Goal: Information Seeking & Learning: Learn about a topic

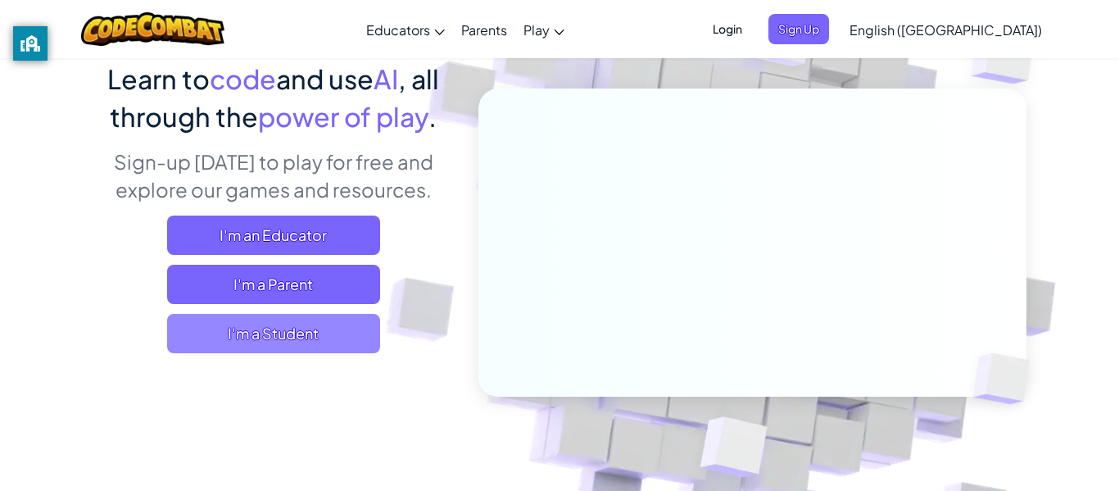
scroll to position [138, 0]
click at [324, 342] on span "I'm a Student" at bounding box center [273, 332] width 213 height 39
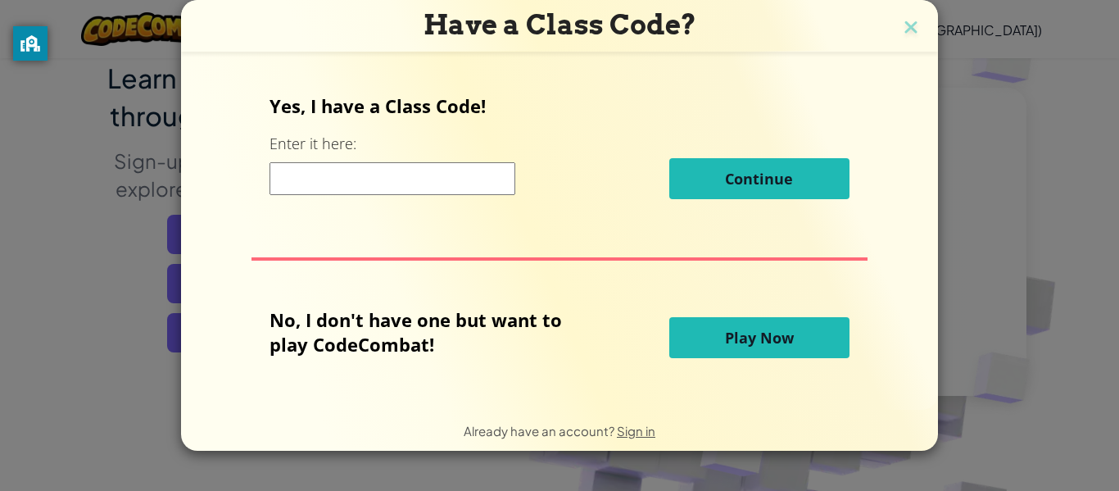
click at [293, 169] on input at bounding box center [392, 178] width 246 height 33
type input "NewHandDish"
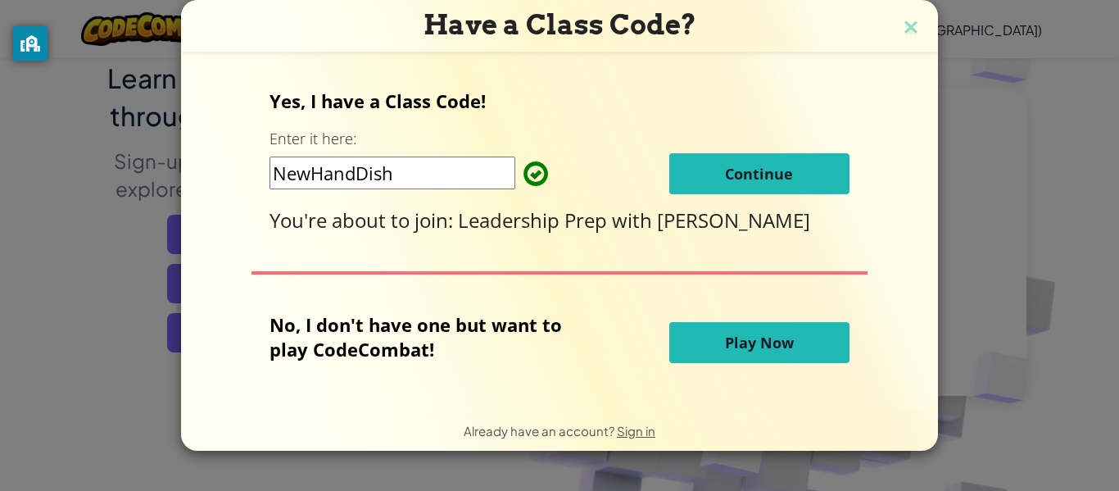
click at [745, 166] on span "Continue" at bounding box center [759, 174] width 68 height 20
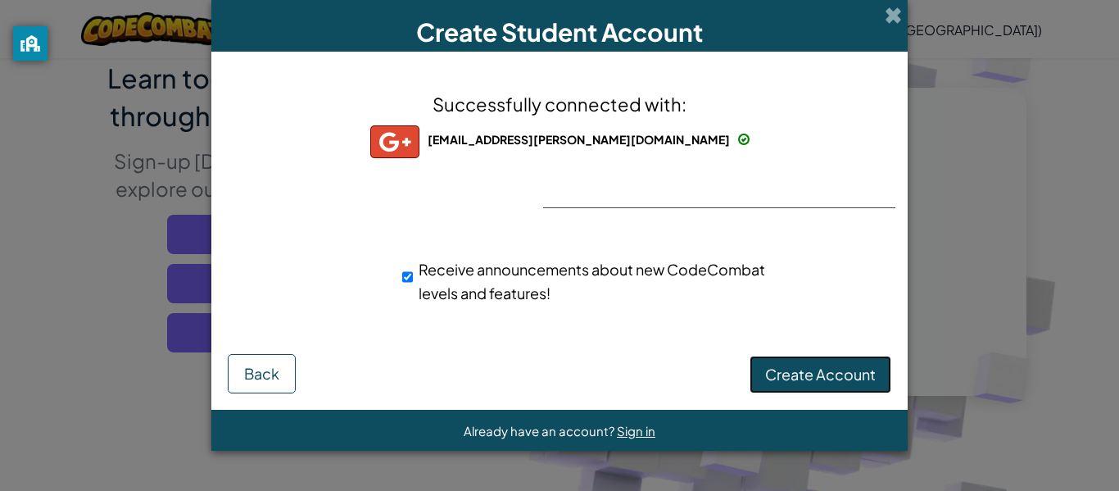
click at [826, 384] on button "Create Account" at bounding box center [820, 374] width 142 height 38
click at [803, 373] on button "Create Account" at bounding box center [820, 374] width 142 height 38
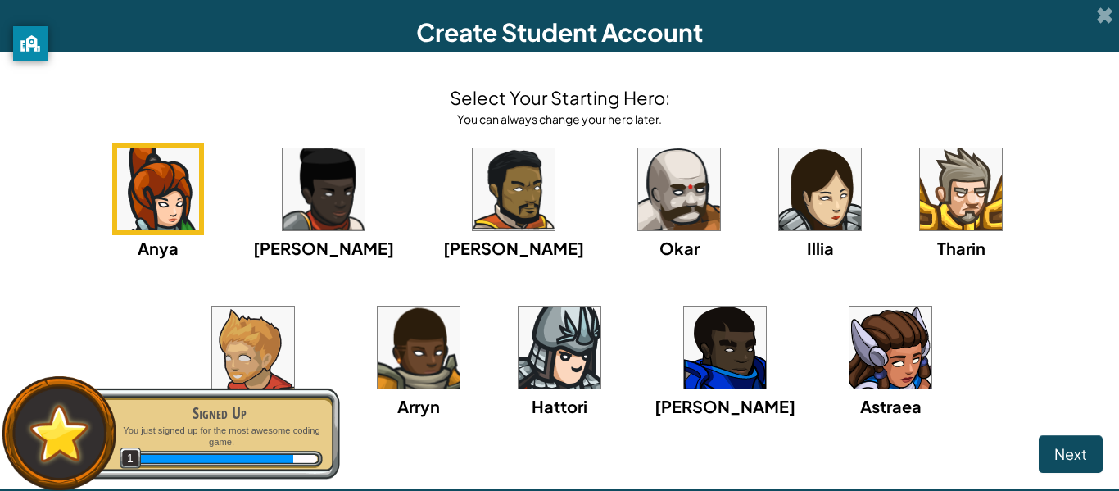
click at [849, 381] on img at bounding box center [890, 347] width 82 height 82
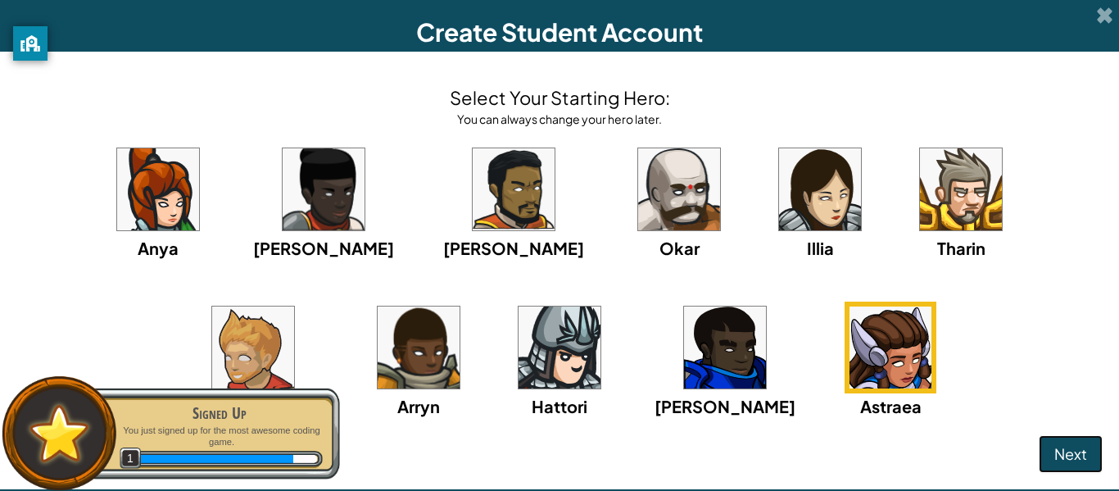
click at [1070, 459] on span "Next" at bounding box center [1070, 453] width 33 height 19
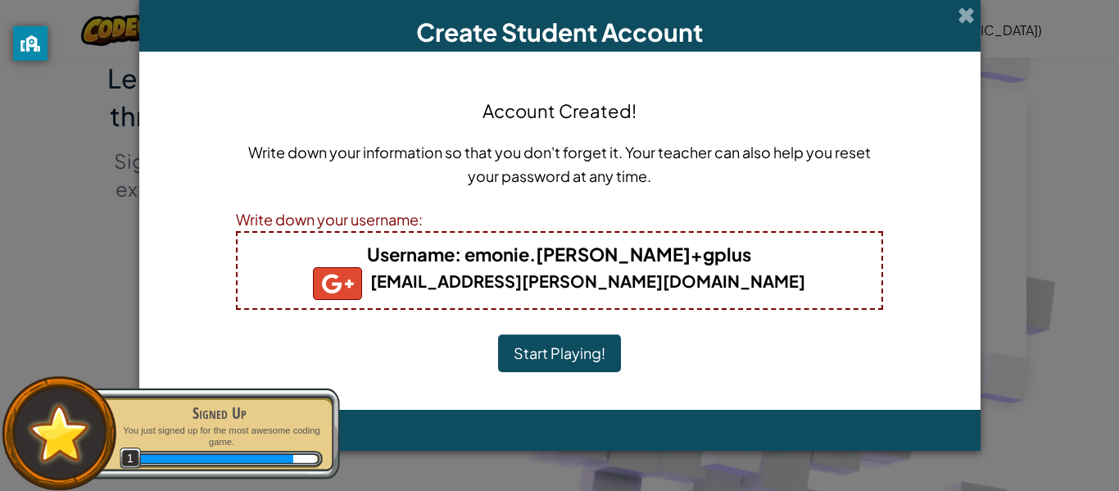
click at [708, 260] on b "Username : [PERSON_NAME].[PERSON_NAME]+gplus" at bounding box center [559, 253] width 384 height 23
click at [667, 259] on b "Username : [PERSON_NAME].[PERSON_NAME]+gplus" at bounding box center [559, 253] width 384 height 23
click at [590, 337] on button "Start Playing!" at bounding box center [559, 353] width 123 height 38
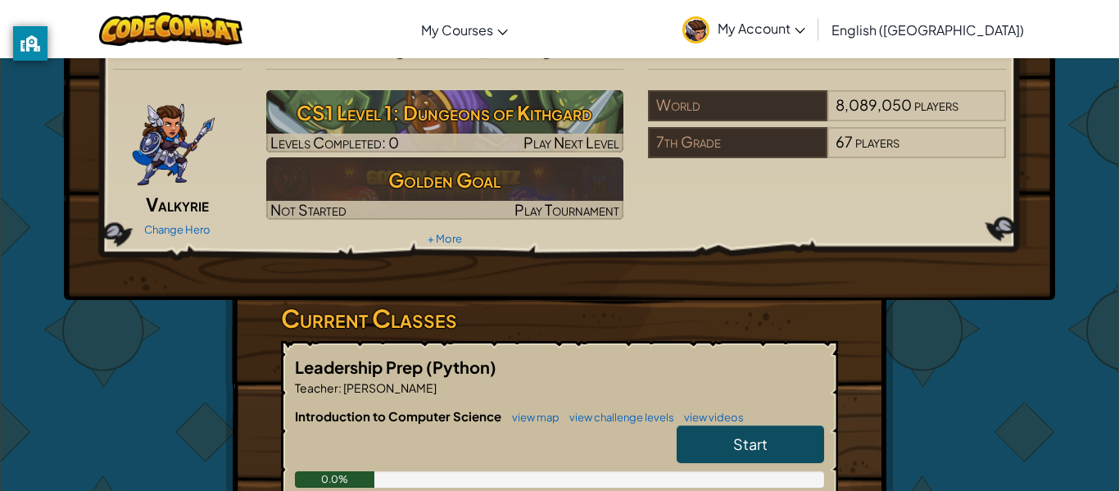
scroll to position [34, 0]
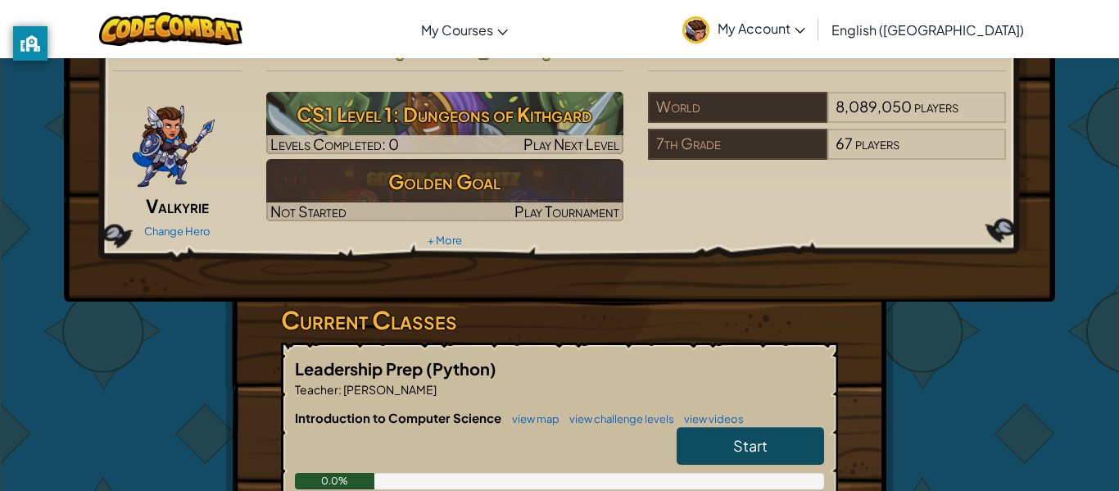
click at [781, 453] on link "Start" at bounding box center [750, 446] width 147 height 38
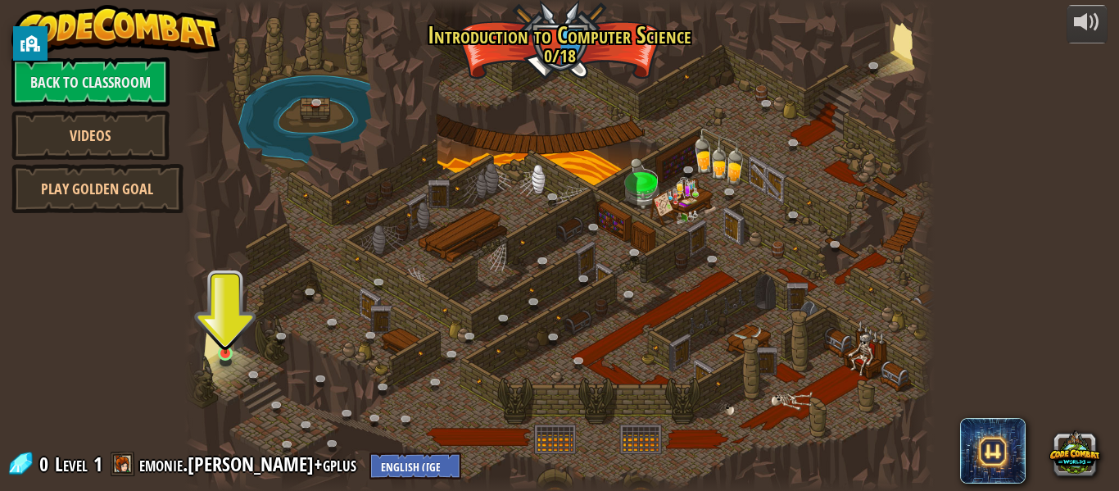
click at [232, 350] on img at bounding box center [225, 334] width 17 height 39
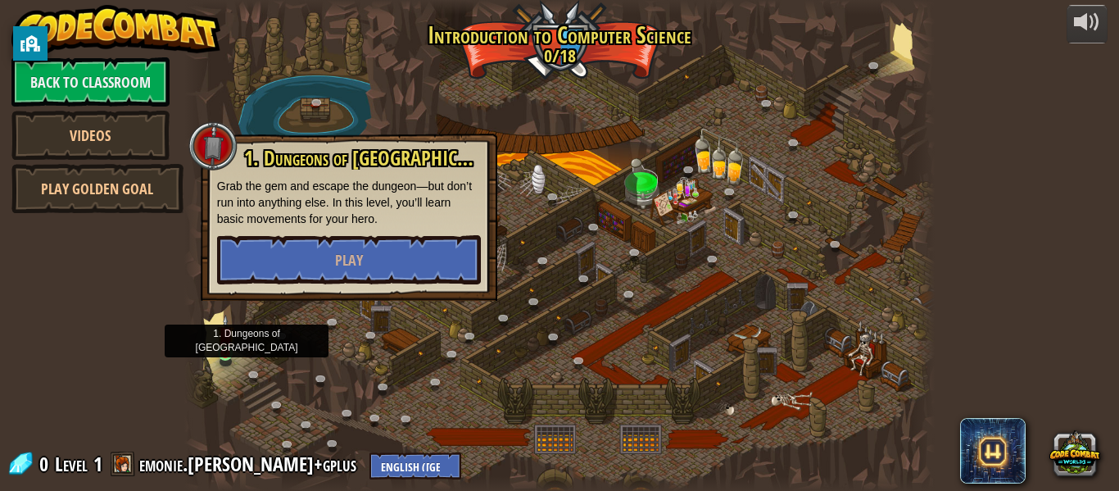
click at [224, 324] on img at bounding box center [225, 334] width 17 height 39
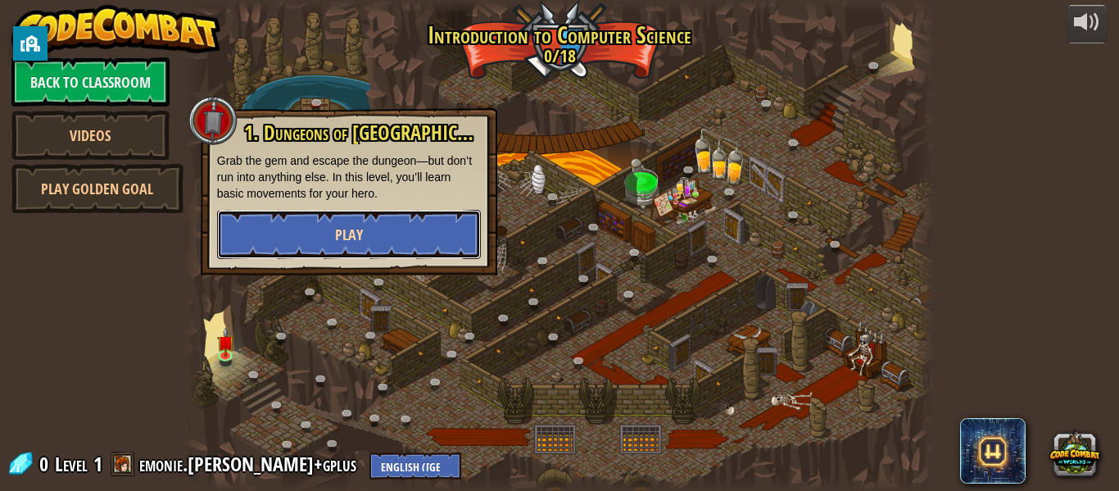
click at [410, 233] on button "Play" at bounding box center [349, 234] width 264 height 49
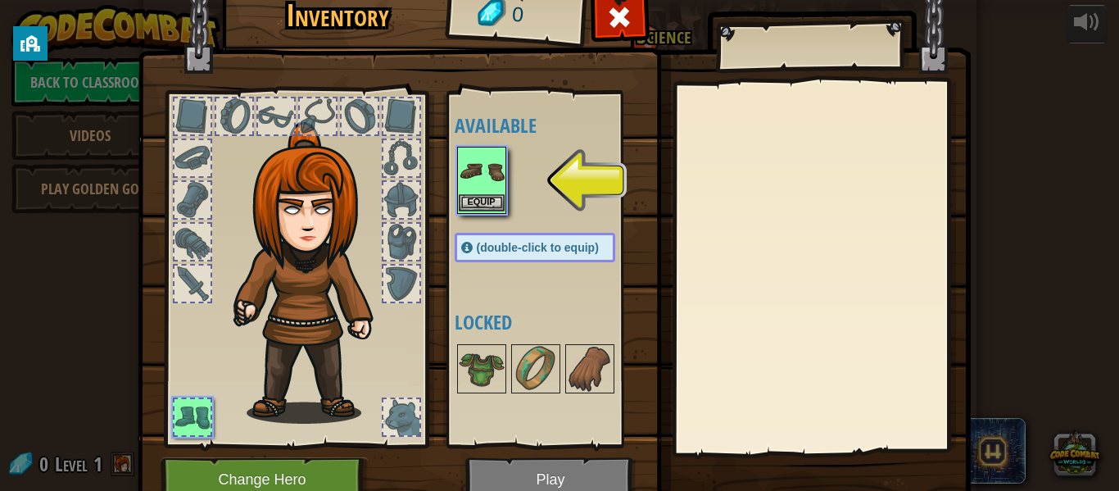
click at [481, 184] on img at bounding box center [482, 171] width 46 height 46
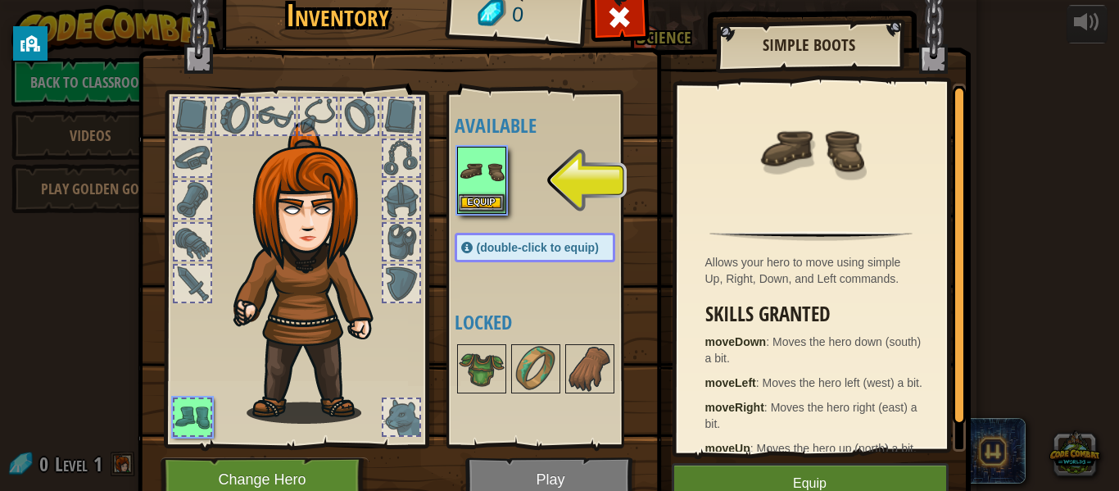
click at [459, 188] on img at bounding box center [482, 171] width 46 height 46
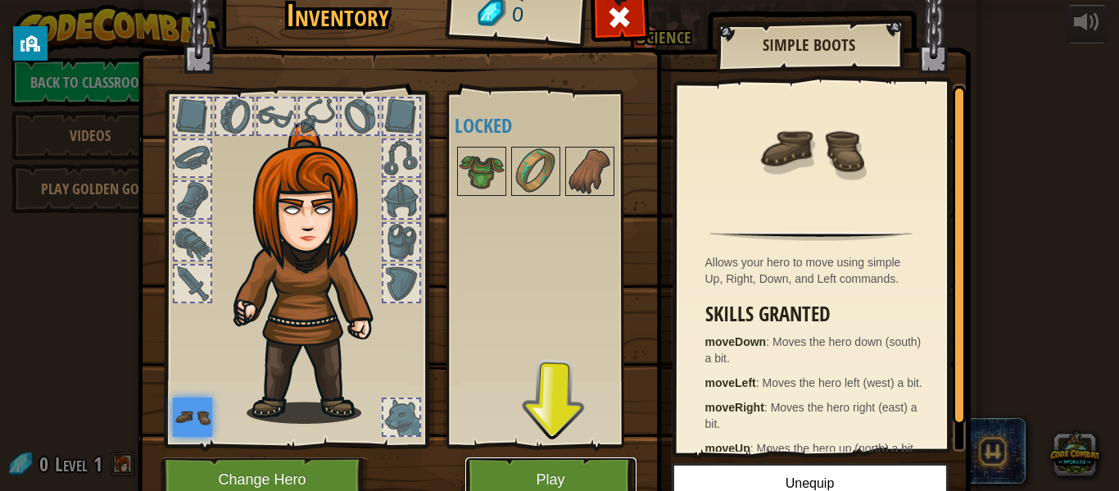
click at [515, 477] on button "Play" at bounding box center [550, 479] width 171 height 45
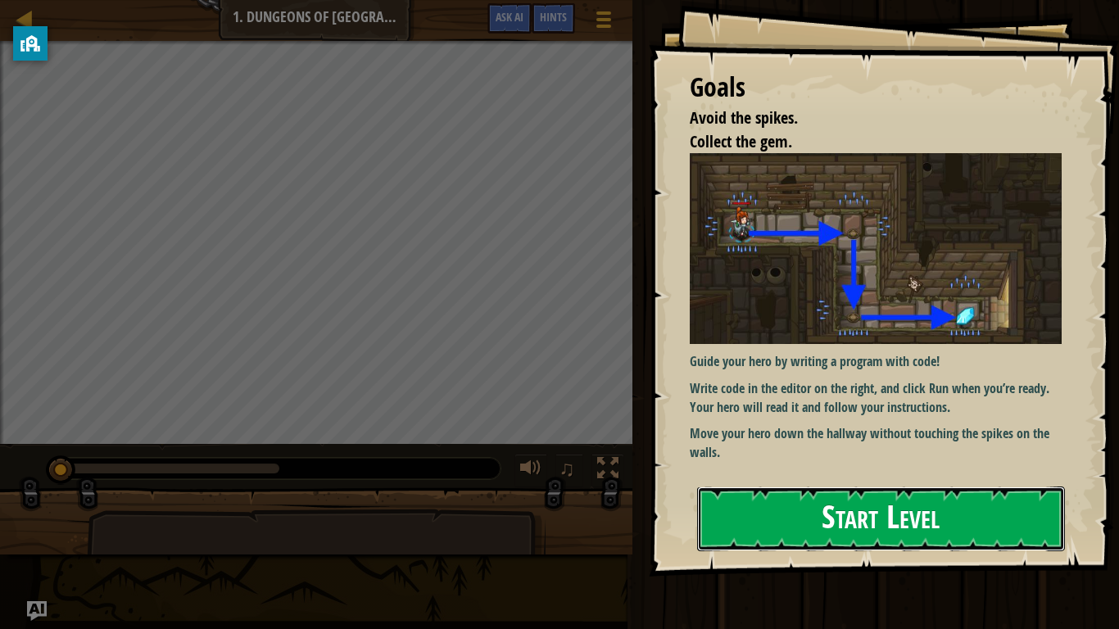
click at [898, 490] on button "Start Level" at bounding box center [881, 518] width 368 height 65
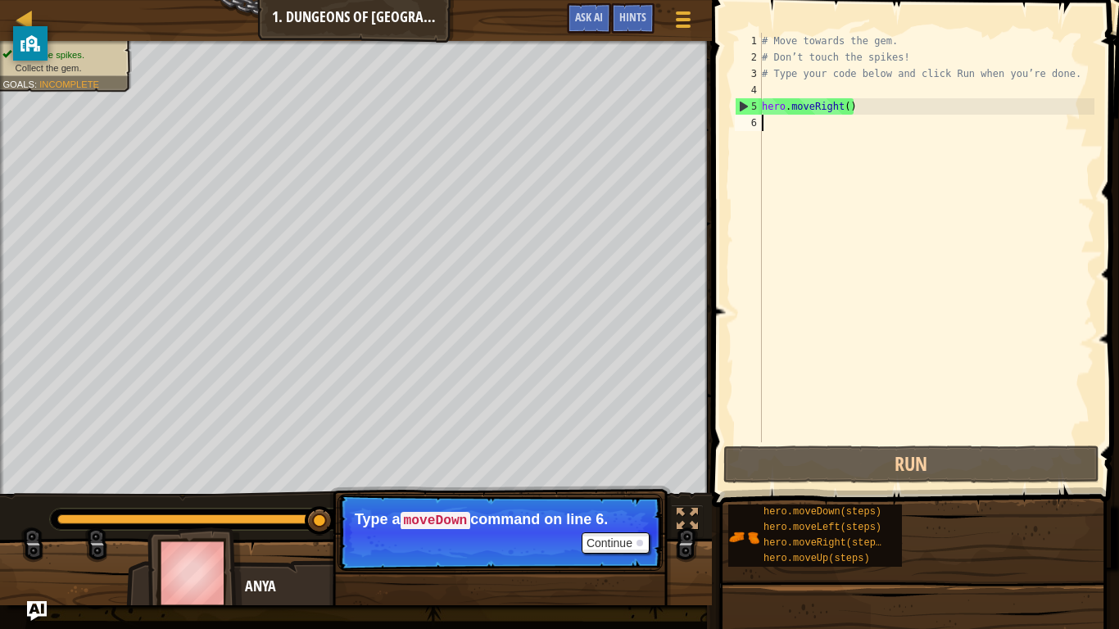
scroll to position [7, 0]
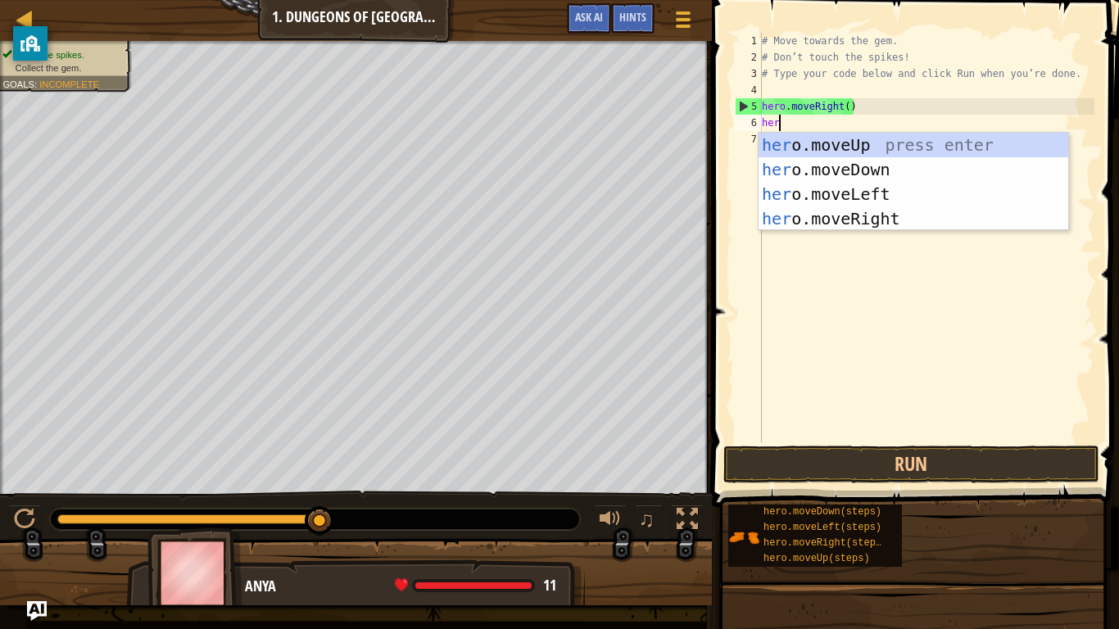
type textarea "hero"
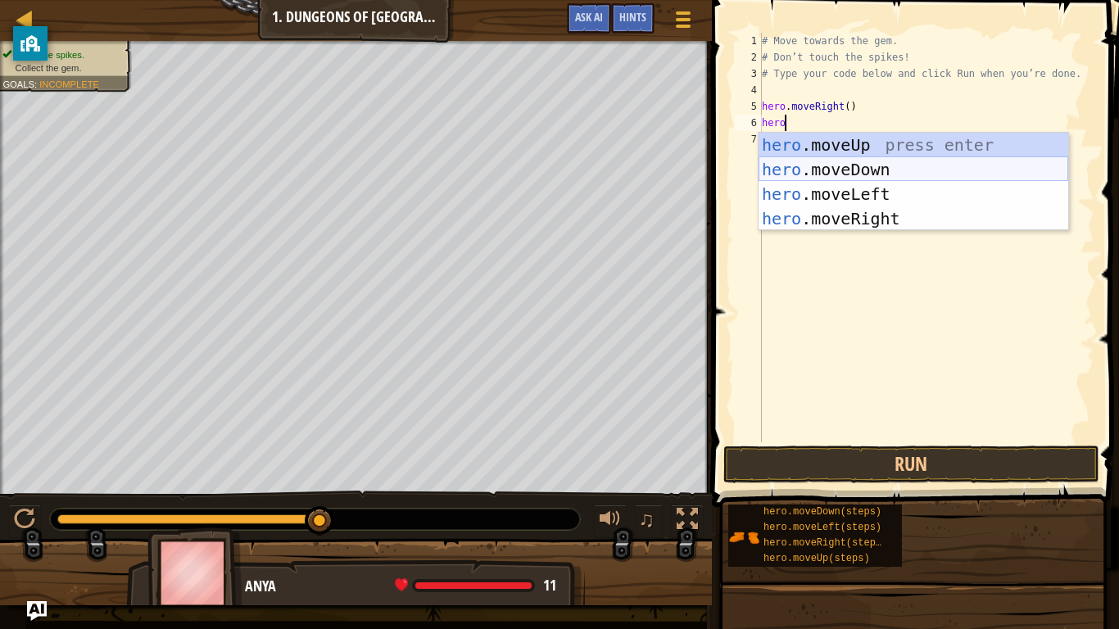
click at [826, 172] on div "hero .moveUp press enter hero .moveDown press enter hero .moveLeft press enter …" at bounding box center [913, 206] width 310 height 147
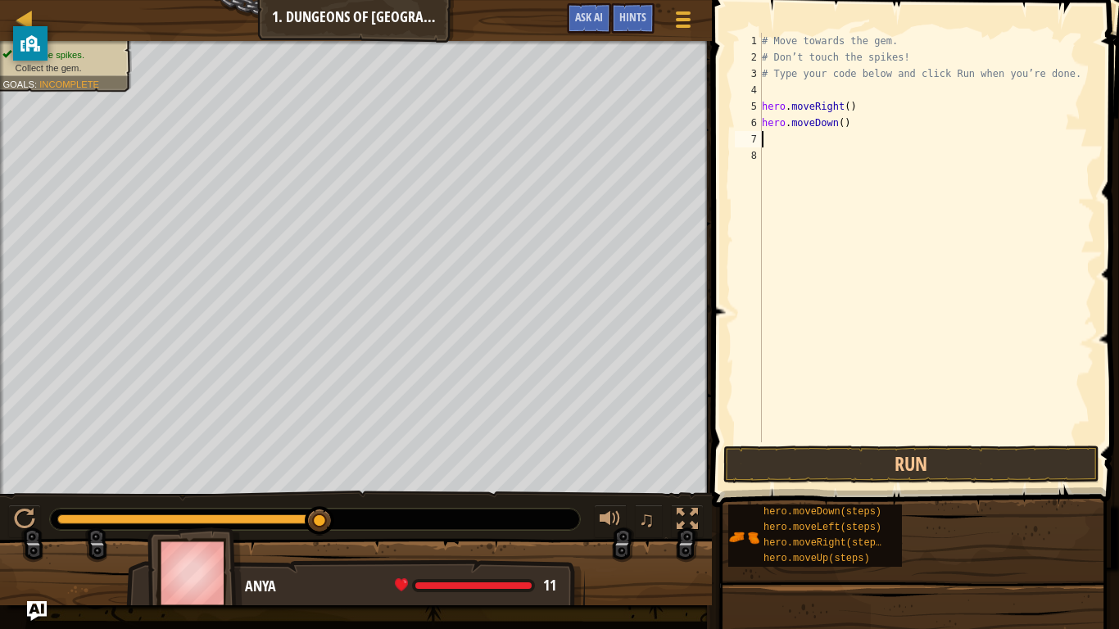
scroll to position [7, 0]
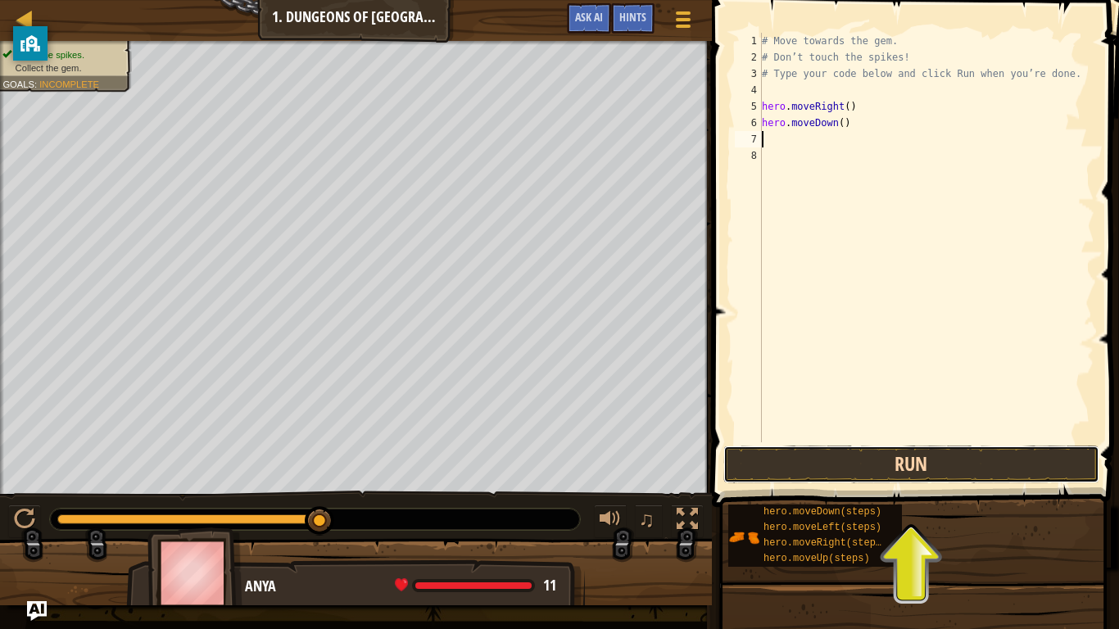
click at [920, 468] on button "Run" at bounding box center [911, 465] width 376 height 38
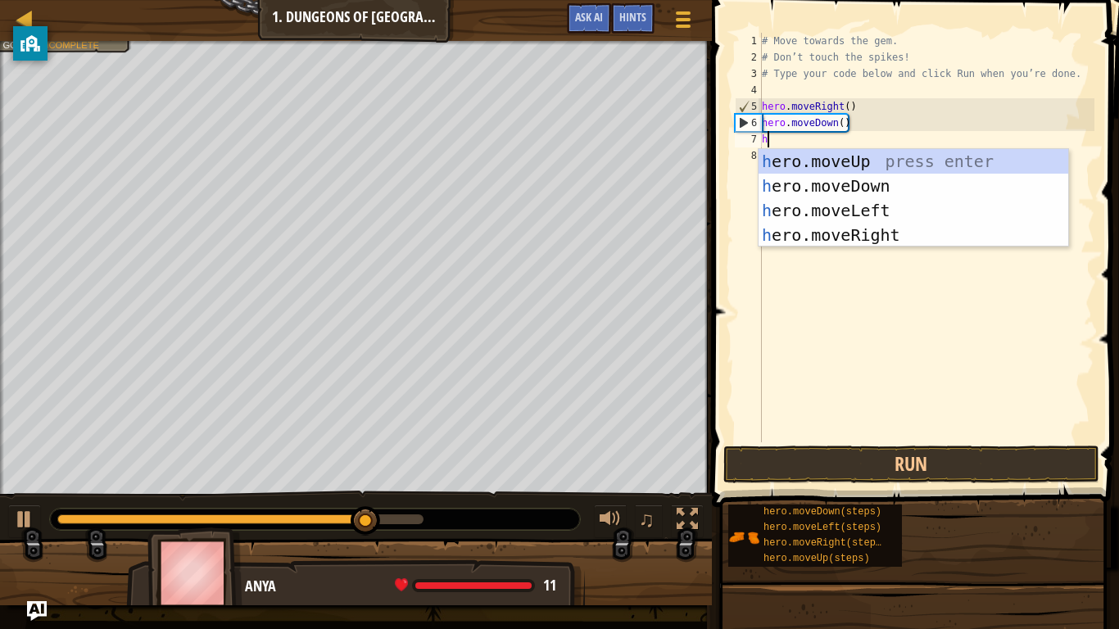
type textarea "he"
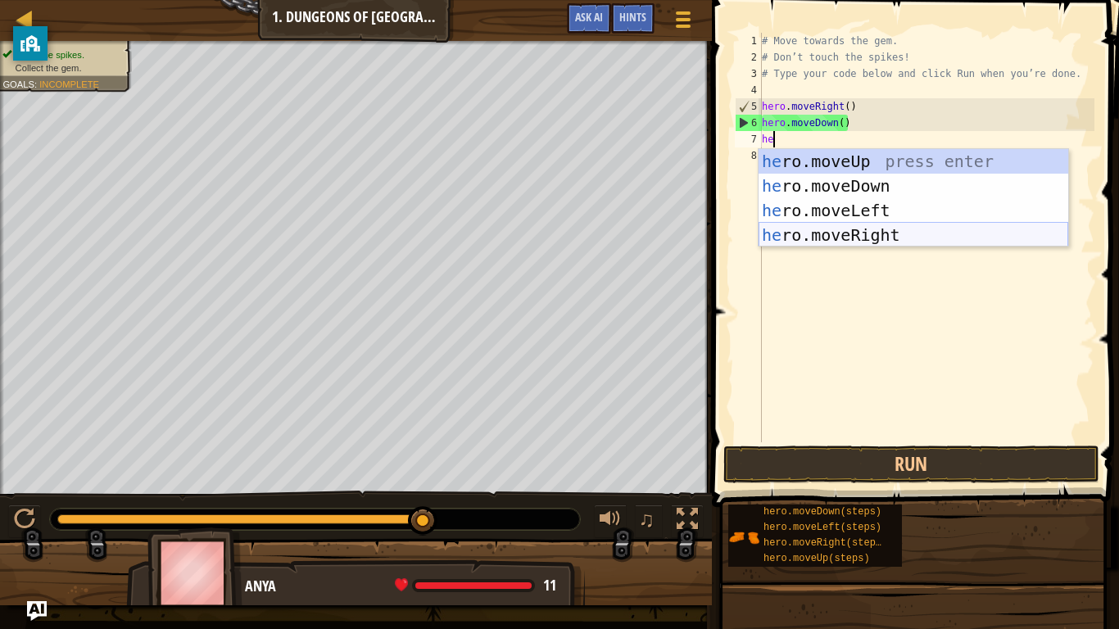
click at [801, 238] on div "he ro.moveUp press enter he ro.moveDown press enter he ro.moveLeft press enter …" at bounding box center [913, 222] width 310 height 147
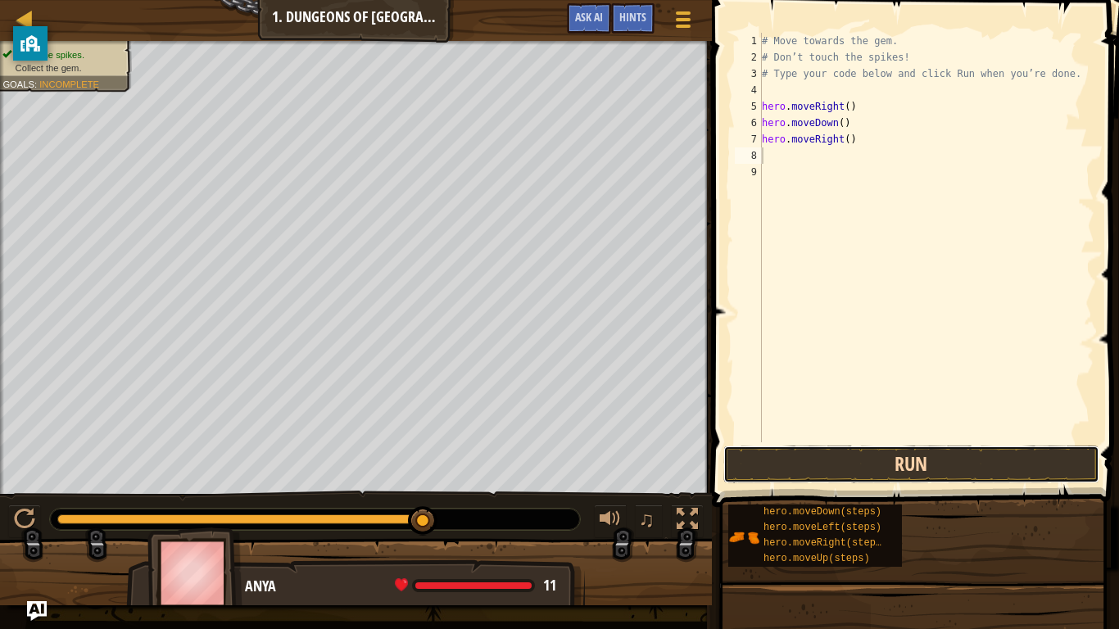
click at [821, 465] on button "Run" at bounding box center [911, 465] width 376 height 38
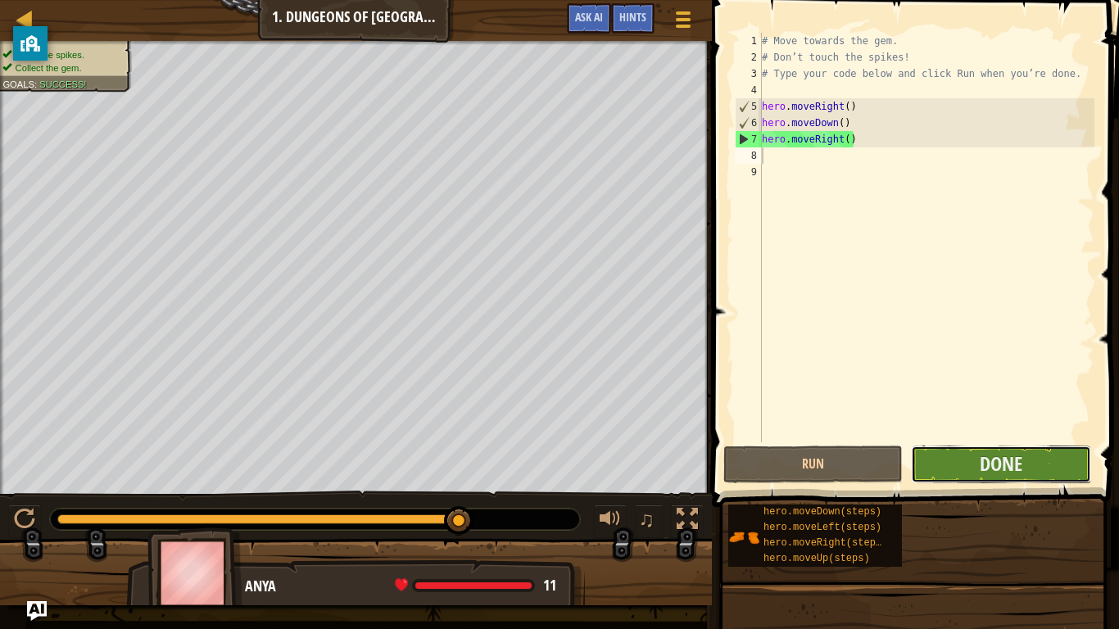
click at [957, 469] on button "Done" at bounding box center [1000, 465] width 179 height 38
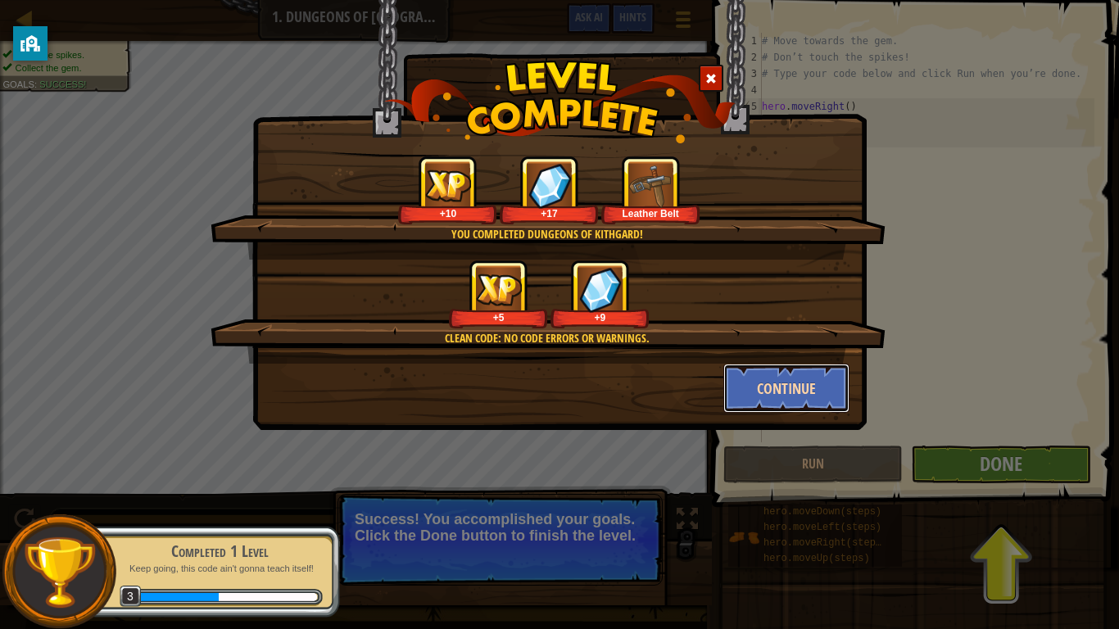
click at [751, 391] on button "Continue" at bounding box center [786, 388] width 127 height 49
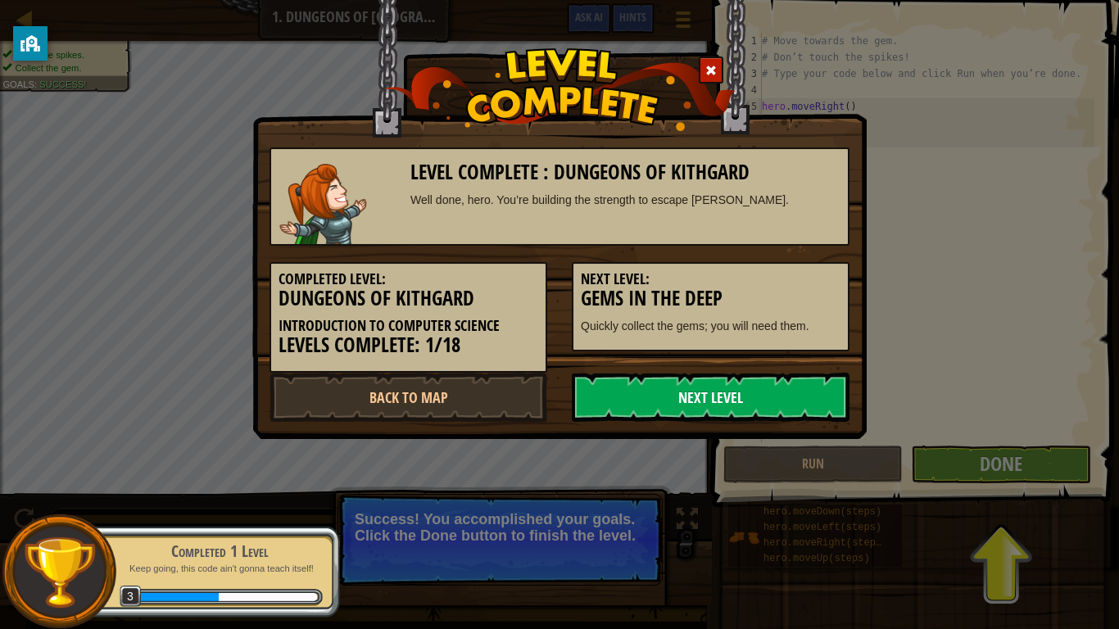
click at [672, 406] on link "Next Level" at bounding box center [711, 397] width 278 height 49
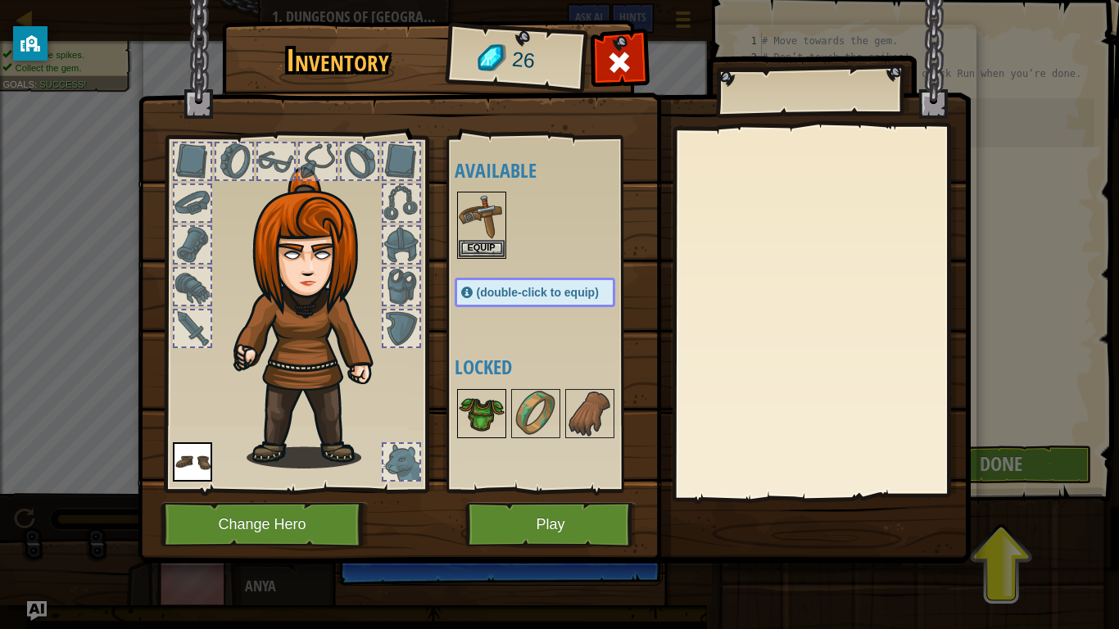
click at [490, 424] on img at bounding box center [482, 414] width 46 height 46
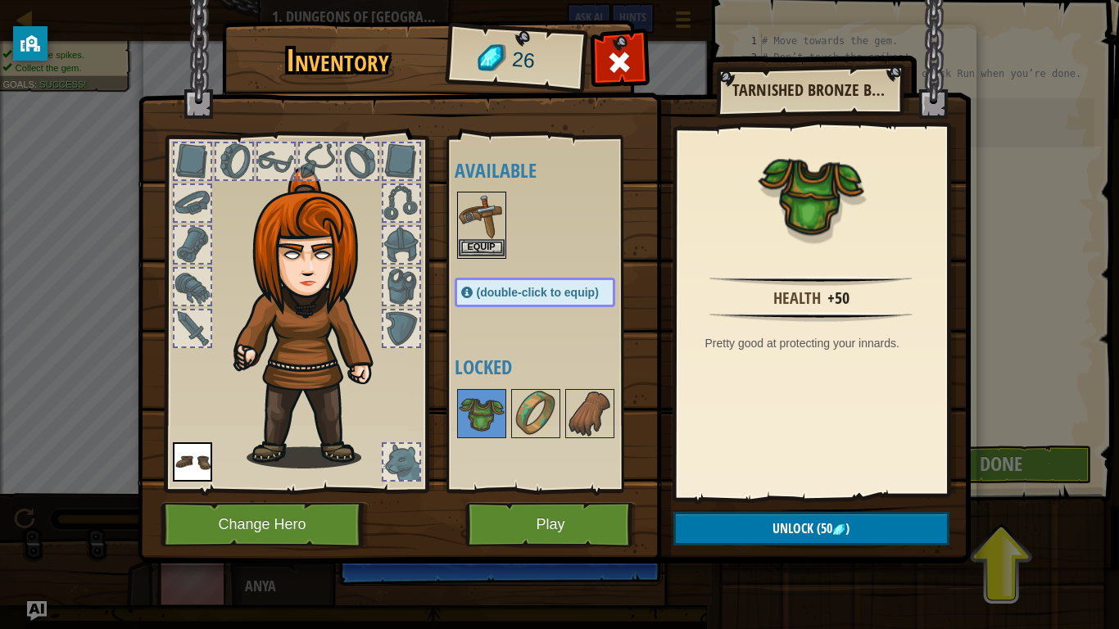
click at [464, 192] on div "Equip" at bounding box center [481, 225] width 49 height 67
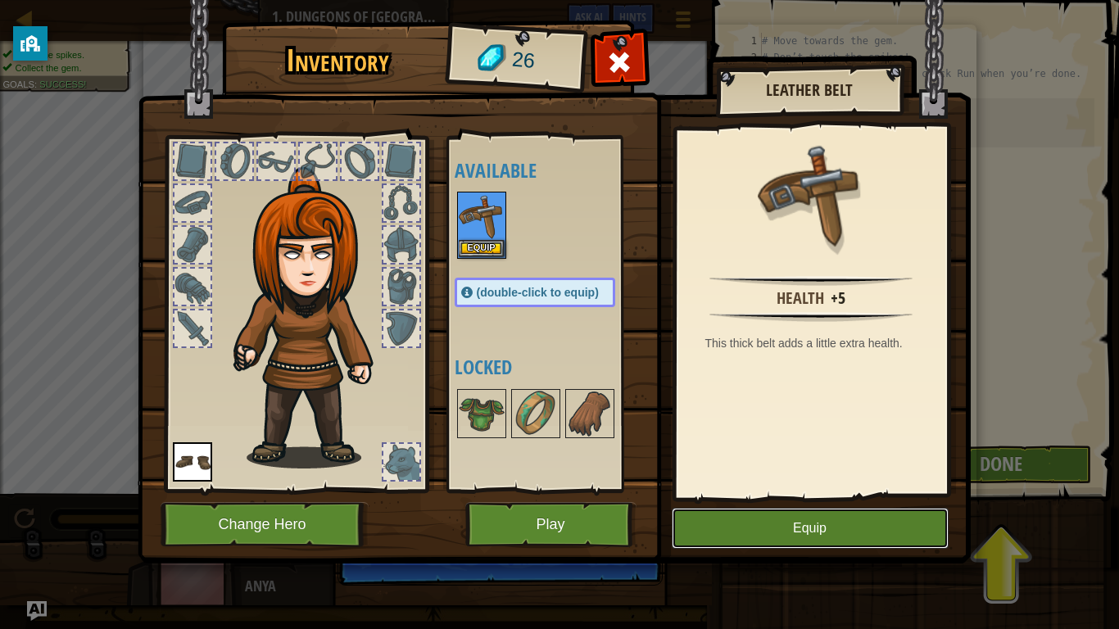
click at [712, 490] on button "Equip" at bounding box center [810, 528] width 277 height 41
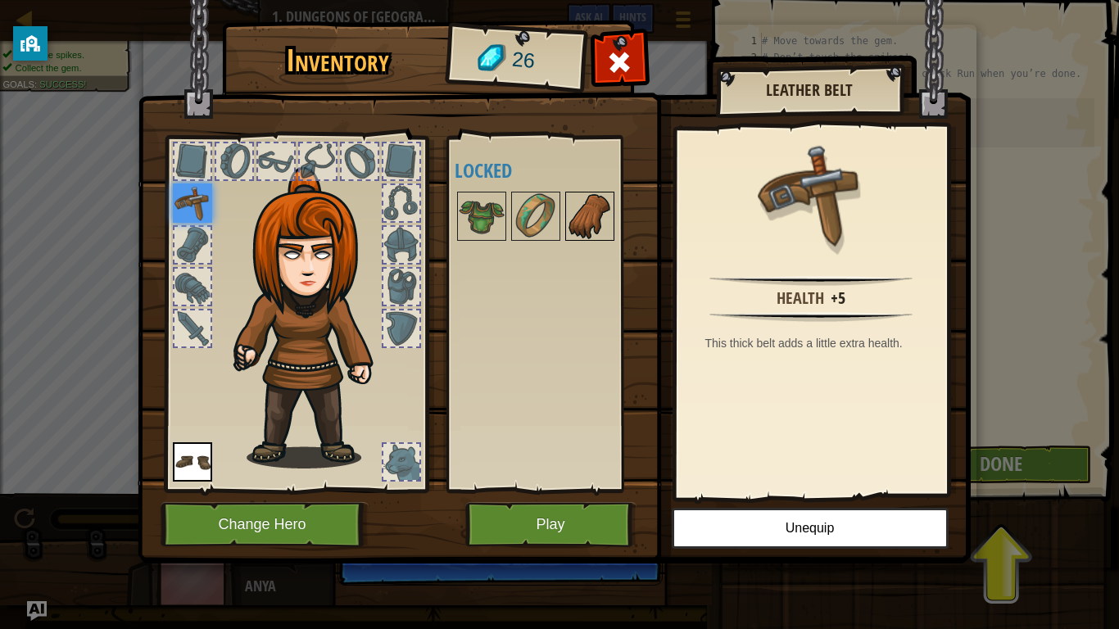
click at [576, 216] on img at bounding box center [590, 216] width 46 height 46
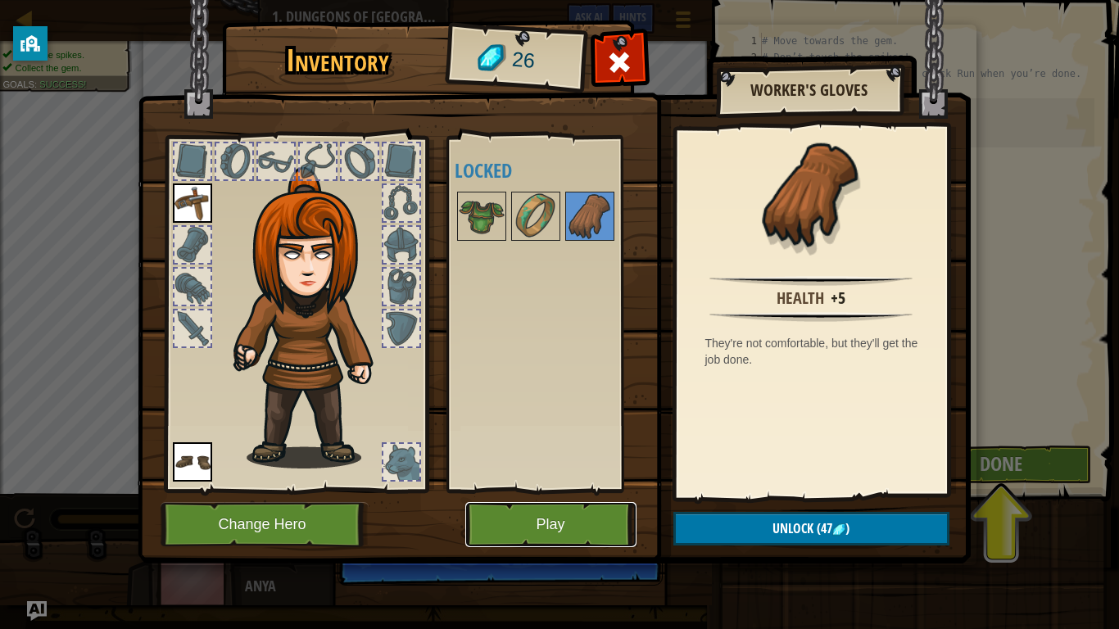
click at [524, 490] on button "Play" at bounding box center [550, 524] width 171 height 45
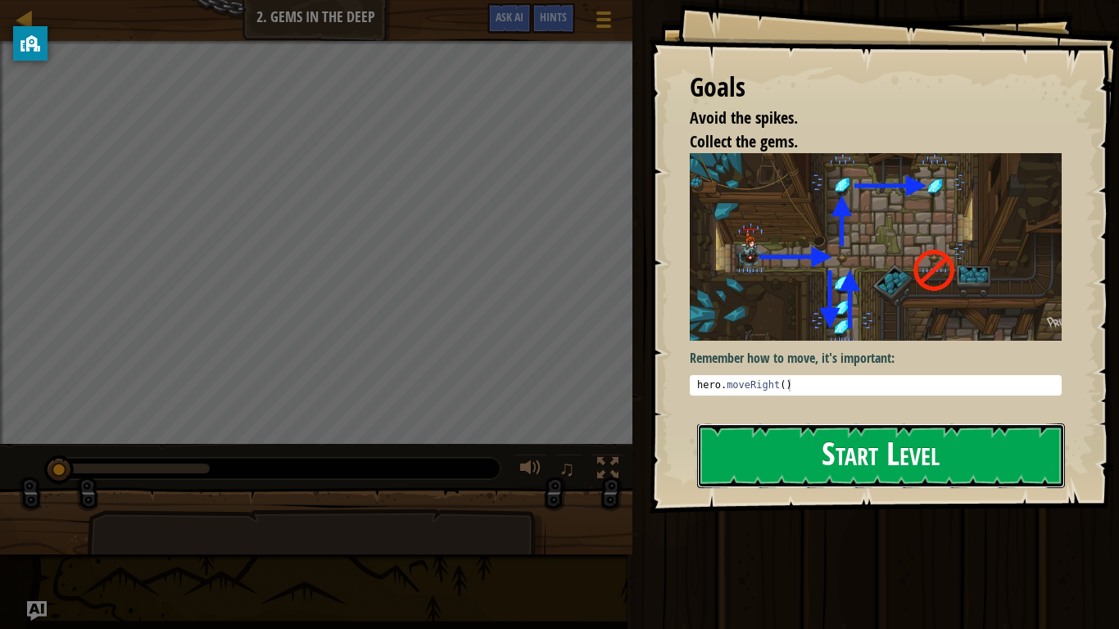
click at [840, 450] on button "Start Level" at bounding box center [881, 455] width 368 height 65
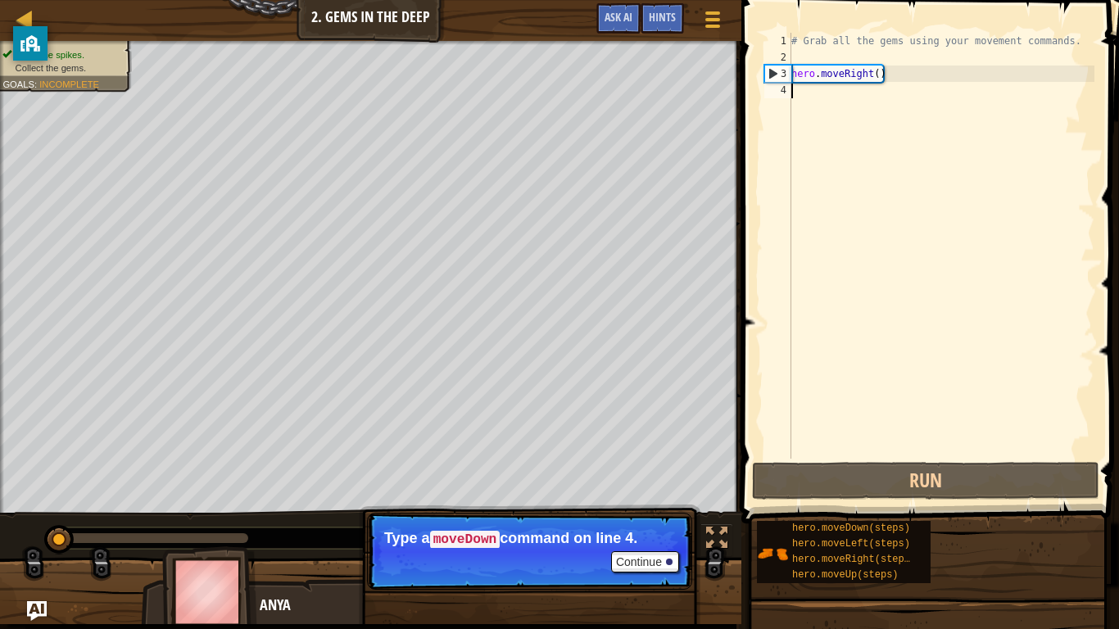
type textarea "h"
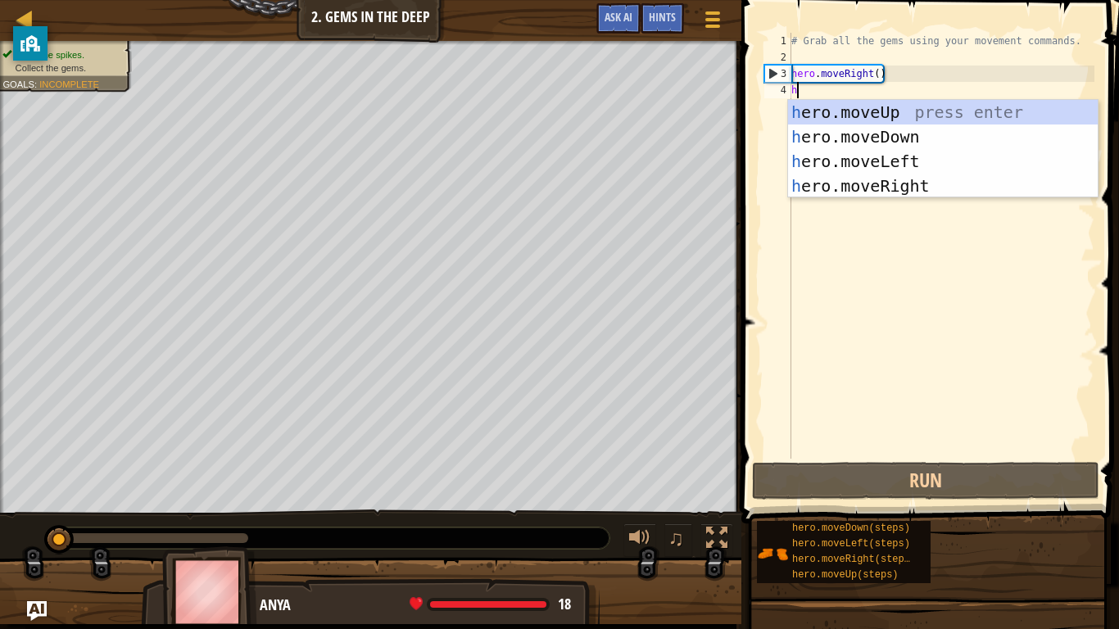
scroll to position [7, 0]
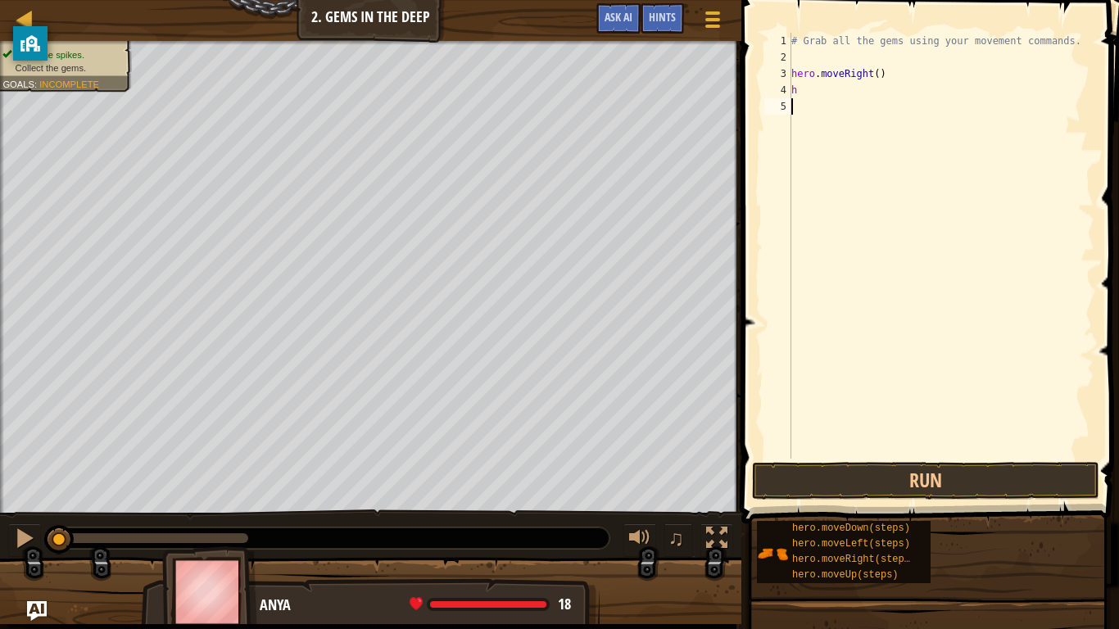
click at [887, 201] on div "# Grab all the gems using your movement commands. hero . moveRight ( ) h" at bounding box center [941, 262] width 306 height 459
click at [808, 89] on div "# Grab all the gems using your movement commands. hero . moveRight ( ) h" at bounding box center [941, 262] width 306 height 459
type textarea "he"
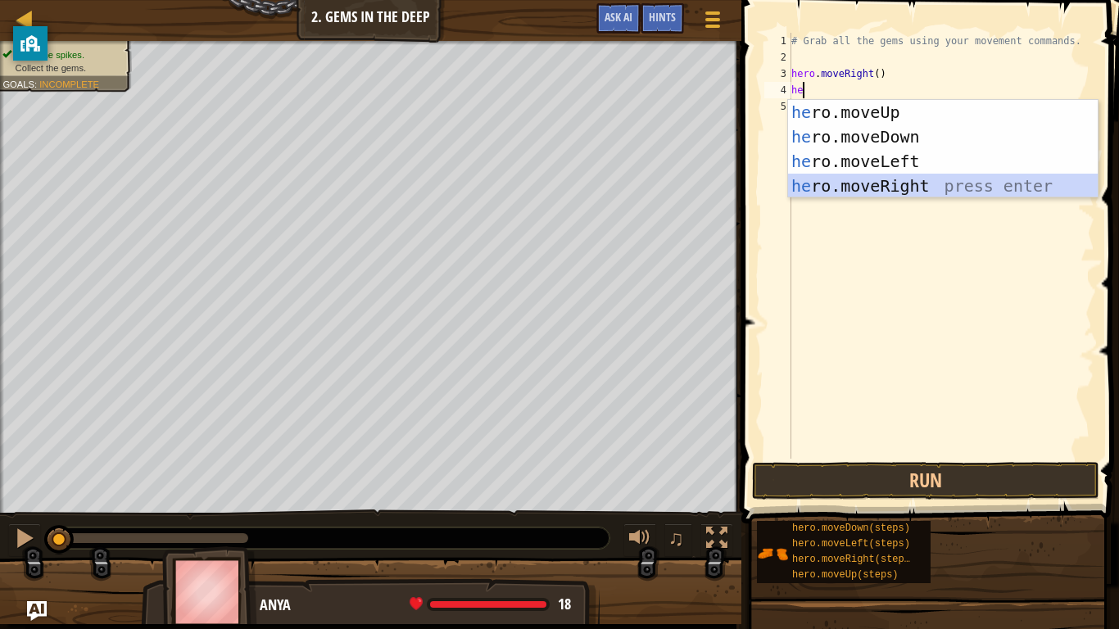
click at [862, 180] on div "he ro.moveUp press enter he ro.moveDown press enter he ro.moveLeft press enter …" at bounding box center [943, 173] width 310 height 147
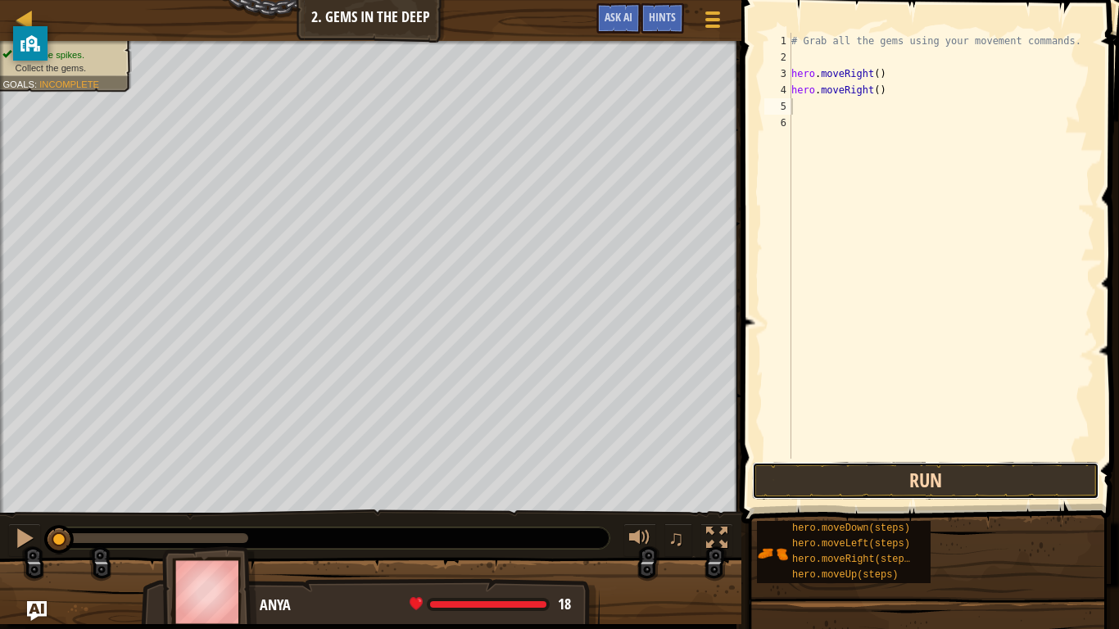
click at [826, 486] on button "Run" at bounding box center [925, 481] width 347 height 38
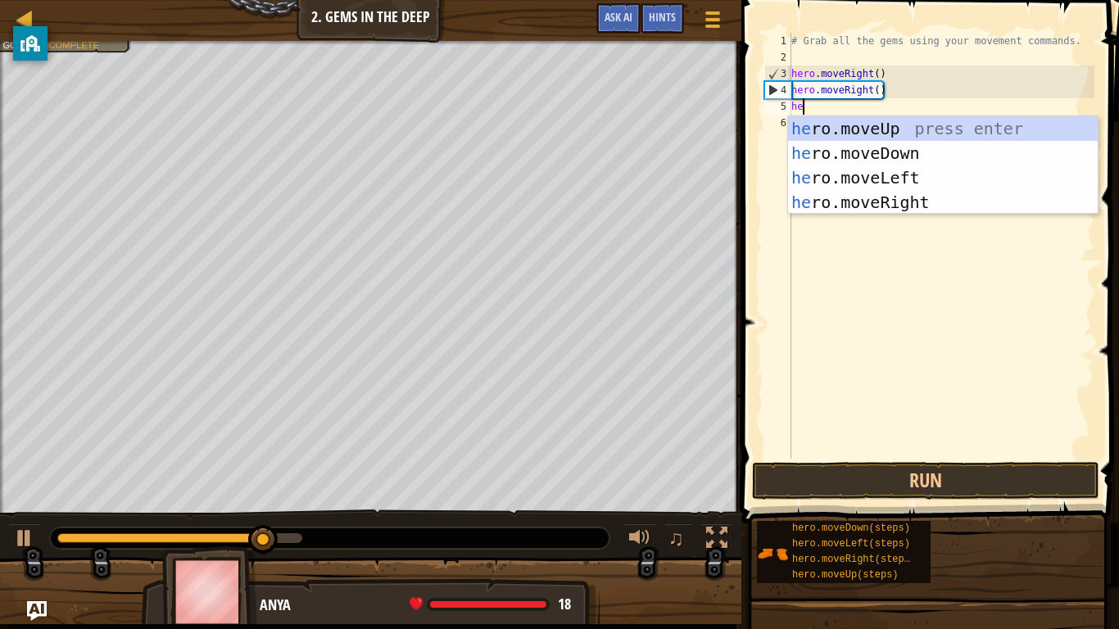
type textarea "he"
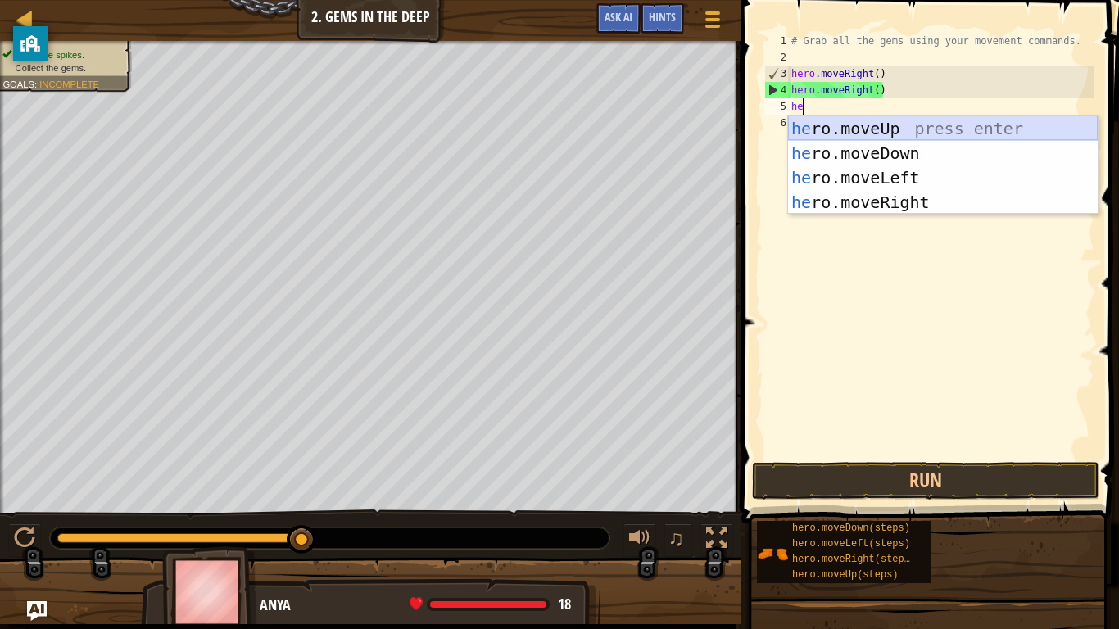
click at [845, 129] on div "he ro.moveUp press enter he ro.moveDown press enter he ro.moveLeft press enter …" at bounding box center [943, 189] width 310 height 147
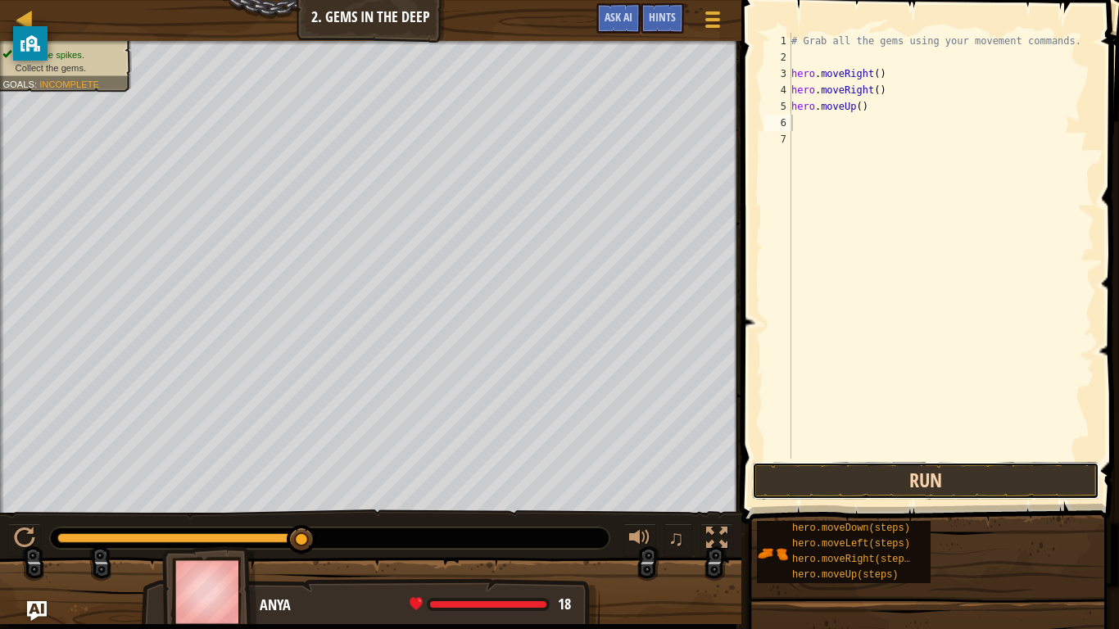
click at [867, 468] on button "Run" at bounding box center [925, 481] width 347 height 38
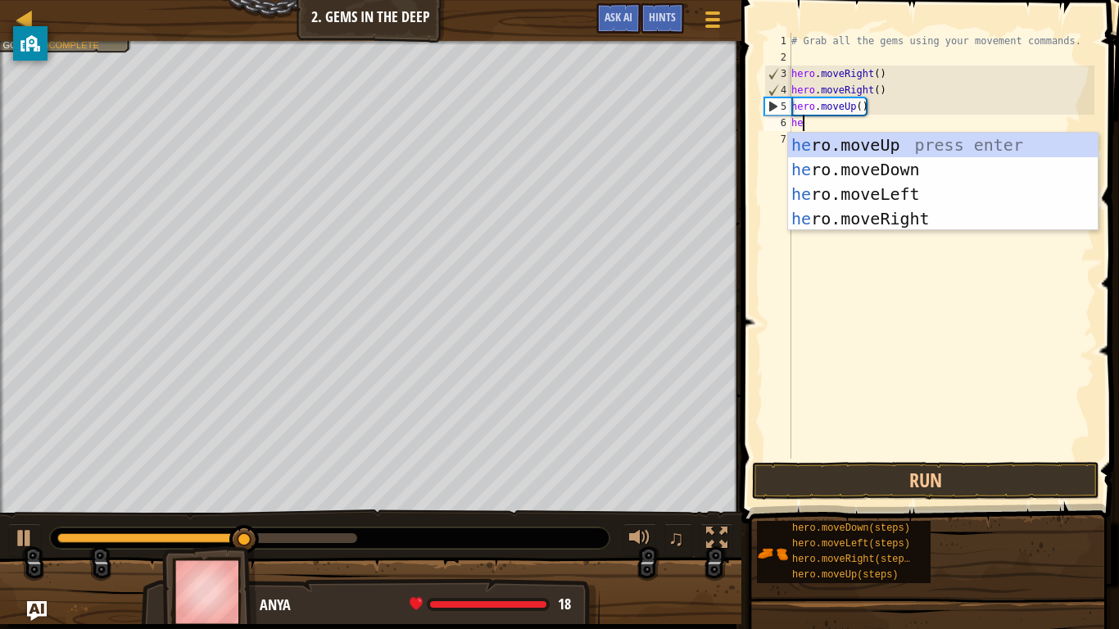
type textarea "her"
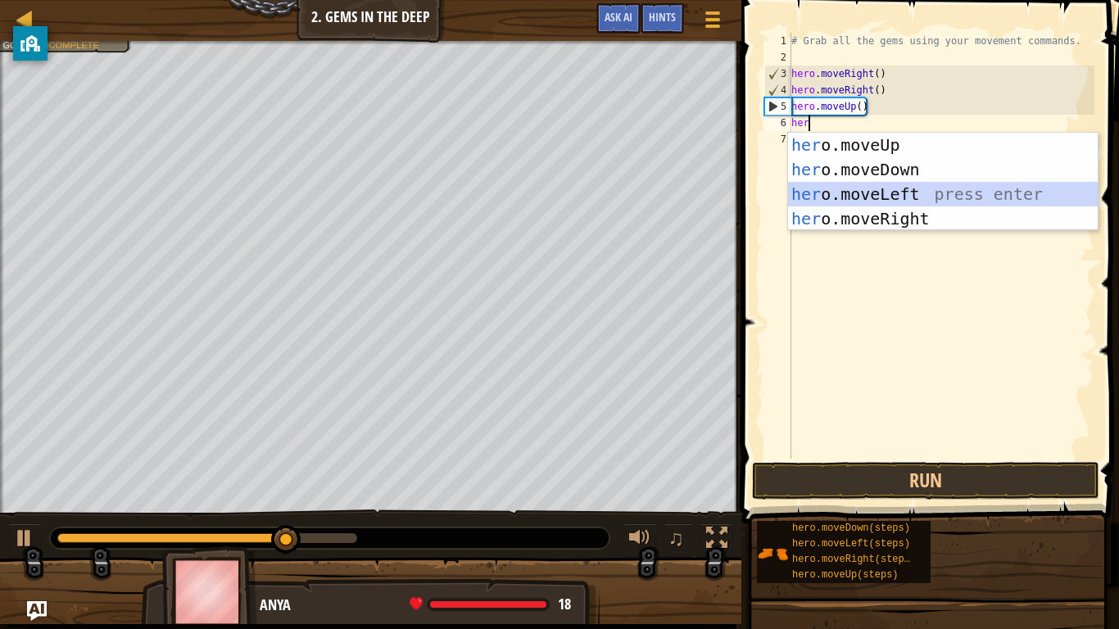
click at [832, 188] on div "her o.moveUp press enter her o.moveDown press enter her o.moveLeft press enter …" at bounding box center [943, 206] width 310 height 147
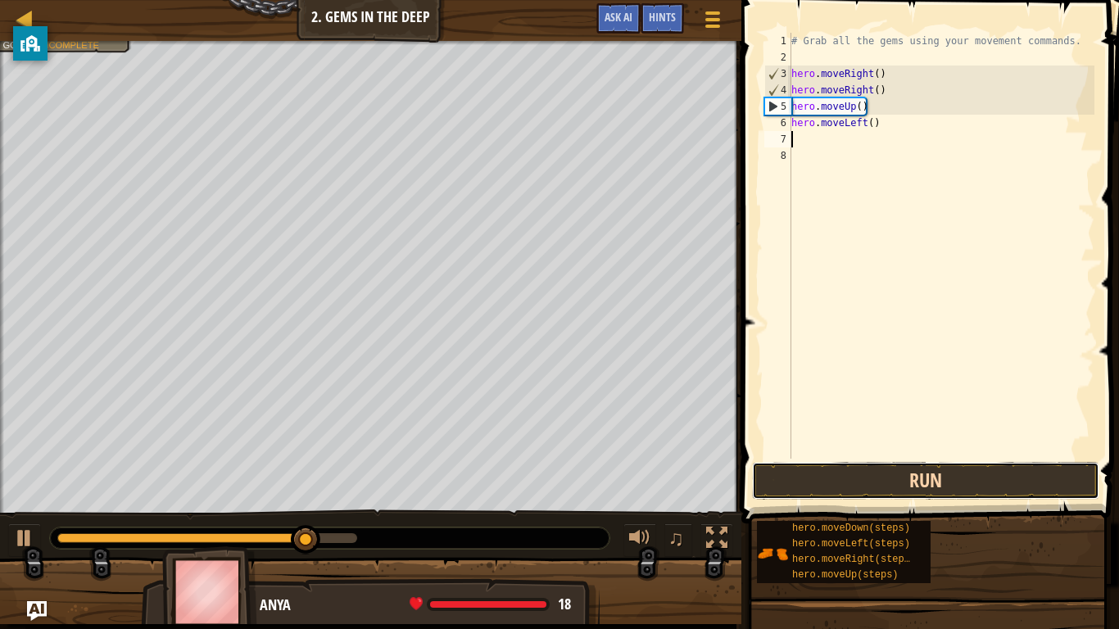
click at [864, 480] on button "Run" at bounding box center [925, 481] width 347 height 38
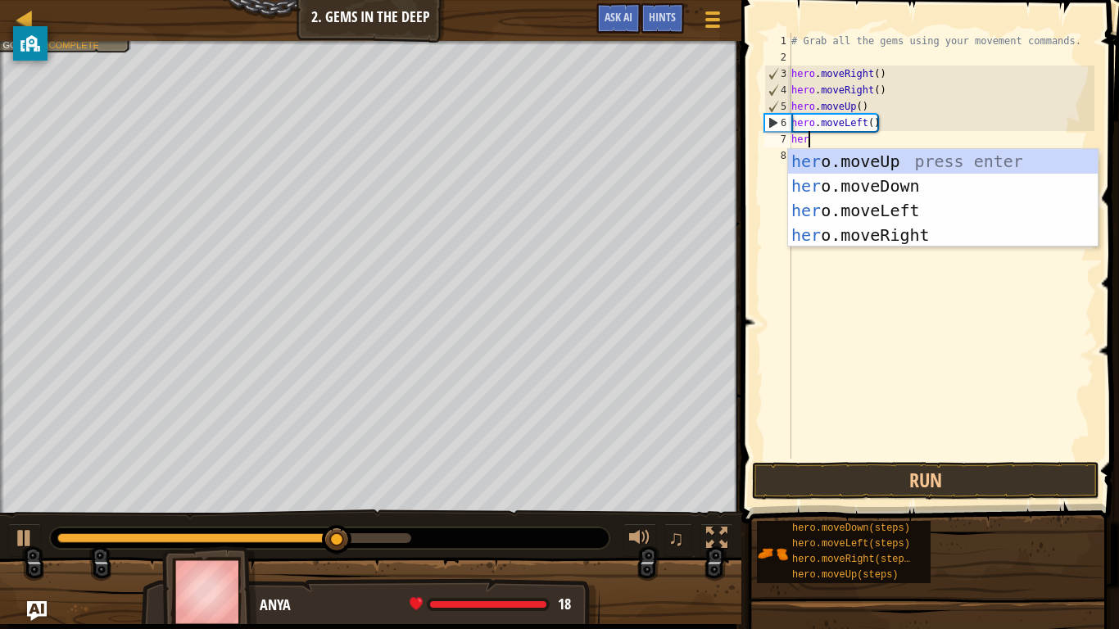
type textarea "hero"
click at [871, 188] on div "hero .moveUp press enter hero .moveDown press enter hero .moveLeft press enter …" at bounding box center [943, 222] width 310 height 147
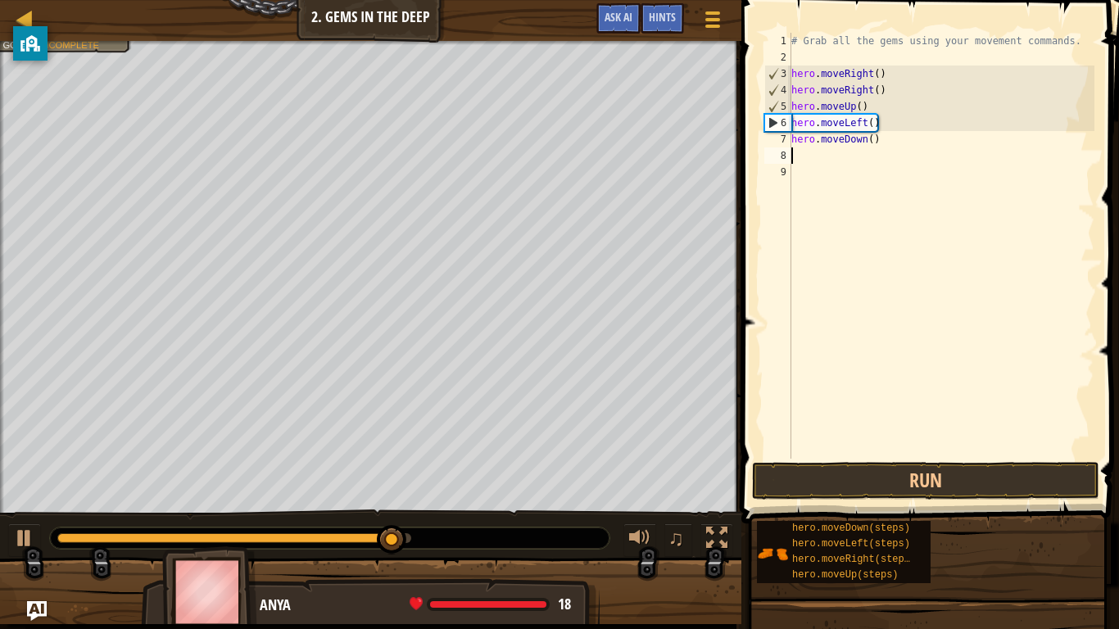
scroll to position [7, 0]
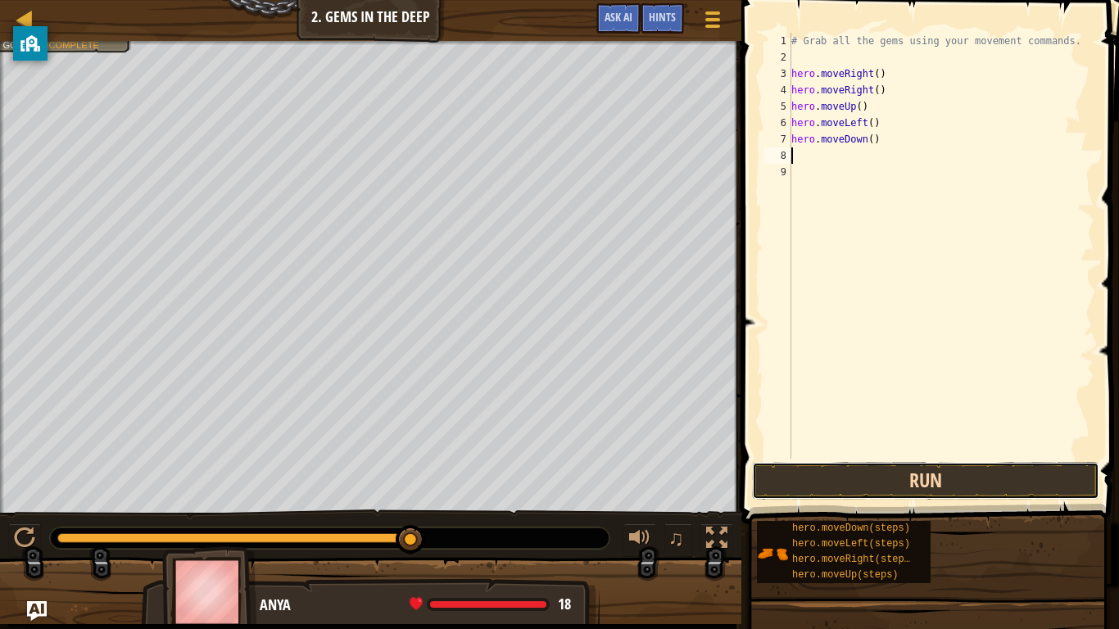
click at [793, 490] on button "Run" at bounding box center [925, 481] width 347 height 38
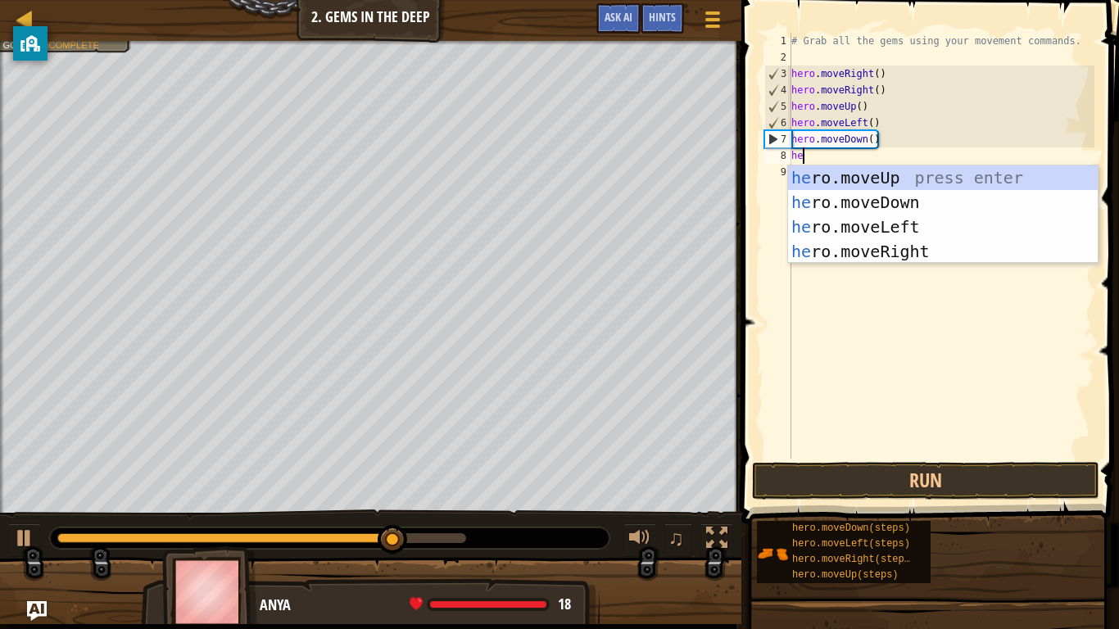
type textarea "her"
click at [839, 201] on div "her o.moveUp press enter her o.moveDown press enter her o.moveLeft press enter …" at bounding box center [943, 238] width 310 height 147
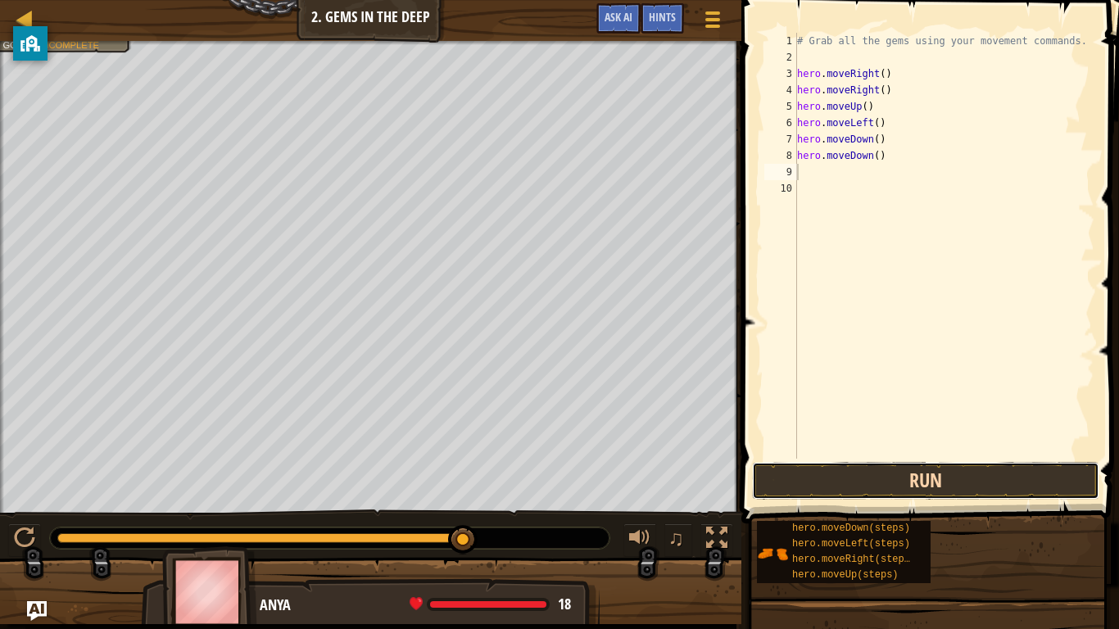
click at [837, 490] on button "Run" at bounding box center [925, 481] width 347 height 38
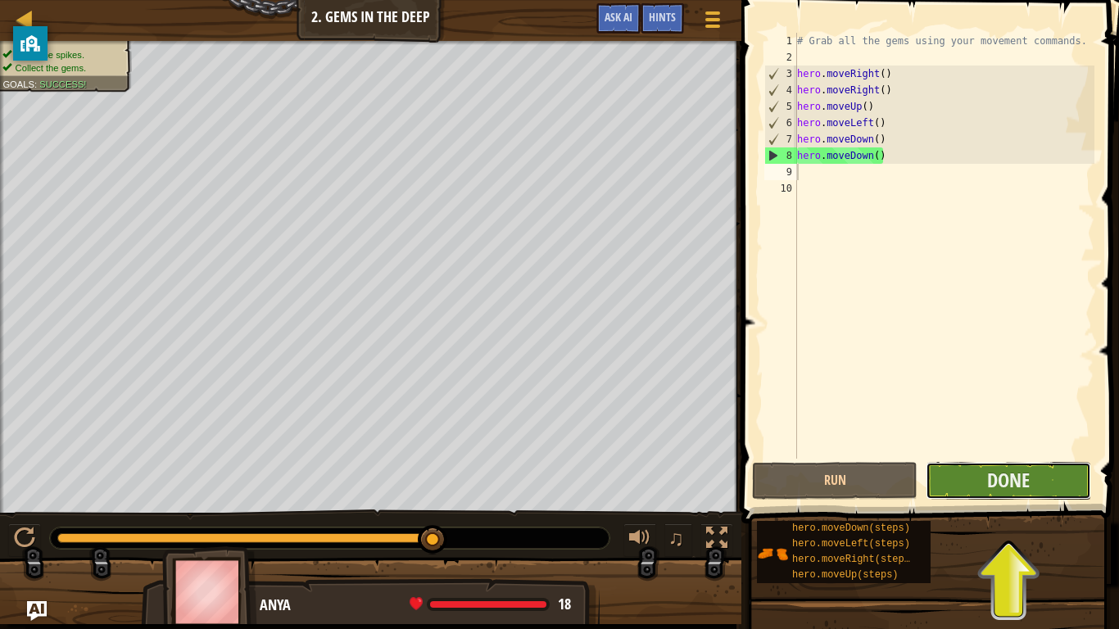
click at [981, 476] on button "Done" at bounding box center [1007, 481] width 165 height 38
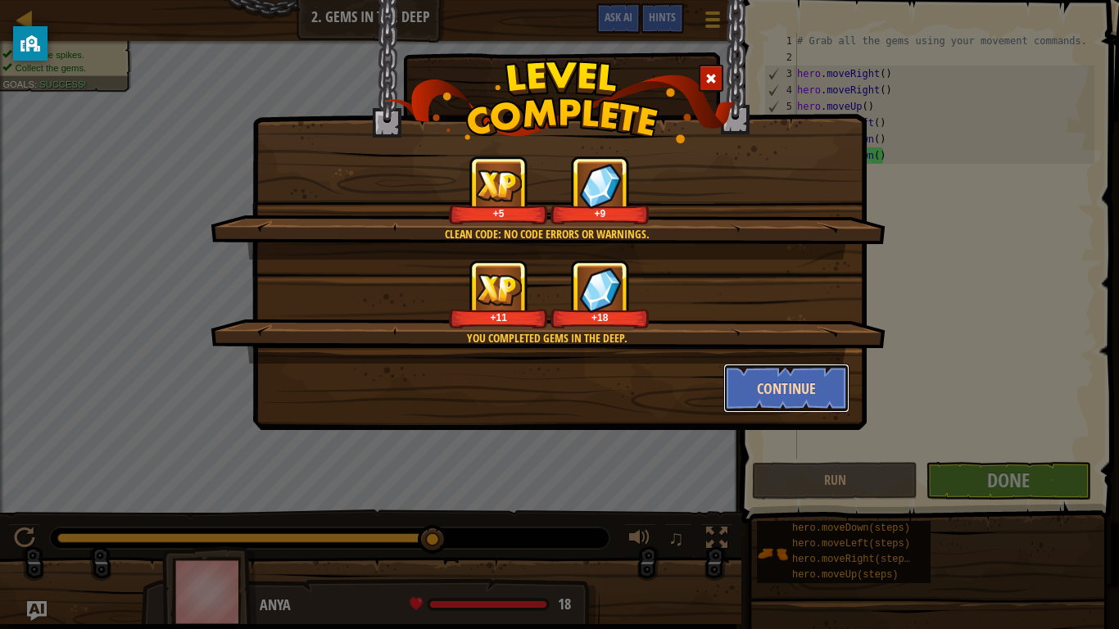
click at [745, 379] on button "Continue" at bounding box center [786, 388] width 127 height 49
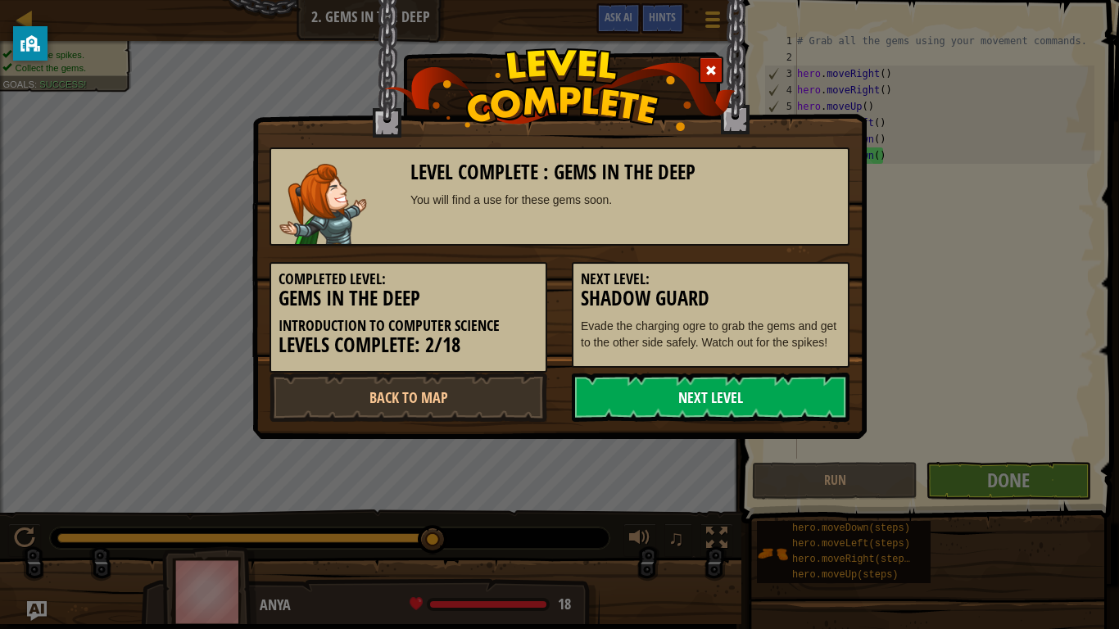
click at [656, 387] on link "Next Level" at bounding box center [711, 397] width 278 height 49
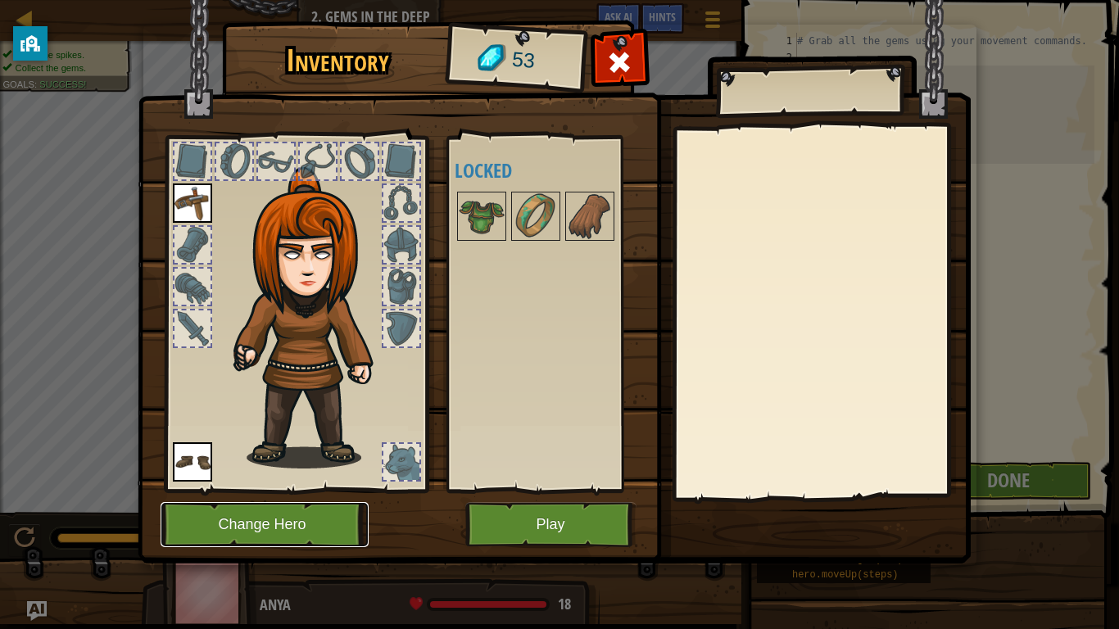
click at [269, 490] on button "Change Hero" at bounding box center [265, 524] width 208 height 45
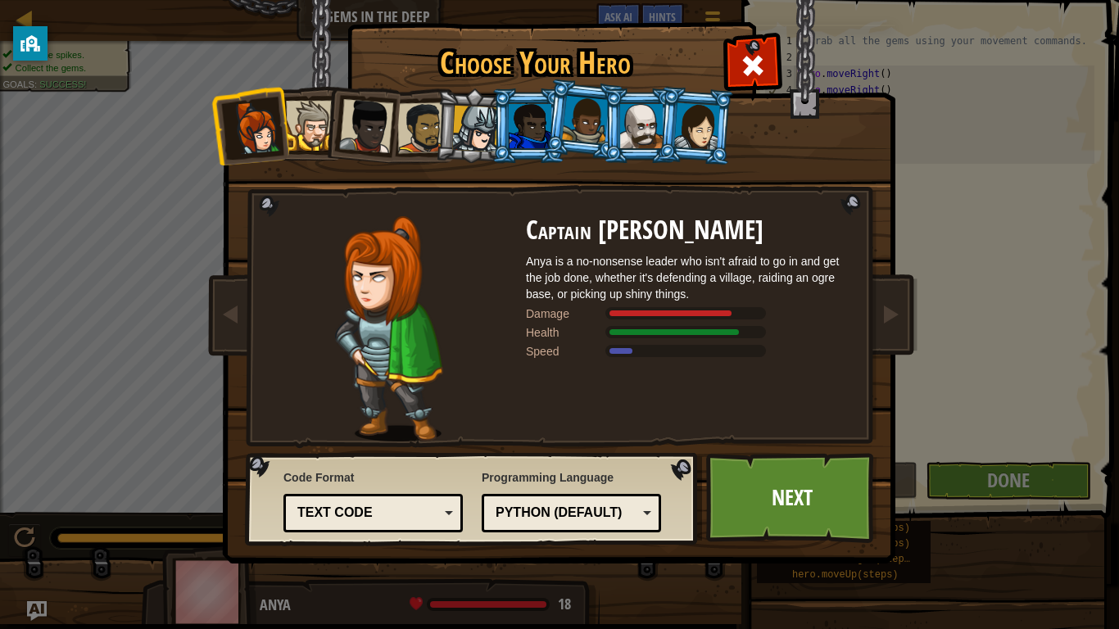
click at [375, 149] on div at bounding box center [366, 126] width 54 height 54
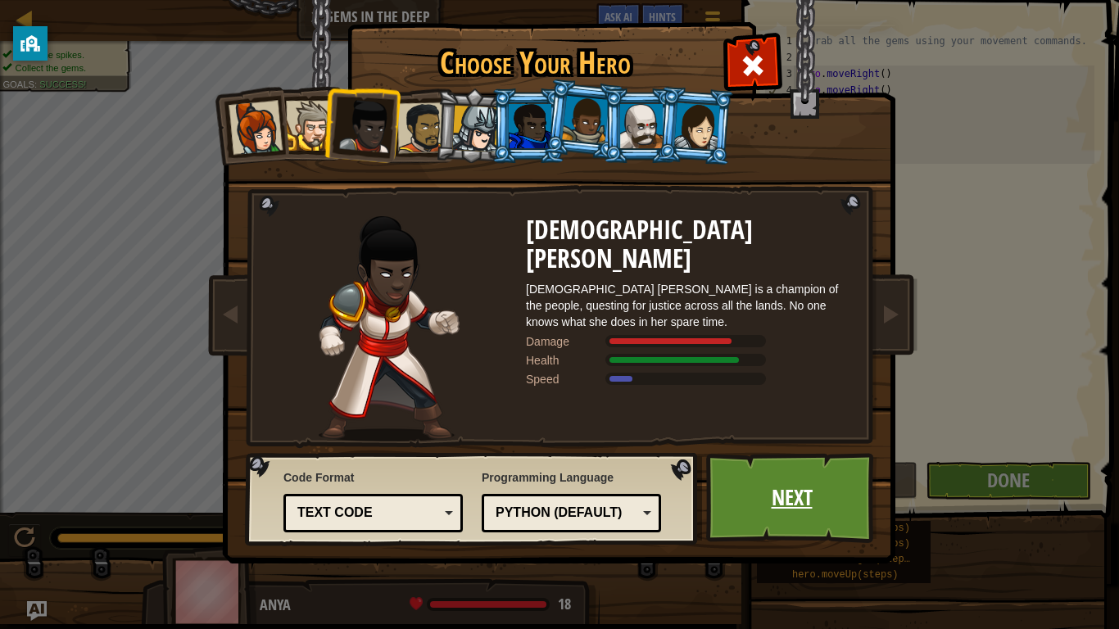
click at [787, 490] on link "Next" at bounding box center [791, 498] width 171 height 90
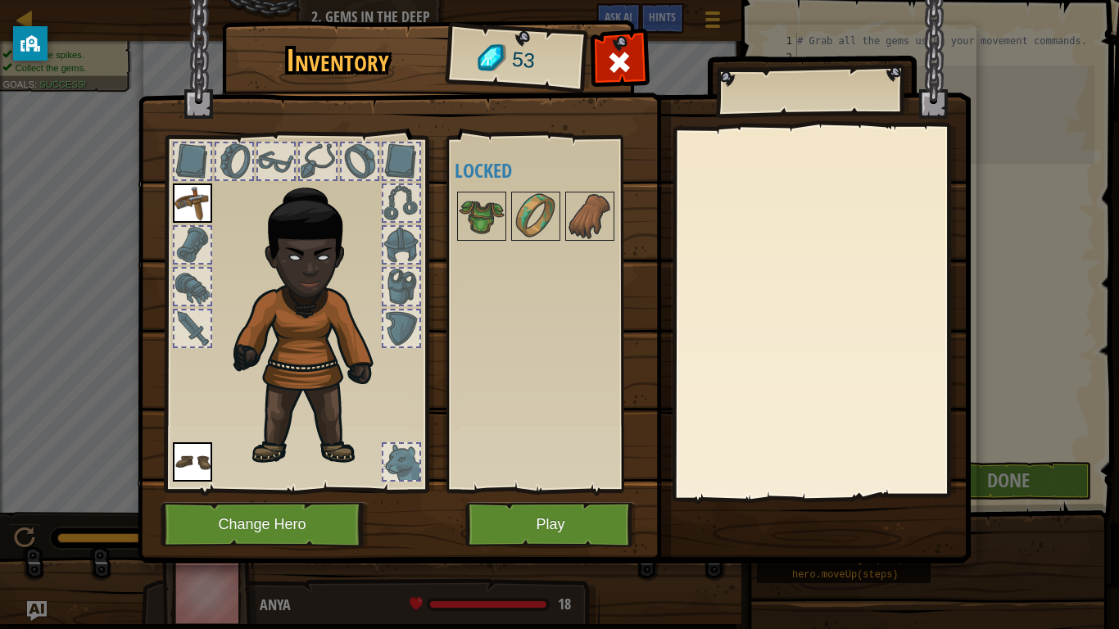
click at [187, 185] on img at bounding box center [192, 202] width 39 height 39
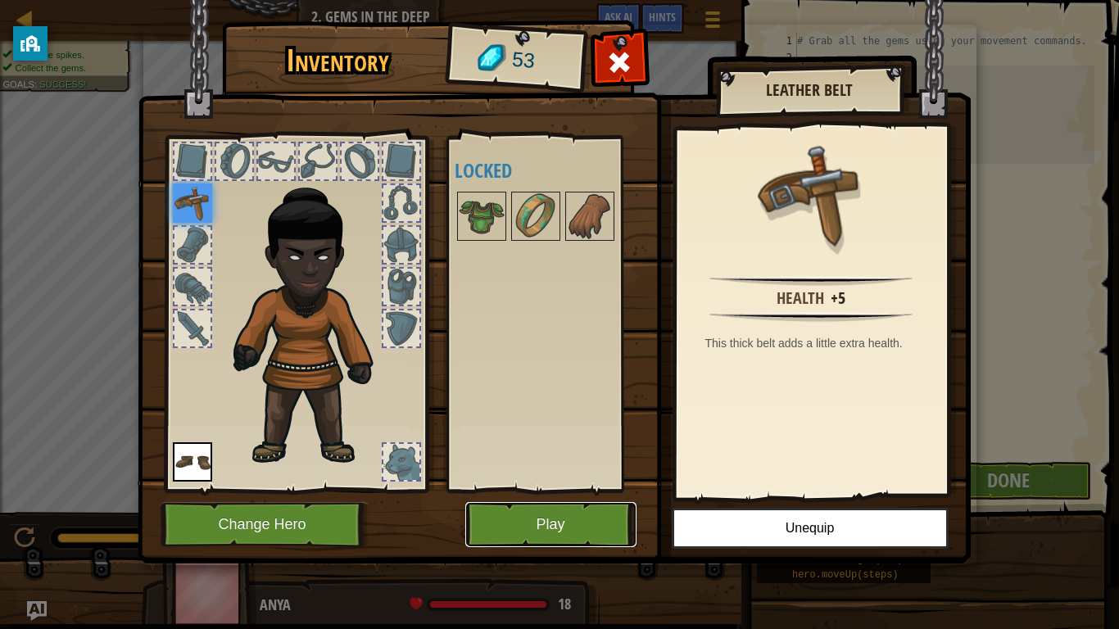
click at [503, 490] on button "Play" at bounding box center [550, 524] width 171 height 45
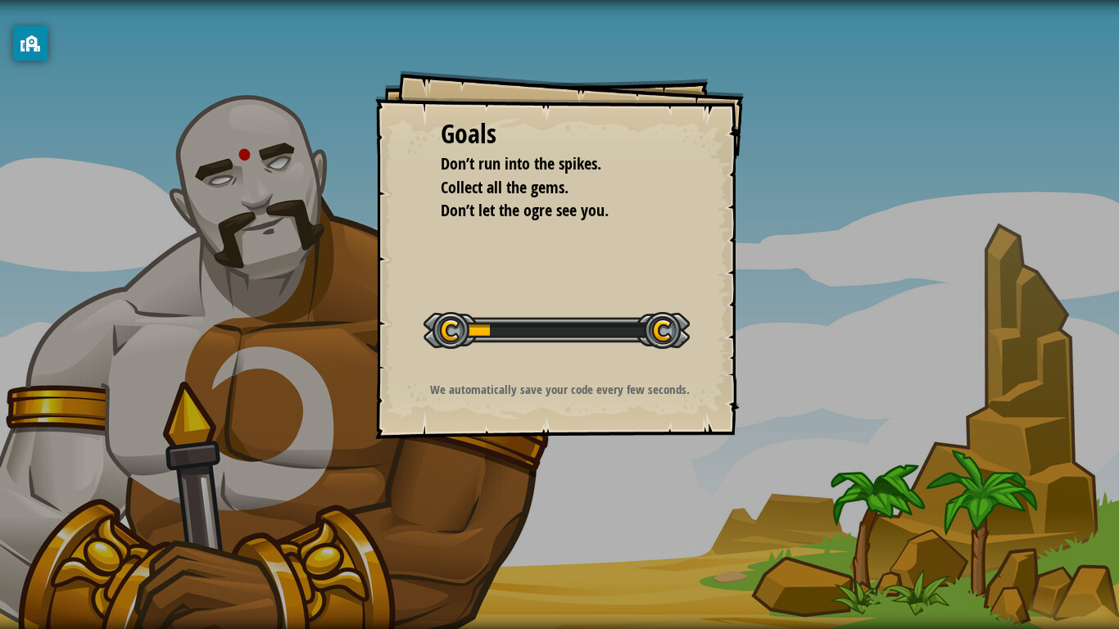
click at [503, 490] on div "Goals Don’t run into the spikes. Collect all the gems. Don’t let the ogre see y…" at bounding box center [559, 314] width 1119 height 629
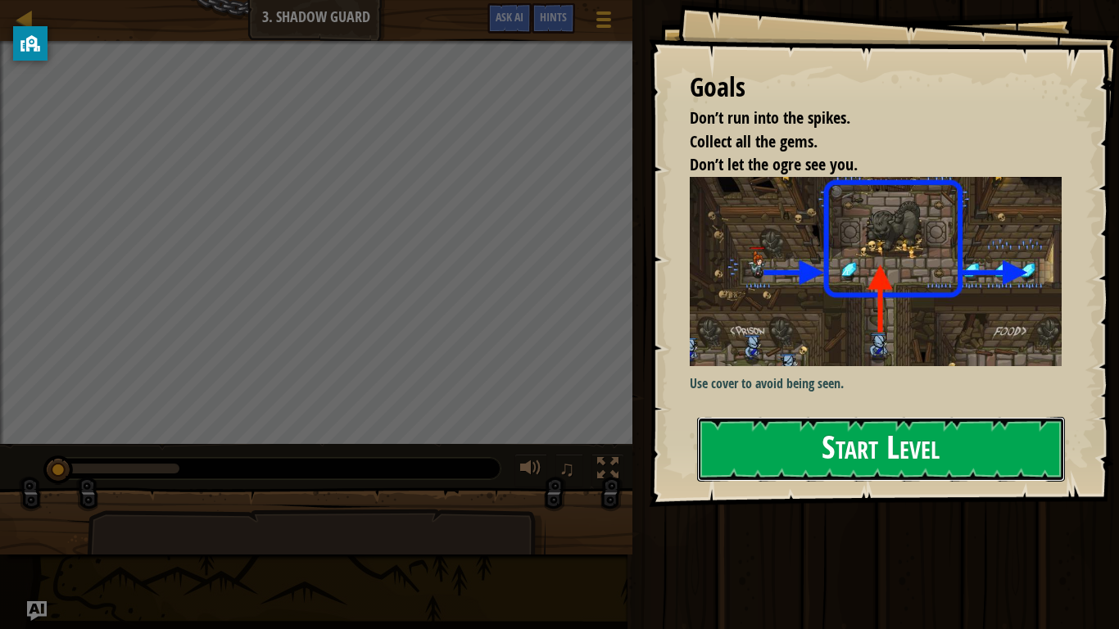
click at [839, 425] on button "Start Level" at bounding box center [881, 449] width 368 height 65
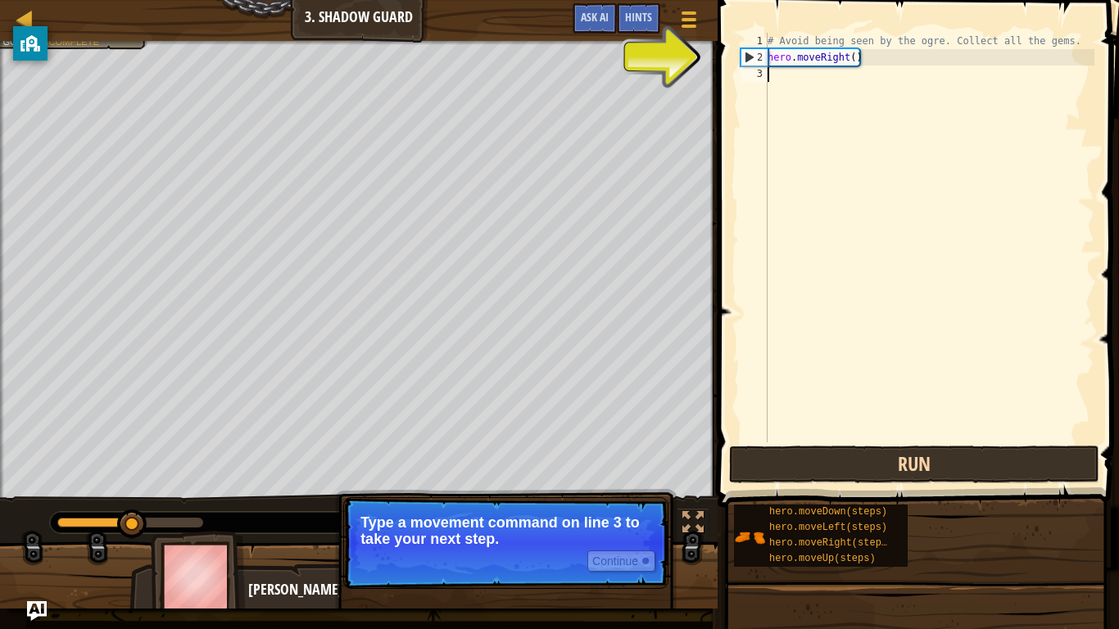
type textarea "hero.moveRight()"
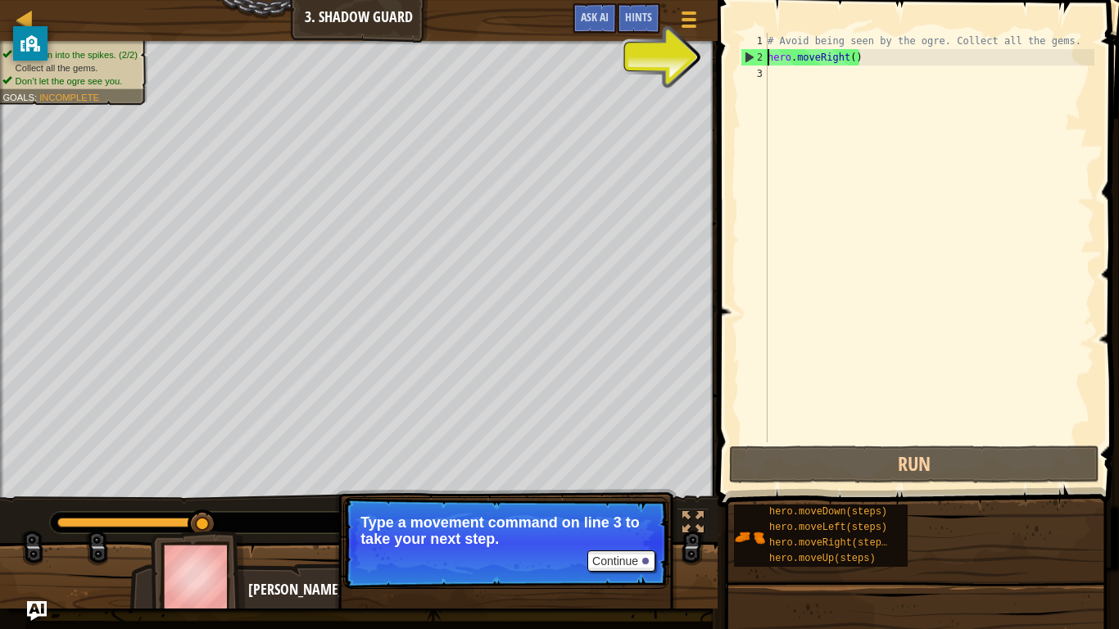
click at [776, 74] on div "# Avoid being seen by the ogre. Collect all the gems. hero . moveRight ( )" at bounding box center [929, 254] width 330 height 442
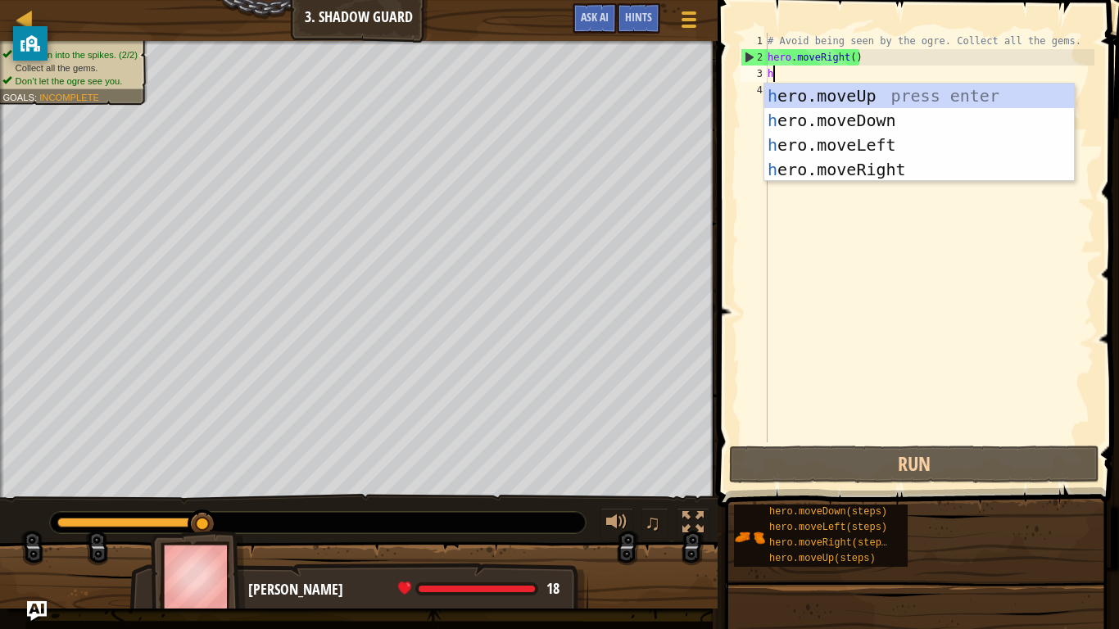
scroll to position [7, 0]
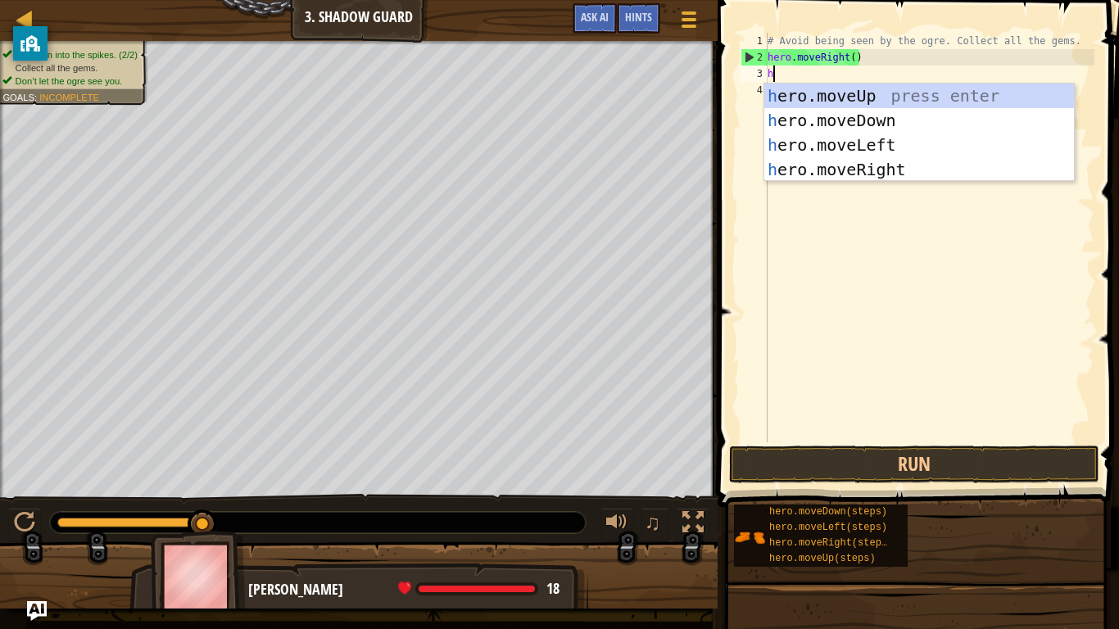
type textarea "he"
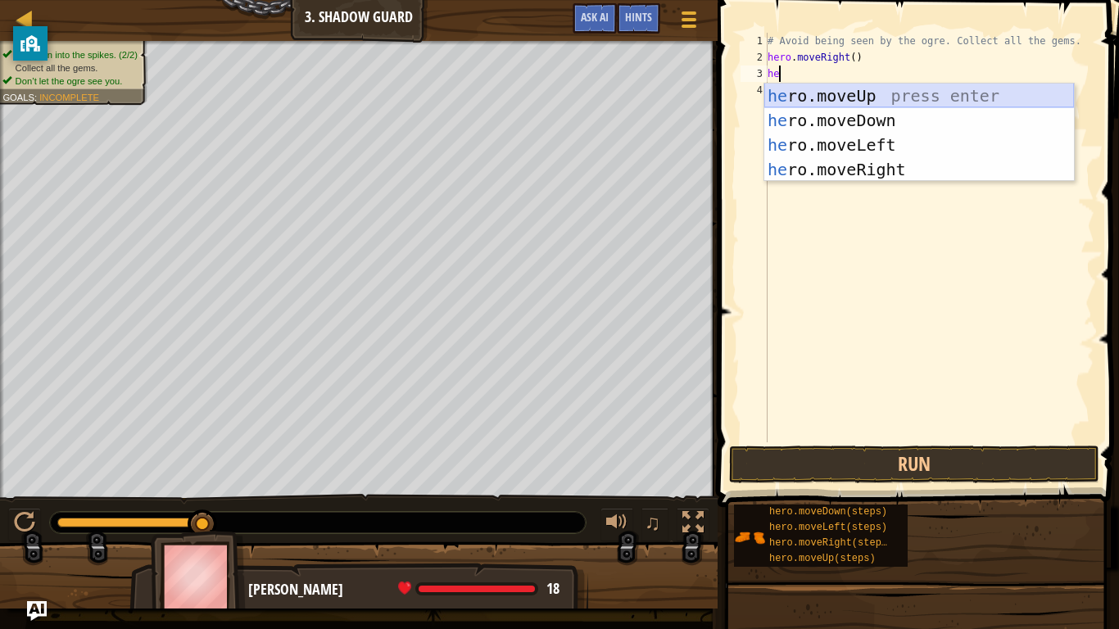
click at [808, 88] on div "he ro.moveUp press enter he ro.moveDown press enter he ro.moveLeft press enter …" at bounding box center [919, 157] width 310 height 147
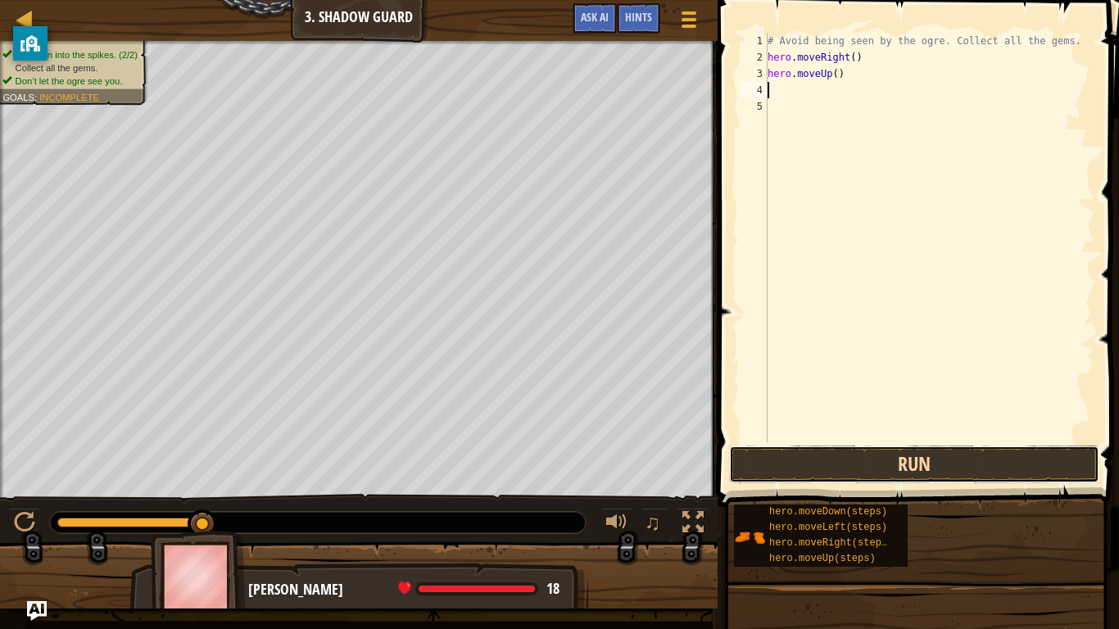
click at [875, 462] on button "Run" at bounding box center [914, 465] width 370 height 38
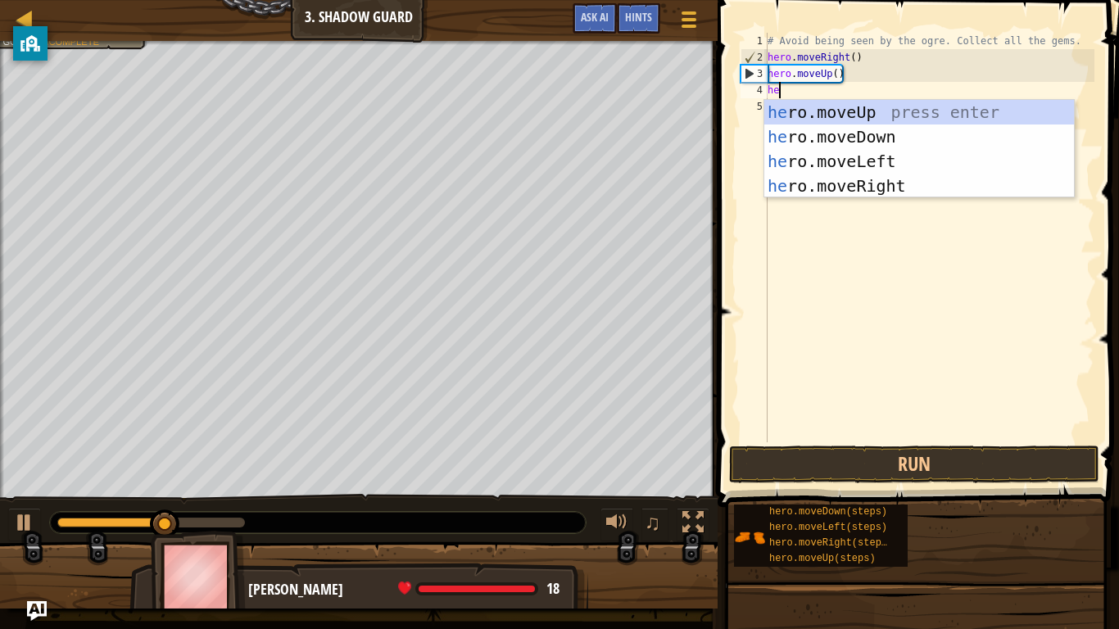
type textarea "her"
click at [818, 179] on div "her o.moveUp press enter her o.moveDown press enter her o.moveLeft press enter …" at bounding box center [919, 173] width 310 height 147
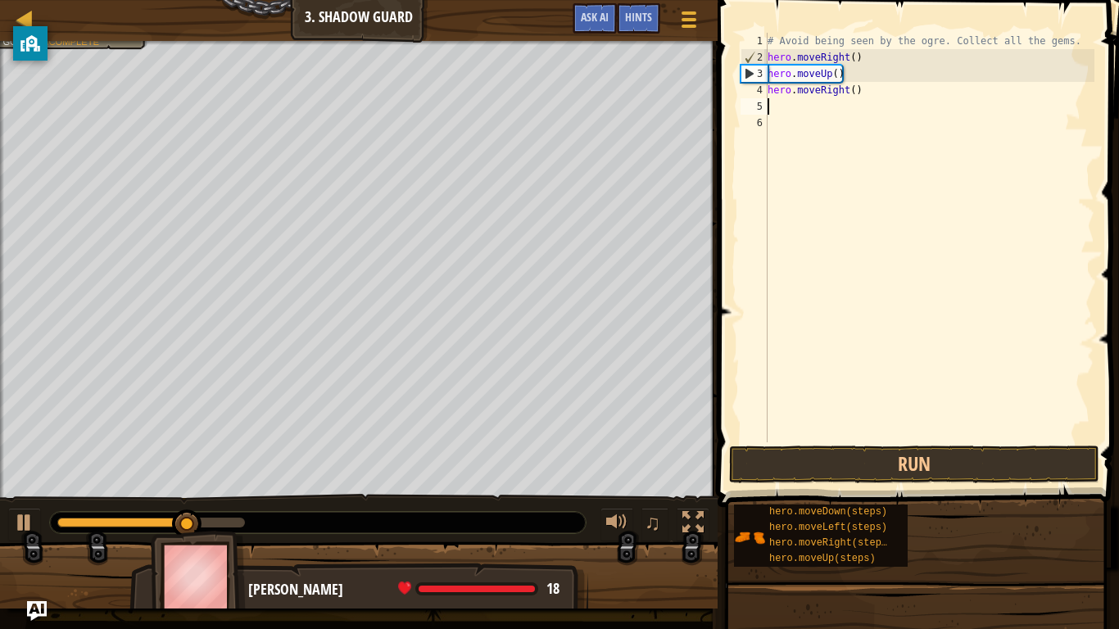
scroll to position [7, 0]
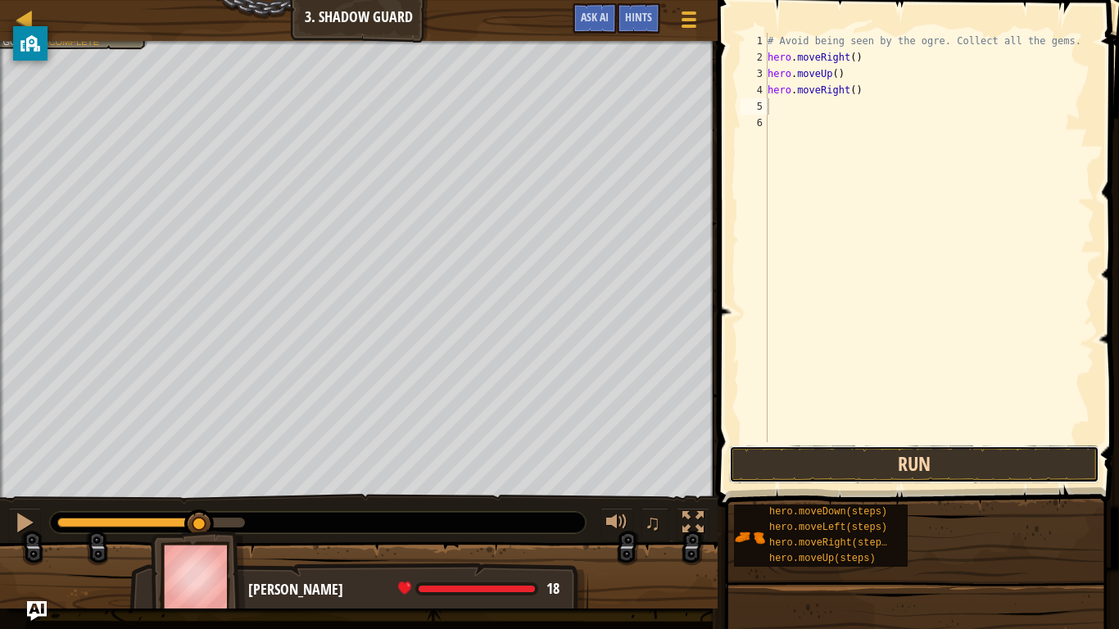
click at [907, 468] on button "Run" at bounding box center [914, 465] width 370 height 38
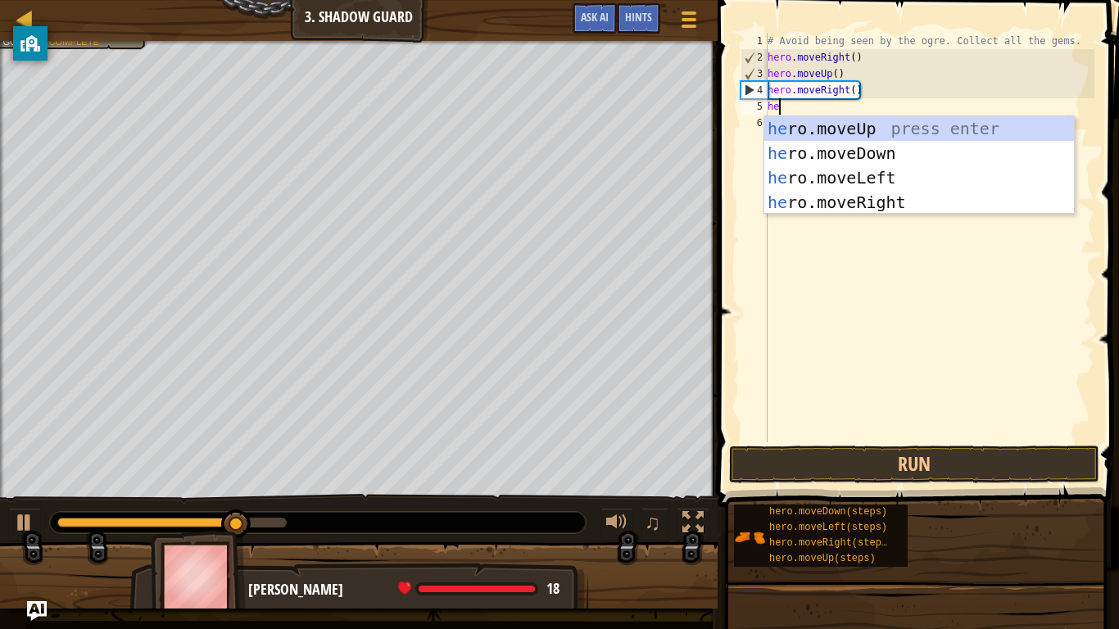
type textarea "her"
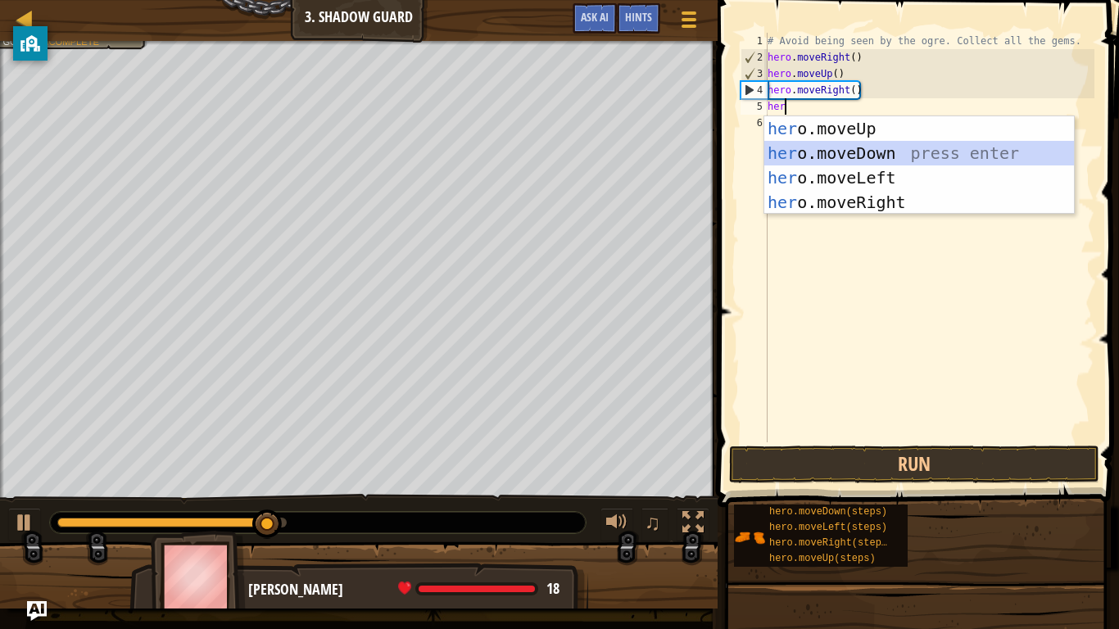
click at [854, 151] on div "her o.moveUp press enter her o.moveDown press enter her o.moveLeft press enter …" at bounding box center [919, 189] width 310 height 147
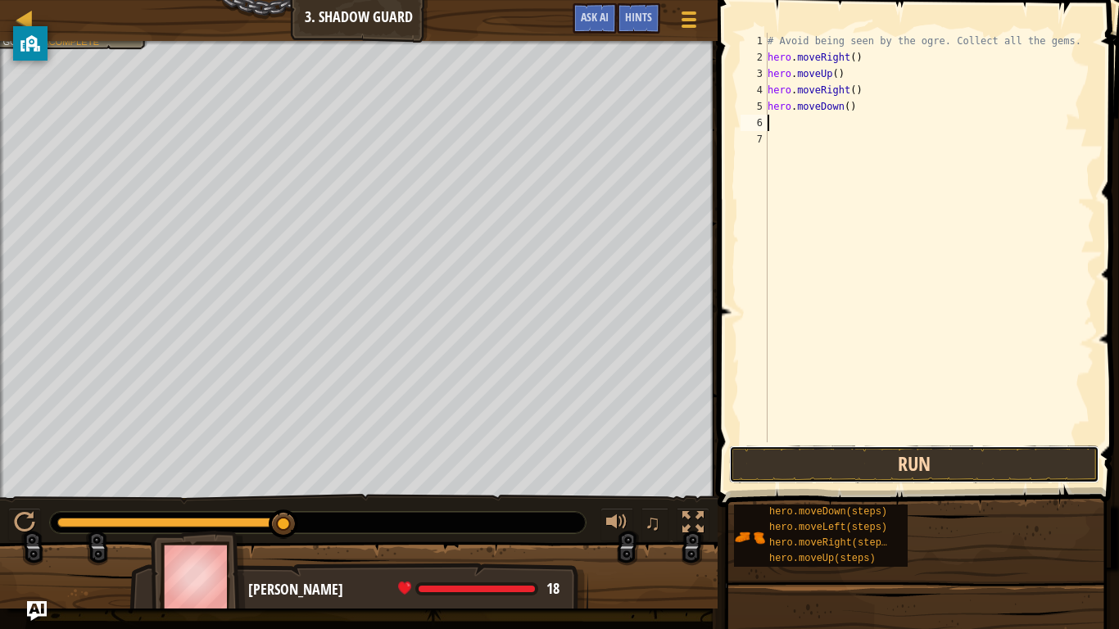
click at [906, 464] on button "Run" at bounding box center [914, 465] width 370 height 38
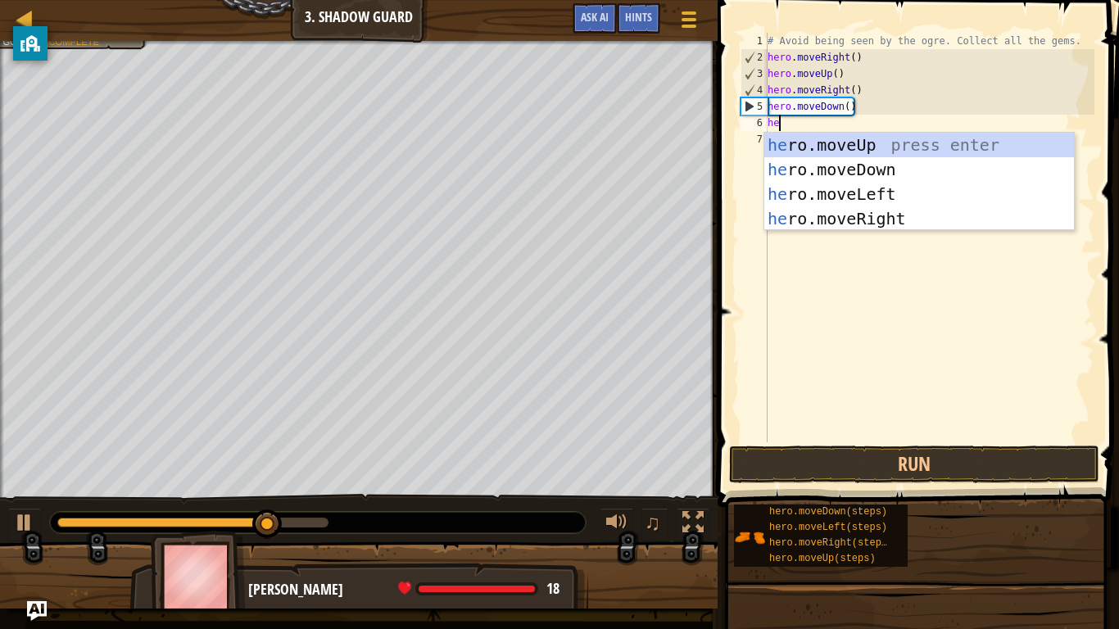
type textarea "her"
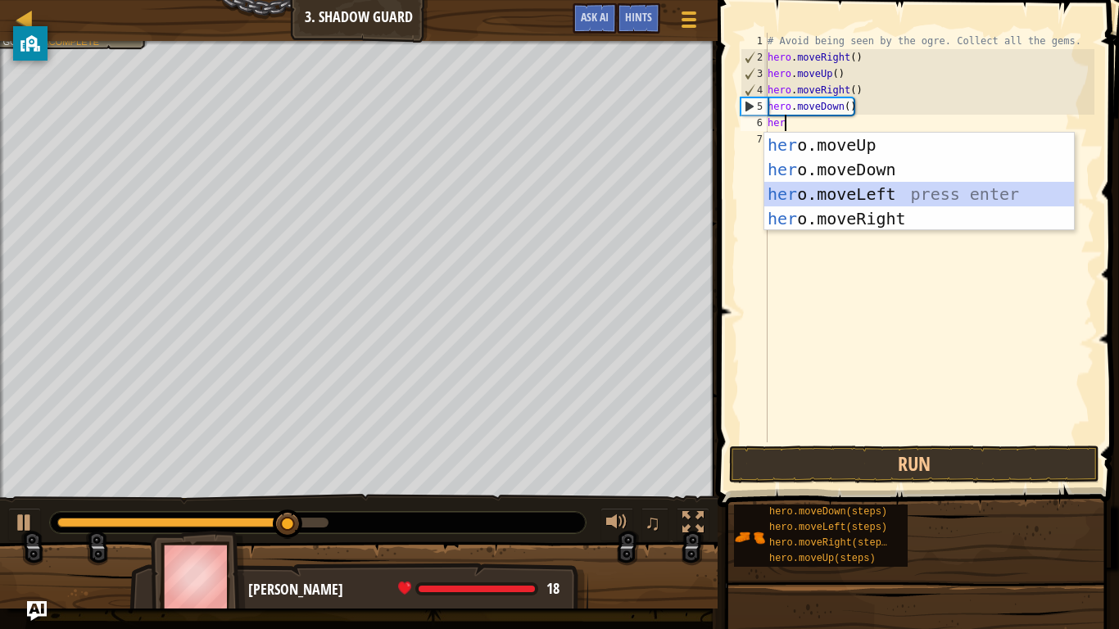
click at [799, 189] on div "her o.moveUp press enter her o.moveDown press enter her o.moveLeft press enter …" at bounding box center [919, 206] width 310 height 147
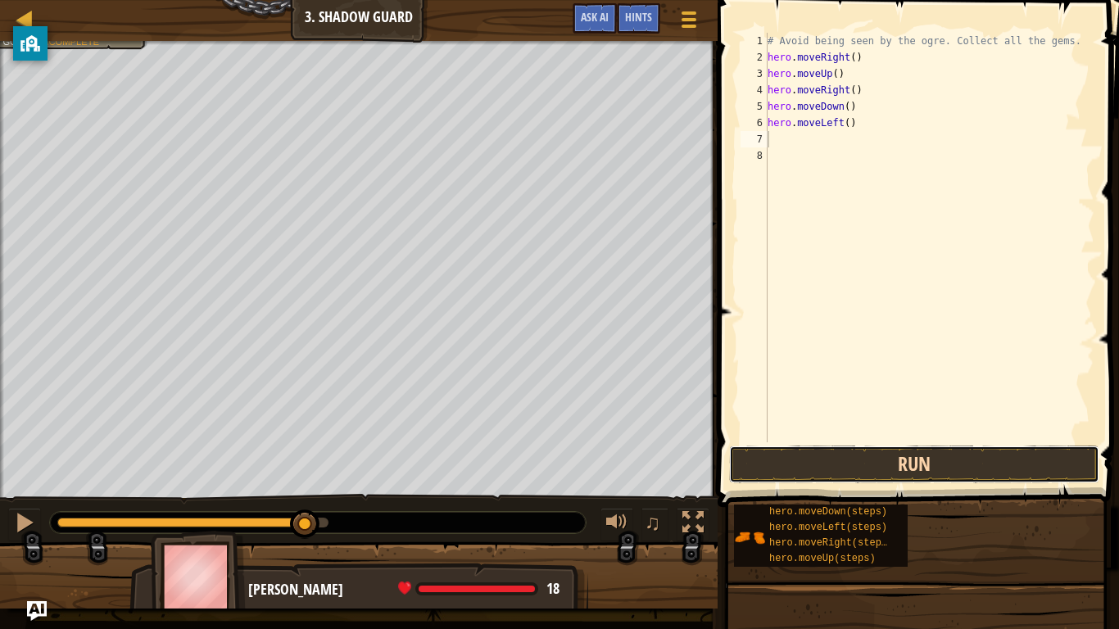
click at [818, 460] on button "Run" at bounding box center [914, 465] width 370 height 38
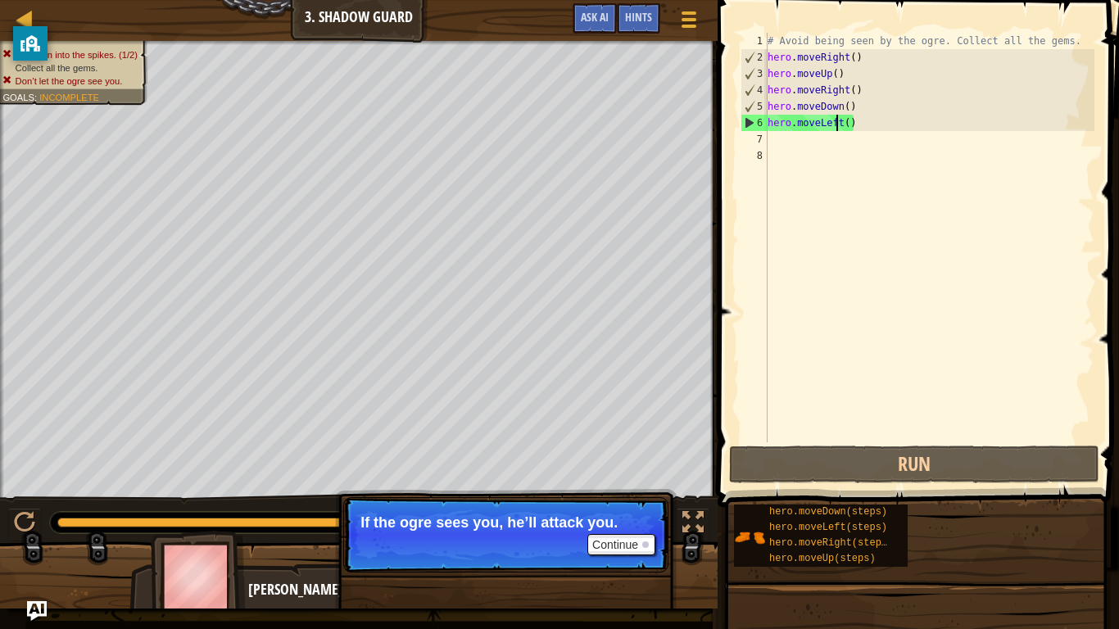
click at [839, 122] on div "# Avoid being seen by the ogre. Collect all the gems. hero . moveRight ( ) hero…" at bounding box center [929, 254] width 330 height 442
click at [849, 124] on div "# Avoid being seen by the ogre. Collect all the gems. hero . moveRight ( ) hero…" at bounding box center [929, 254] width 330 height 442
click at [840, 124] on div "# Avoid being seen by the ogre. Collect all the gems. hero . moveRight ( ) hero…" at bounding box center [929, 254] width 330 height 442
click at [849, 124] on div "# Avoid being seen by the ogre. Collect all the gems. hero . moveRight ( ) hero…" at bounding box center [929, 254] width 330 height 442
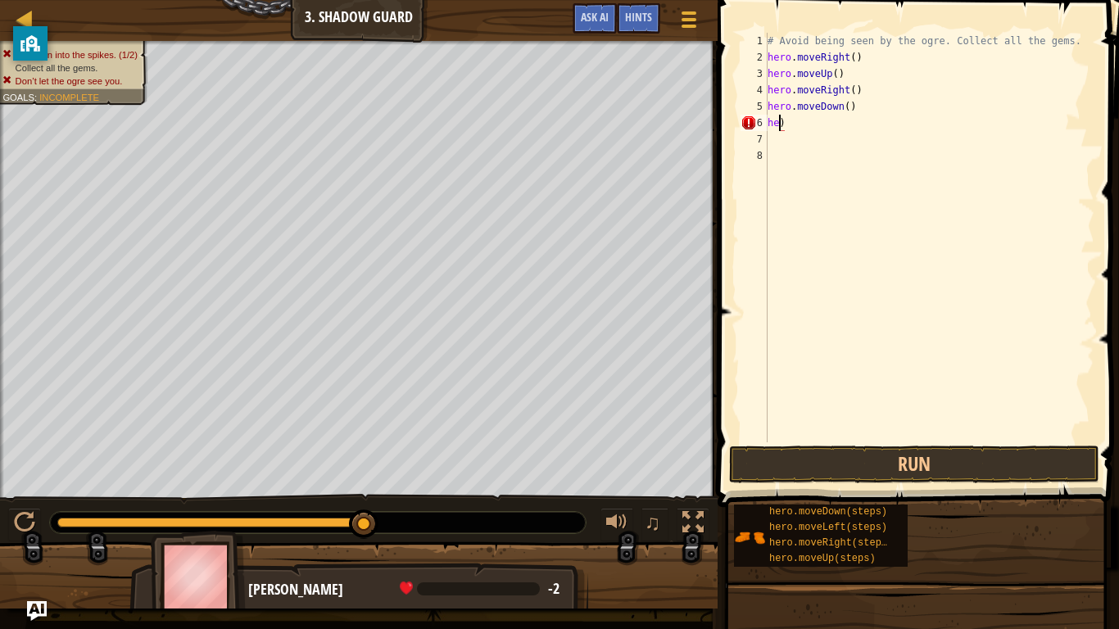
click at [802, 127] on div "# Avoid being seen by the ogre. Collect all the gems. hero . moveRight ( ) hero…" at bounding box center [929, 254] width 330 height 442
type textarea "h"
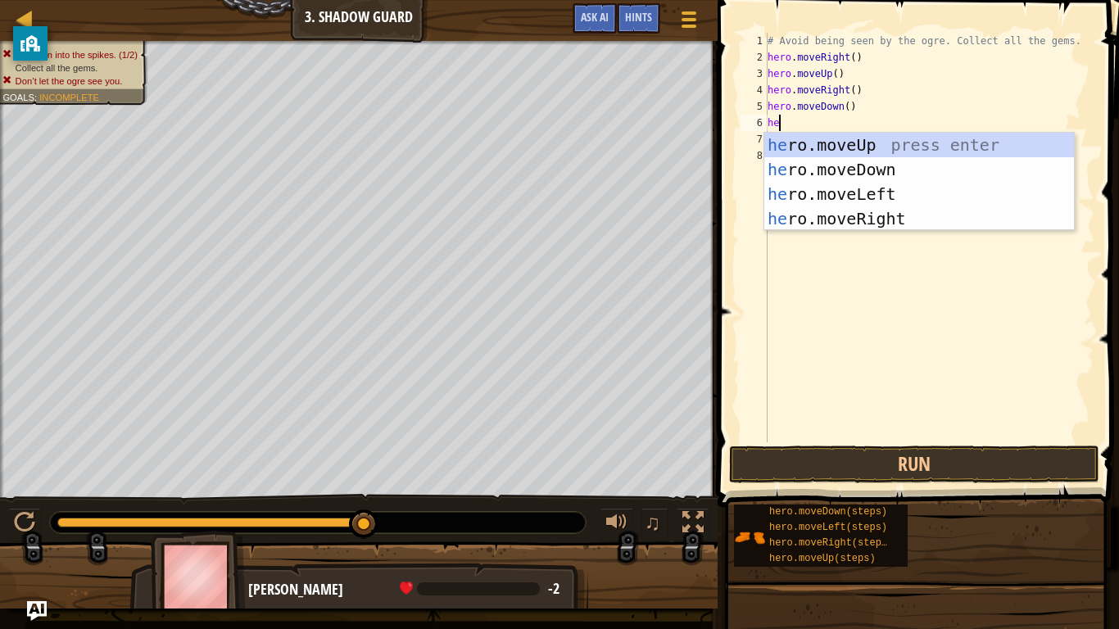
type textarea "her"
click at [850, 216] on div "her o.moveUp press enter her o.moveDown press enter her o.moveLeft press enter …" at bounding box center [919, 206] width 310 height 147
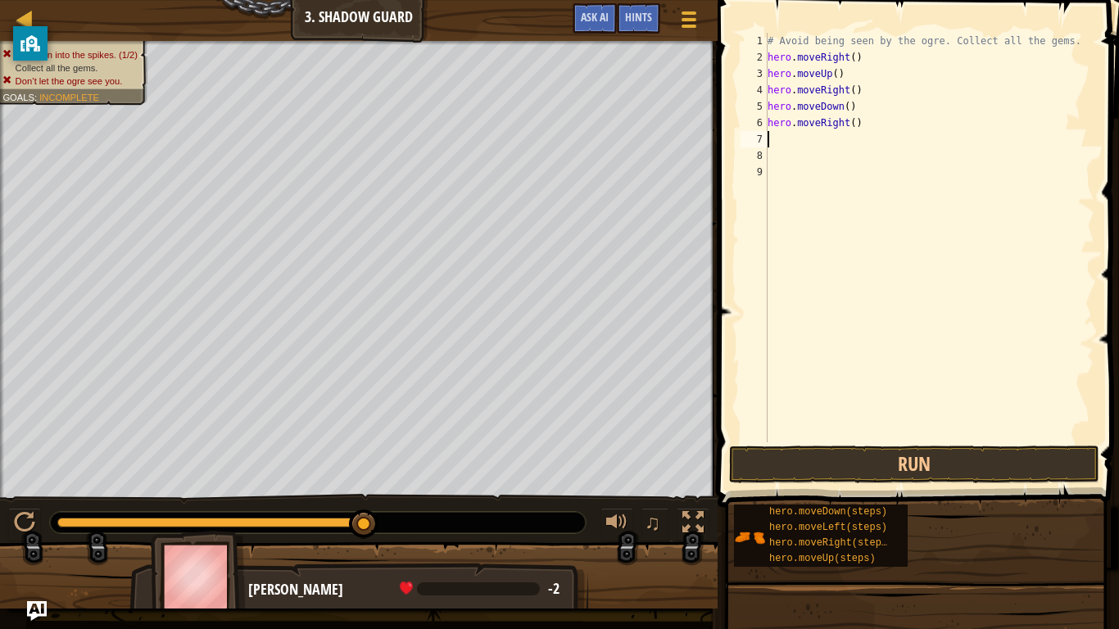
scroll to position [7, 0]
click at [894, 469] on button "Run" at bounding box center [914, 465] width 370 height 38
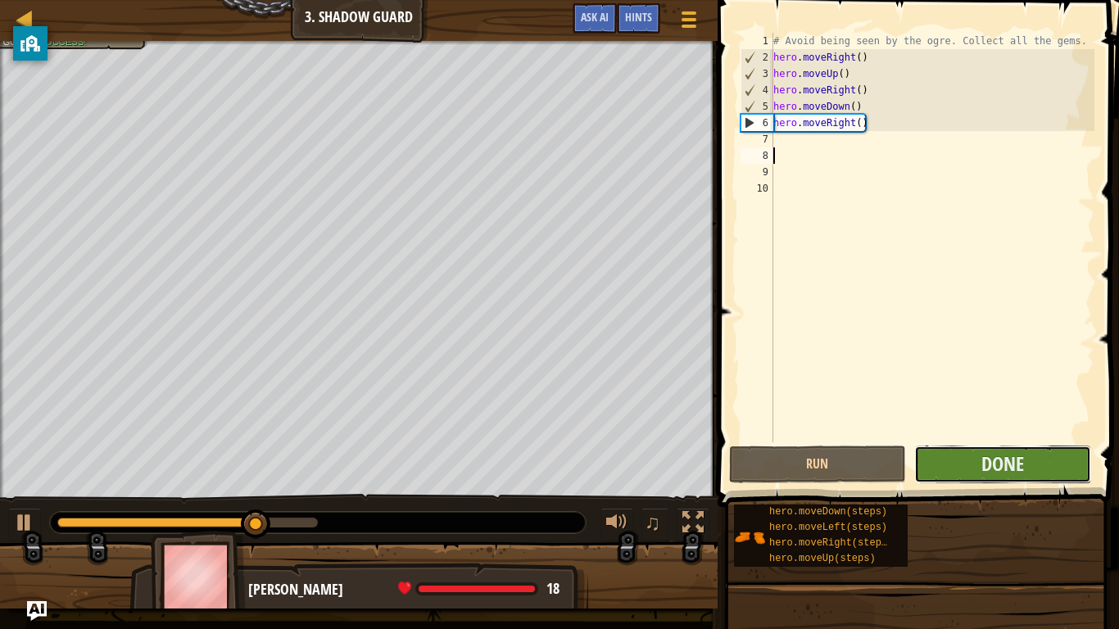
click at [961, 467] on button "Done" at bounding box center [1002, 465] width 177 height 38
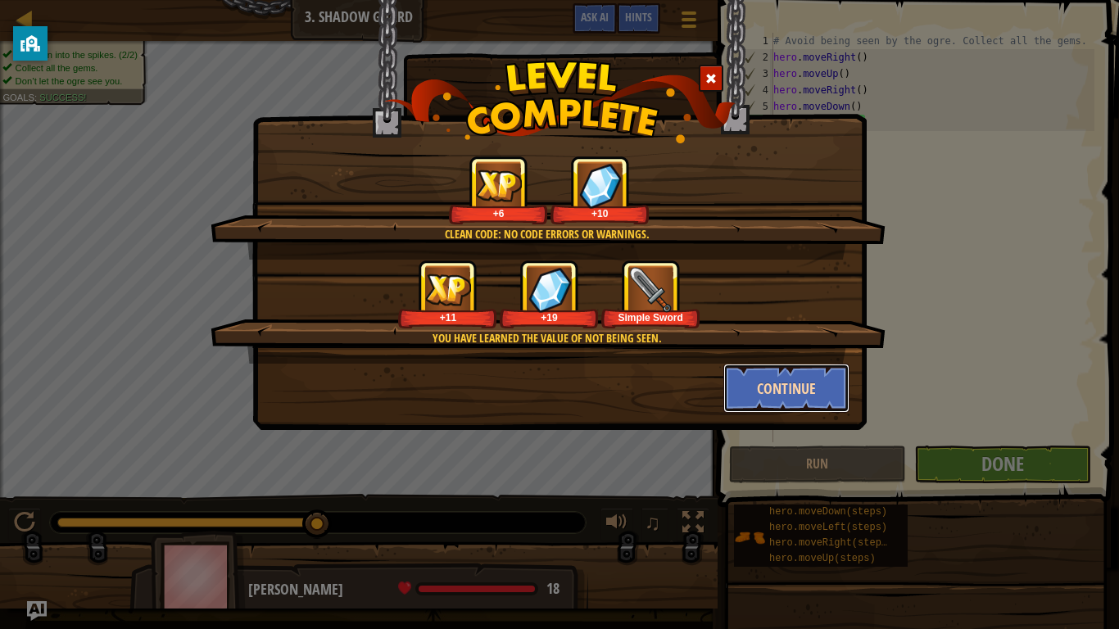
click at [826, 394] on button "Continue" at bounding box center [786, 388] width 127 height 49
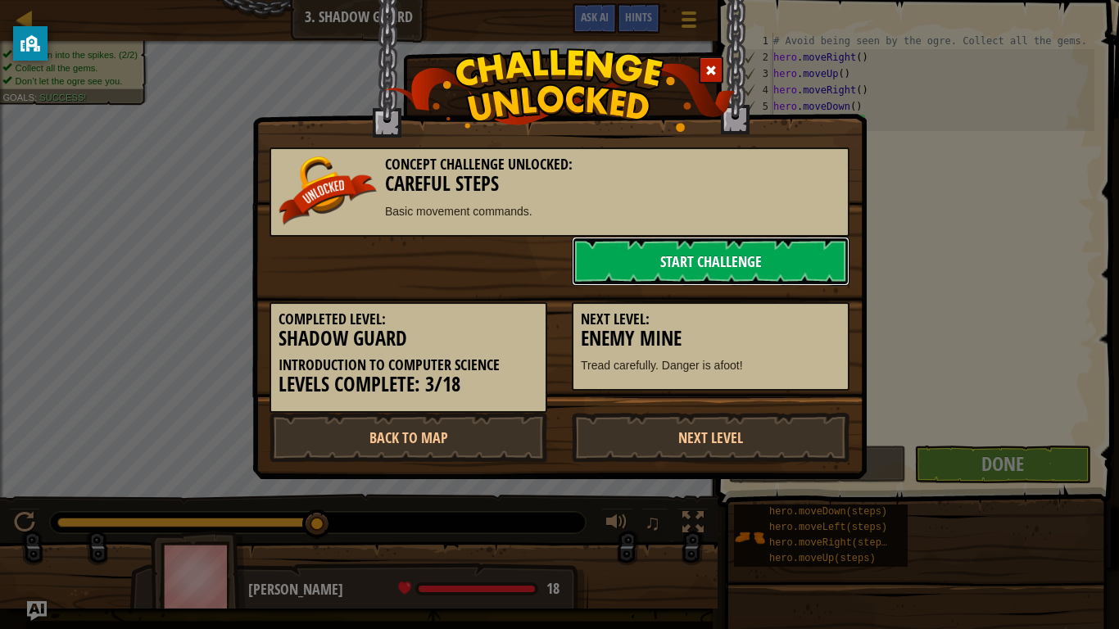
click at [721, 251] on link "Start Challenge" at bounding box center [711, 261] width 278 height 49
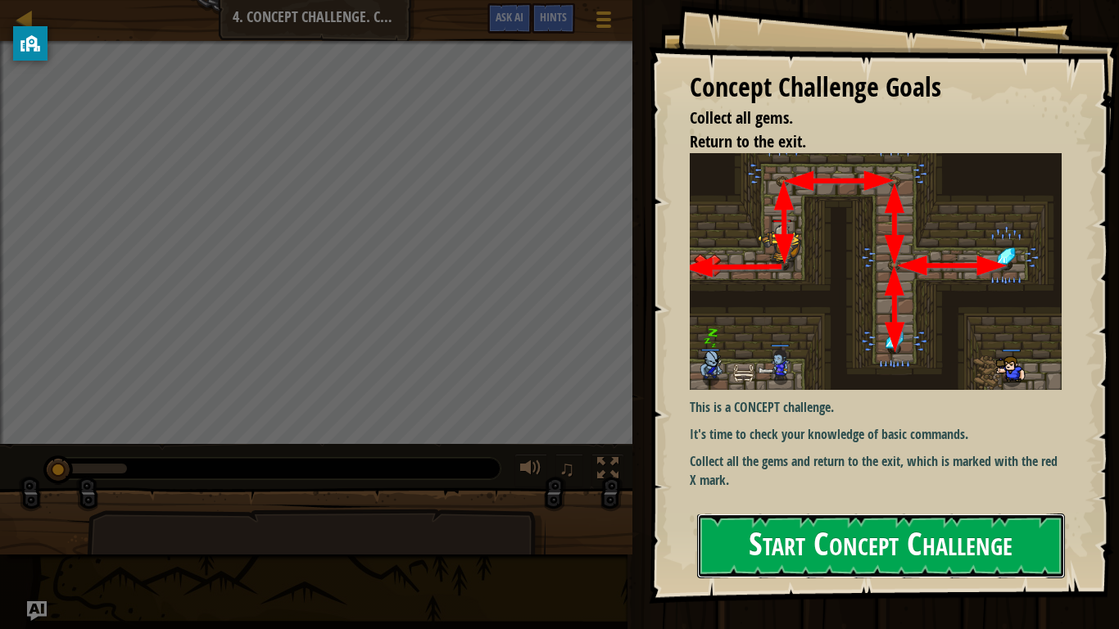
click at [818, 490] on button "Start Concept Challenge" at bounding box center [881, 546] width 368 height 65
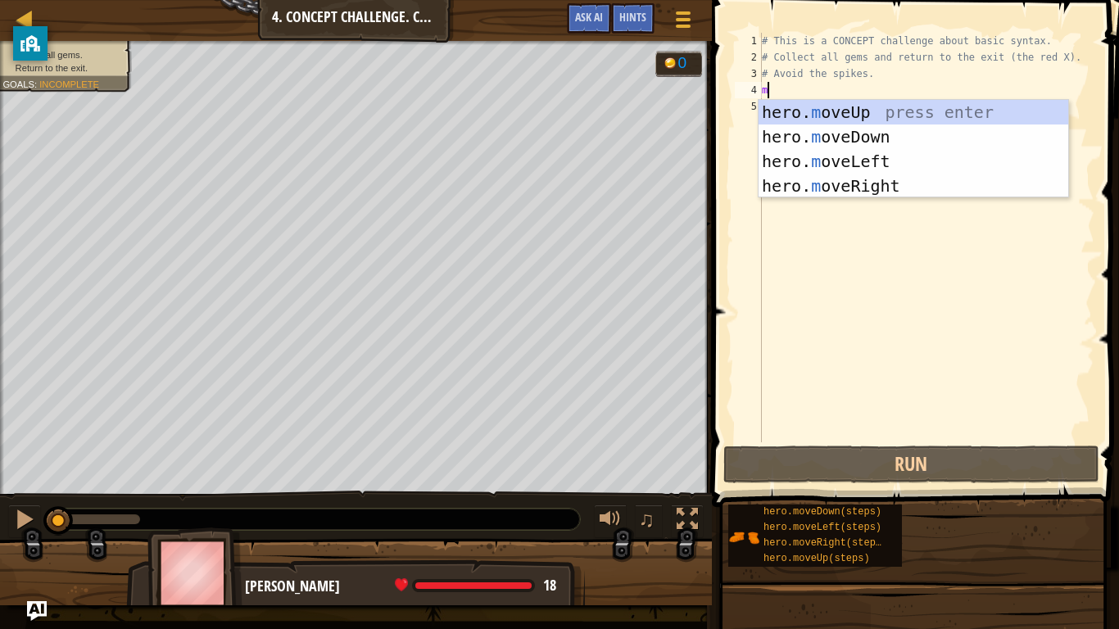
scroll to position [7, 0]
type textarea "mo"
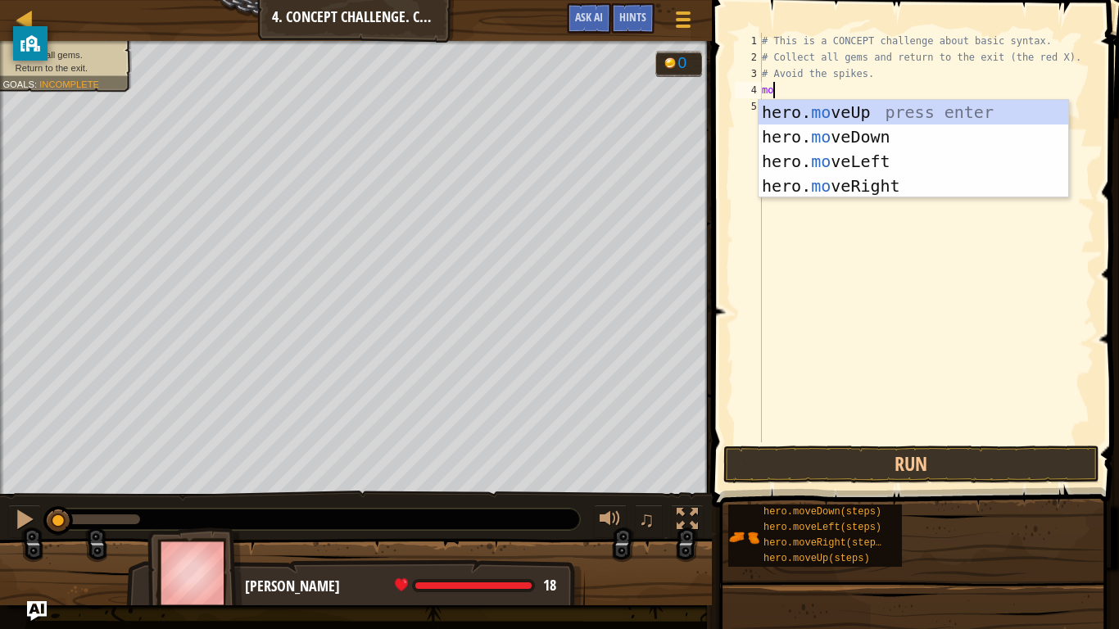
scroll to position [7, 1]
click at [809, 104] on div "hero. mo veUp press enter hero. mo veDown press enter hero. mo veLeft press ent…" at bounding box center [913, 173] width 310 height 147
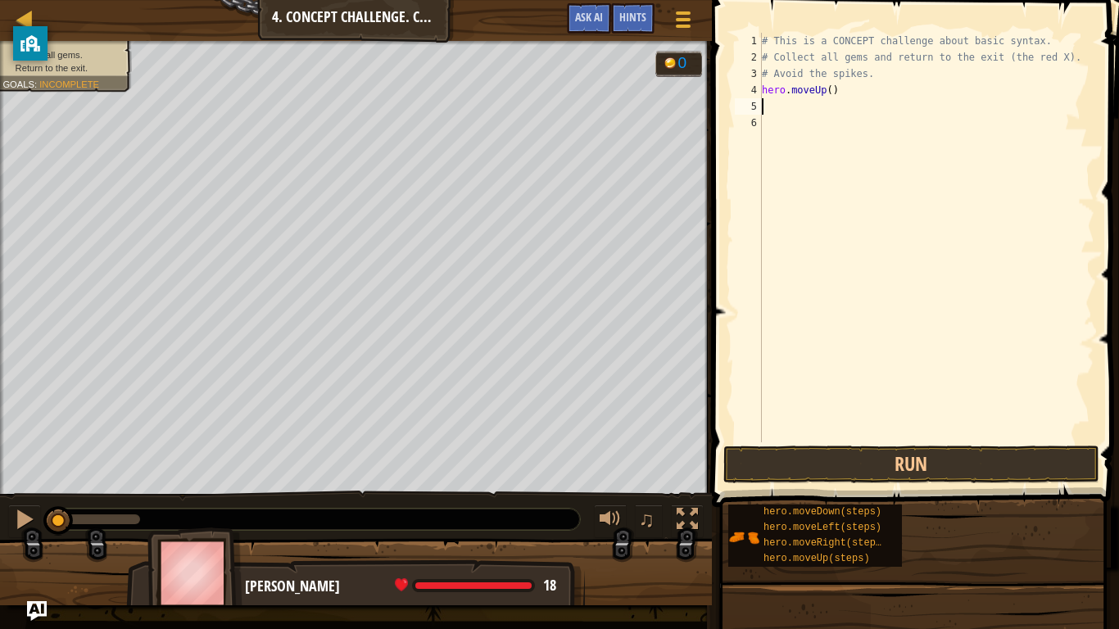
scroll to position [7, 0]
click at [839, 469] on button "Run" at bounding box center [911, 465] width 376 height 38
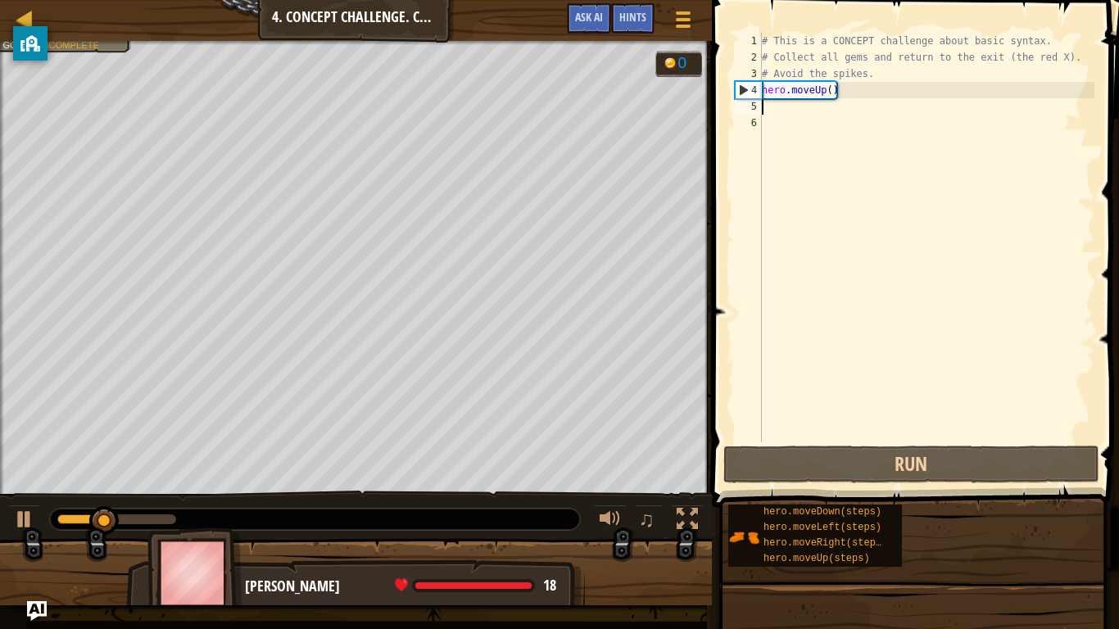
type textarea "m"
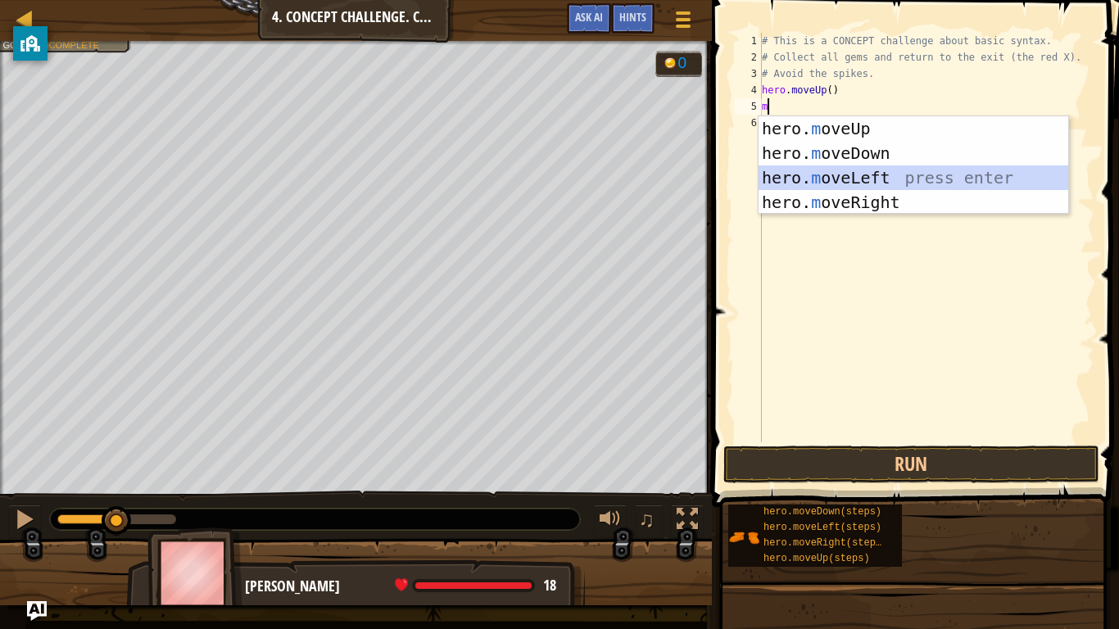
click at [814, 168] on div "hero. m oveUp press enter hero. m oveDown press enter hero. m oveLeft press ent…" at bounding box center [913, 189] width 310 height 147
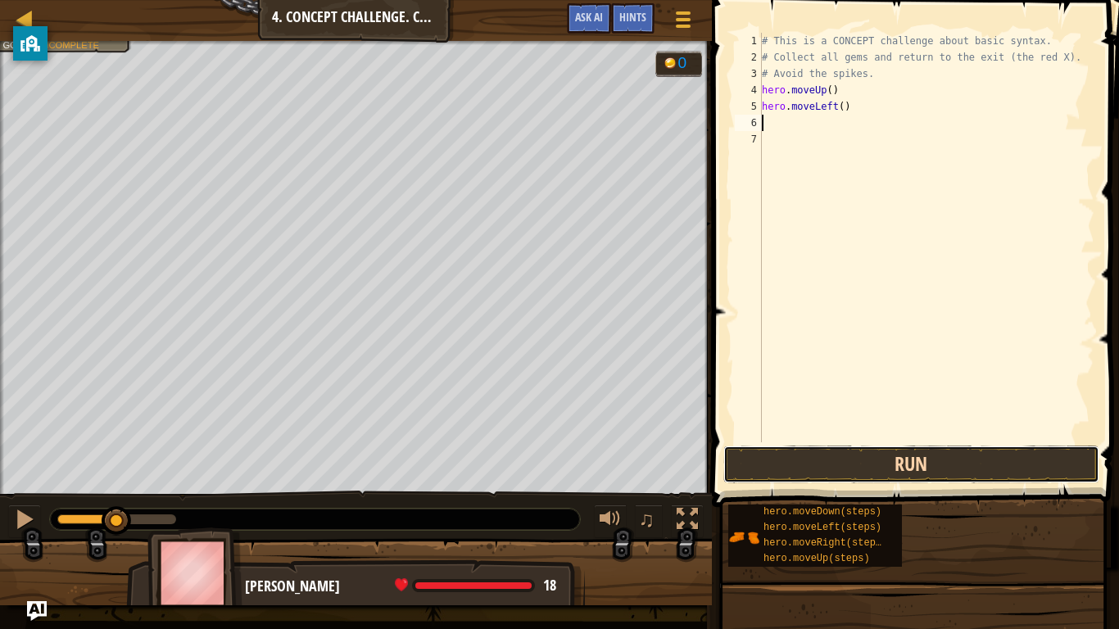
click at [880, 455] on button "Run" at bounding box center [911, 465] width 376 height 38
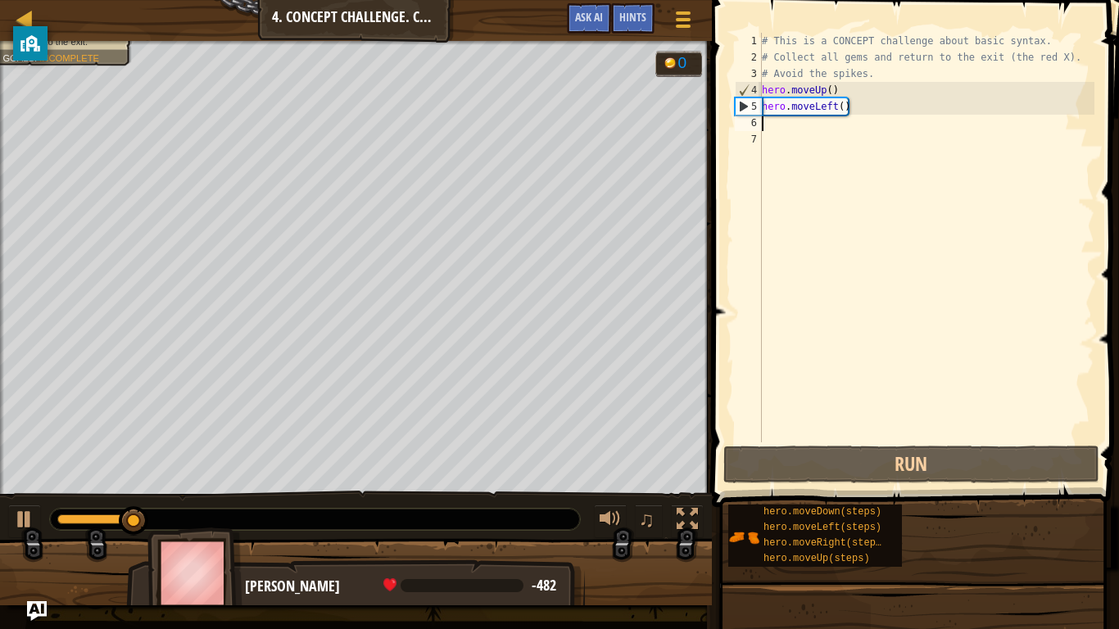
click at [847, 103] on div "# This is a CONCEPT challenge about basic syntax. # Collect all gems and return…" at bounding box center [926, 254] width 336 height 442
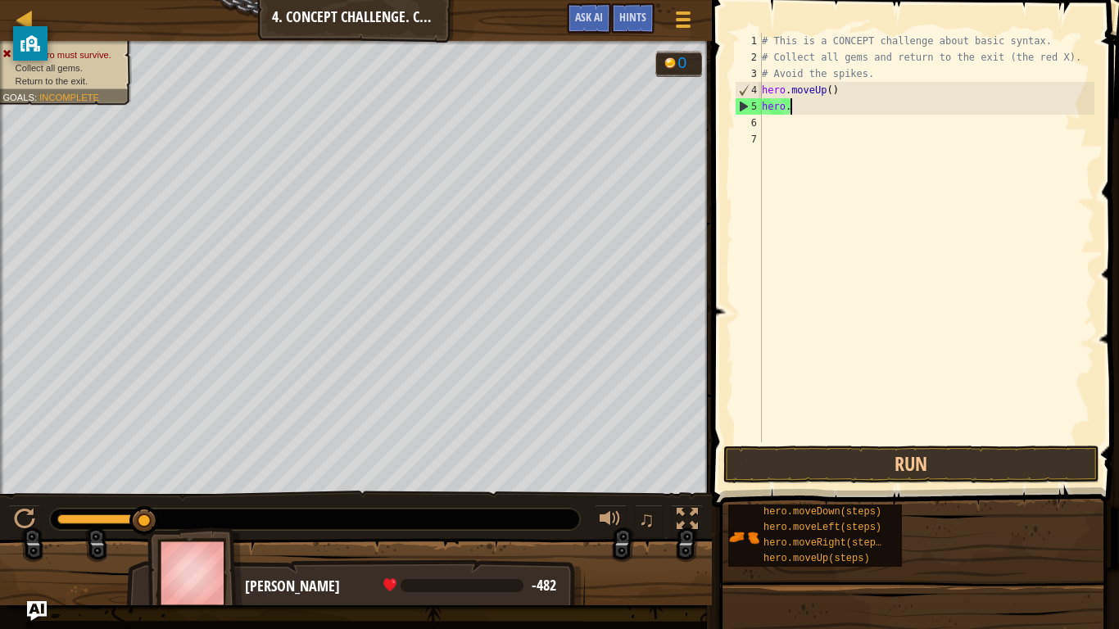
type textarea "h"
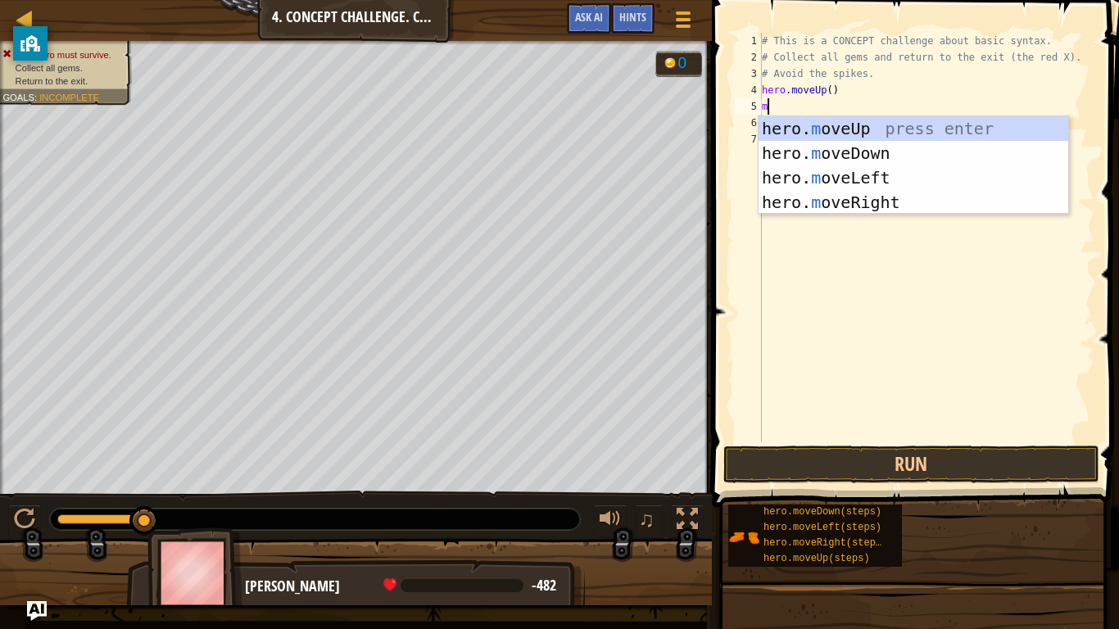
type textarea "mo"
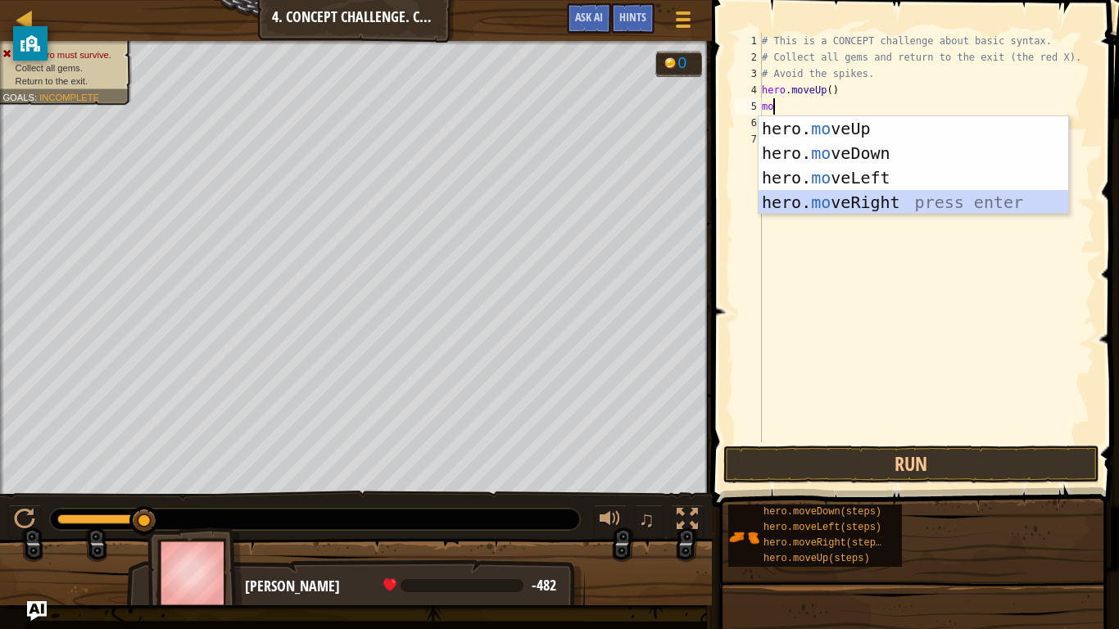
click at [909, 197] on div "hero. mo veUp press enter hero. mo veDown press enter hero. mo veLeft press ent…" at bounding box center [913, 189] width 310 height 147
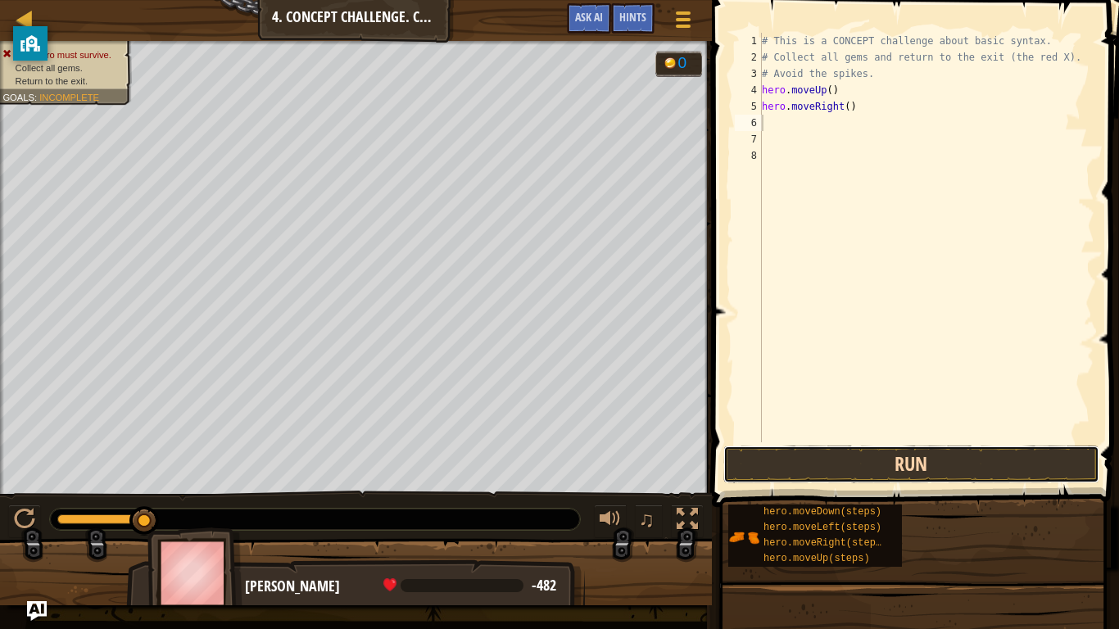
click at [929, 453] on button "Run" at bounding box center [911, 465] width 376 height 38
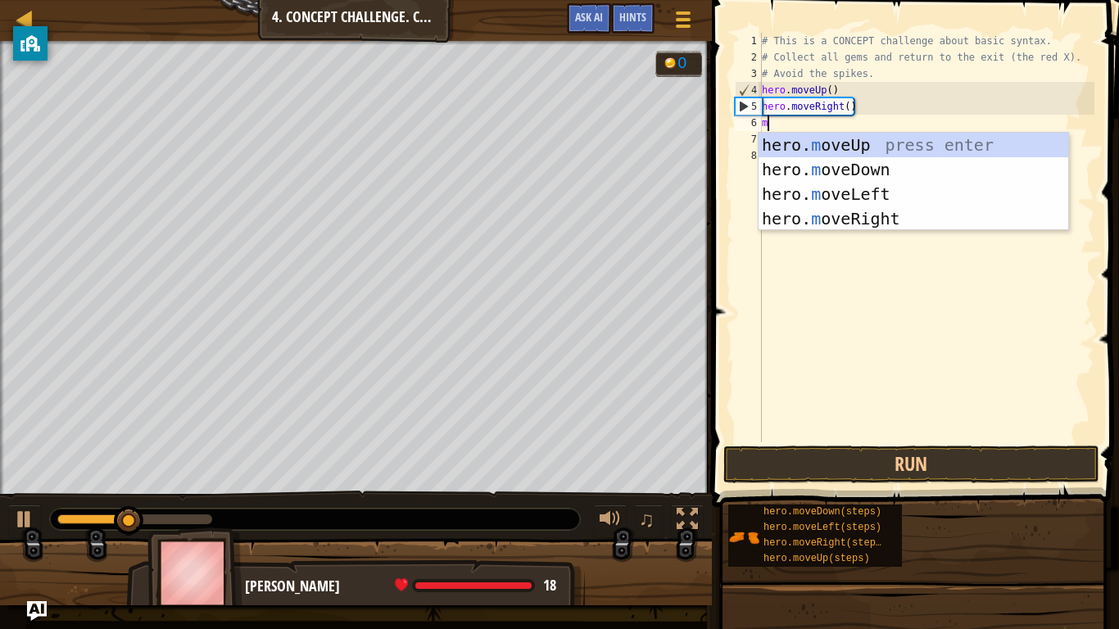
type textarea "mo"
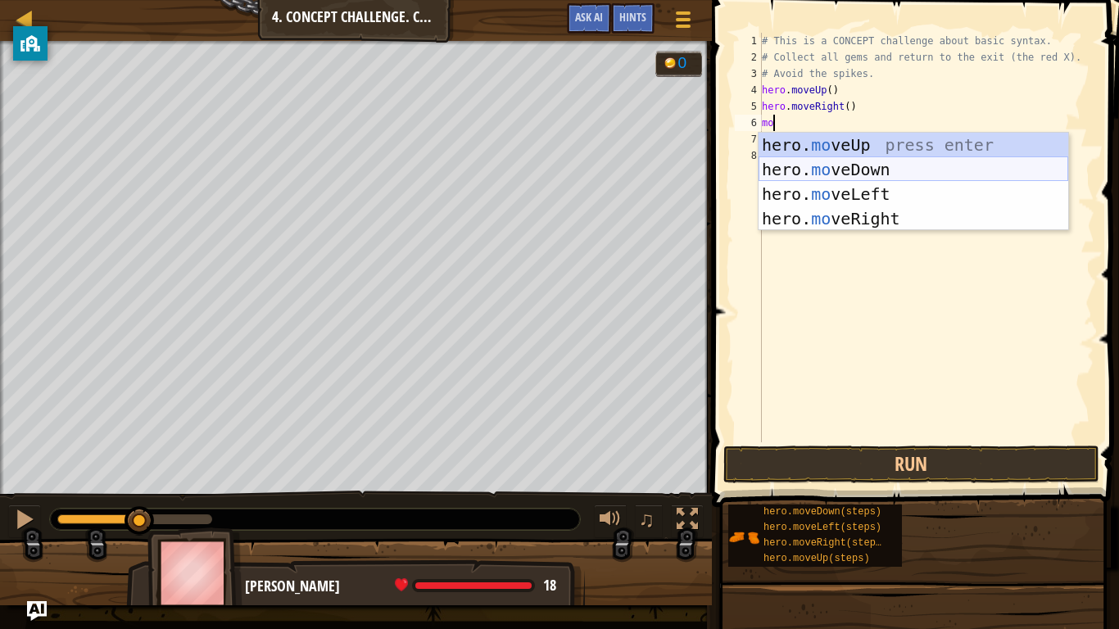
click at [891, 164] on div "hero. mo veUp press enter hero. mo veDown press enter hero. mo veLeft press ent…" at bounding box center [913, 206] width 310 height 147
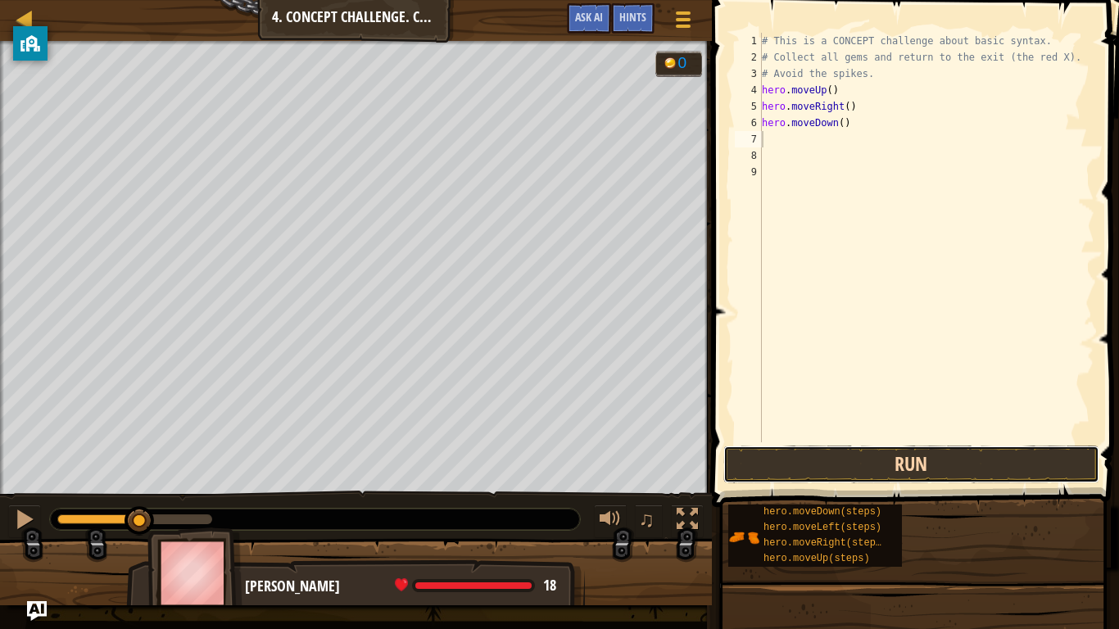
click at [877, 462] on button "Run" at bounding box center [911, 465] width 376 height 38
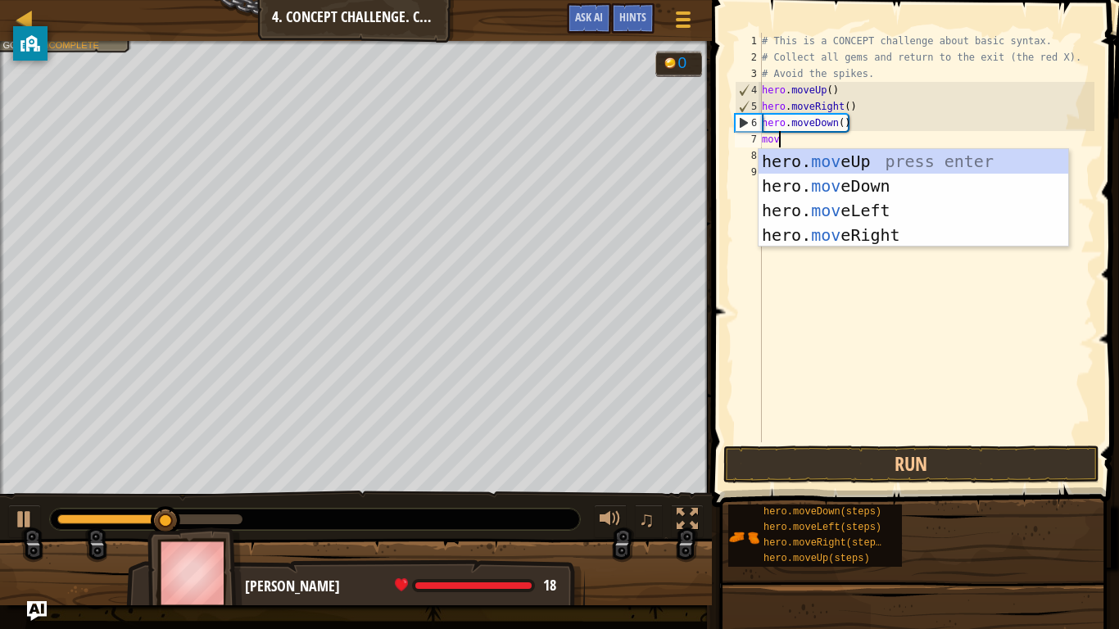
type textarea "move"
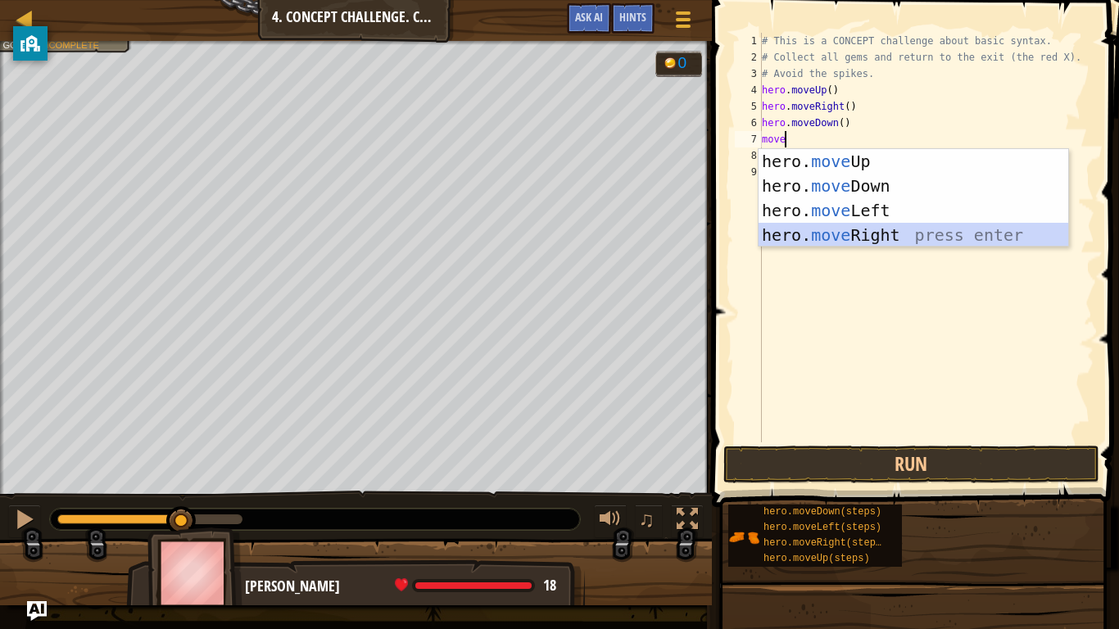
click at [1005, 237] on div "hero. move Up press enter hero. move Down press enter hero. move Left press ent…" at bounding box center [913, 222] width 310 height 147
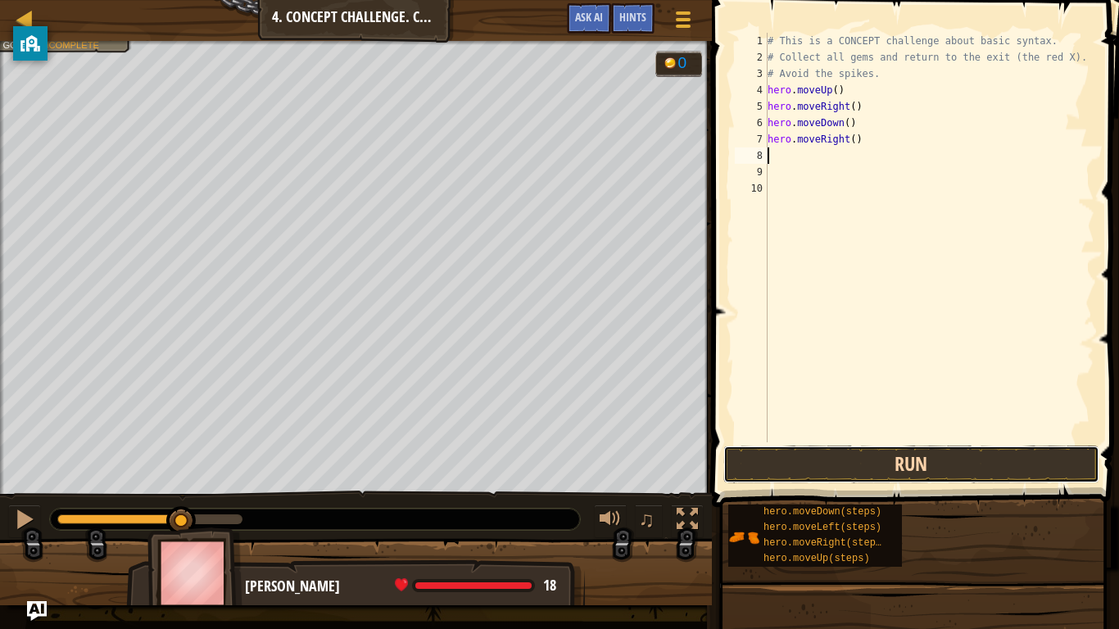
click at [946, 455] on button "Run" at bounding box center [911, 465] width 376 height 38
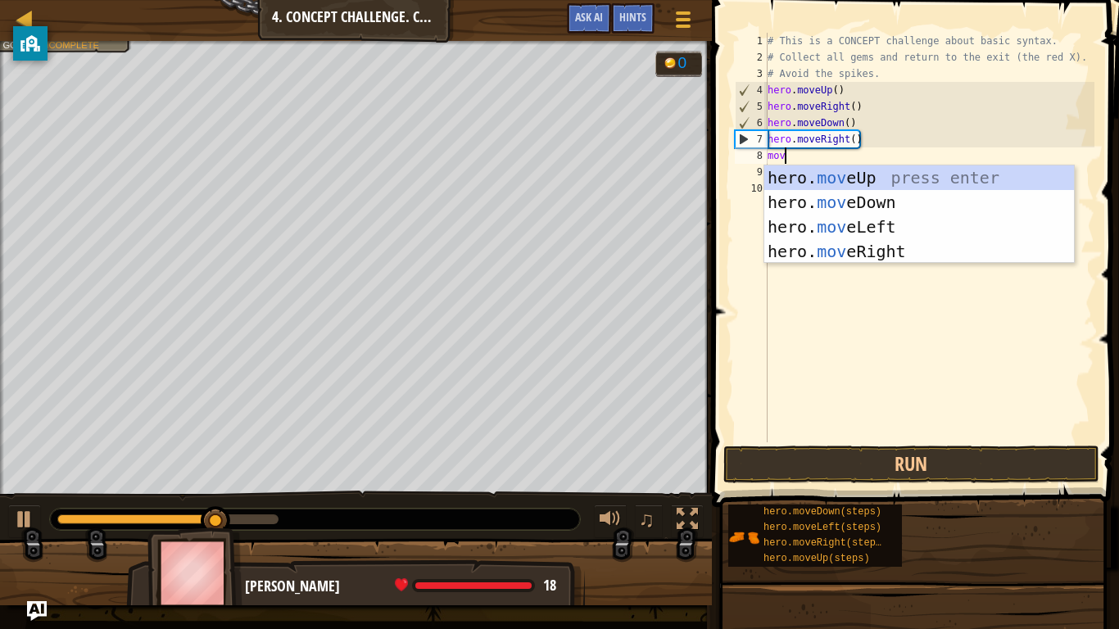
type textarea "move"
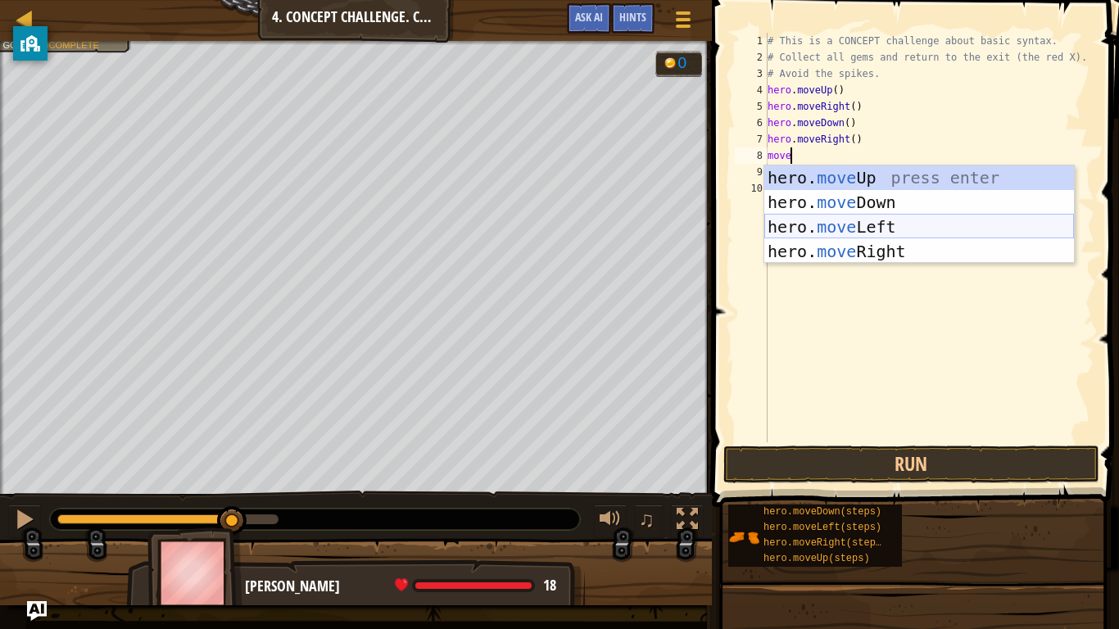
click at [888, 232] on div "hero. move Up press enter hero. move Down press enter hero. move Left press ent…" at bounding box center [919, 238] width 310 height 147
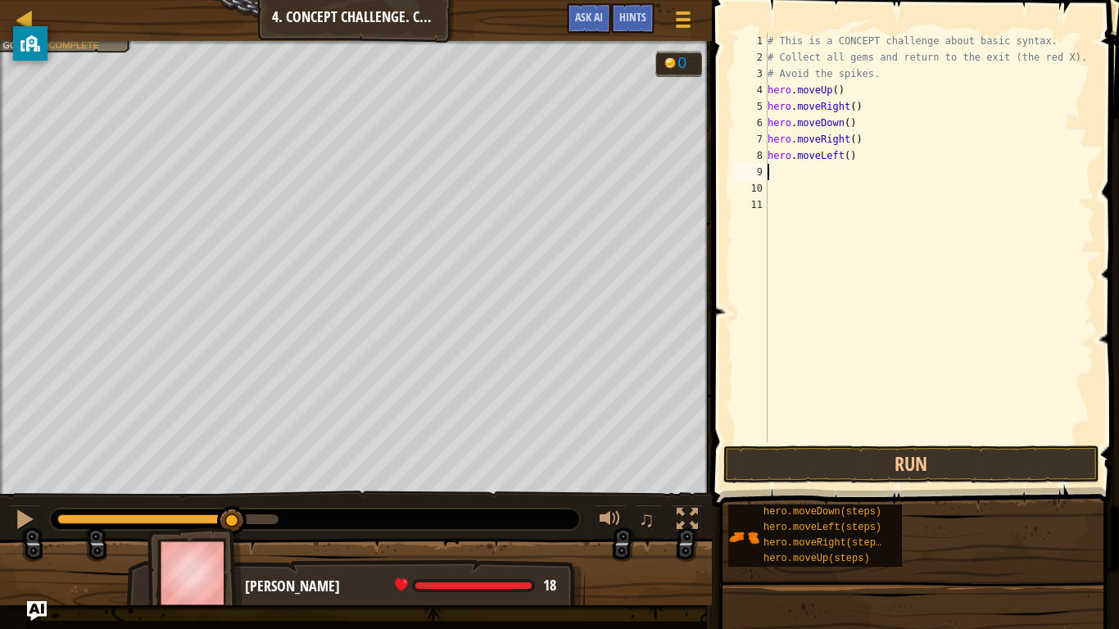
scroll to position [7, 0]
click at [883, 450] on button "Run" at bounding box center [911, 465] width 376 height 38
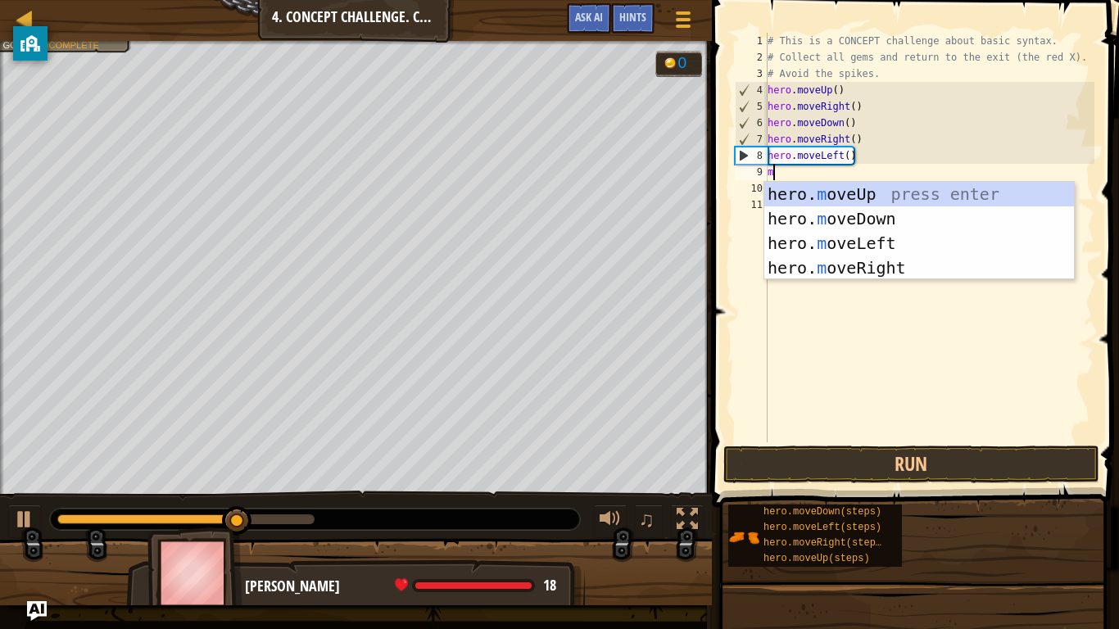
type textarea "mo"
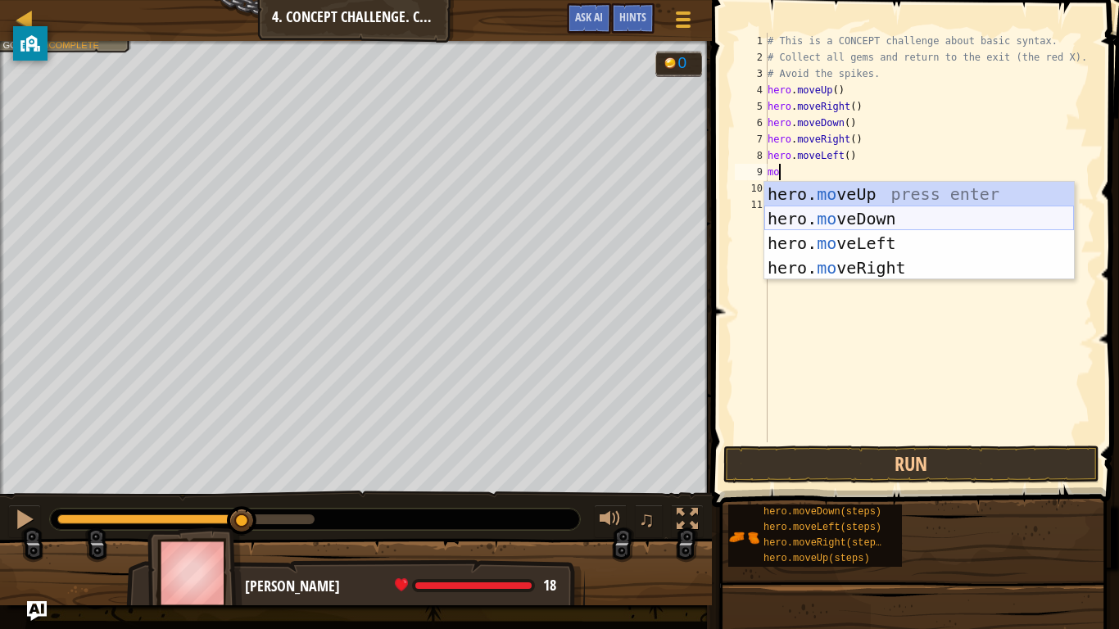
click at [875, 214] on div "hero. mo veUp press enter hero. mo veDown press enter hero. mo veLeft press ent…" at bounding box center [919, 255] width 310 height 147
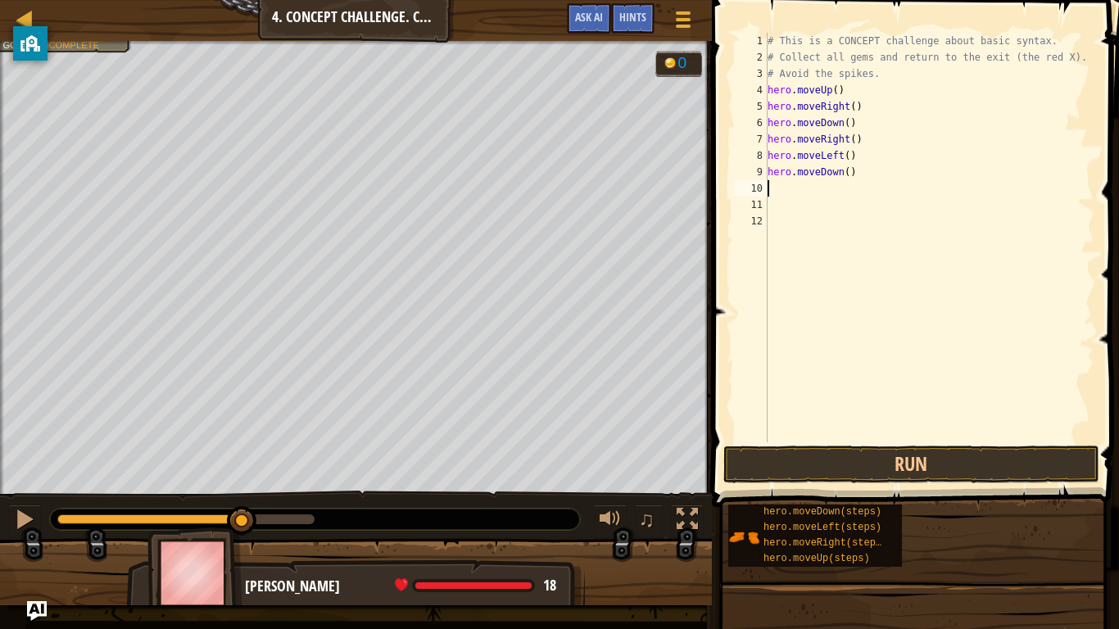
scroll to position [7, 0]
click at [871, 463] on button "Run" at bounding box center [911, 465] width 376 height 38
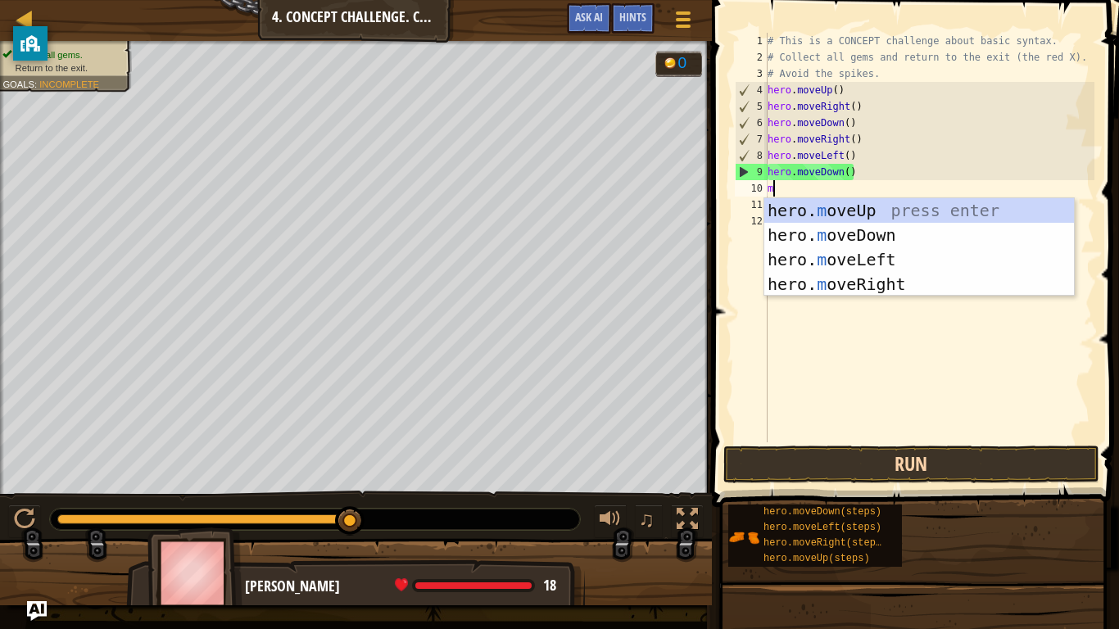
type textarea "mo"
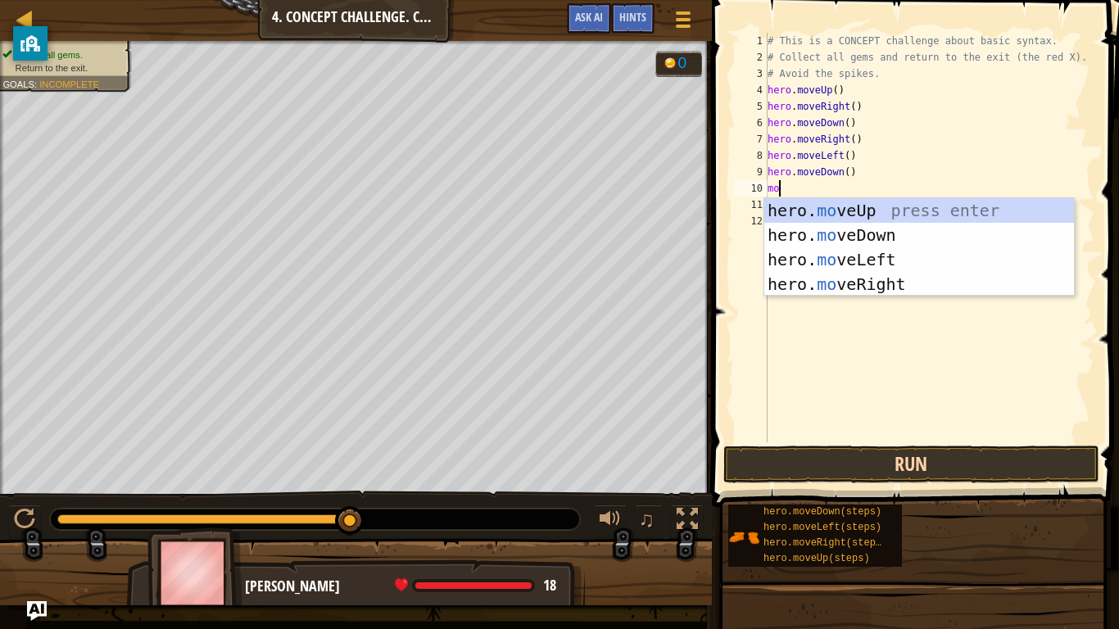
scroll to position [7, 1]
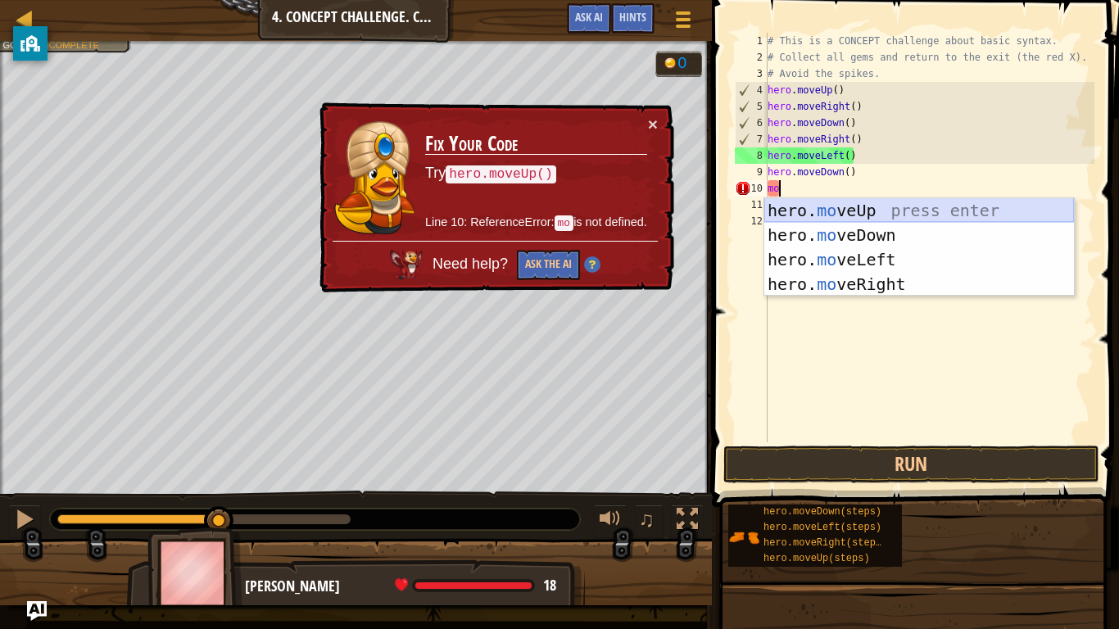
click at [862, 212] on div "hero. mo veUp press enter hero. mo veDown press enter hero. mo veLeft press ent…" at bounding box center [919, 271] width 310 height 147
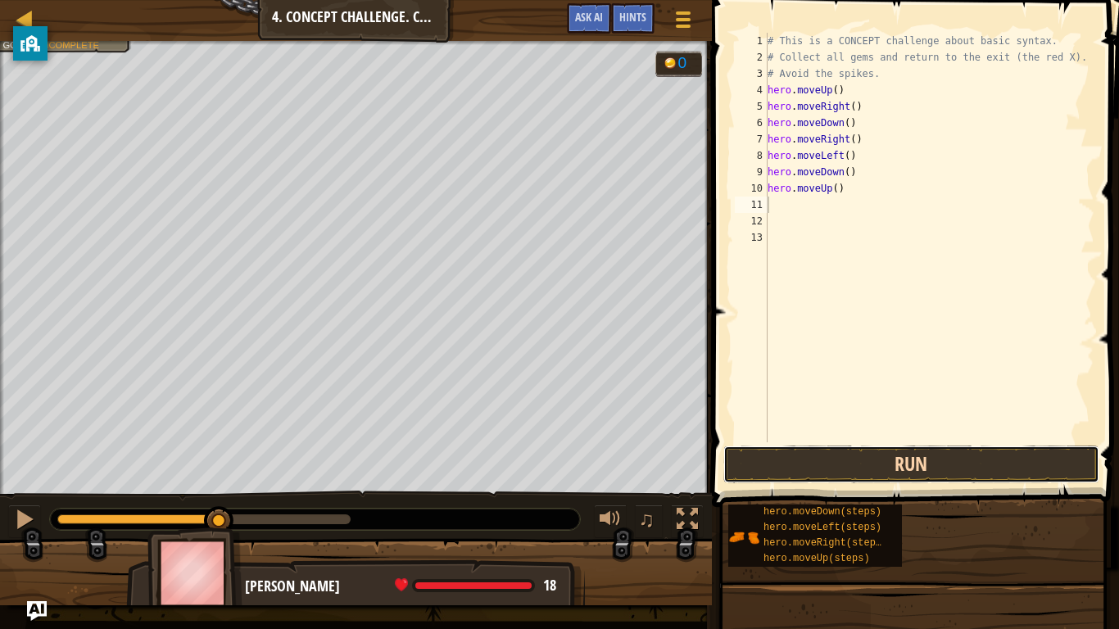
click at [836, 458] on button "Run" at bounding box center [911, 465] width 376 height 38
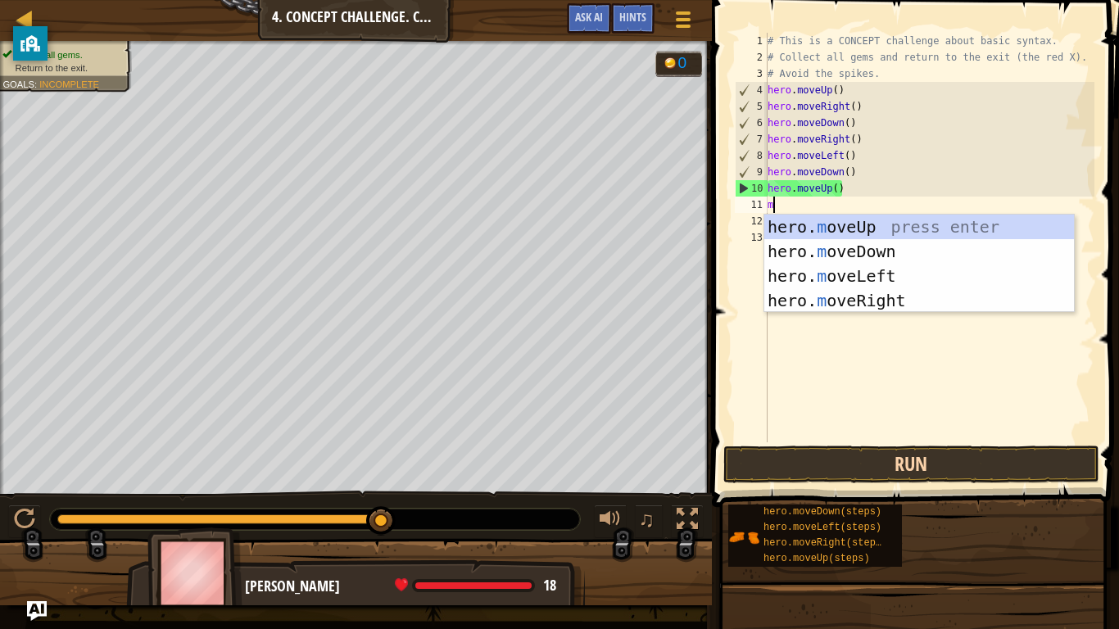
type textarea "mo"
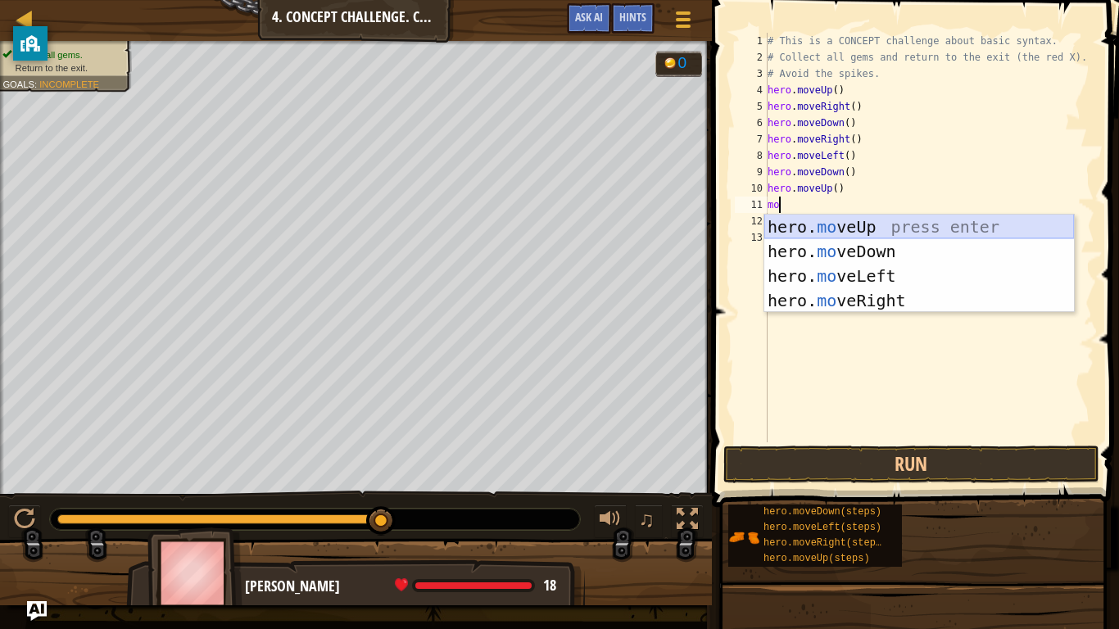
click at [826, 226] on div "hero. mo veUp press enter hero. mo veDown press enter hero. mo veLeft press ent…" at bounding box center [919, 288] width 310 height 147
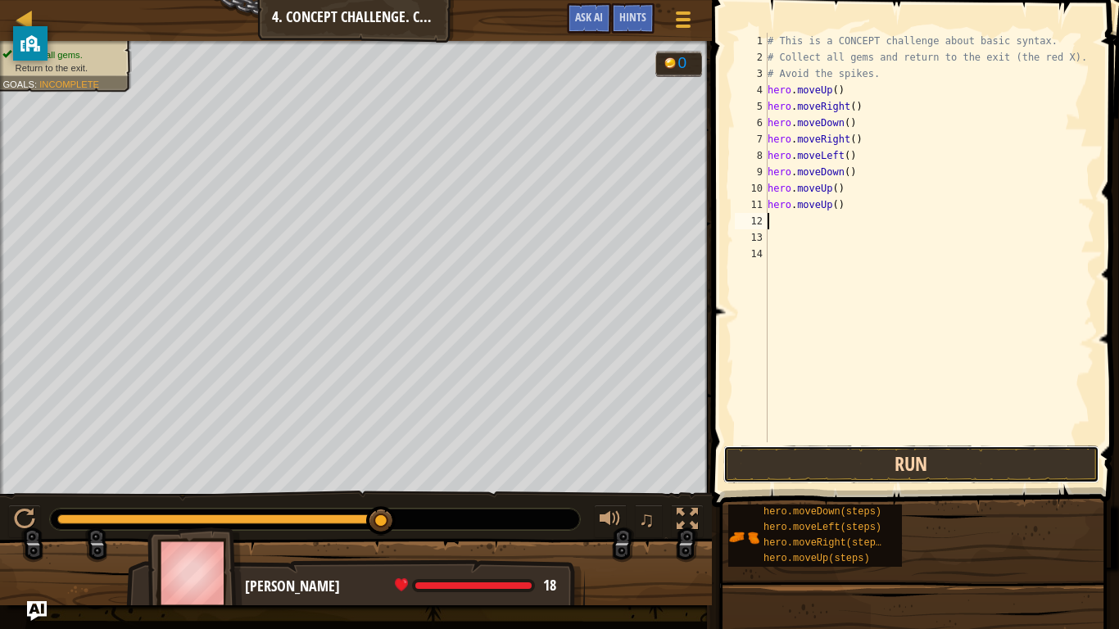
click at [857, 467] on button "Run" at bounding box center [911, 465] width 376 height 38
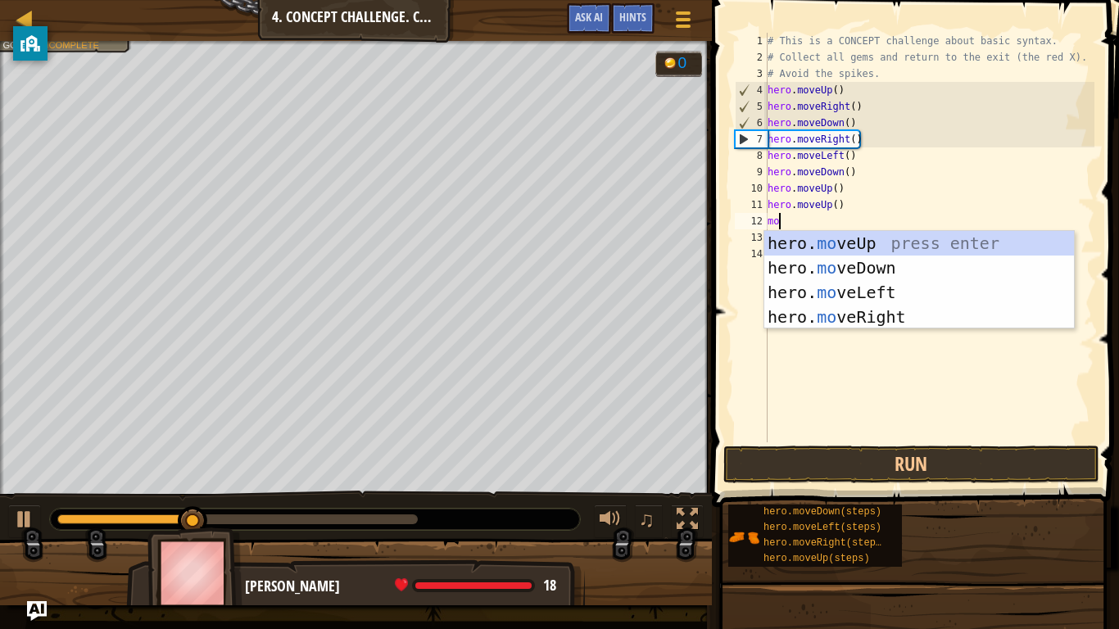
scroll to position [7, 1]
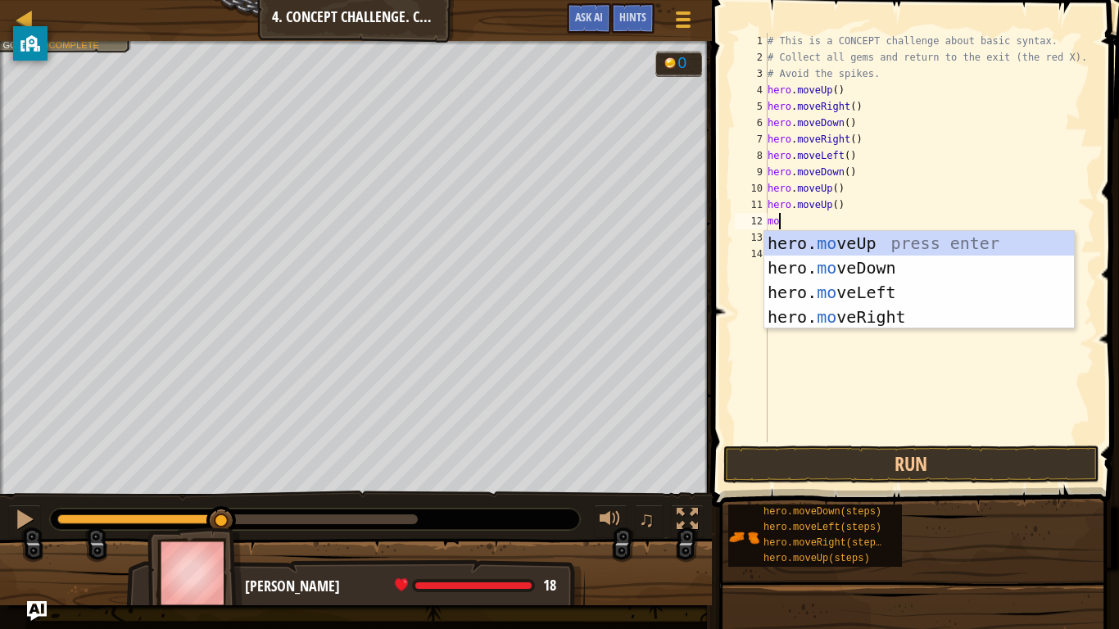
type textarea "m"
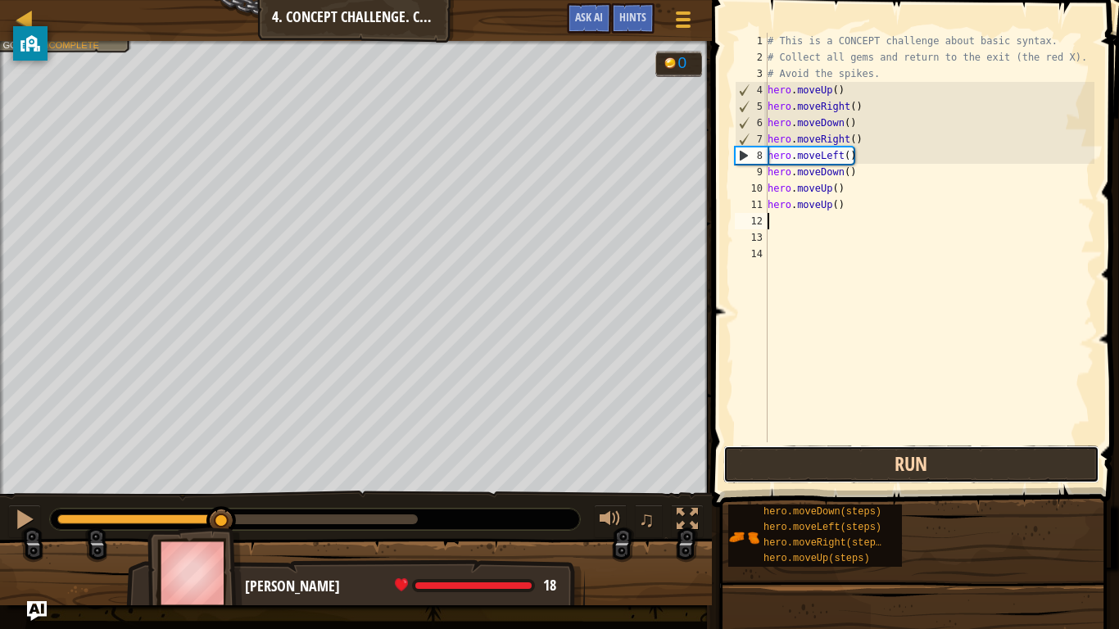
click at [890, 455] on button "Run" at bounding box center [911, 465] width 376 height 38
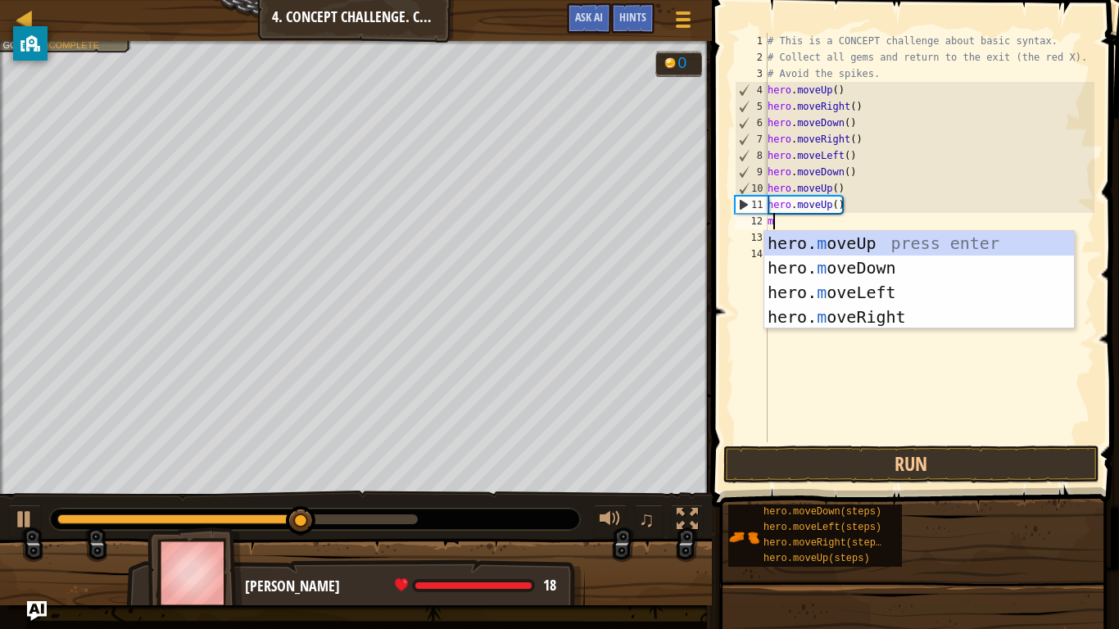
type textarea "mo"
click at [850, 249] on div "hero. mo veUp press enter hero. mo veDown press enter hero. mo veLeft press ent…" at bounding box center [919, 304] width 310 height 147
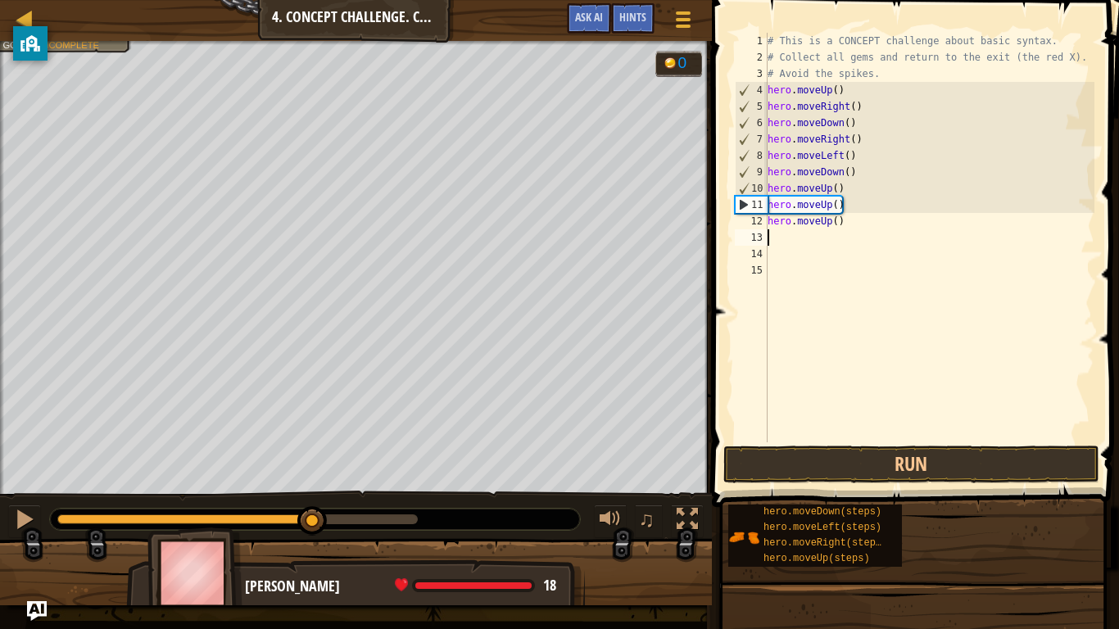
scroll to position [7, 0]
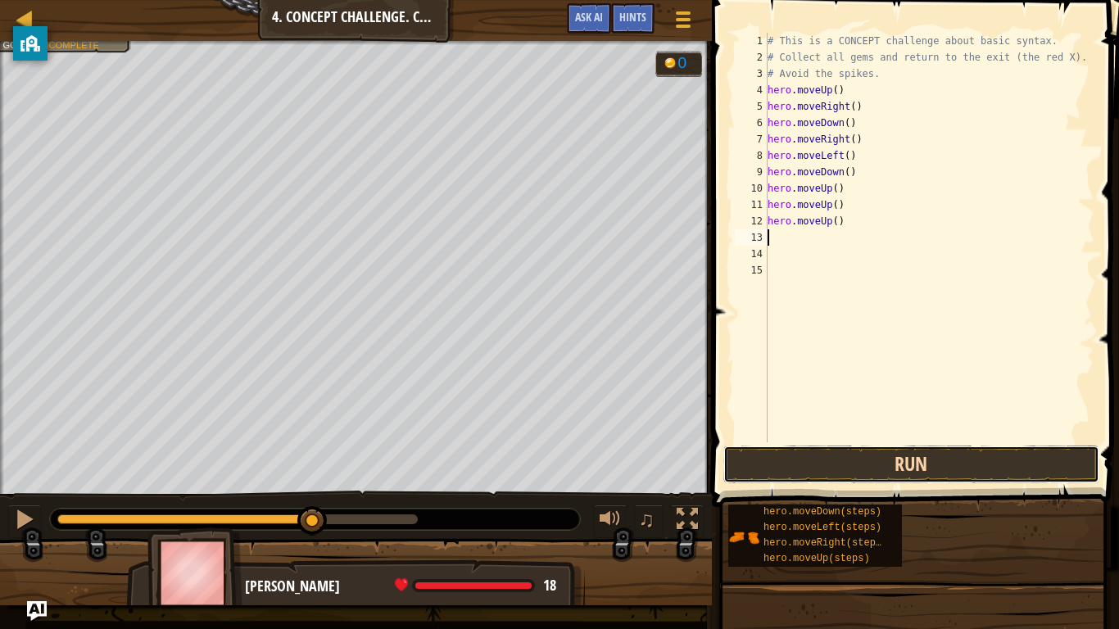
click at [860, 462] on button "Run" at bounding box center [911, 465] width 376 height 38
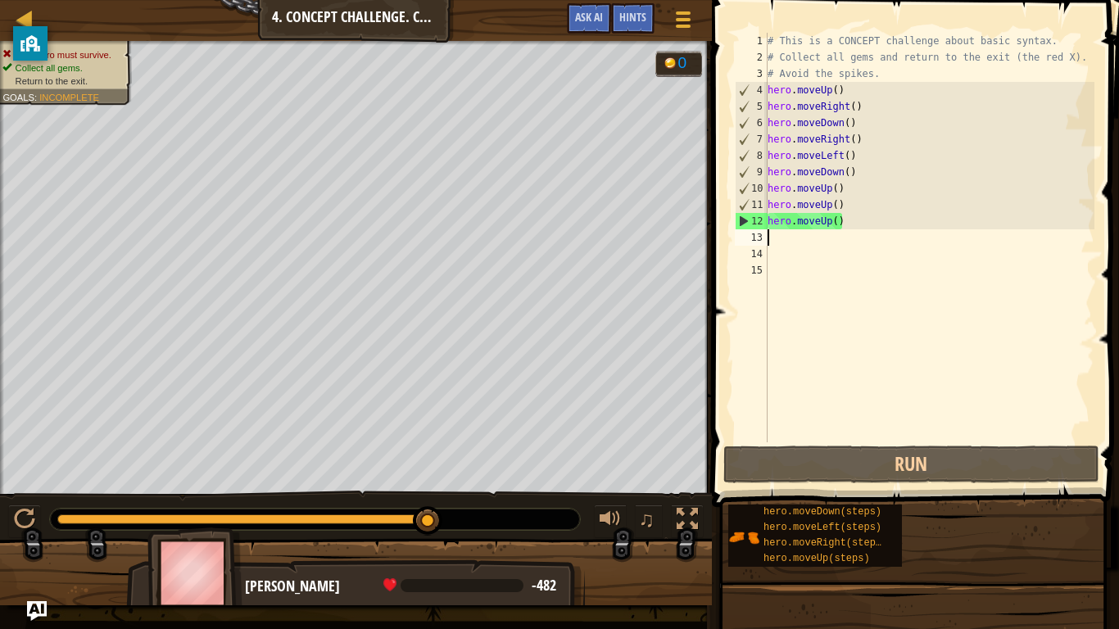
click at [848, 220] on div "# This is a CONCEPT challenge about basic syntax. # Collect all gems and return…" at bounding box center [929, 254] width 330 height 442
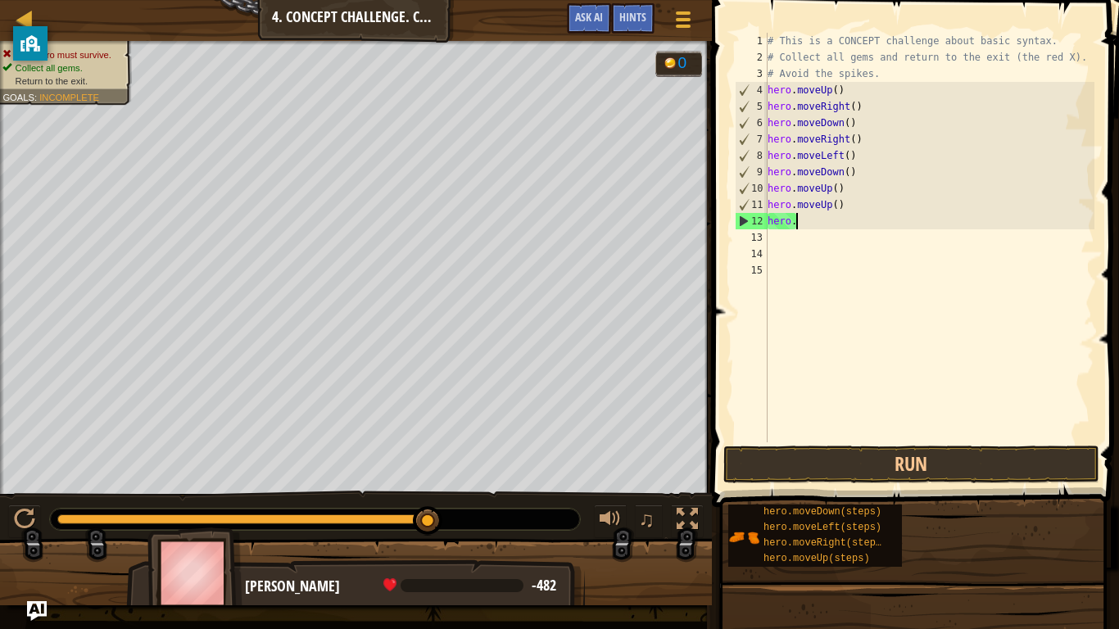
type textarea "h"
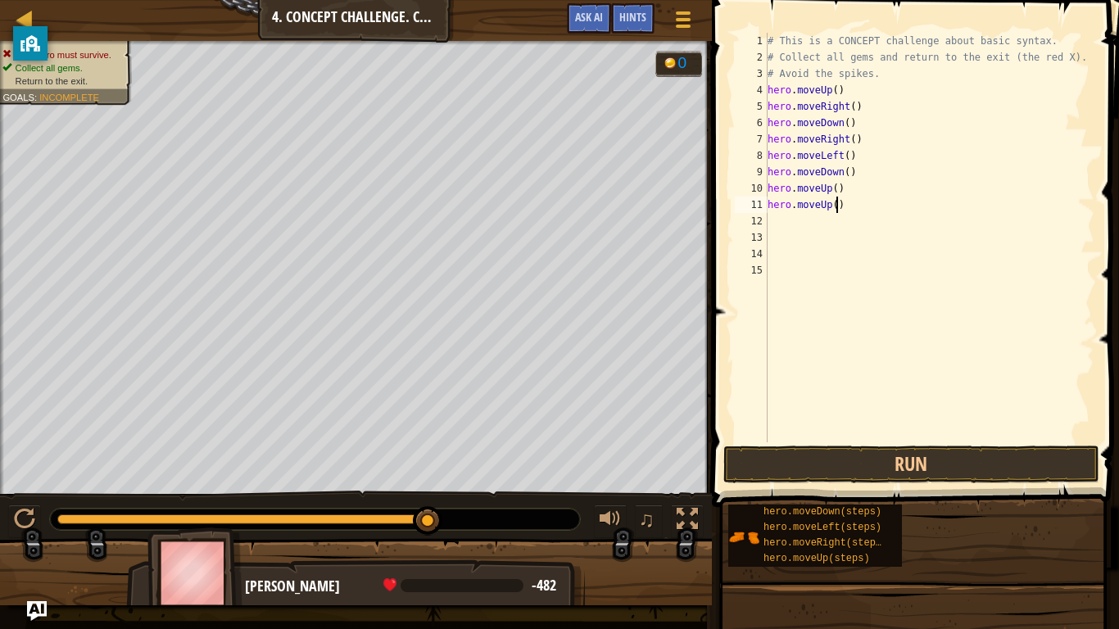
click at [835, 204] on div "# This is a CONCEPT challenge about basic syntax. # Collect all gems and return…" at bounding box center [929, 254] width 330 height 442
click at [808, 201] on div "# This is a CONCEPT challenge about basic syntax. # Collect all gems and return…" at bounding box center [929, 254] width 330 height 442
type textarea "h"
click at [844, 189] on div "# This is a CONCEPT challenge about basic syntax. # Collect all gems and return…" at bounding box center [929, 254] width 330 height 442
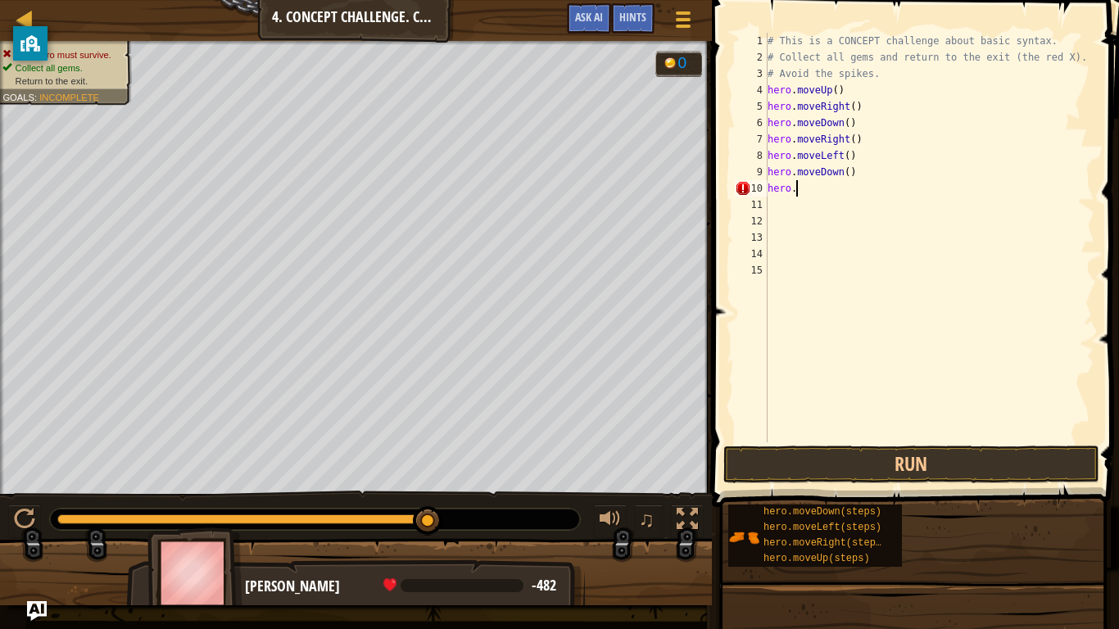
type textarea "h"
click at [843, 470] on button "Run" at bounding box center [911, 465] width 376 height 38
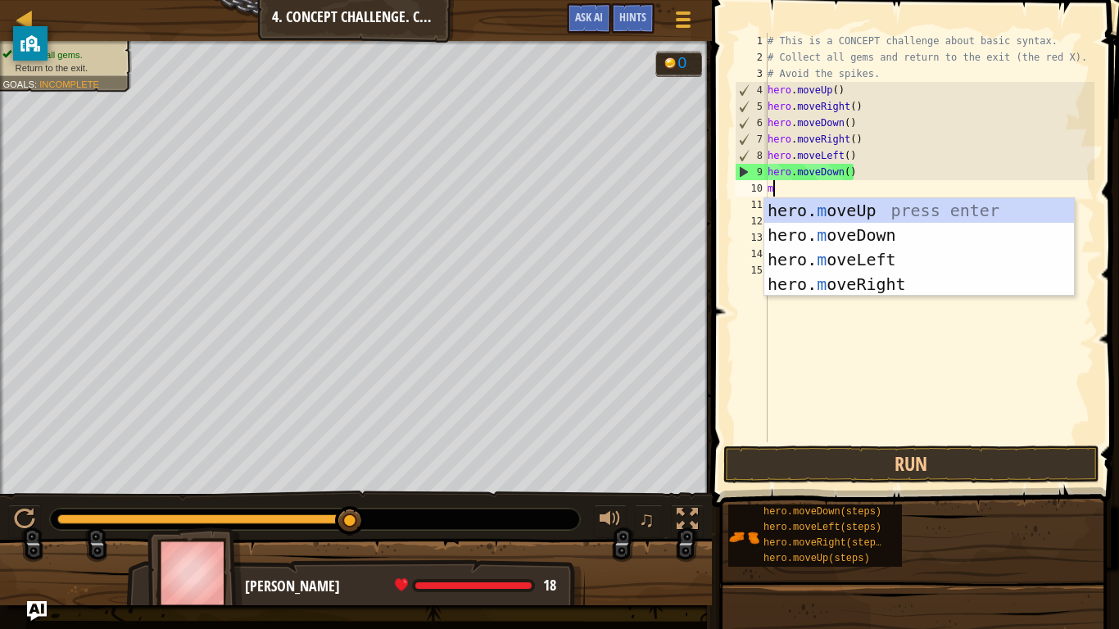
type textarea "mo"
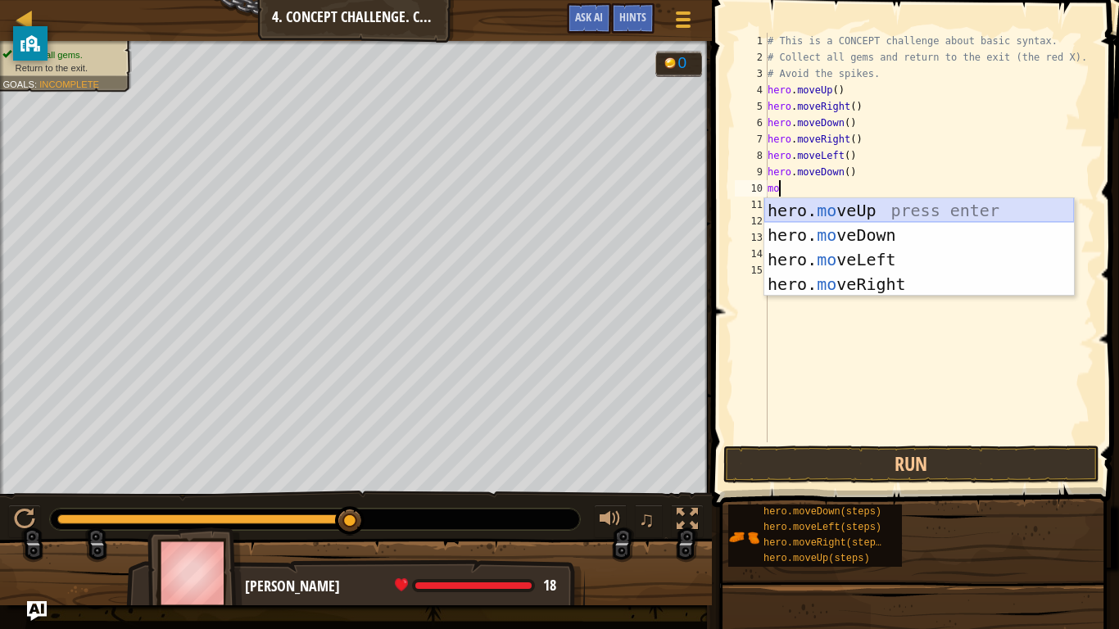
click at [926, 213] on div "hero. mo veUp press enter hero. mo veDown press enter hero. mo veLeft press ent…" at bounding box center [919, 271] width 310 height 147
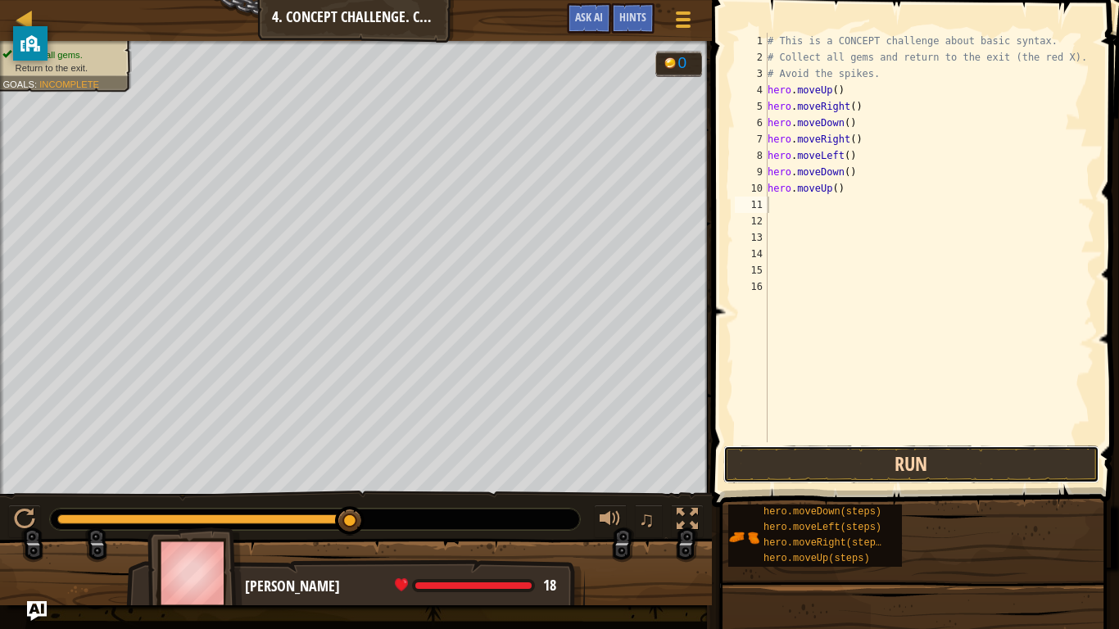
click at [892, 464] on button "Run" at bounding box center [911, 465] width 376 height 38
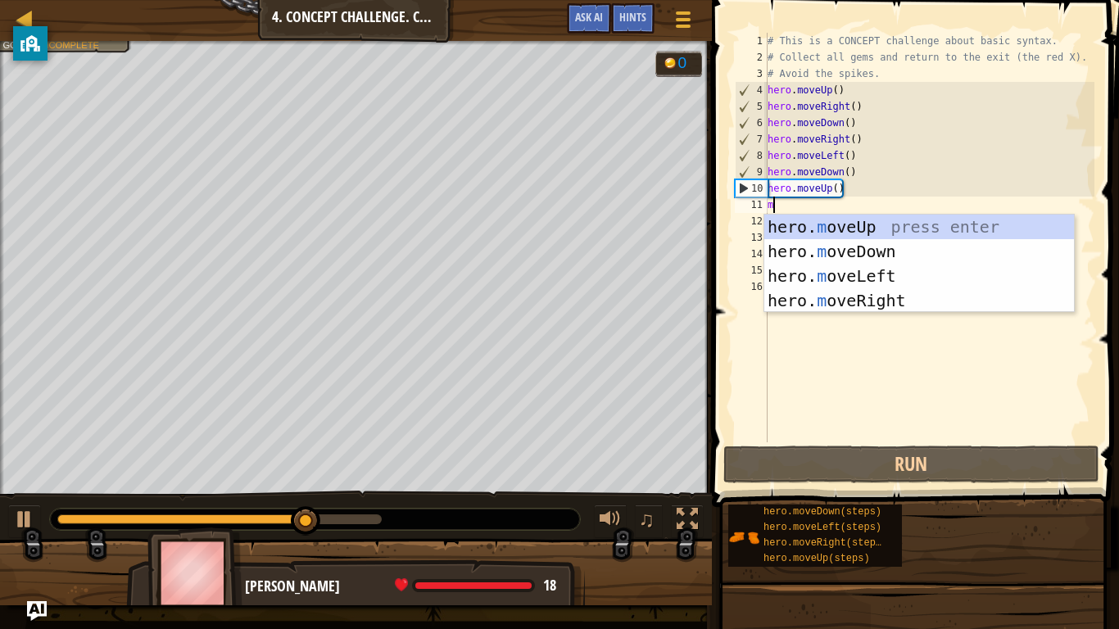
type textarea "mo"
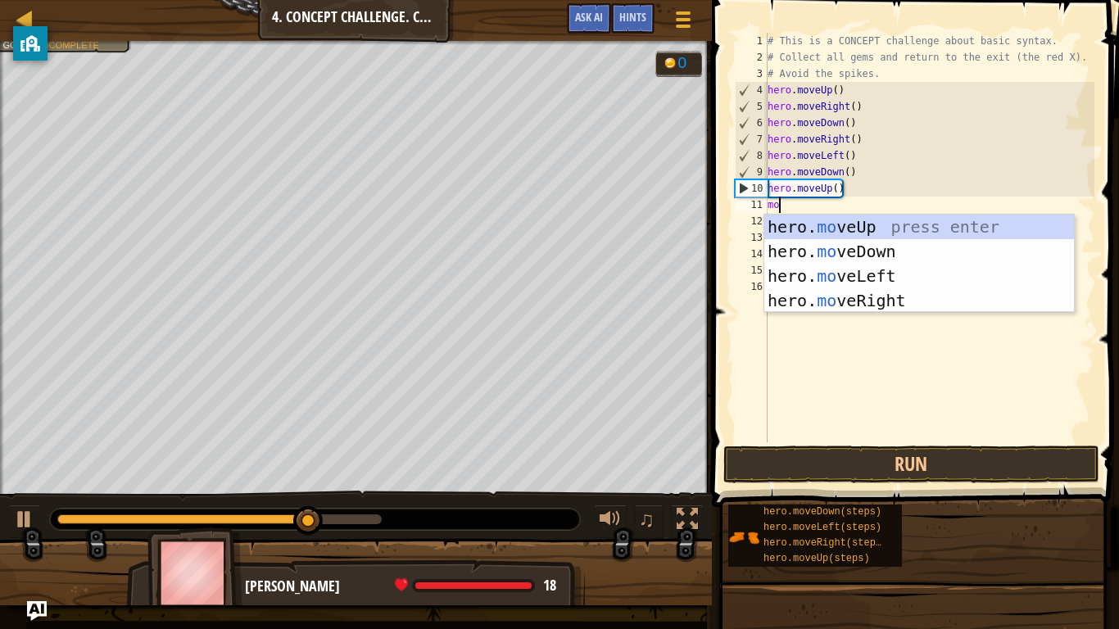
scroll to position [7, 1]
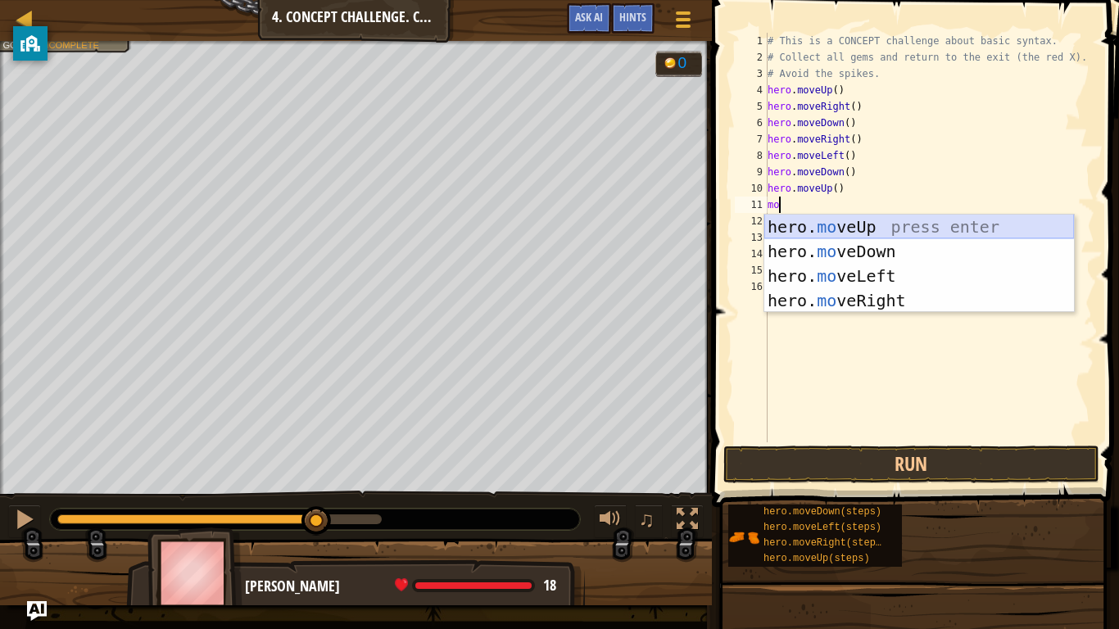
click at [839, 224] on div "hero. mo veUp press enter hero. mo veDown press enter hero. mo veLeft press ent…" at bounding box center [919, 288] width 310 height 147
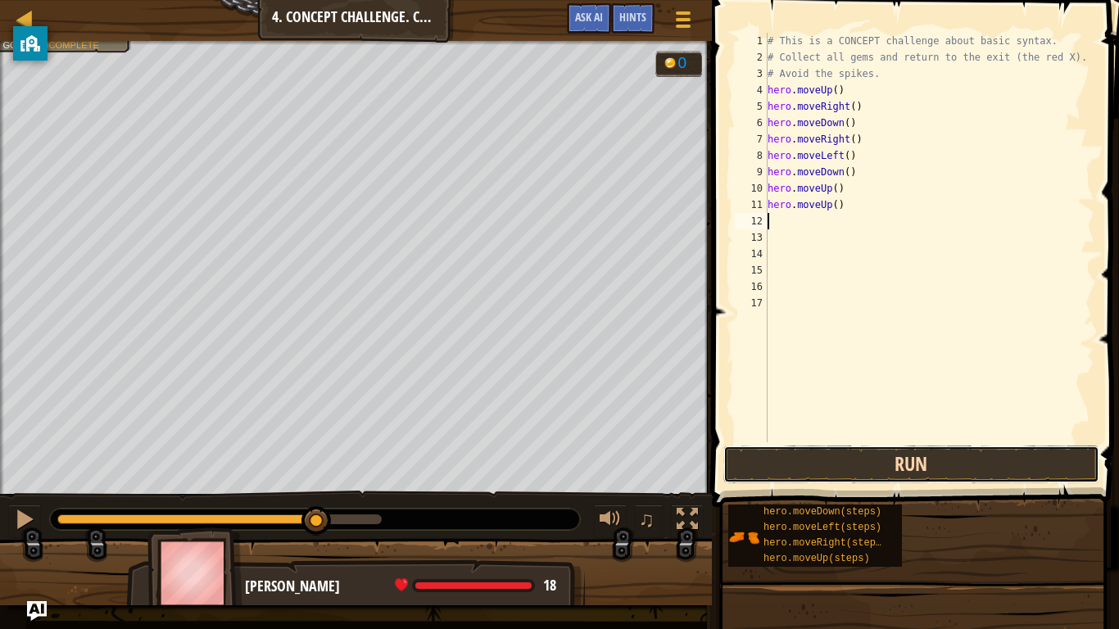
click at [800, 469] on button "Run" at bounding box center [911, 465] width 376 height 38
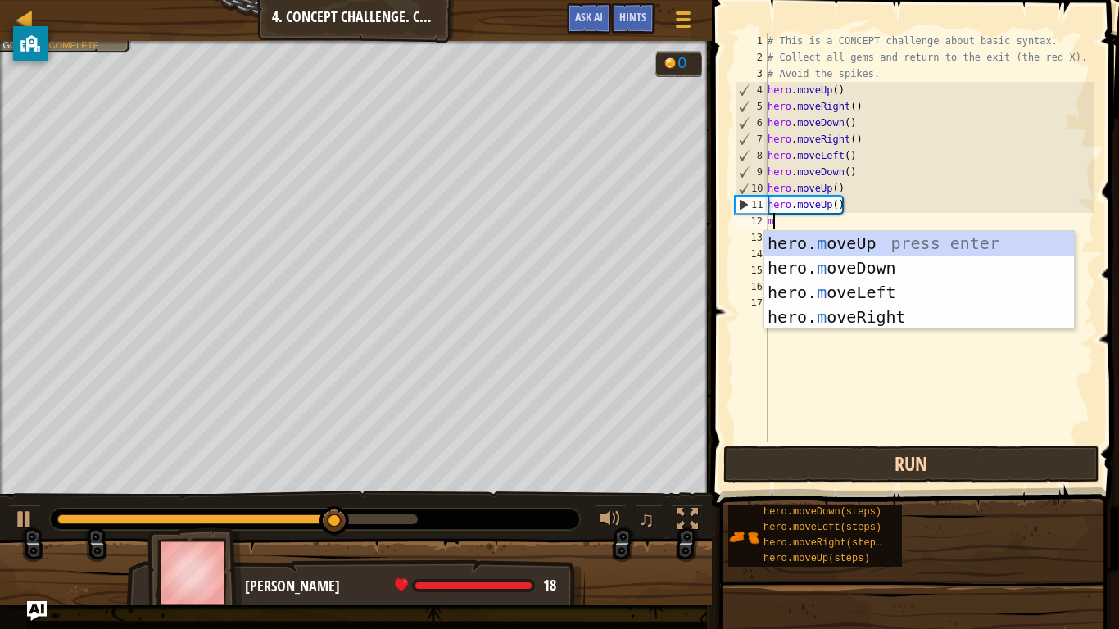
type textarea "mo"
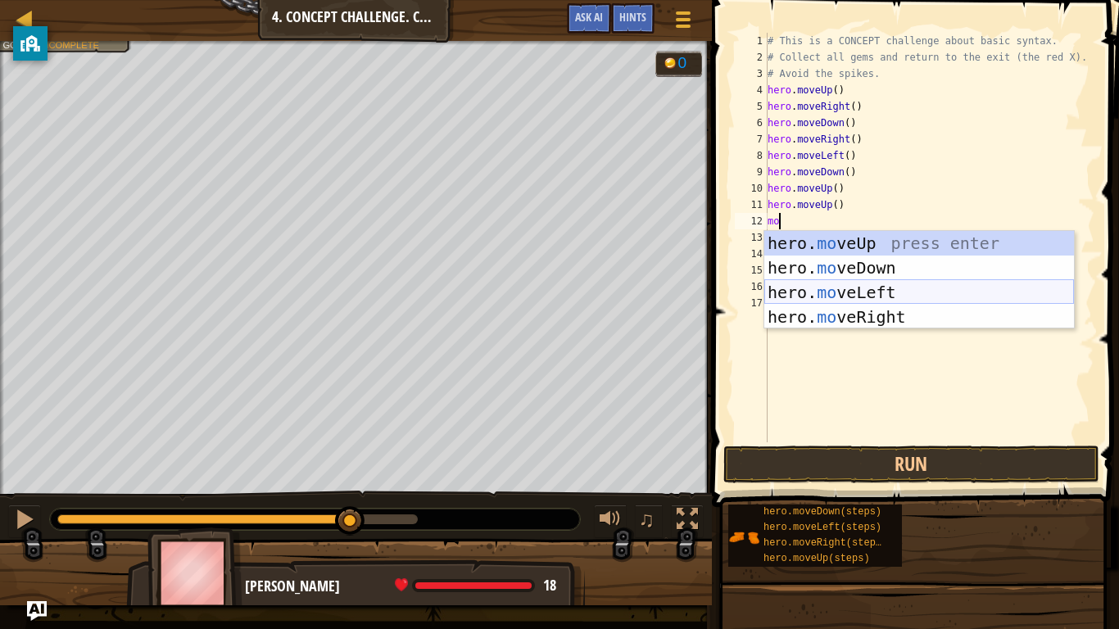
click at [837, 284] on div "hero. mo veUp press enter hero. mo veDown press enter hero. mo veLeft press ent…" at bounding box center [919, 304] width 310 height 147
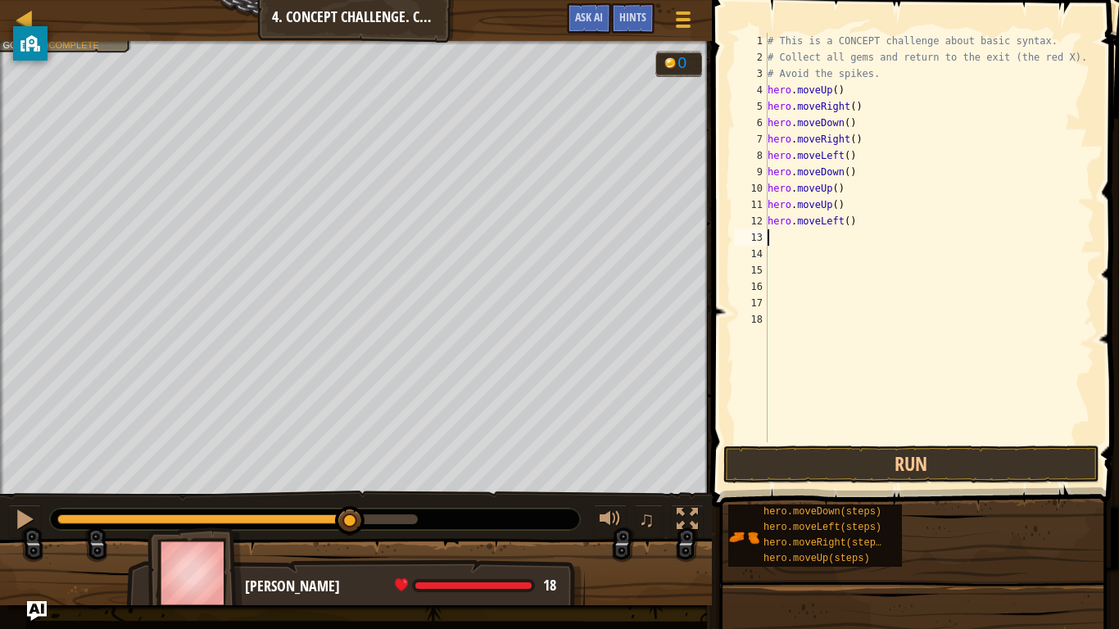
scroll to position [7, 0]
click at [830, 456] on button "Run" at bounding box center [911, 465] width 376 height 38
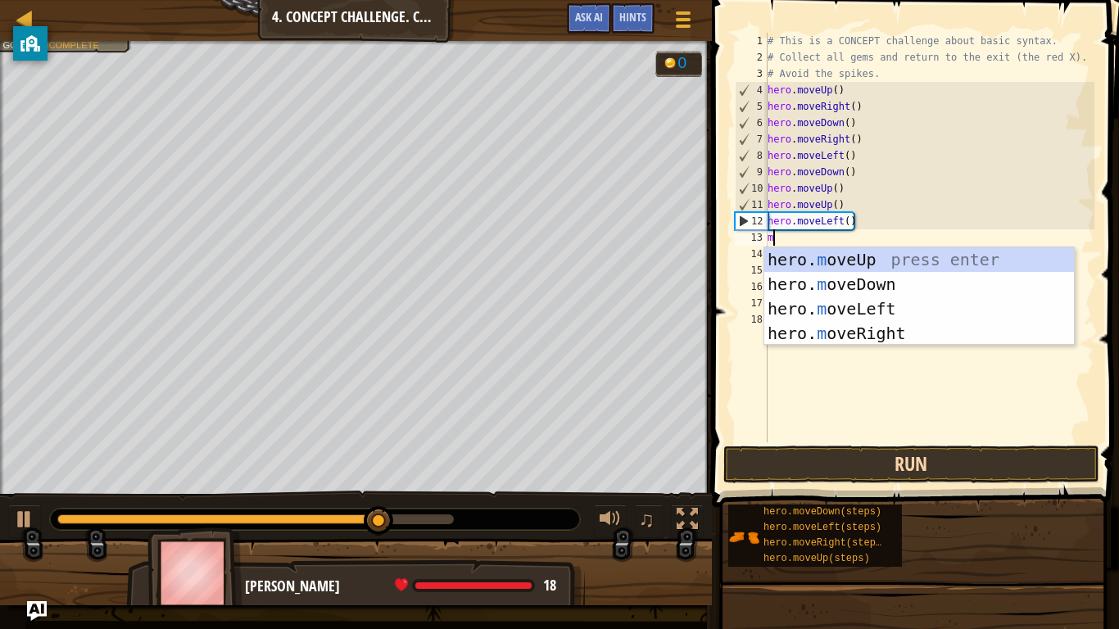
type textarea "mo"
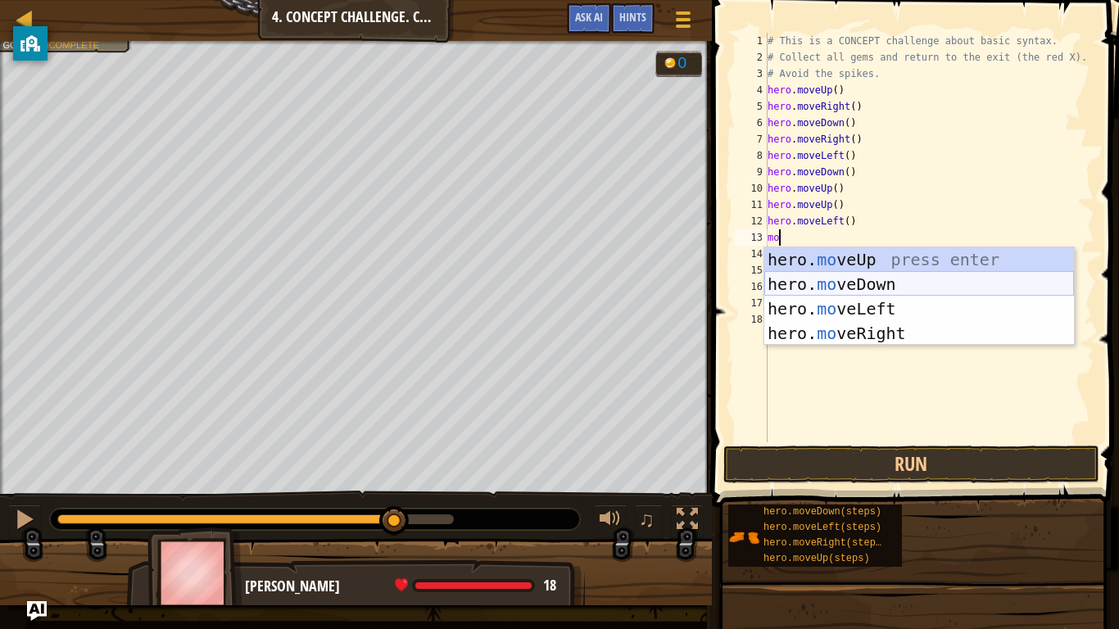
click at [871, 279] on div "hero. mo veUp press enter hero. mo veDown press enter hero. mo veLeft press ent…" at bounding box center [919, 320] width 310 height 147
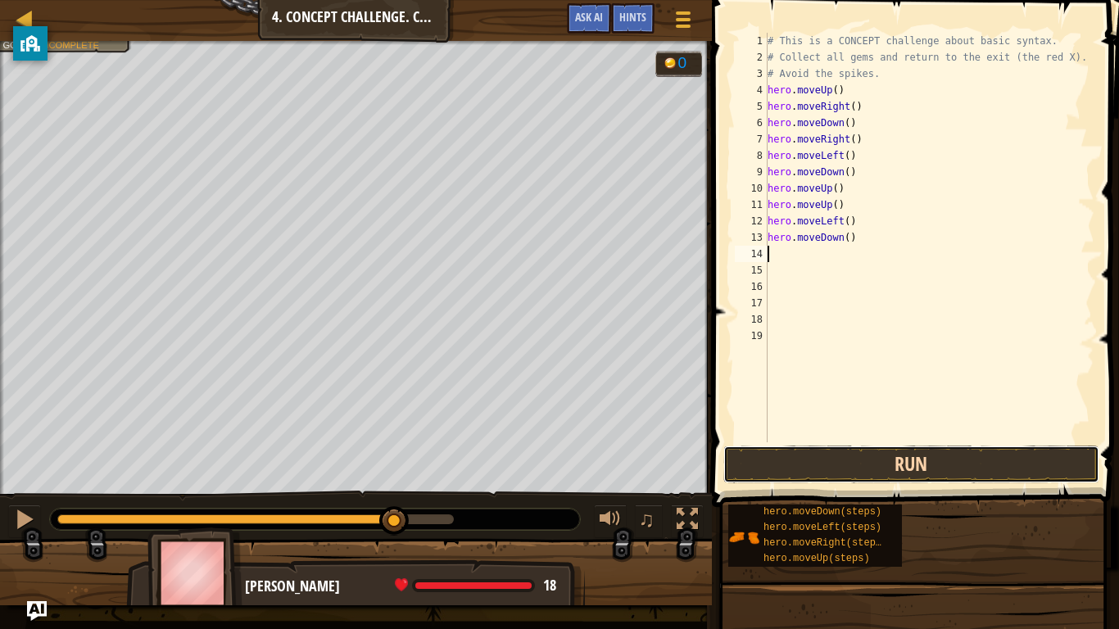
click at [826, 466] on button "Run" at bounding box center [911, 465] width 376 height 38
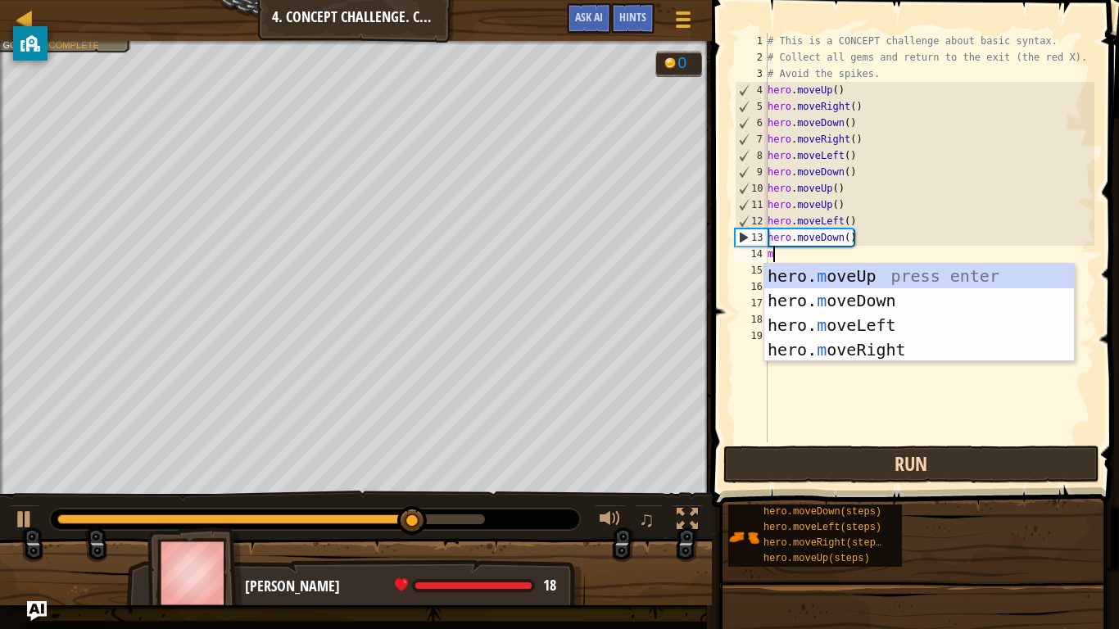
type textarea "mo"
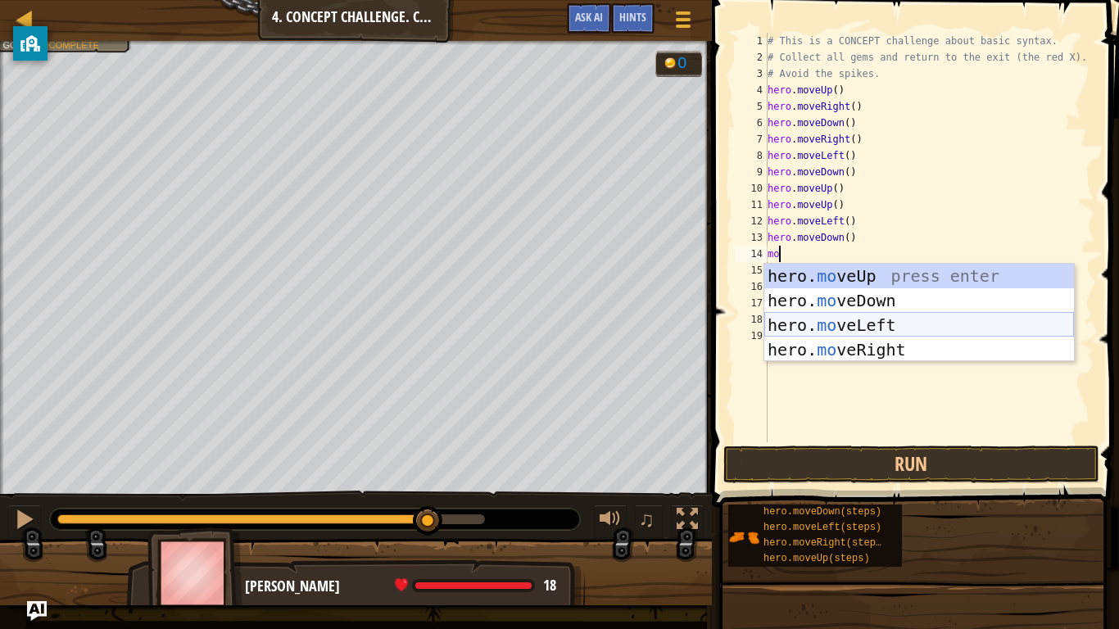
click at [862, 328] on div "hero. mo veUp press enter hero. mo veDown press enter hero. mo veLeft press ent…" at bounding box center [919, 337] width 310 height 147
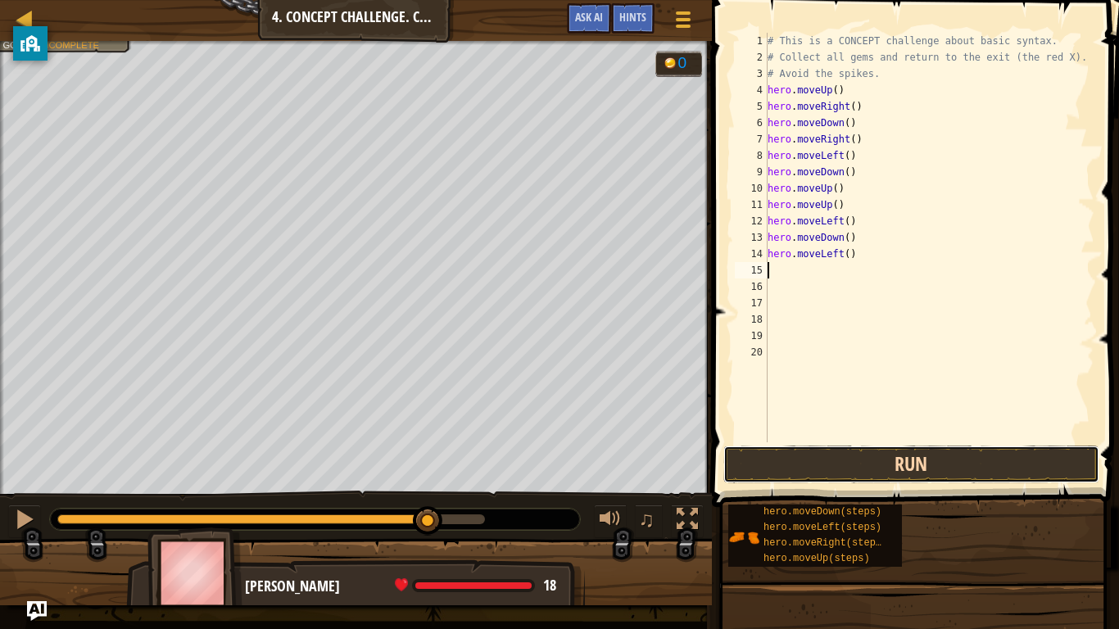
click at [839, 468] on button "Run" at bounding box center [911, 465] width 376 height 38
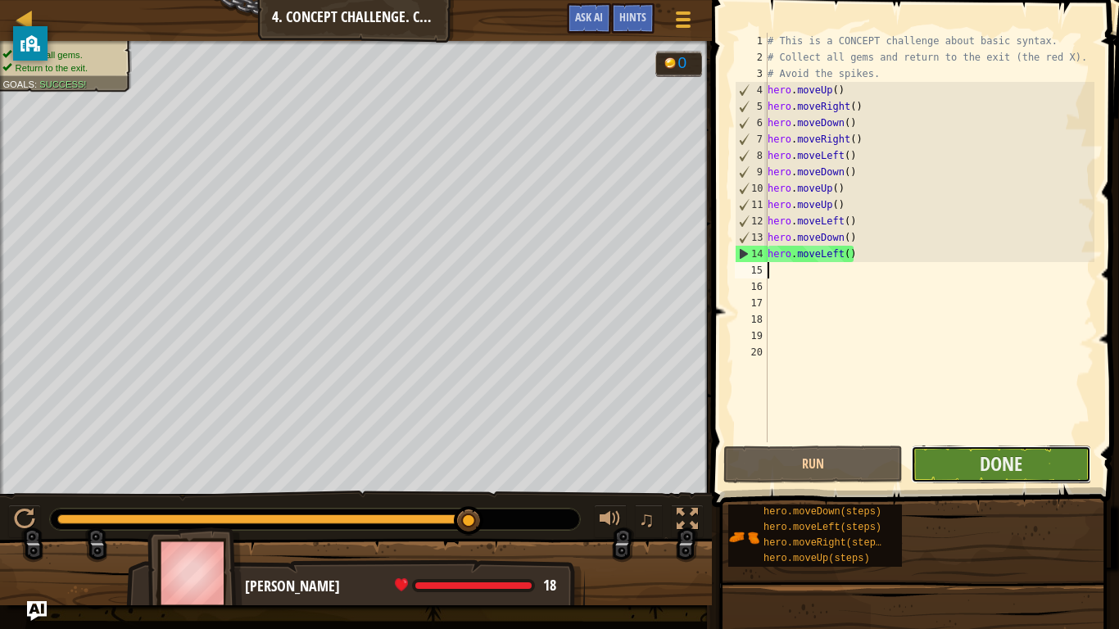
click at [950, 460] on button "Done" at bounding box center [1000, 465] width 179 height 38
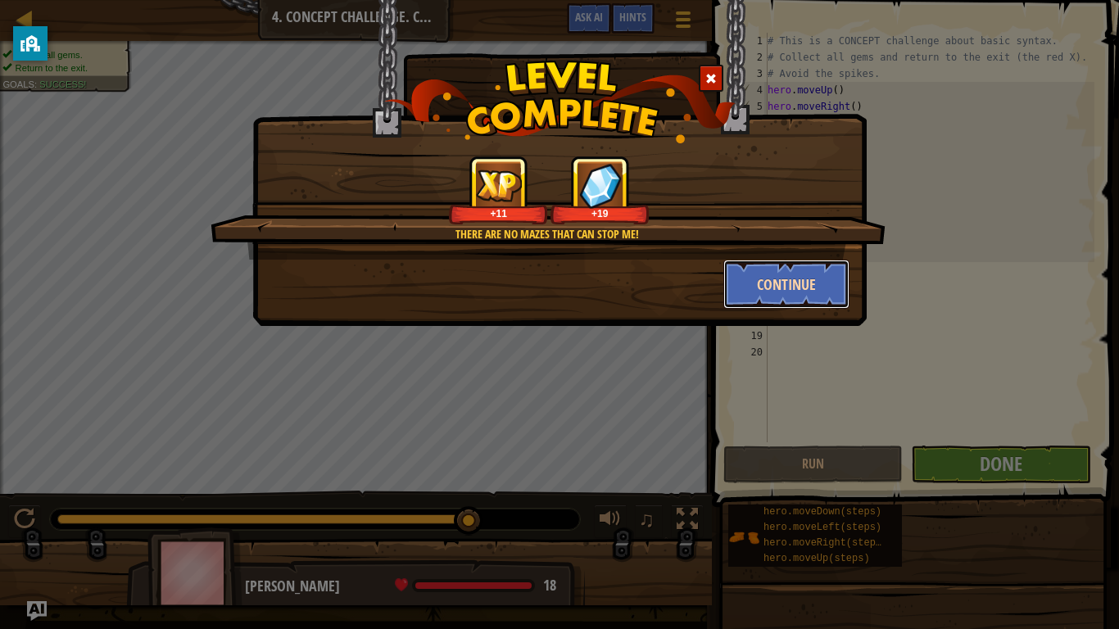
click at [785, 287] on button "Continue" at bounding box center [786, 284] width 127 height 49
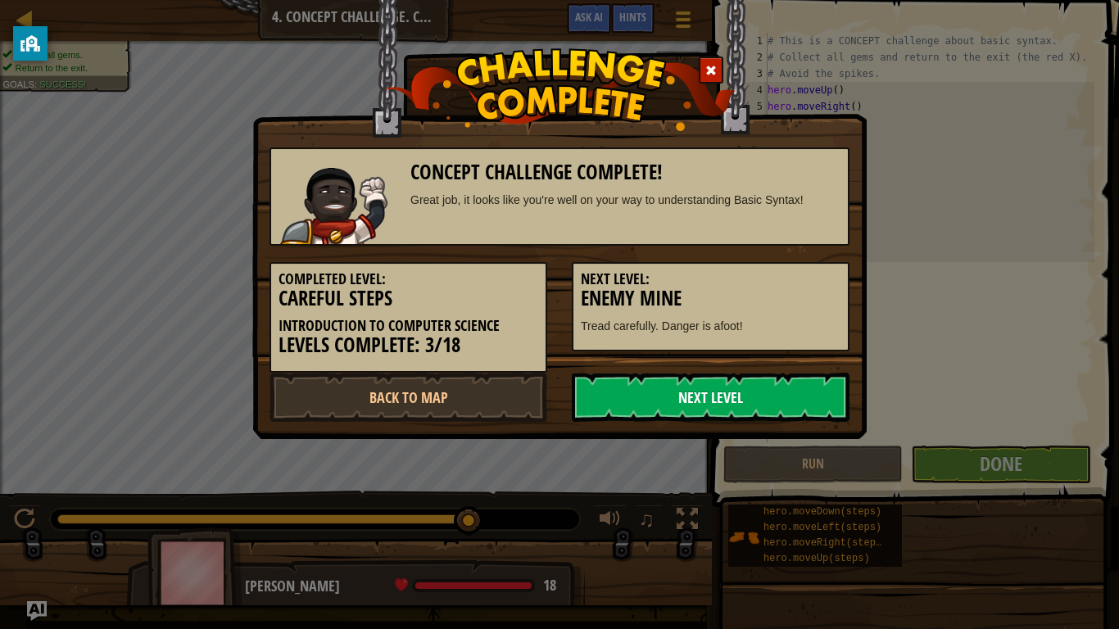
click at [762, 396] on link "Next Level" at bounding box center [711, 397] width 278 height 49
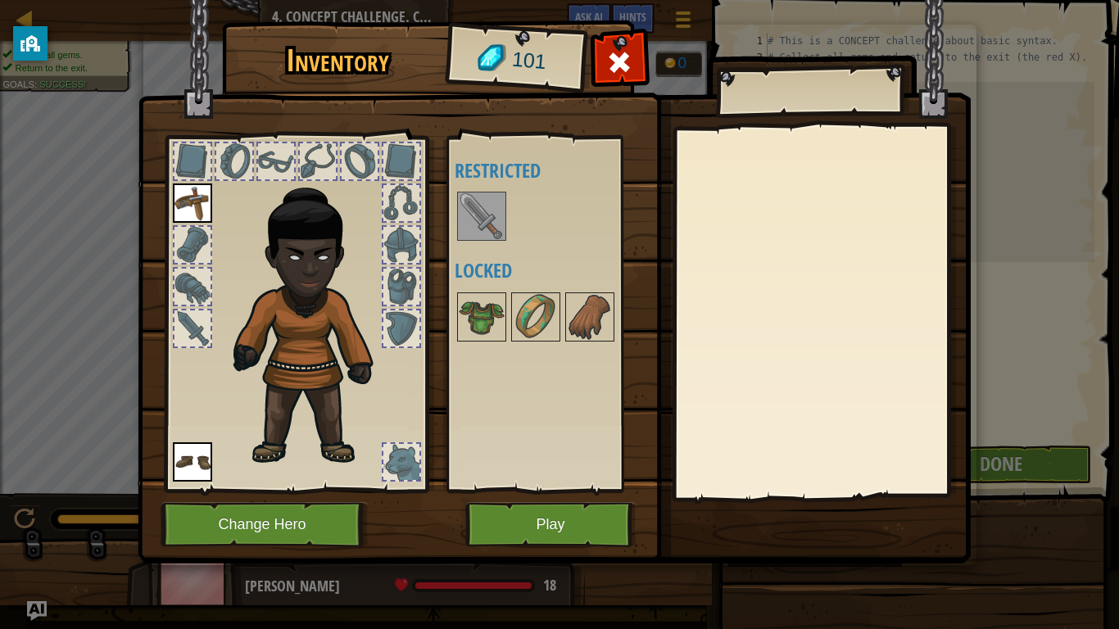
click at [493, 202] on img at bounding box center [482, 216] width 46 height 46
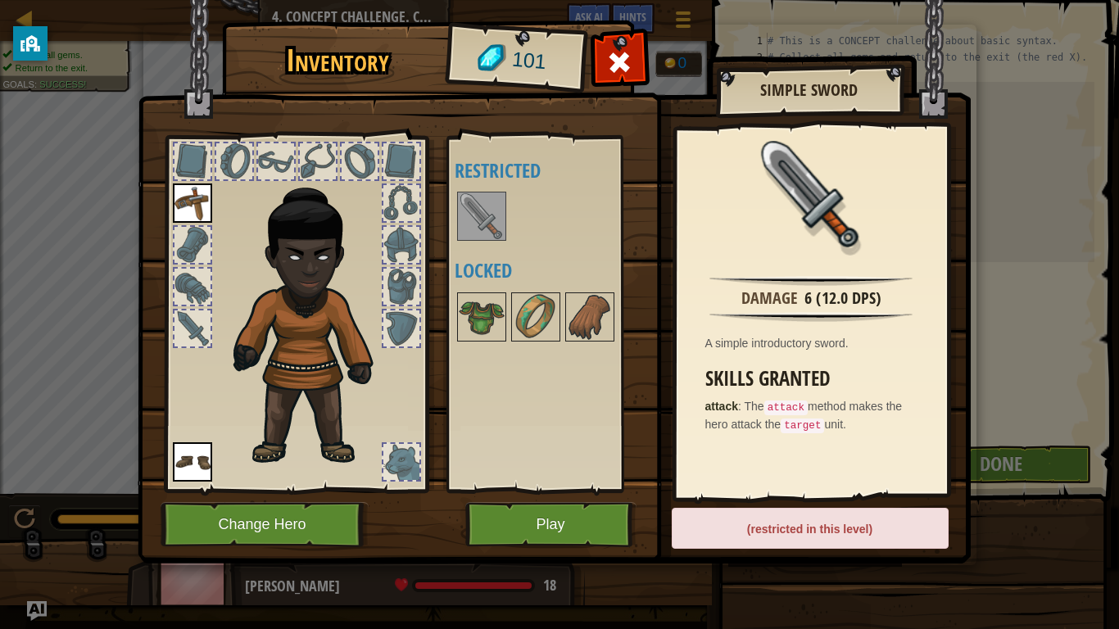
click at [473, 226] on img at bounding box center [482, 216] width 46 height 46
click at [533, 490] on button "Play" at bounding box center [550, 524] width 171 height 45
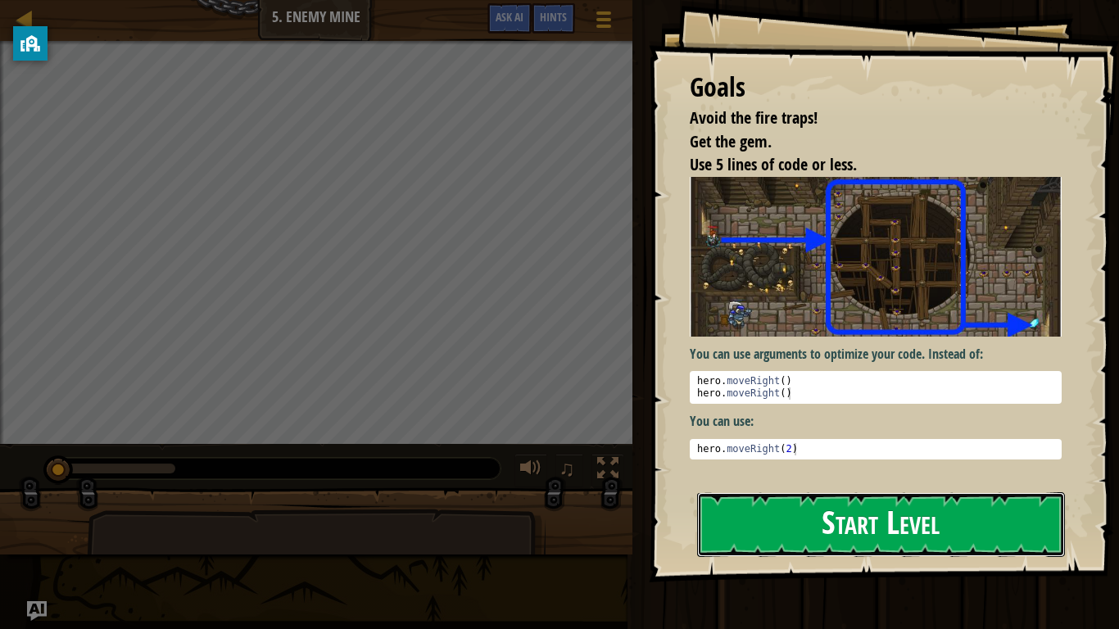
click at [787, 490] on button "Start Level" at bounding box center [881, 524] width 368 height 65
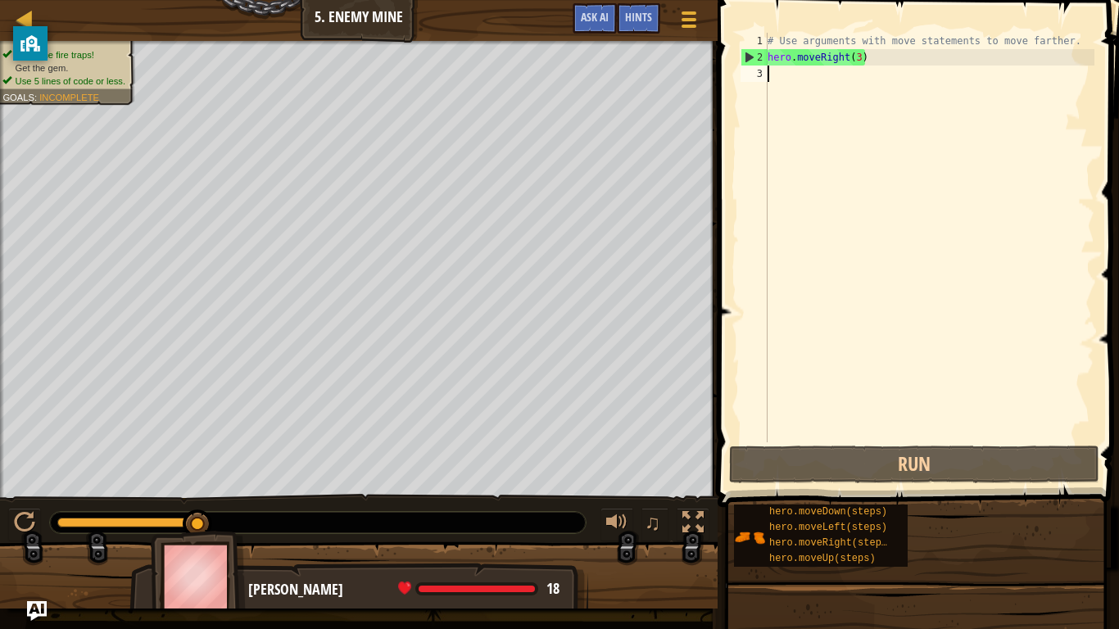
type textarea "mo"
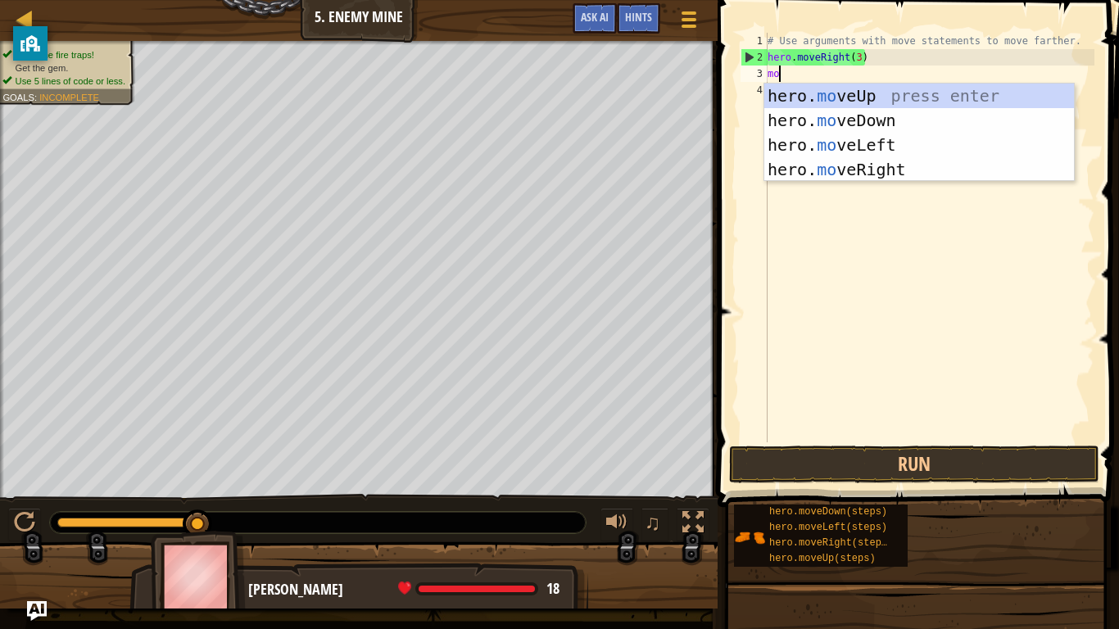
scroll to position [7, 1]
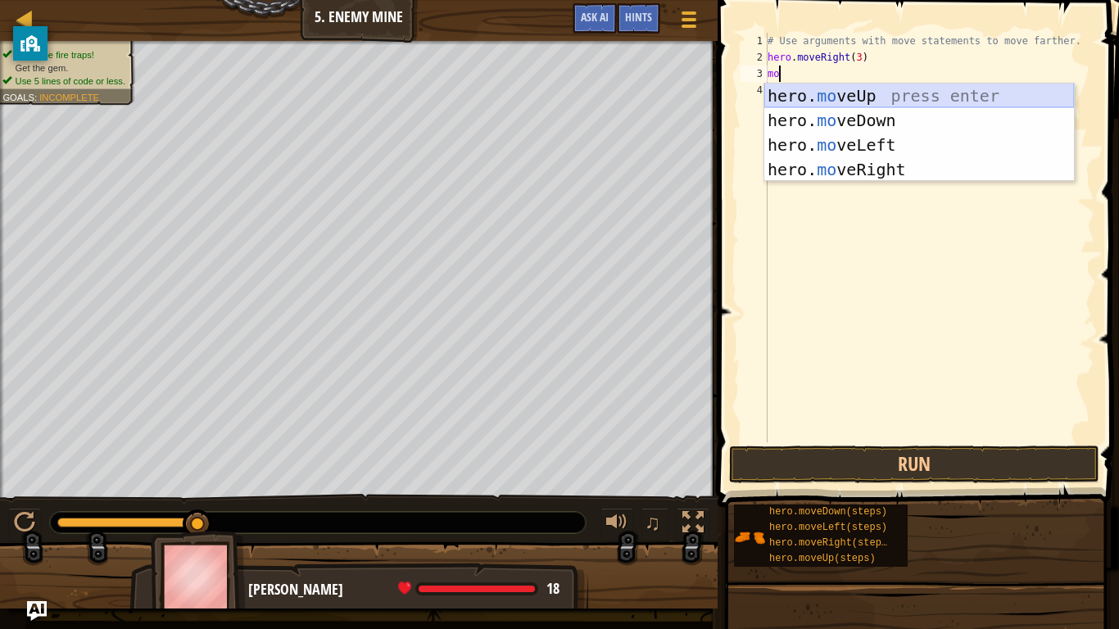
click at [830, 97] on div "hero. mo veUp press enter hero. mo veDown press enter hero. mo veLeft press ent…" at bounding box center [919, 157] width 310 height 147
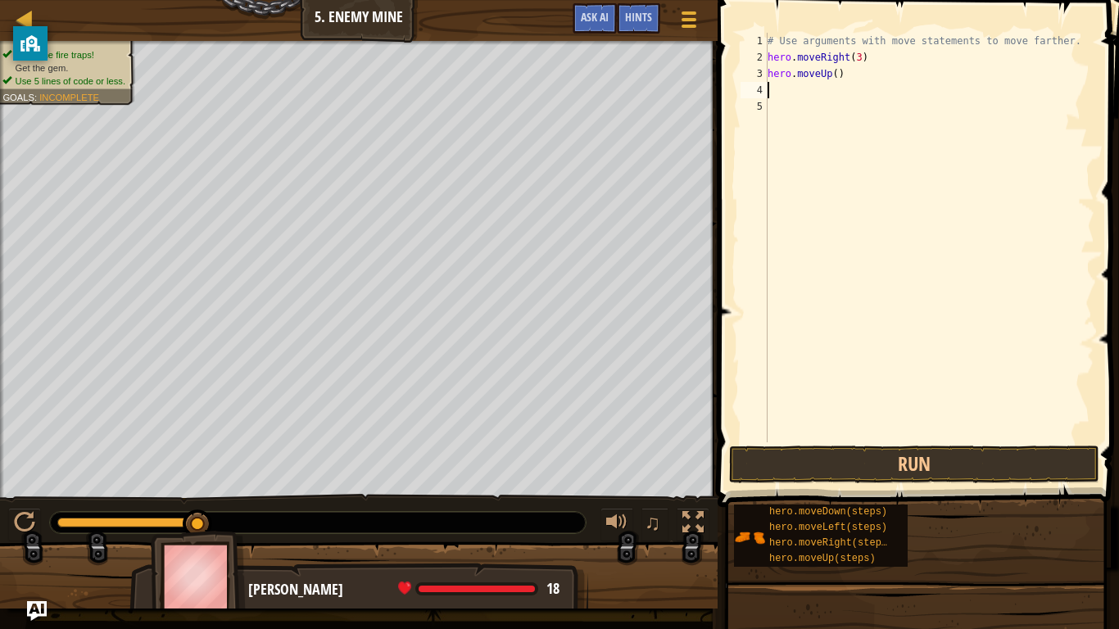
scroll to position [7, 0]
click at [857, 455] on button "Run" at bounding box center [914, 465] width 370 height 38
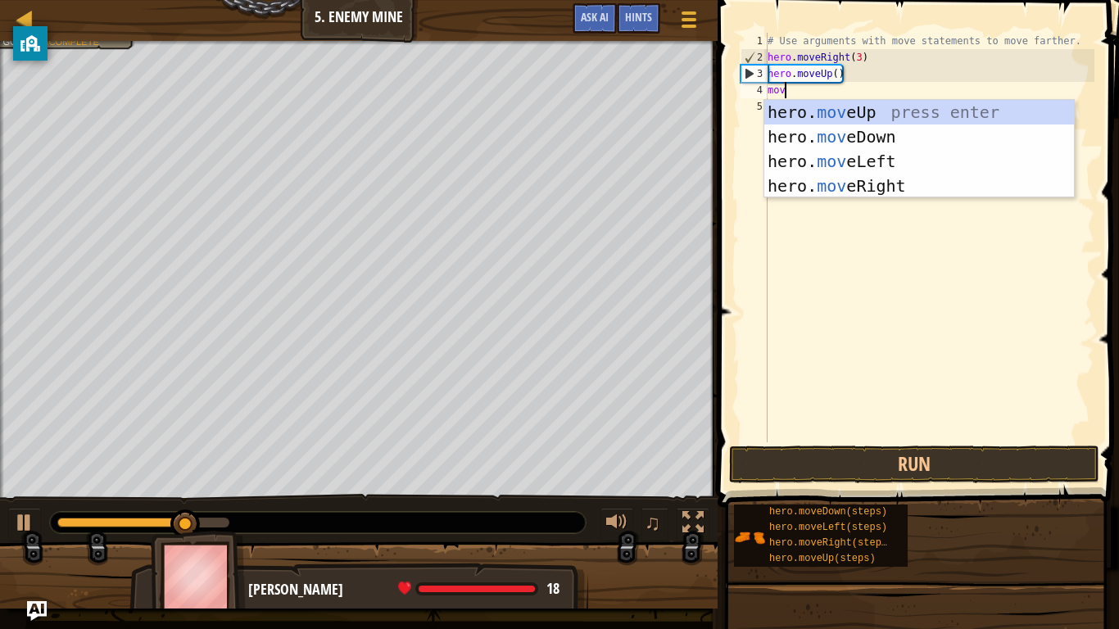
type textarea "move"
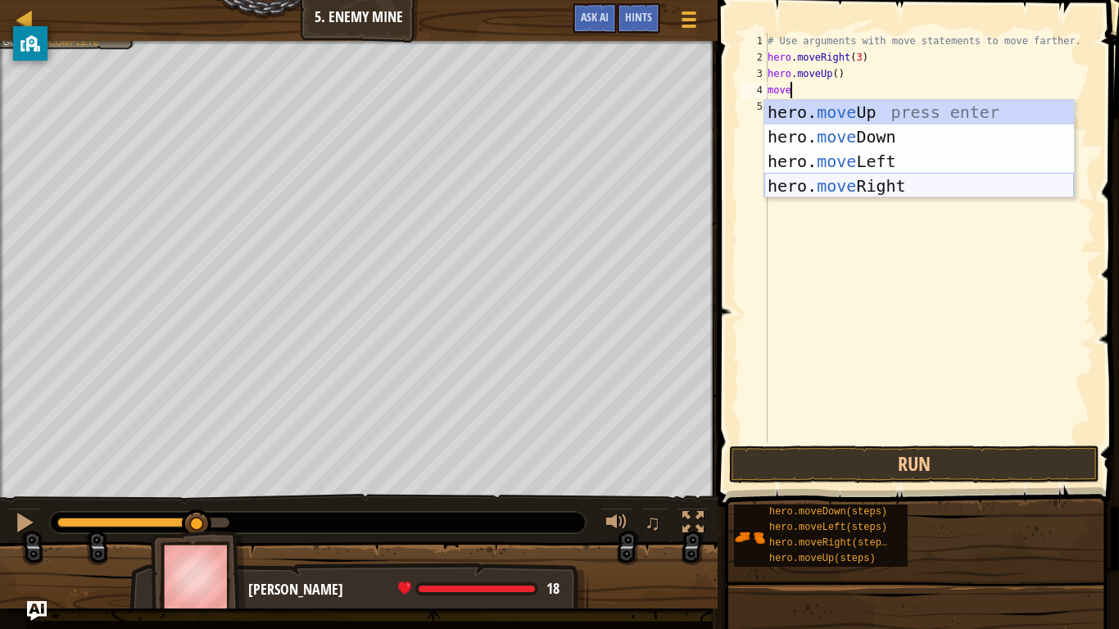
click at [978, 191] on div "hero. move Up press enter hero. move Down press enter hero. move Left press ent…" at bounding box center [919, 173] width 310 height 147
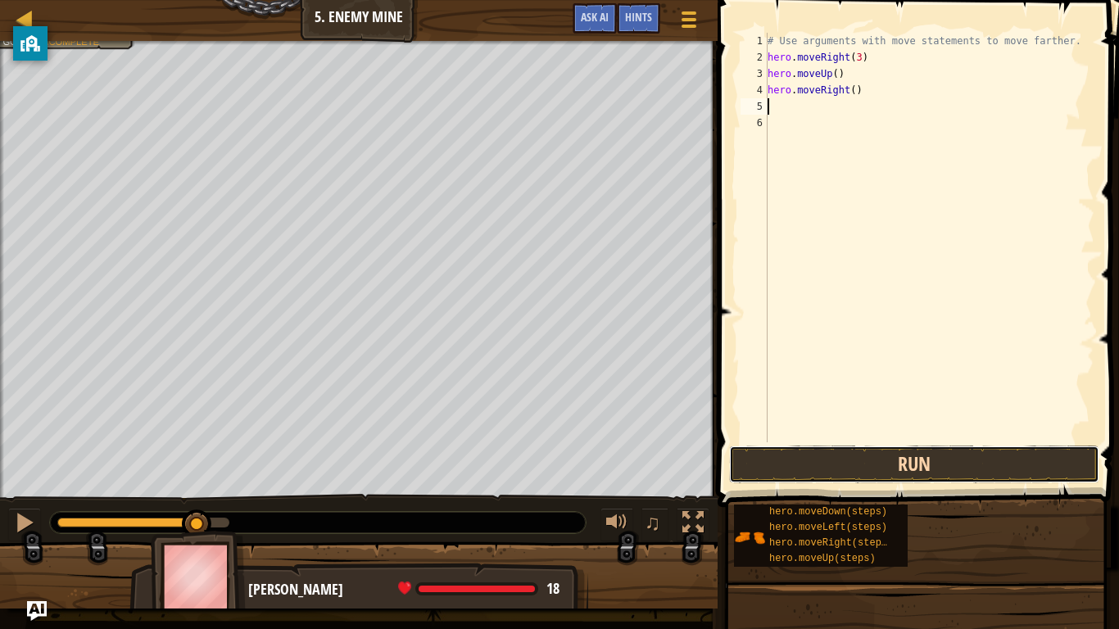
click at [798, 468] on button "Run" at bounding box center [914, 465] width 370 height 38
type textarea "m"
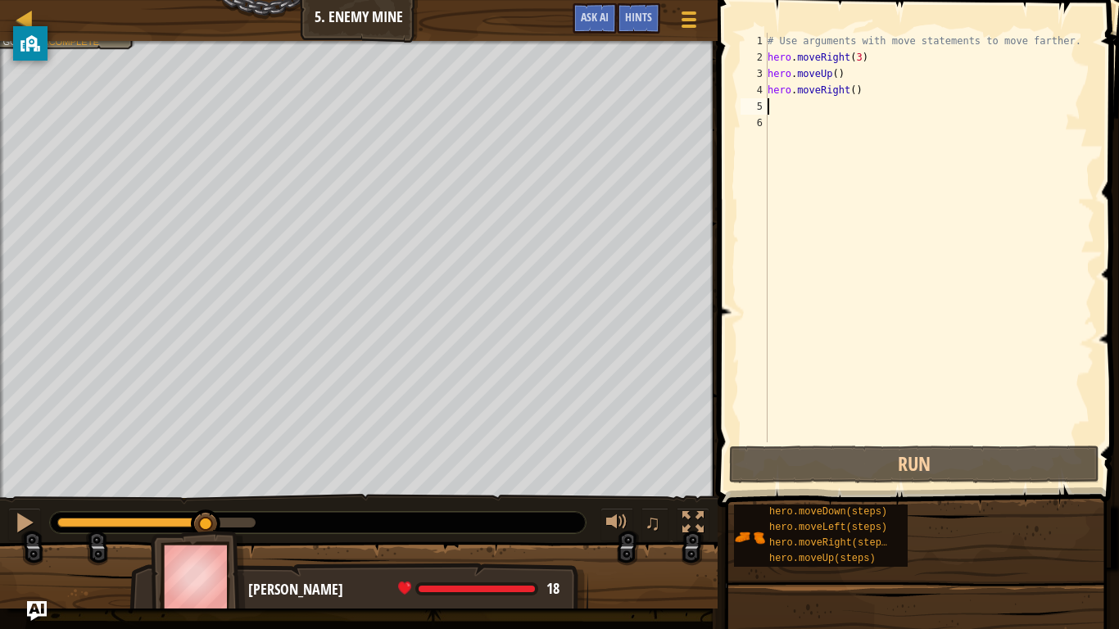
type textarea "m"
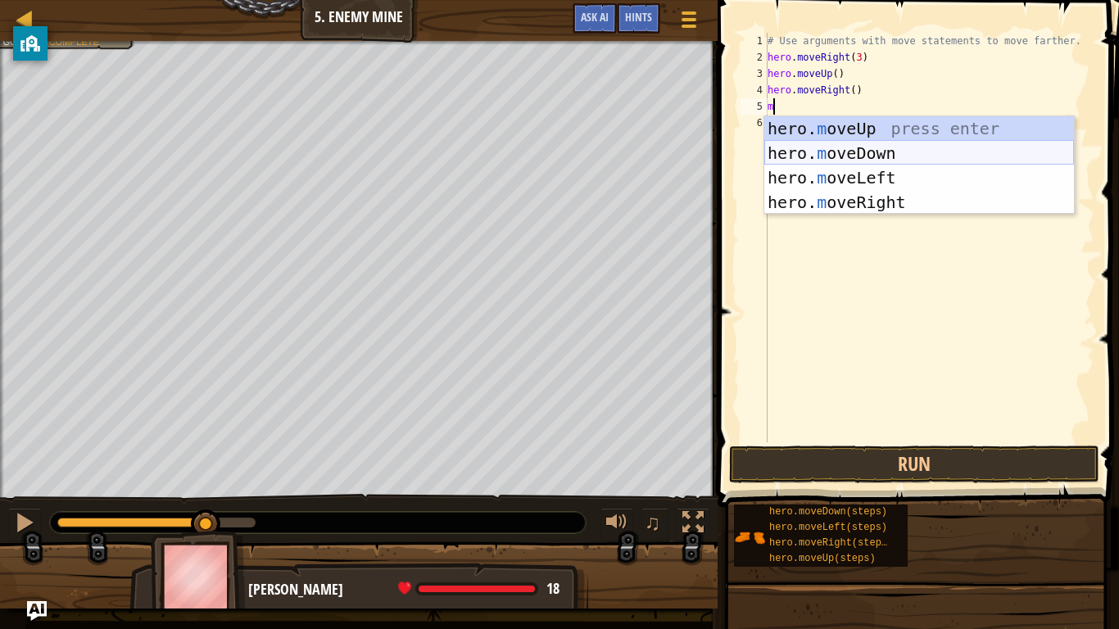
click at [812, 161] on div "hero. m oveUp press enter hero. m oveDown press enter hero. m oveLeft press ent…" at bounding box center [919, 189] width 310 height 147
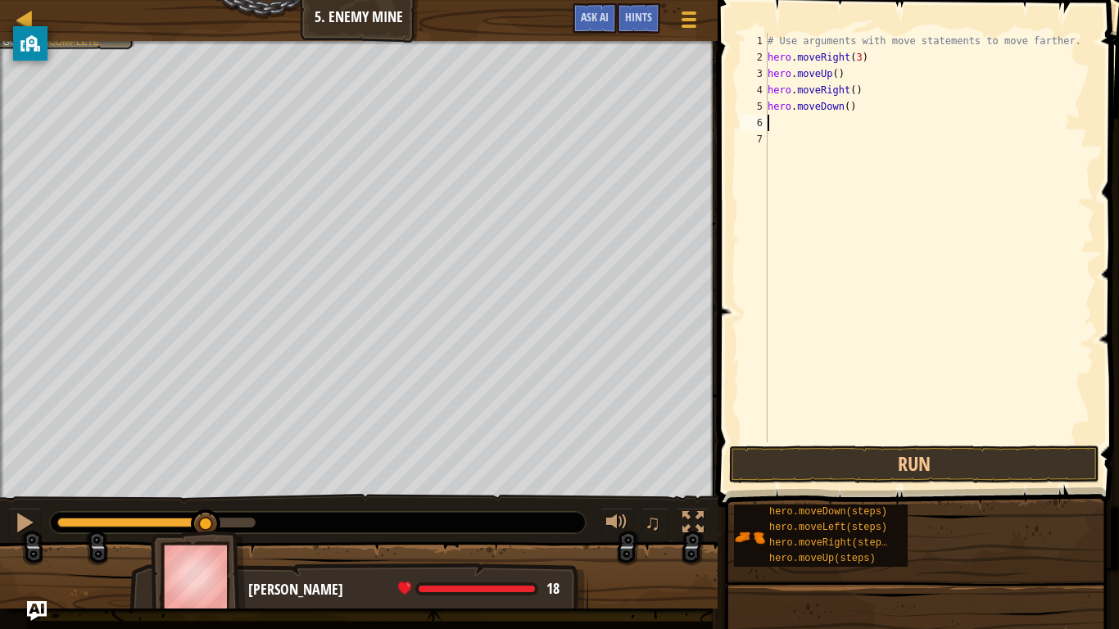
click at [849, 109] on div "# Use arguments with move statements to move farther. hero . moveRight ( 3 ) he…" at bounding box center [929, 254] width 330 height 442
type textarea "hero.moveDown(2)"
click at [782, 126] on div "# Use arguments with move statements to move farther. hero . moveRight ( 3 ) he…" at bounding box center [929, 254] width 330 height 442
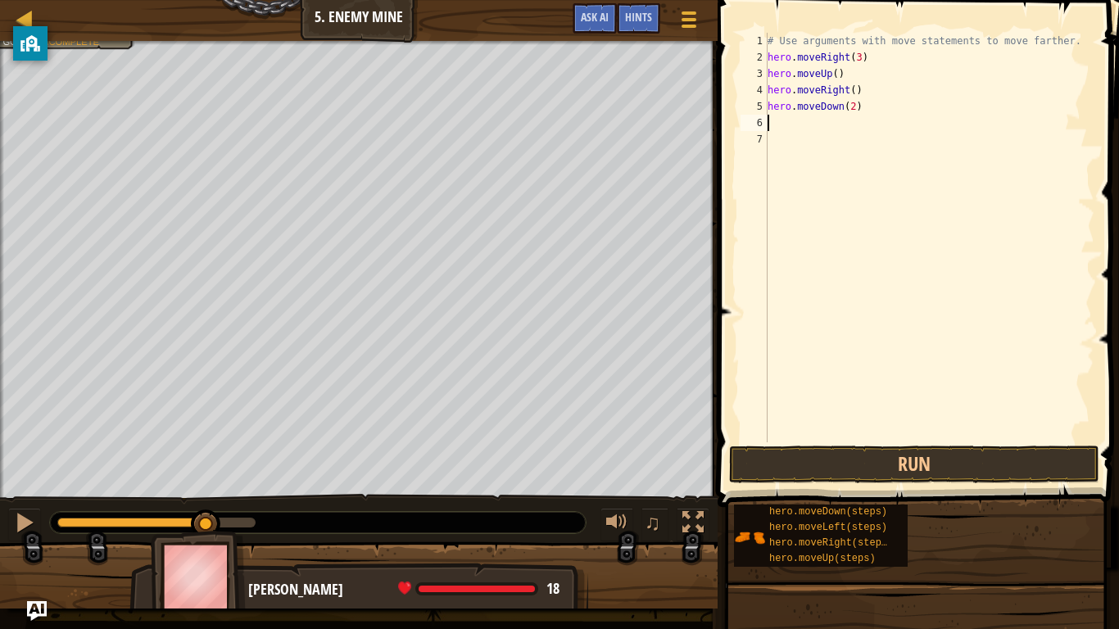
click at [855, 106] on div "# Use arguments with move statements to move farther. hero . moveRight ( 3 ) he…" at bounding box center [929, 254] width 330 height 442
type textarea "hero.moveDown(3)"
click at [774, 120] on div "# Use arguments with move statements to move farther. hero . moveRight ( 3 ) he…" at bounding box center [929, 254] width 330 height 442
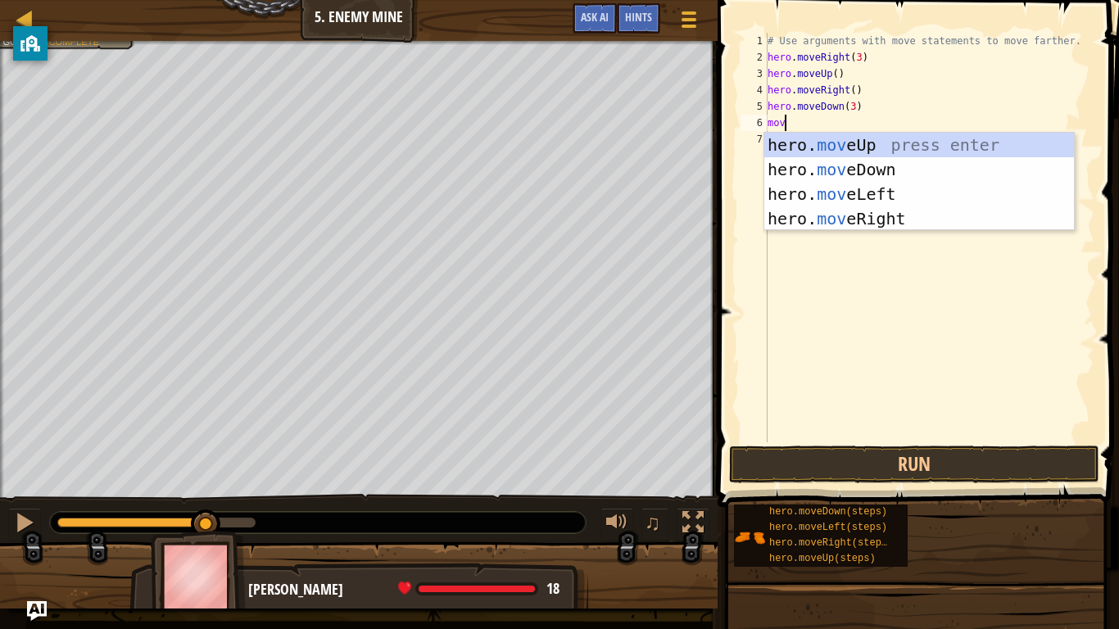
type textarea "move"
click at [841, 219] on div "hero. move Up press enter hero. move Down press enter hero. move Left press ent…" at bounding box center [919, 206] width 310 height 147
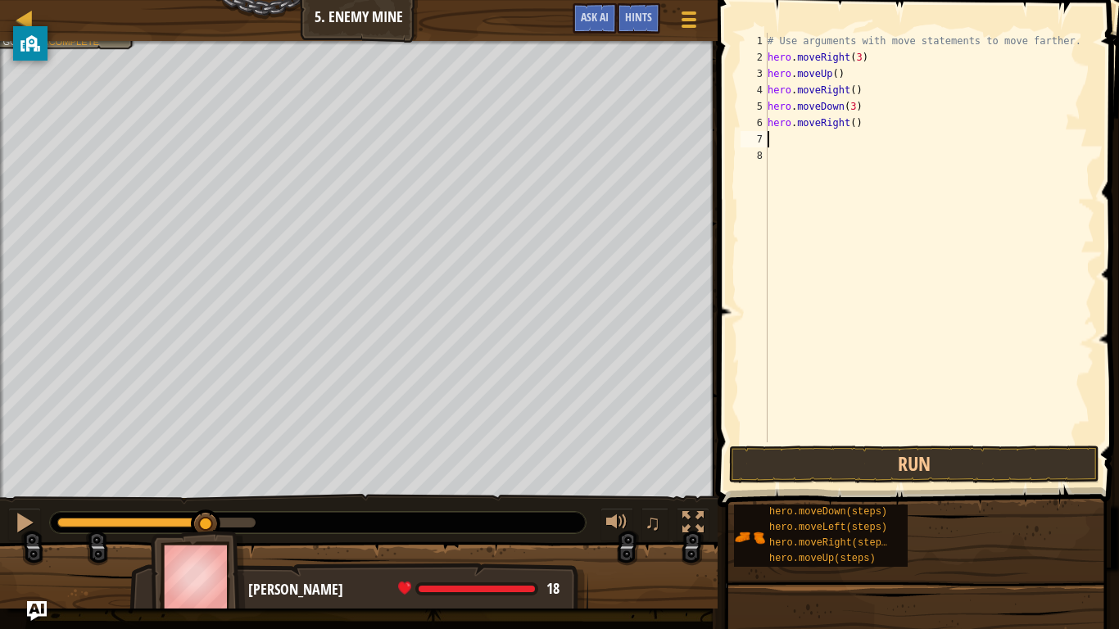
scroll to position [7, 0]
click at [915, 467] on button "Run" at bounding box center [914, 465] width 370 height 38
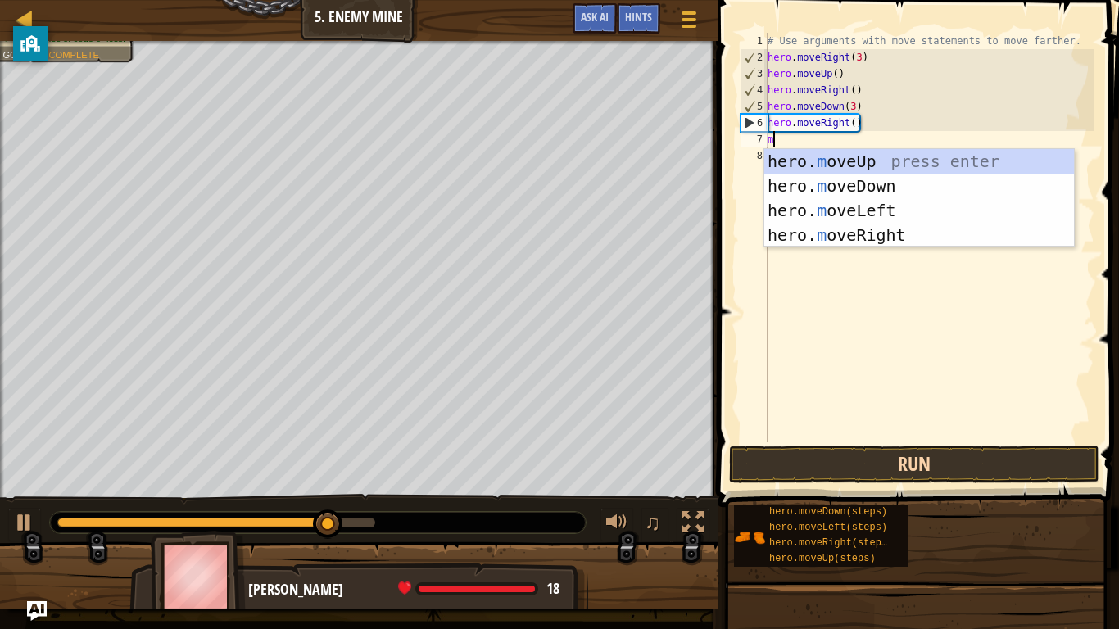
type textarea "mo"
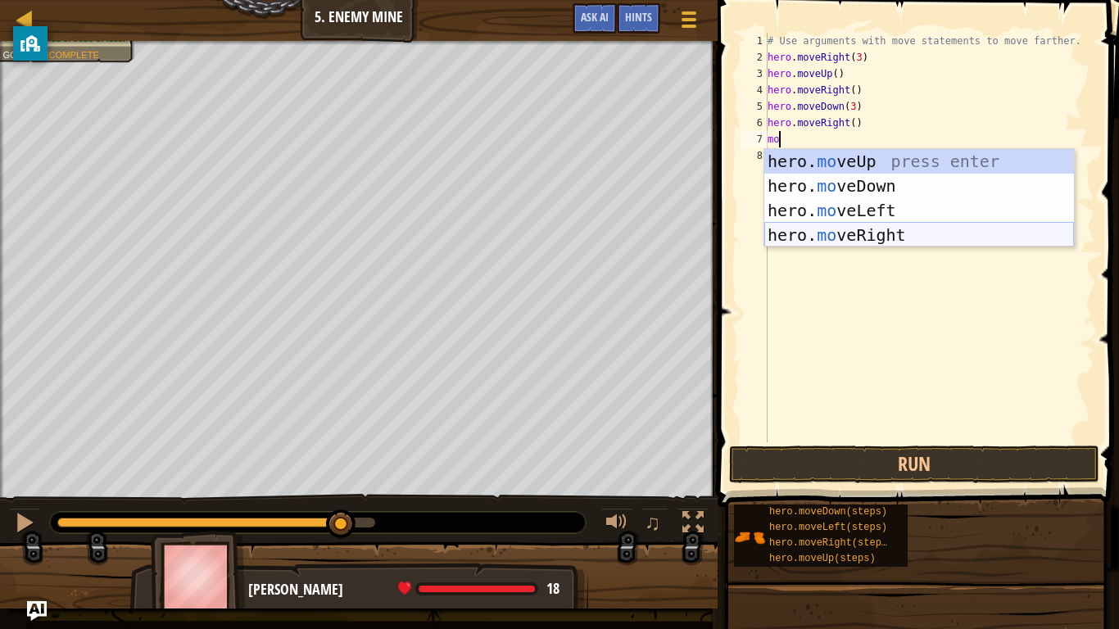
click at [889, 240] on div "hero. mo veUp press enter hero. mo veDown press enter hero. mo veLeft press ent…" at bounding box center [919, 222] width 310 height 147
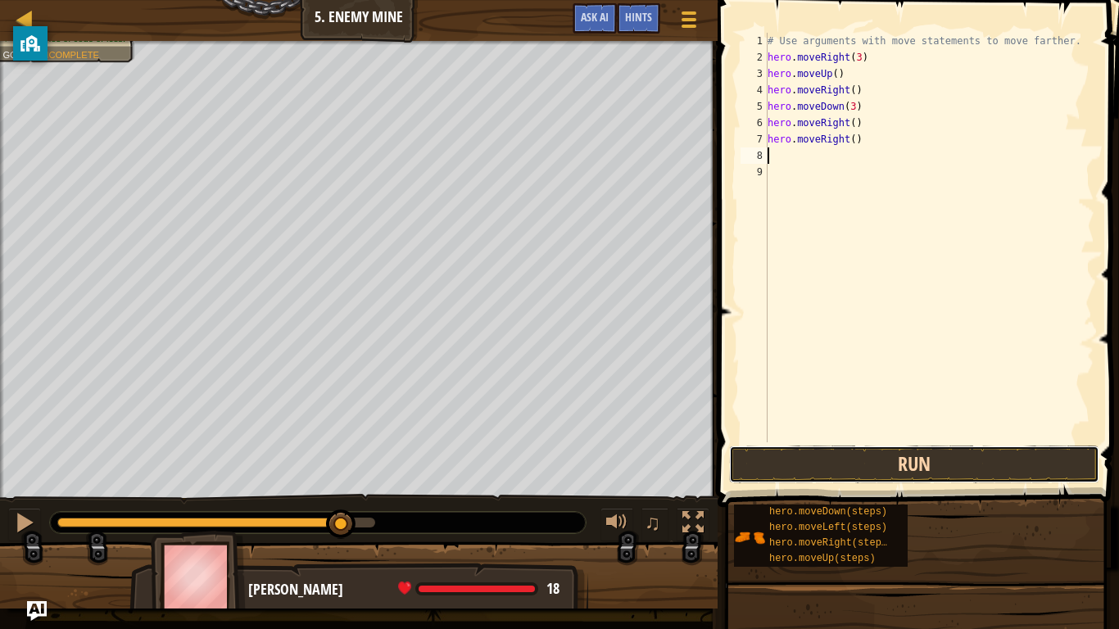
click at [858, 463] on button "Run" at bounding box center [914, 465] width 370 height 38
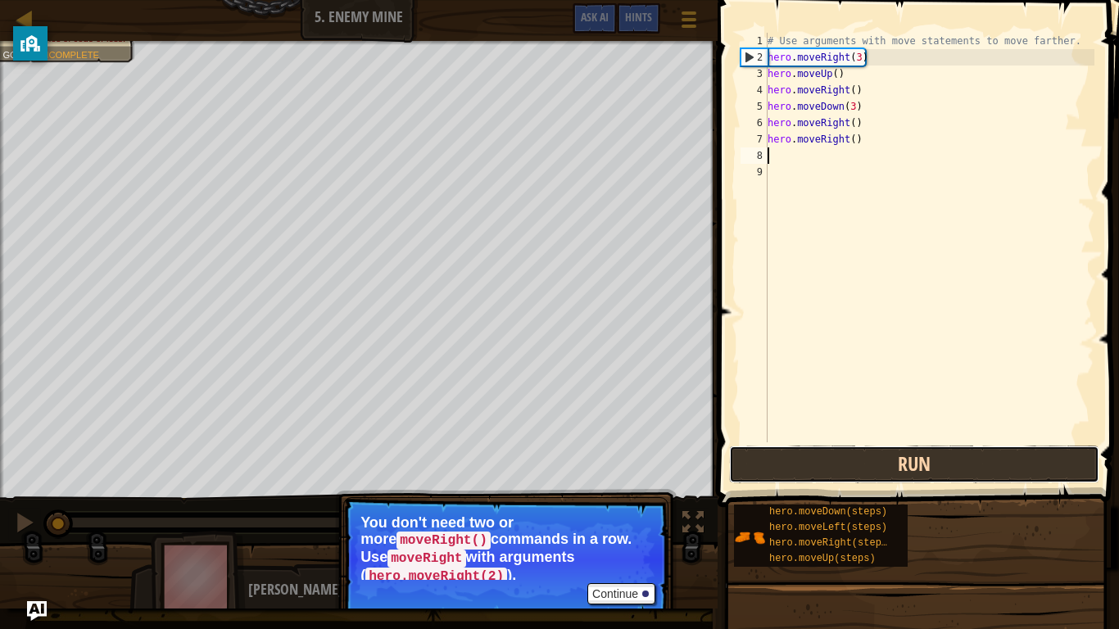
click at [851, 468] on button "Run" at bounding box center [914, 465] width 370 height 38
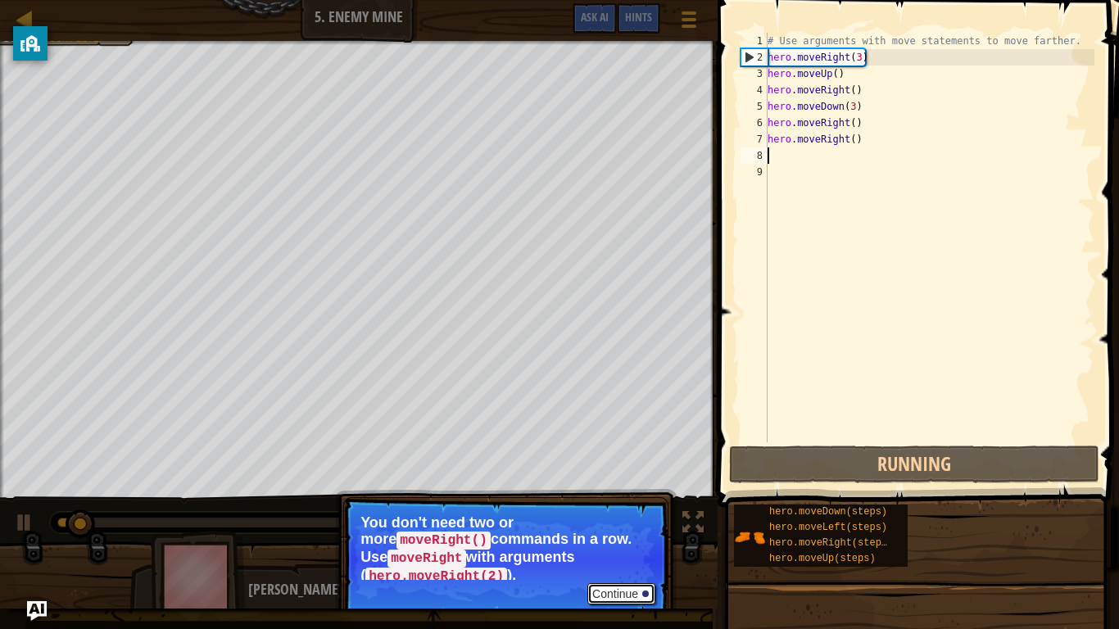
click at [587, 490] on button "Continue" at bounding box center [621, 593] width 68 height 21
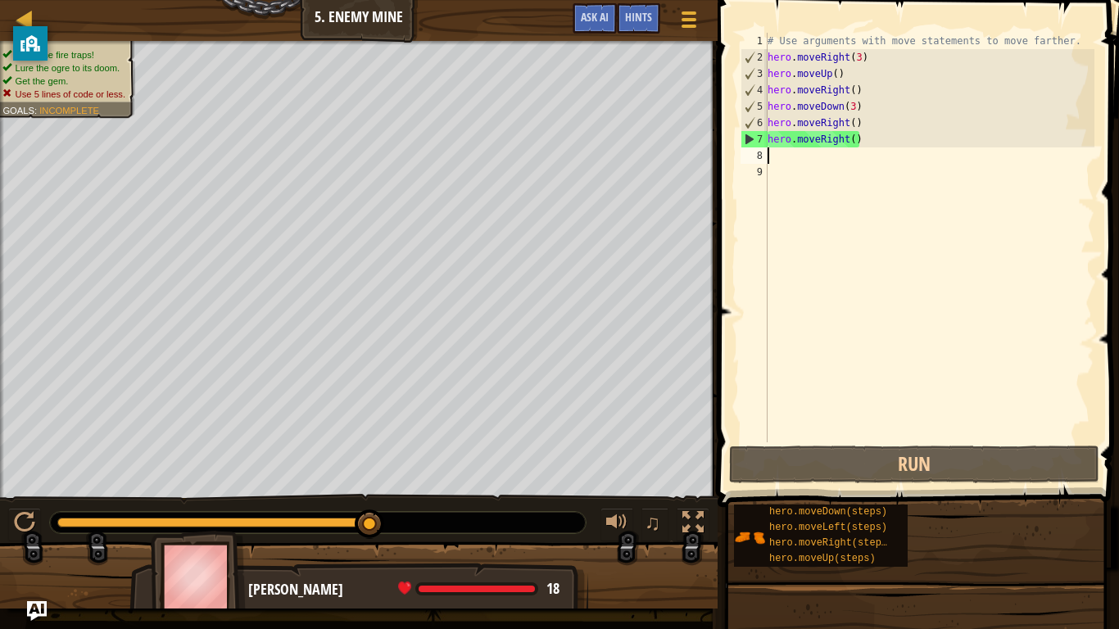
click at [863, 137] on div "# Use arguments with move statements to move farther. hero . moveRight ( 3 ) he…" at bounding box center [929, 254] width 330 height 442
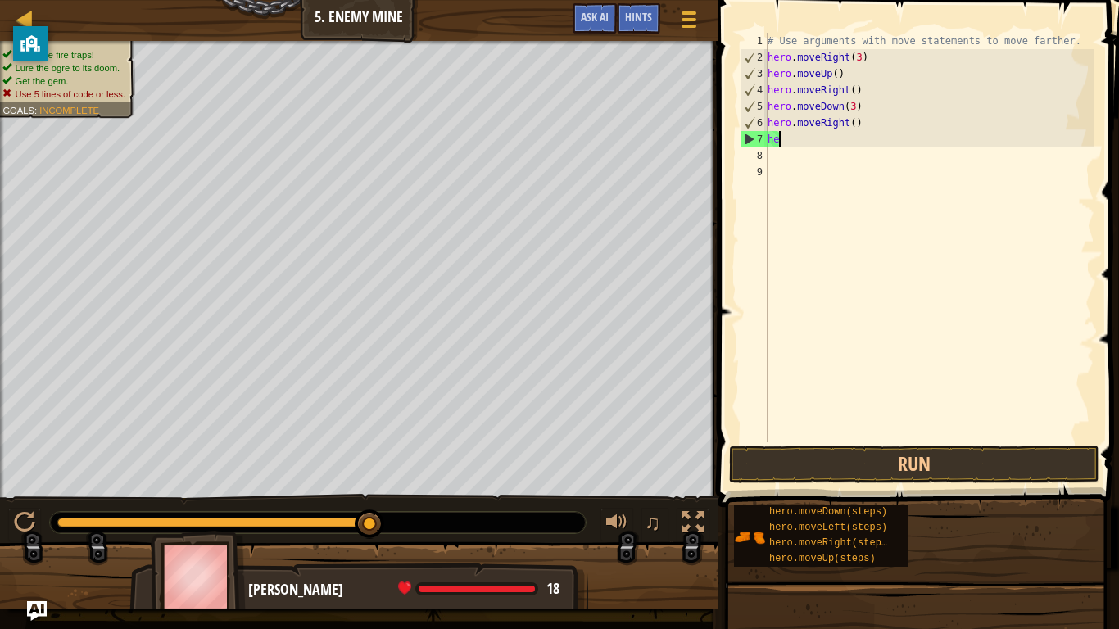
type textarea "h"
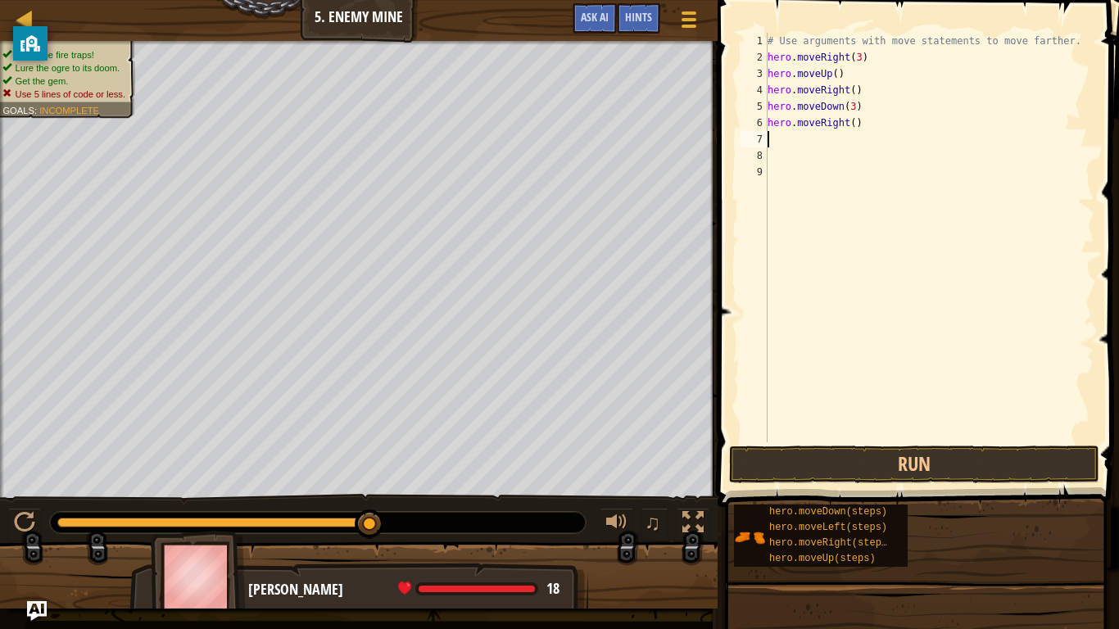
click at [865, 111] on div "# Use arguments with move statements to move farther. hero . moveRight ( 3 ) he…" at bounding box center [929, 254] width 330 height 442
click at [867, 118] on div "# Use arguments with move statements to move farther. hero . moveRight ( 3 ) he…" at bounding box center [929, 254] width 330 height 442
type textarea "h"
click at [778, 116] on div "# Use arguments with move statements to move farther. hero . moveRight ( 3 ) he…" at bounding box center [929, 254] width 330 height 442
click at [780, 110] on div "# Use arguments with move statements to move farther. hero . moveRight ( 3 ) he…" at bounding box center [929, 254] width 330 height 442
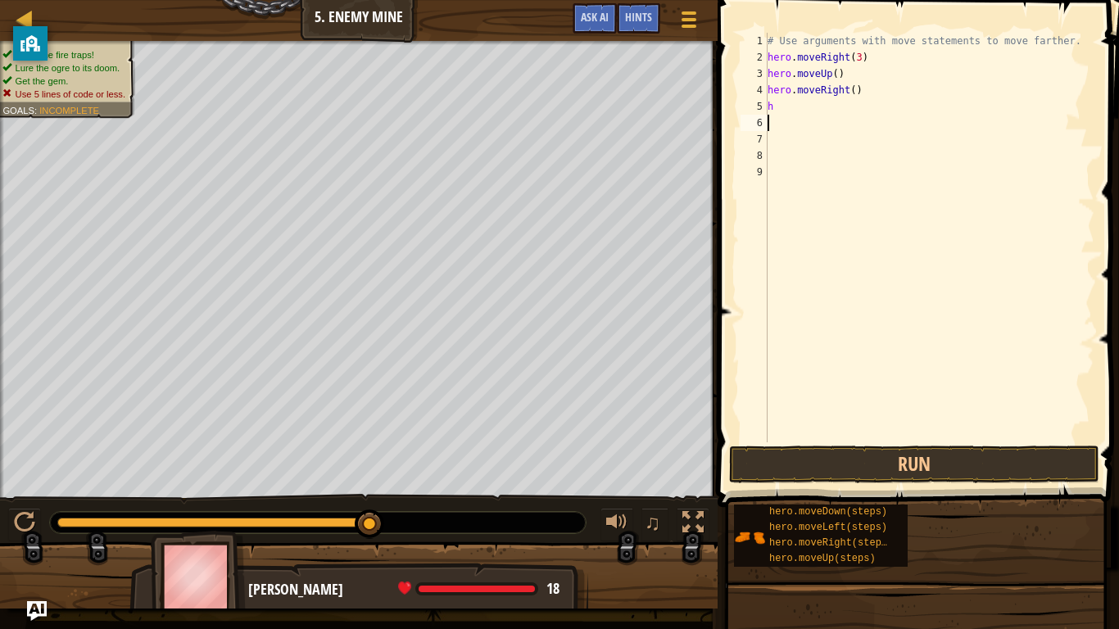
type textarea "h"
click at [863, 101] on div "# Use arguments with move statements to move farther. hero . moveRight ( 3 ) he…" at bounding box center [929, 254] width 330 height 442
type textarea "h"
click at [840, 70] on div "# Use arguments with move statements to move farther. hero . moveRight ( 3 ) he…" at bounding box center [929, 254] width 330 height 442
type textarea "h"
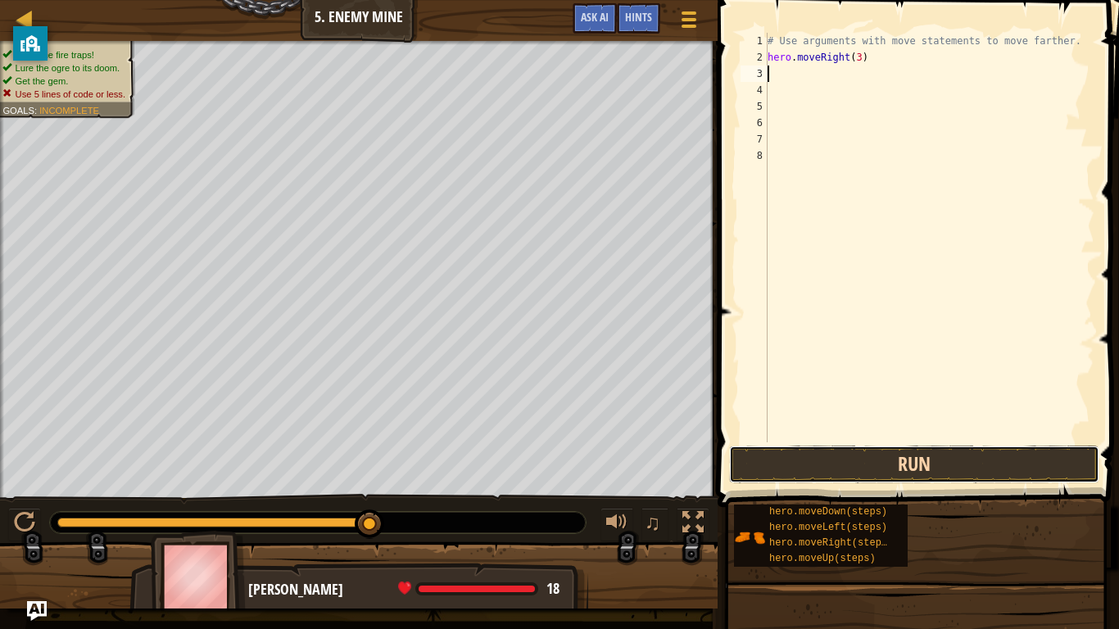
click at [891, 467] on button "Run" at bounding box center [914, 465] width 370 height 38
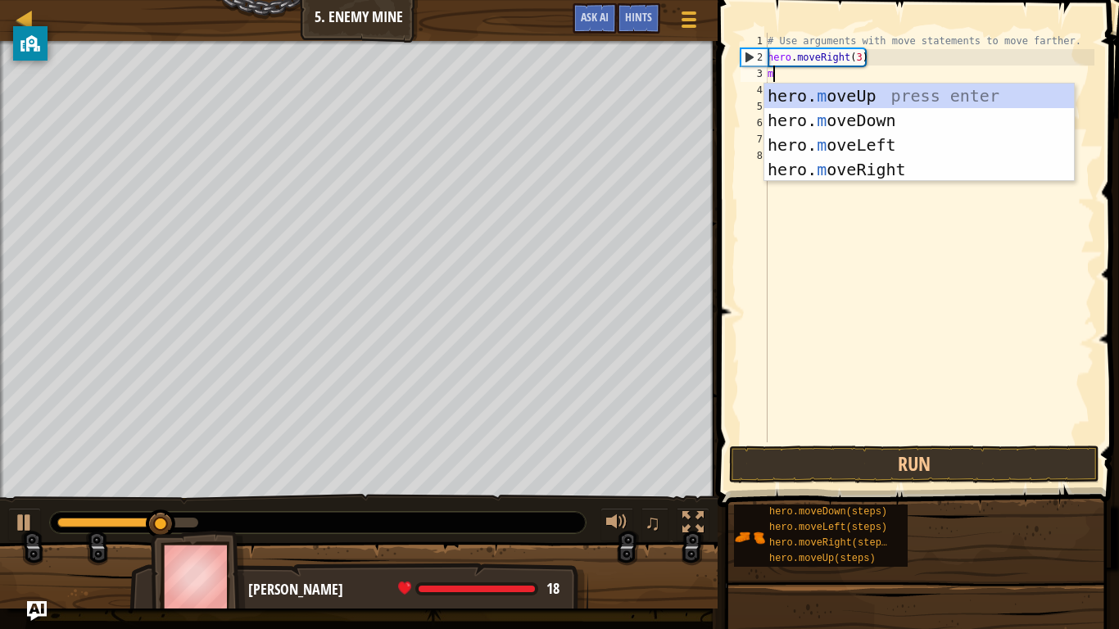
type textarea "mo"
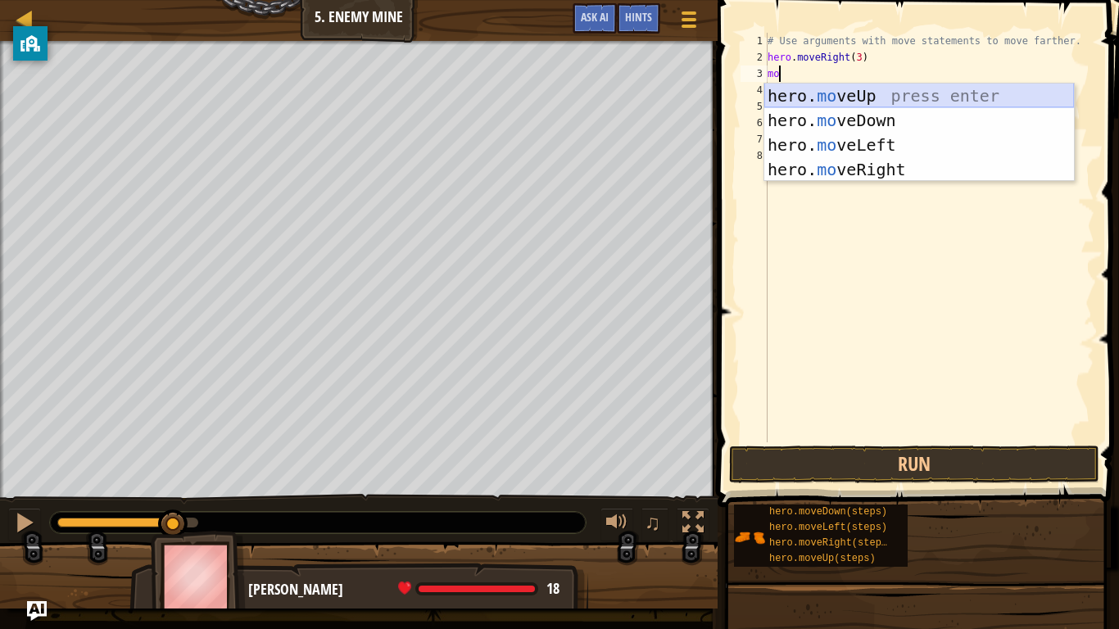
click at [837, 93] on div "hero. mo veUp press enter hero. mo veDown press enter hero. mo veLeft press ent…" at bounding box center [919, 157] width 310 height 147
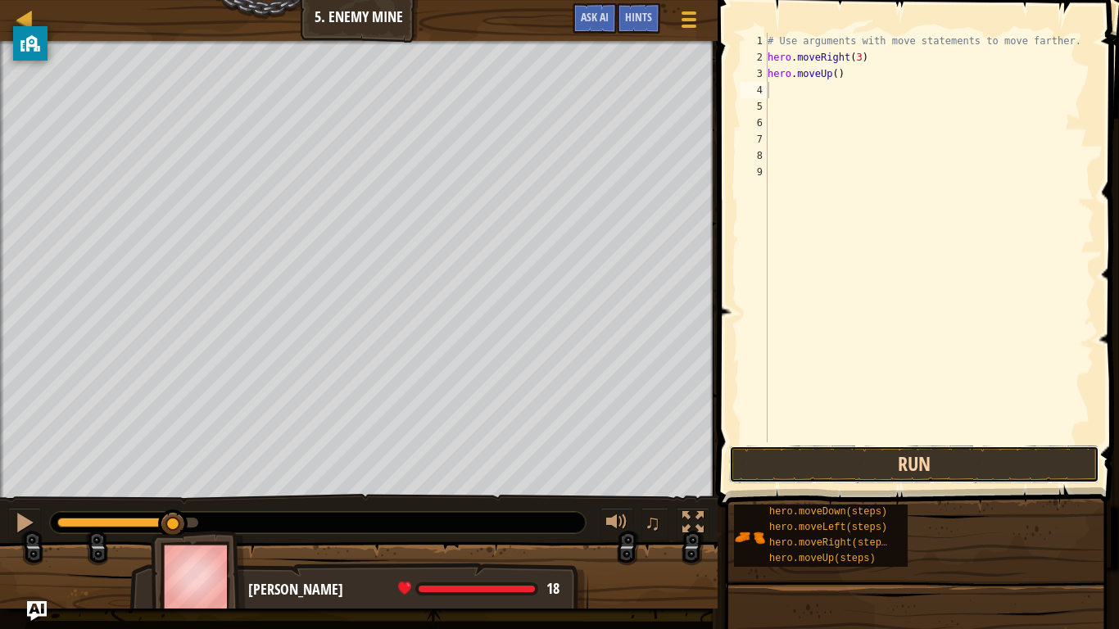
click at [762, 471] on button "Run" at bounding box center [914, 465] width 370 height 38
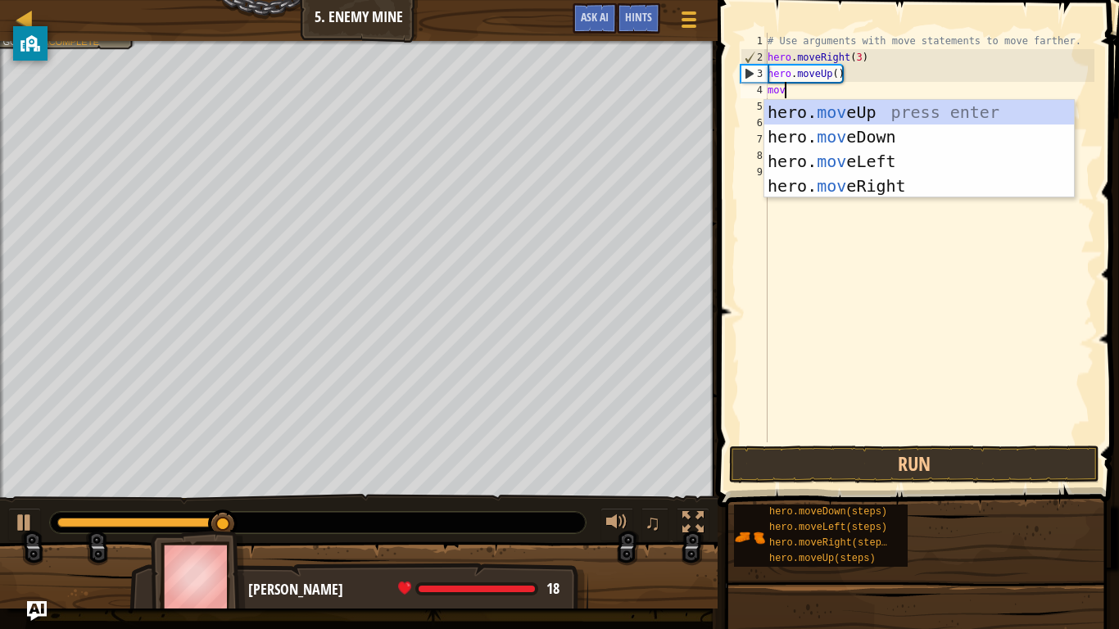
type textarea "mov"
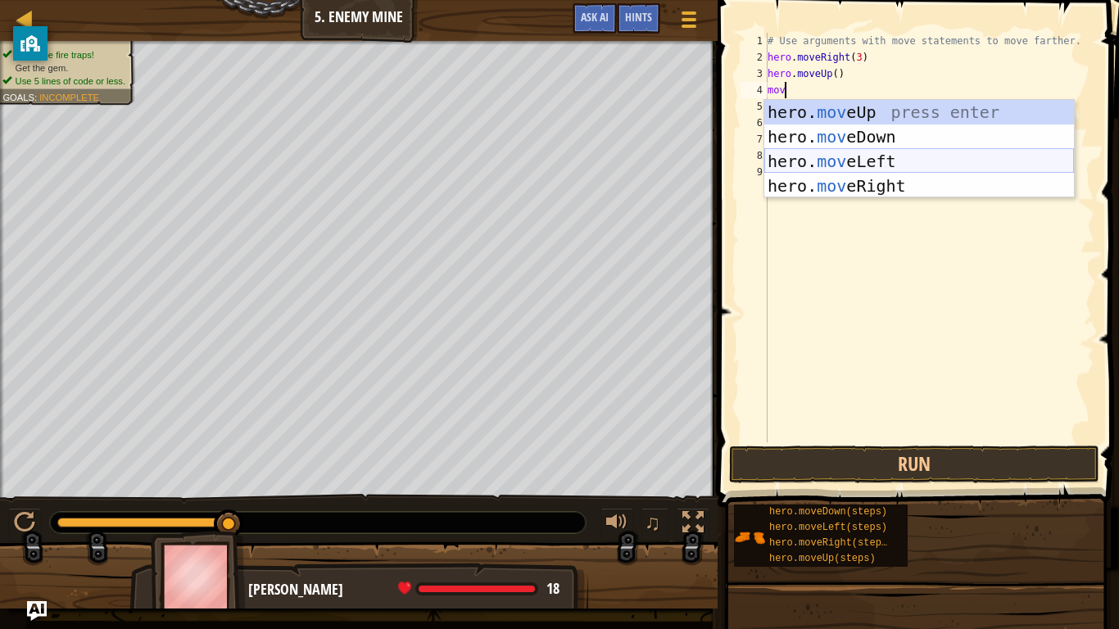
click at [814, 170] on div "hero. mov eUp press enter hero. mov eDown press enter hero. mov eLeft press ent…" at bounding box center [919, 173] width 310 height 147
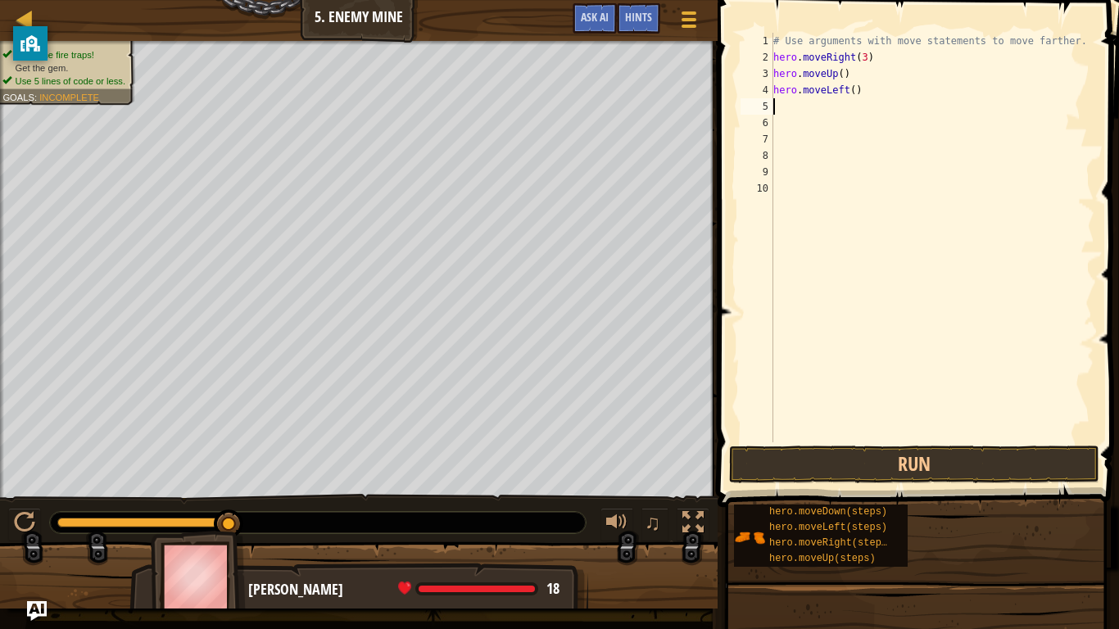
scroll to position [7, 0]
click at [856, 90] on div "# Use arguments with move statements to move farther. hero . moveRight ( 3 ) he…" at bounding box center [932, 254] width 324 height 442
click at [862, 90] on div "# Use arguments with move statements to move farther. hero . moveRight ( 3 ) he…" at bounding box center [932, 254] width 324 height 442
type textarea "h"
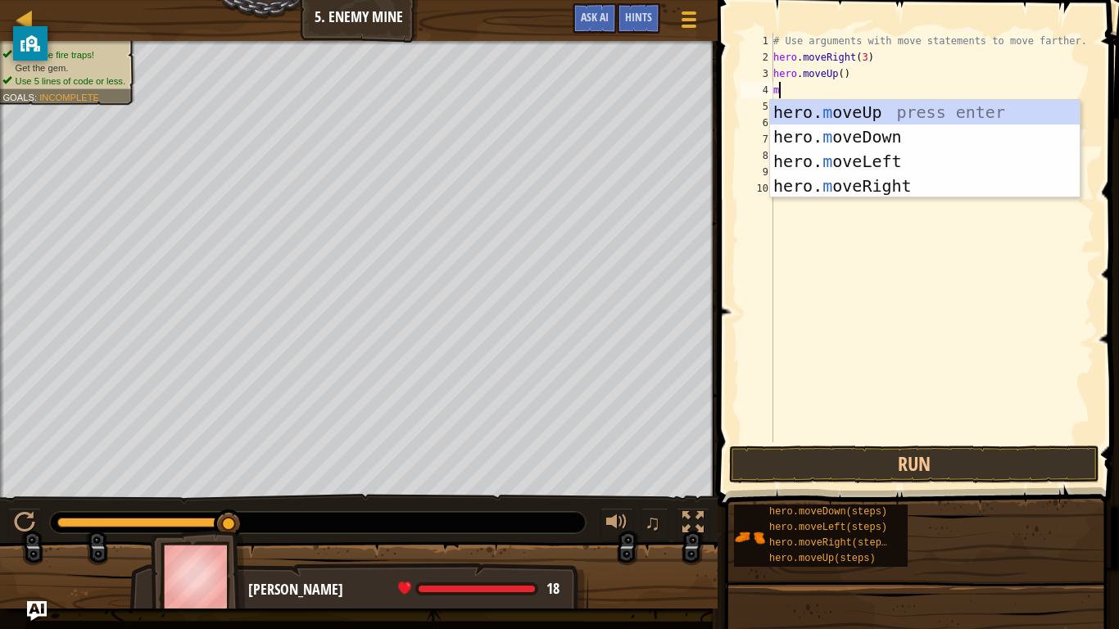
type textarea "mo"
click at [899, 184] on div "hero. mo veUp press enter hero. mo veDown press enter hero. mo veLeft press ent…" at bounding box center [925, 173] width 310 height 147
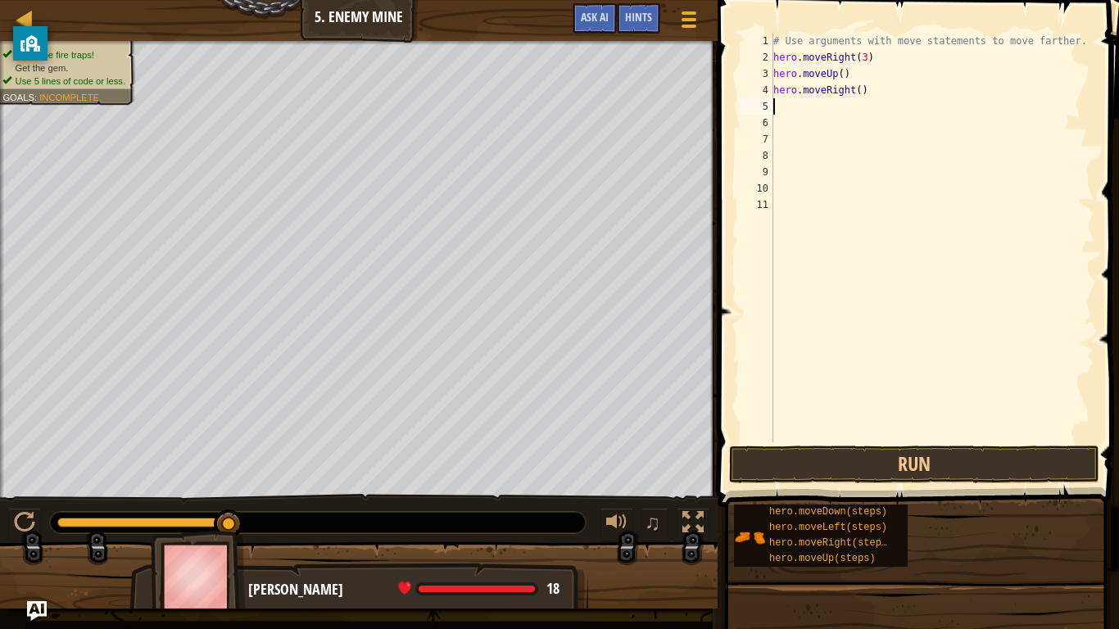
scroll to position [7, 0]
click at [844, 450] on button "Run" at bounding box center [914, 465] width 370 height 38
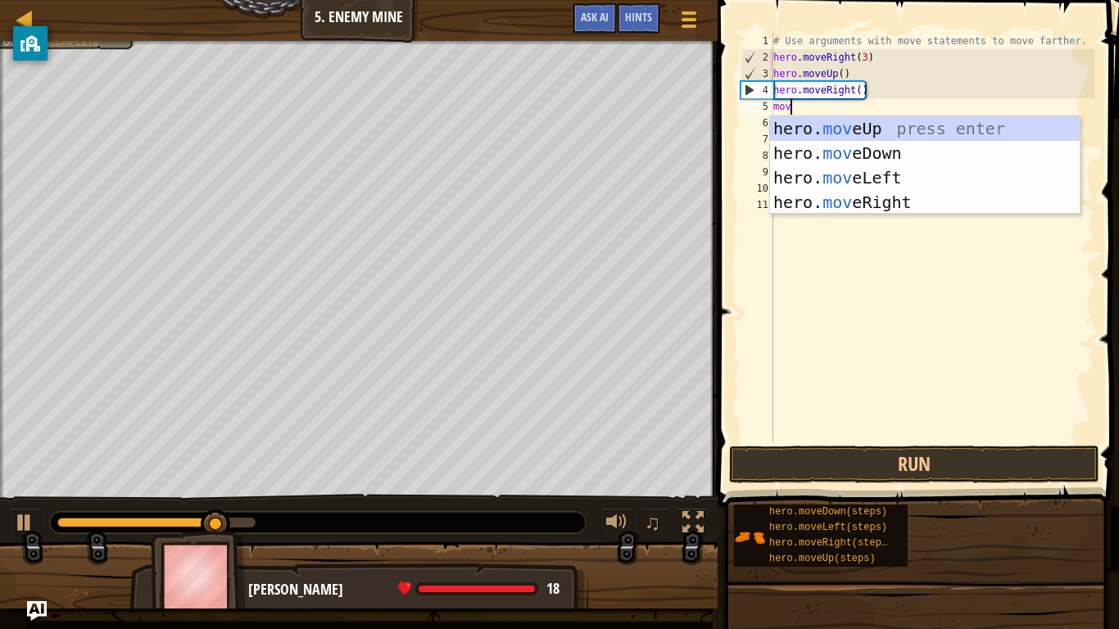
type textarea "move"
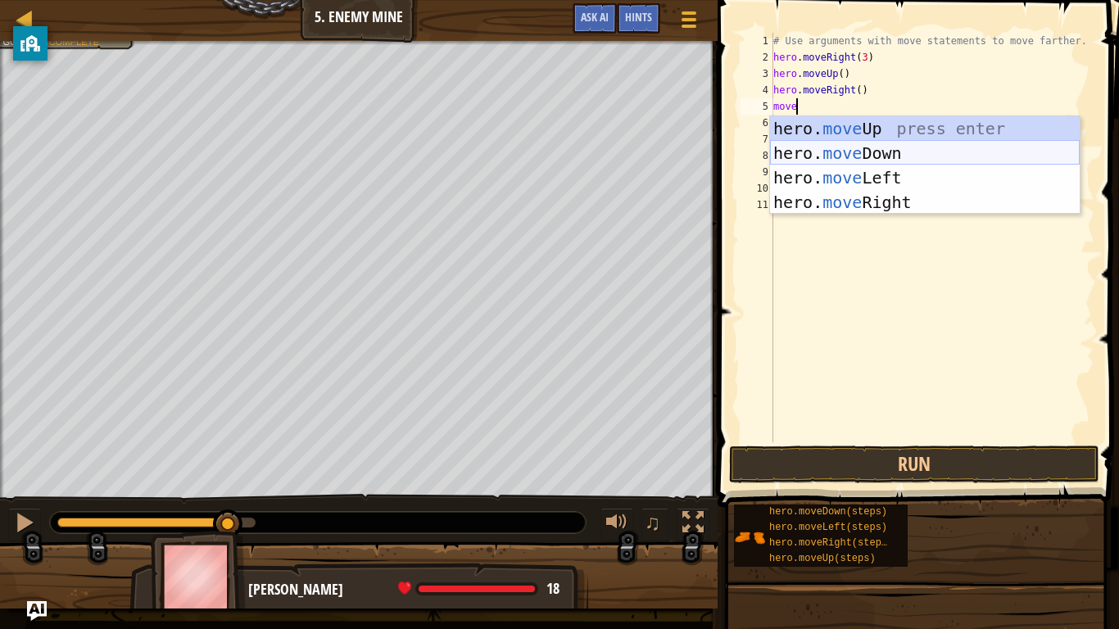
click at [853, 149] on div "hero. move Up press enter hero. move Down press enter hero. move Left press ent…" at bounding box center [925, 189] width 310 height 147
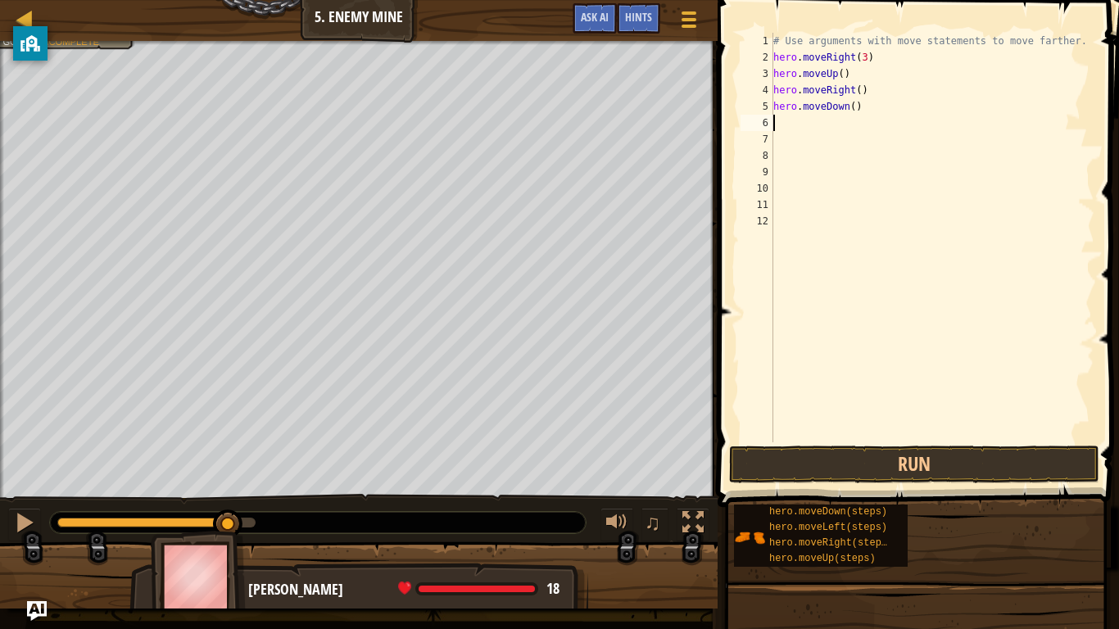
scroll to position [7, 0]
click at [854, 110] on div "# Use arguments with move statements to move farther. hero . moveRight ( 3 ) he…" at bounding box center [932, 254] width 324 height 442
type textarea "hero.moveDown(3)"
click at [830, 471] on button "Run" at bounding box center [914, 465] width 370 height 38
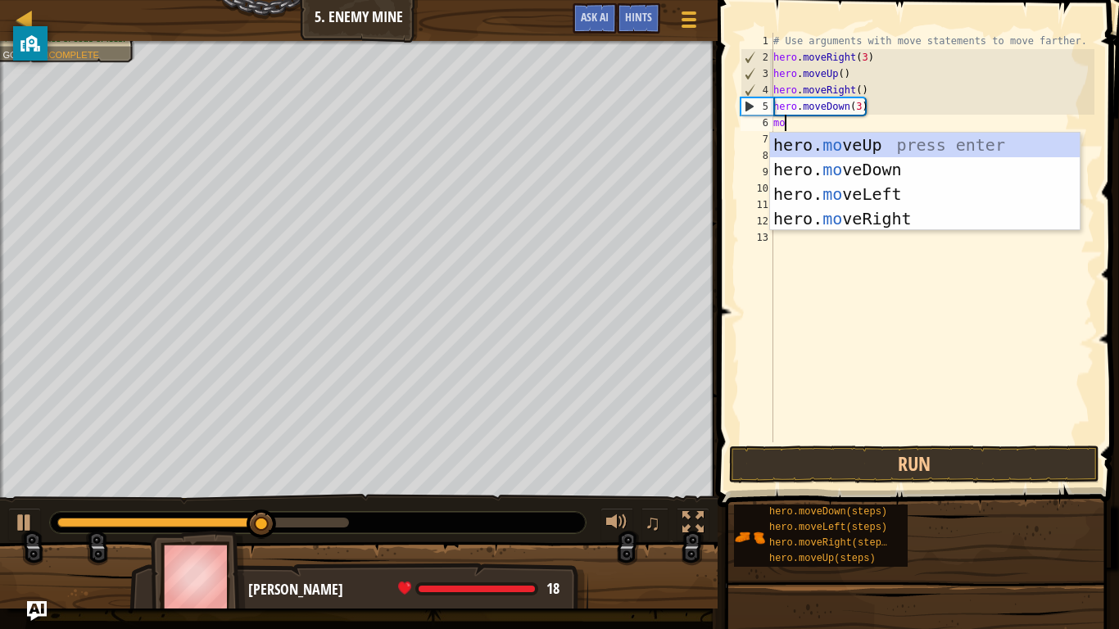
type textarea "mov"
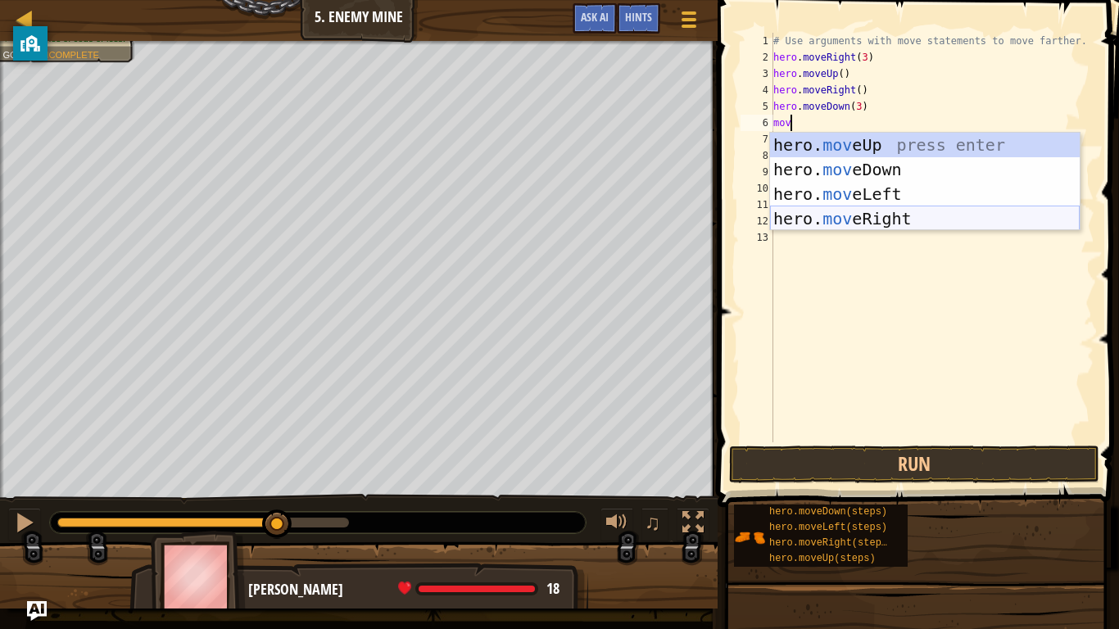
click at [885, 212] on div "hero. mov eUp press enter hero. mov eDown press enter hero. mov eLeft press ent…" at bounding box center [925, 206] width 310 height 147
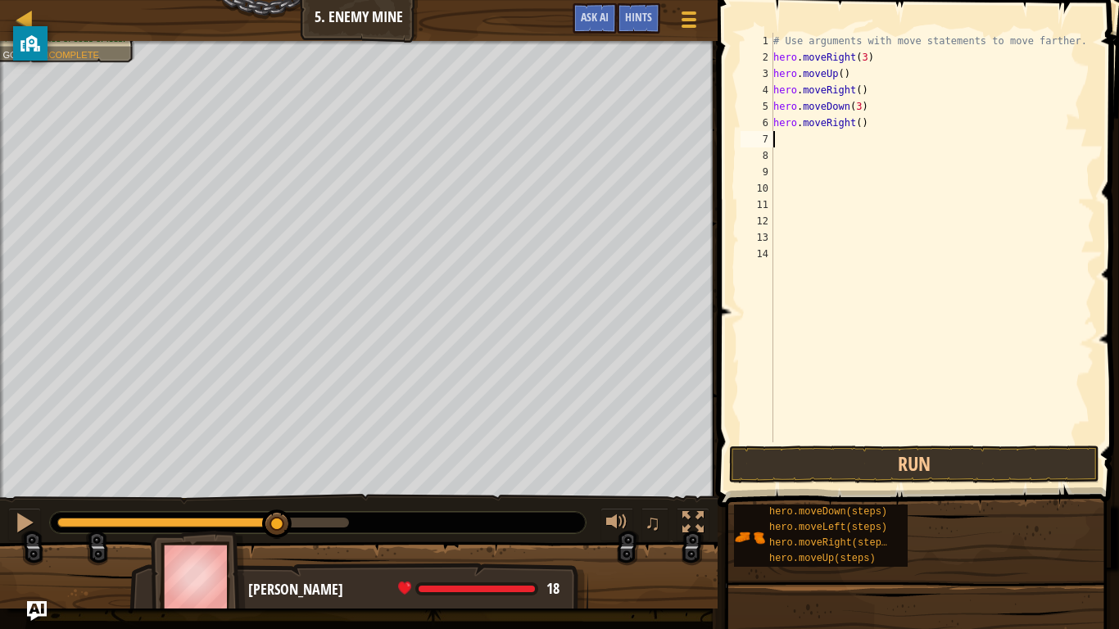
scroll to position [7, 0]
click at [862, 129] on div "# Use arguments with move statements to move farther. hero . moveRight ( 3 ) he…" at bounding box center [932, 254] width 324 height 442
type textarea "hero.moveRight(2)"
click at [900, 461] on button "Run" at bounding box center [914, 465] width 370 height 38
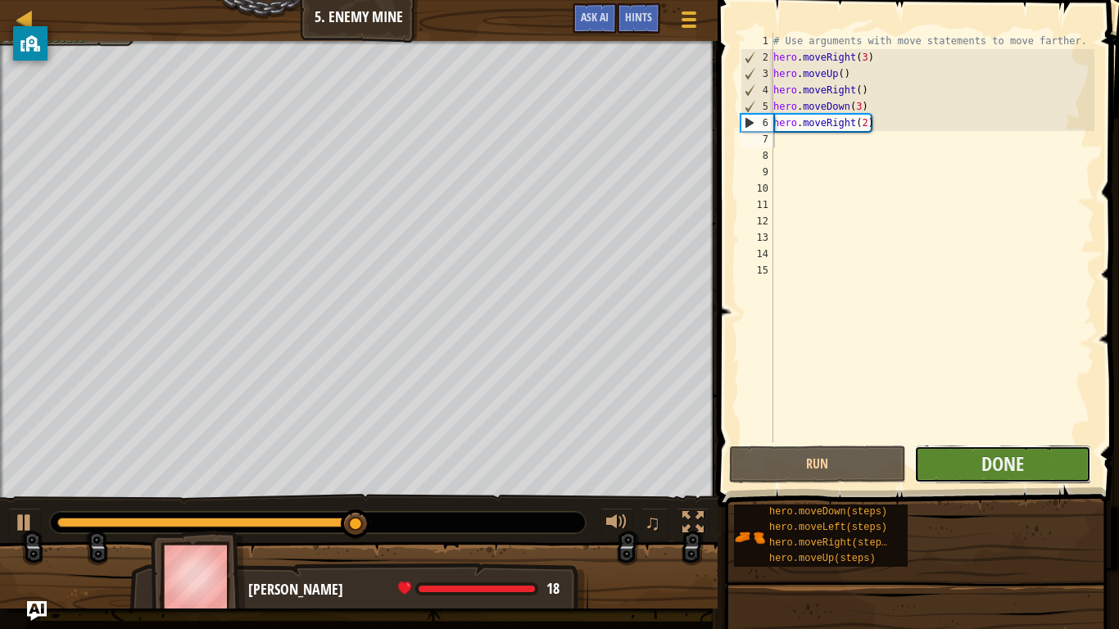
click at [977, 457] on button "Done" at bounding box center [1002, 465] width 177 height 38
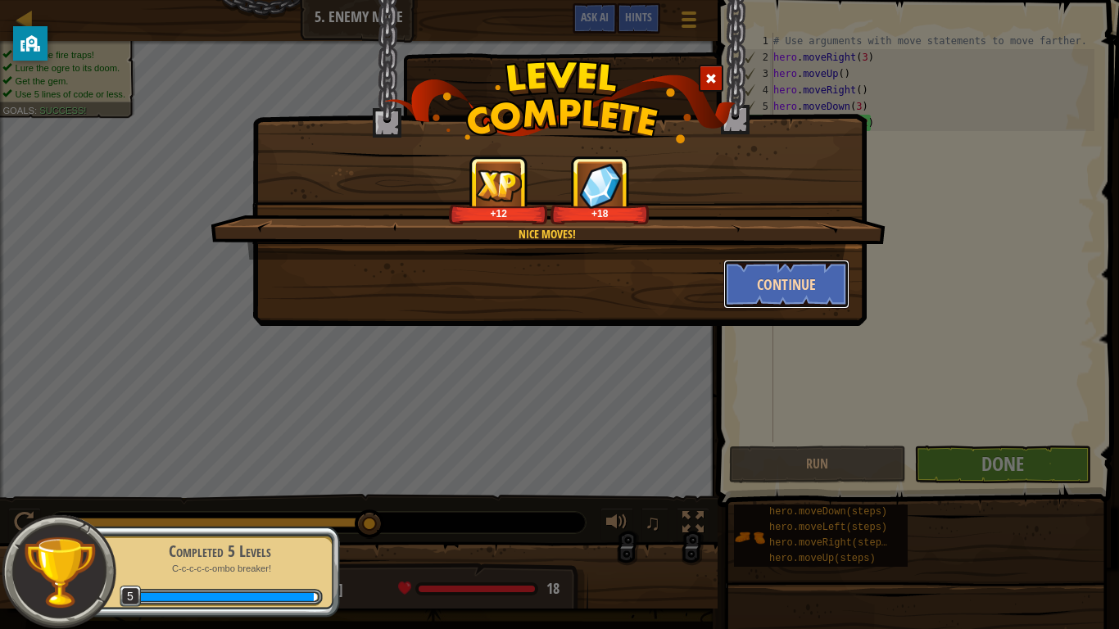
click at [783, 286] on button "Continue" at bounding box center [786, 284] width 127 height 49
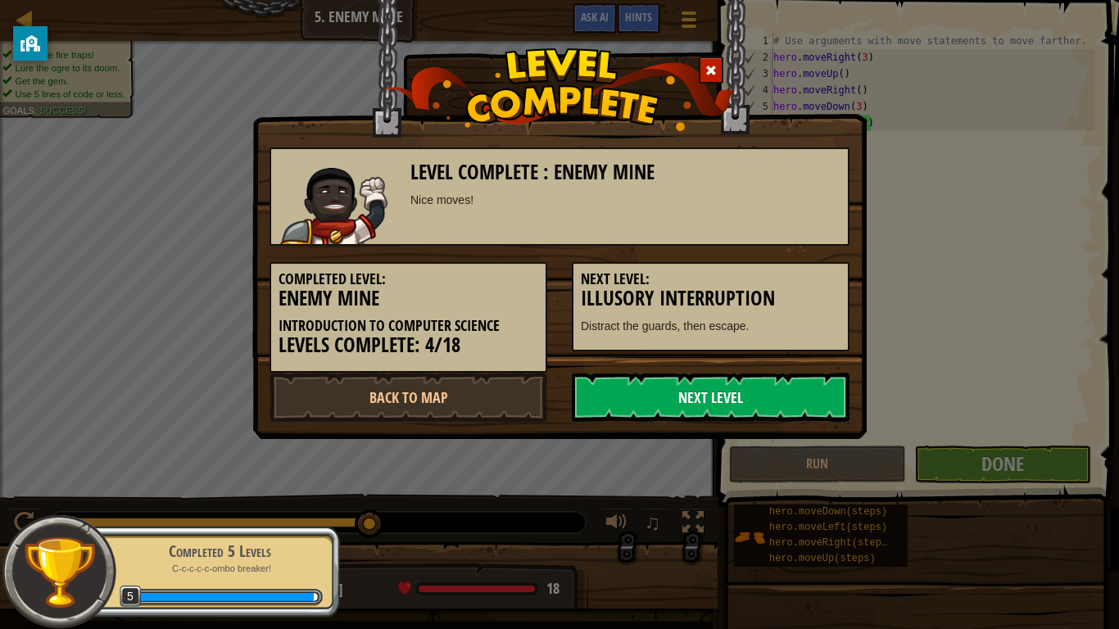
click at [737, 405] on link "Next Level" at bounding box center [711, 397] width 278 height 49
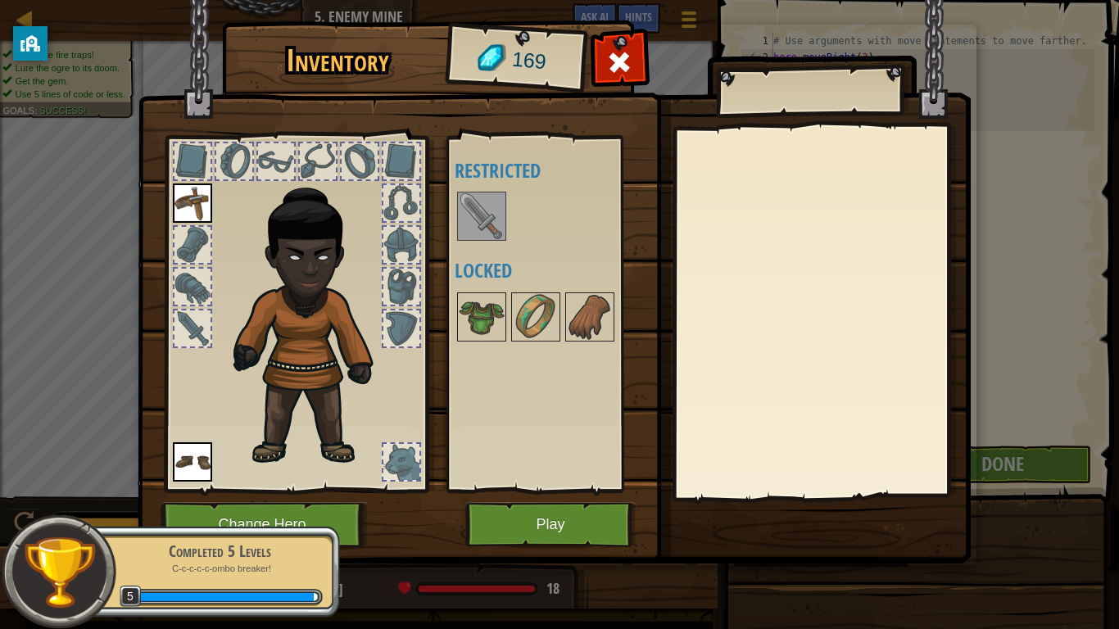
click at [468, 225] on img at bounding box center [482, 216] width 46 height 46
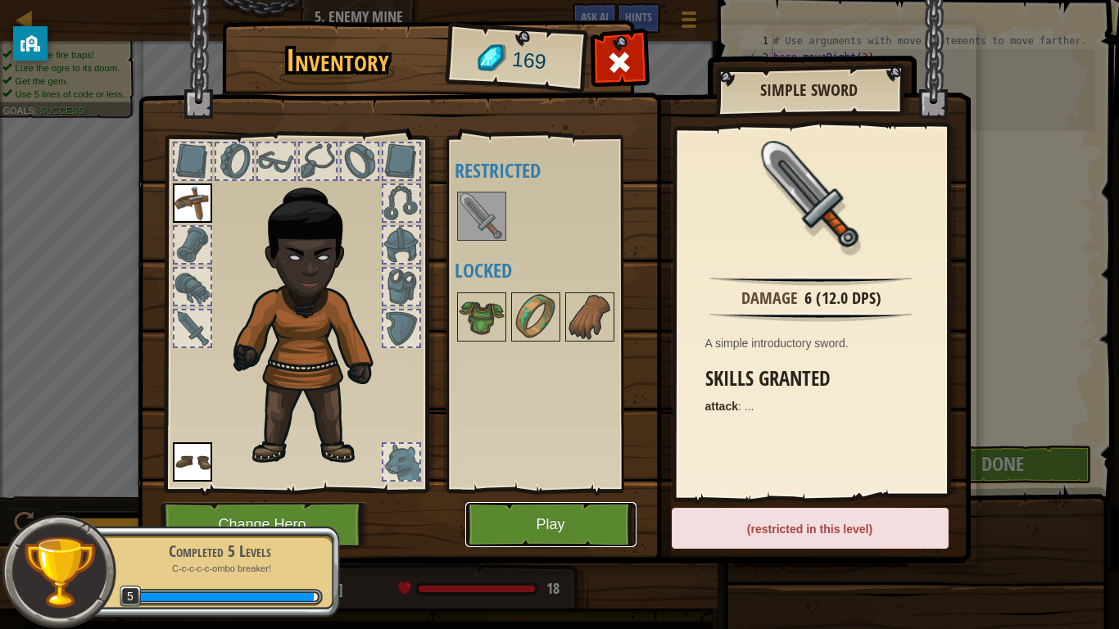
click at [507, 490] on button "Play" at bounding box center [550, 524] width 171 height 45
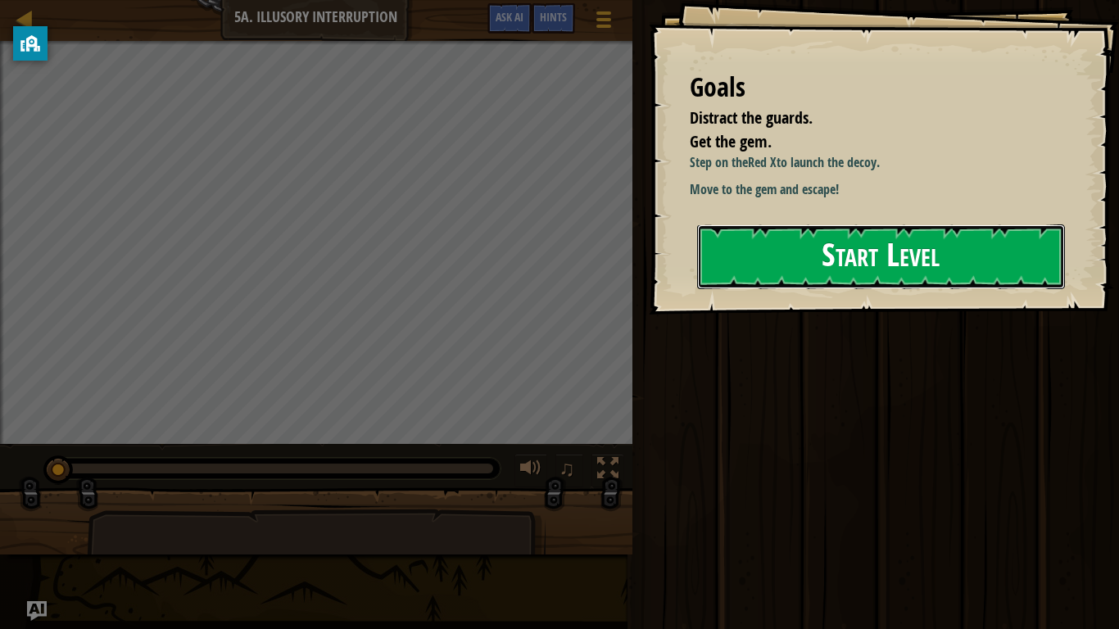
click at [861, 261] on button "Start Level" at bounding box center [881, 256] width 368 height 65
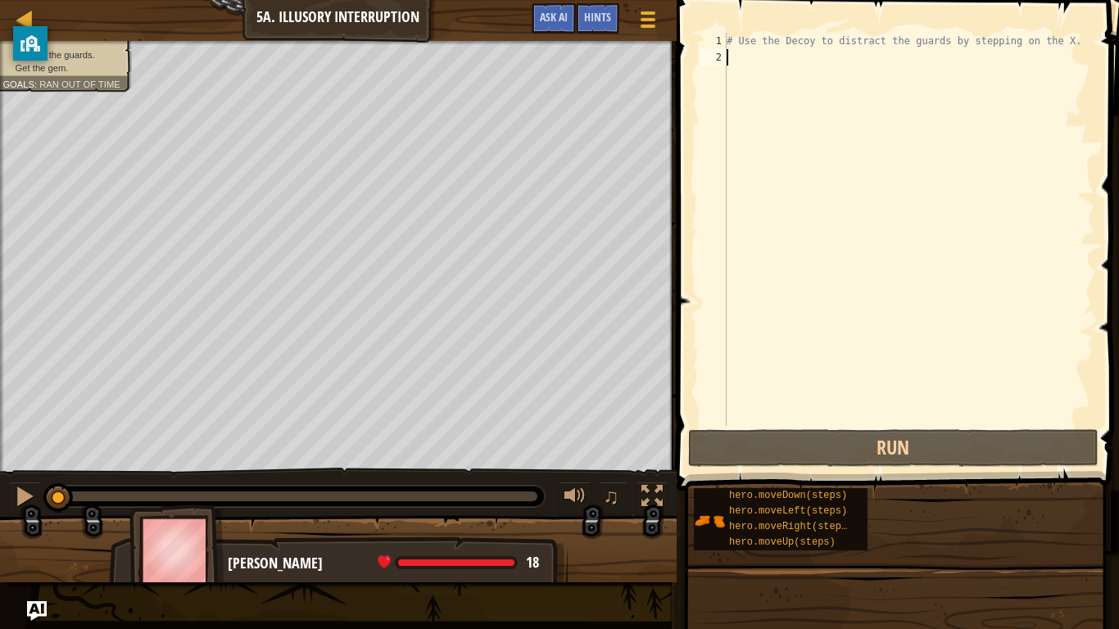
scroll to position [7, 0]
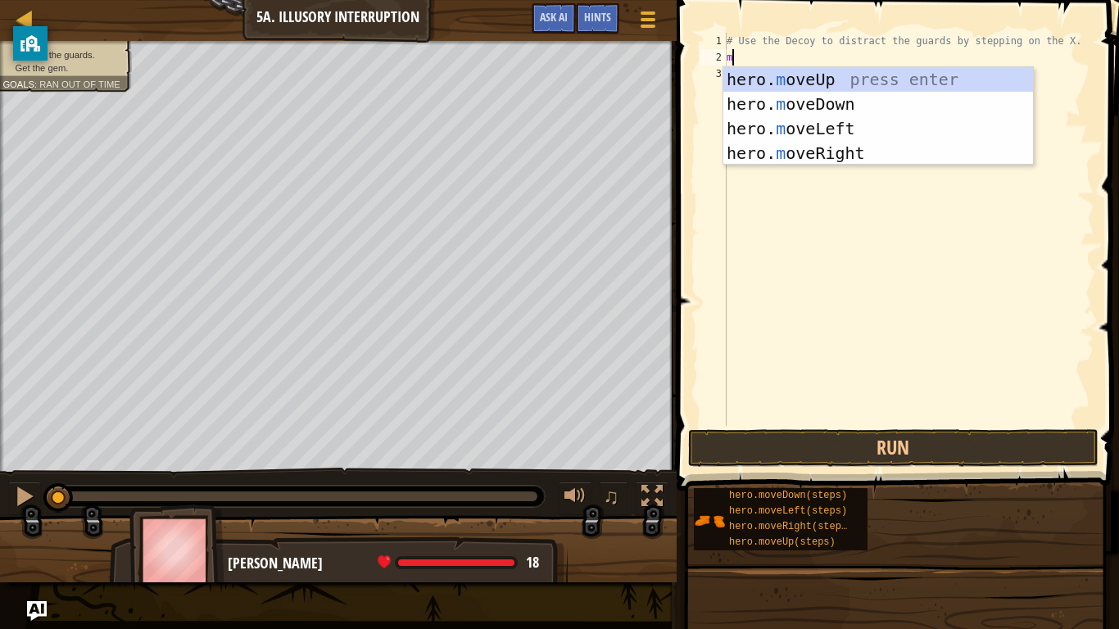
type textarea "mo"
click at [898, 161] on div "hero. mo veUp press enter hero. mo veDown press enter hero. mo veLeft press ent…" at bounding box center [878, 140] width 310 height 147
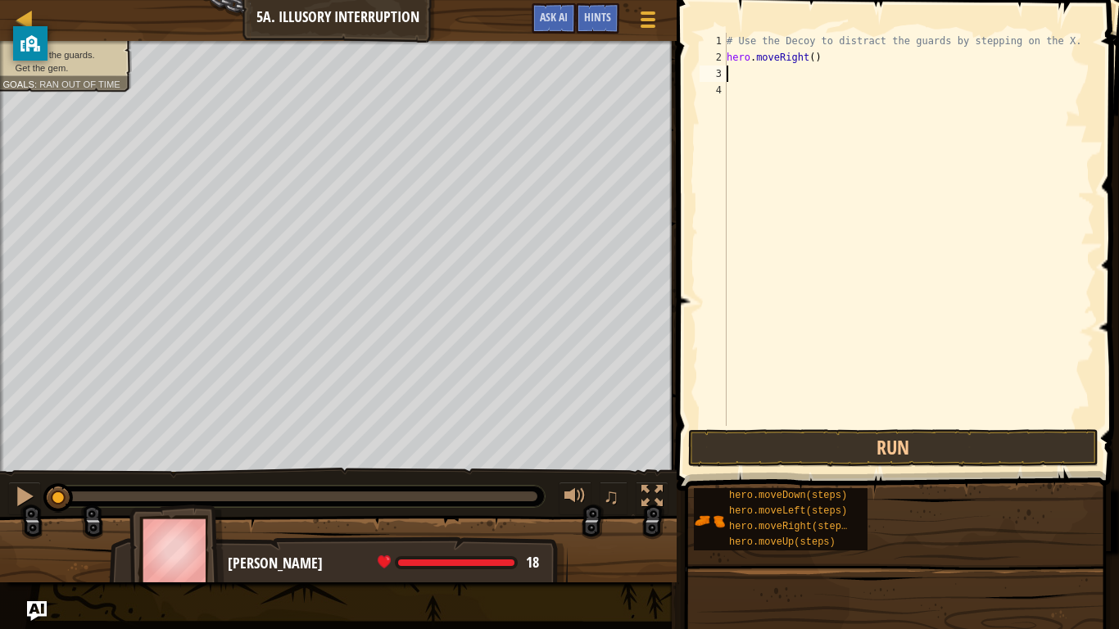
scroll to position [7, 0]
click at [812, 57] on div "# Use the Decoy to distract the guards by stepping on the X. hero . moveRight (…" at bounding box center [908, 246] width 371 height 426
type textarea "hero)"
click at [758, 66] on div "# Use the Decoy to distract the guards by stepping on the X. hero )" at bounding box center [908, 246] width 371 height 426
click at [760, 66] on div "# Use the Decoy to distract the guards by stepping on the X. hero )" at bounding box center [908, 246] width 371 height 426
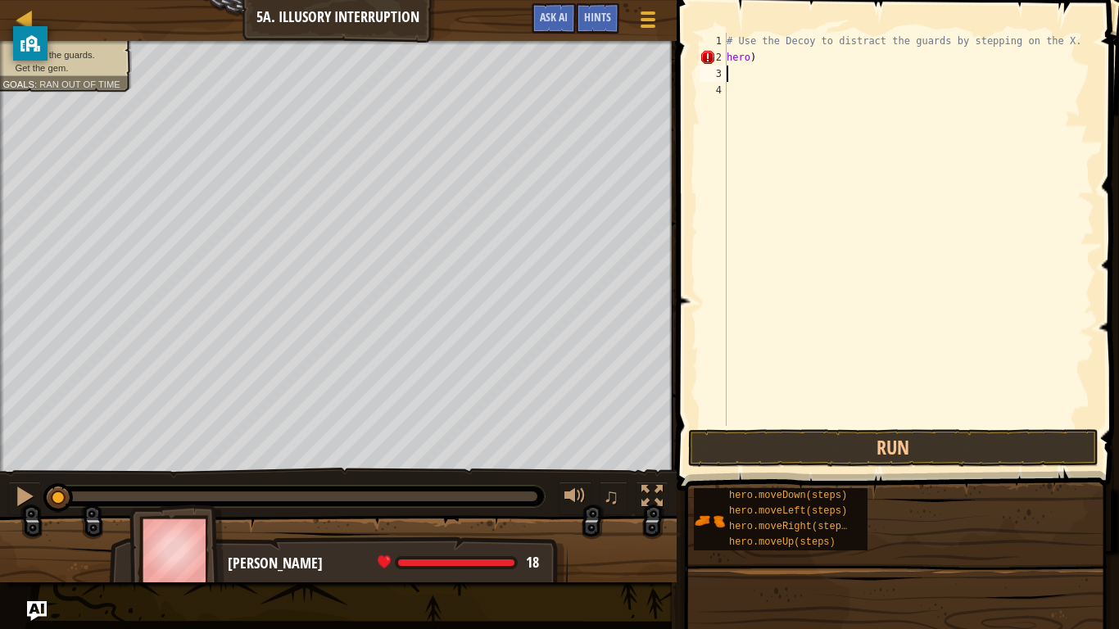
click at [758, 57] on div "# Use the Decoy to distract the guards by stepping on the X. hero )" at bounding box center [908, 246] width 371 height 426
type textarea "h"
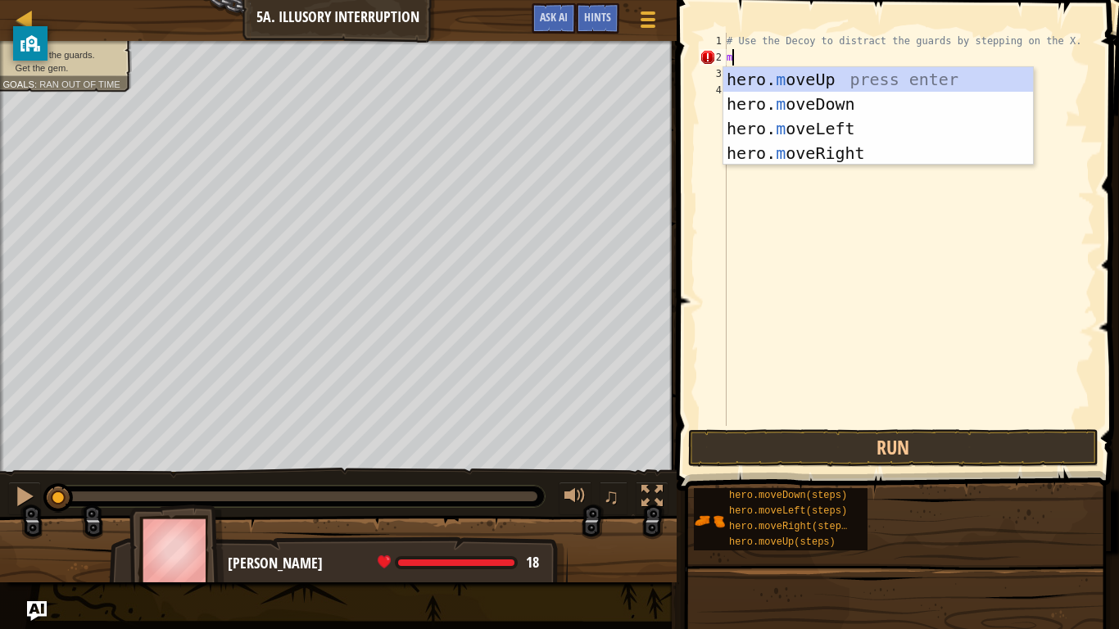
type textarea "mo"
click at [812, 105] on div "hero. mo veUp press enter hero. mo veDown press enter hero. mo veLeft press ent…" at bounding box center [878, 140] width 310 height 147
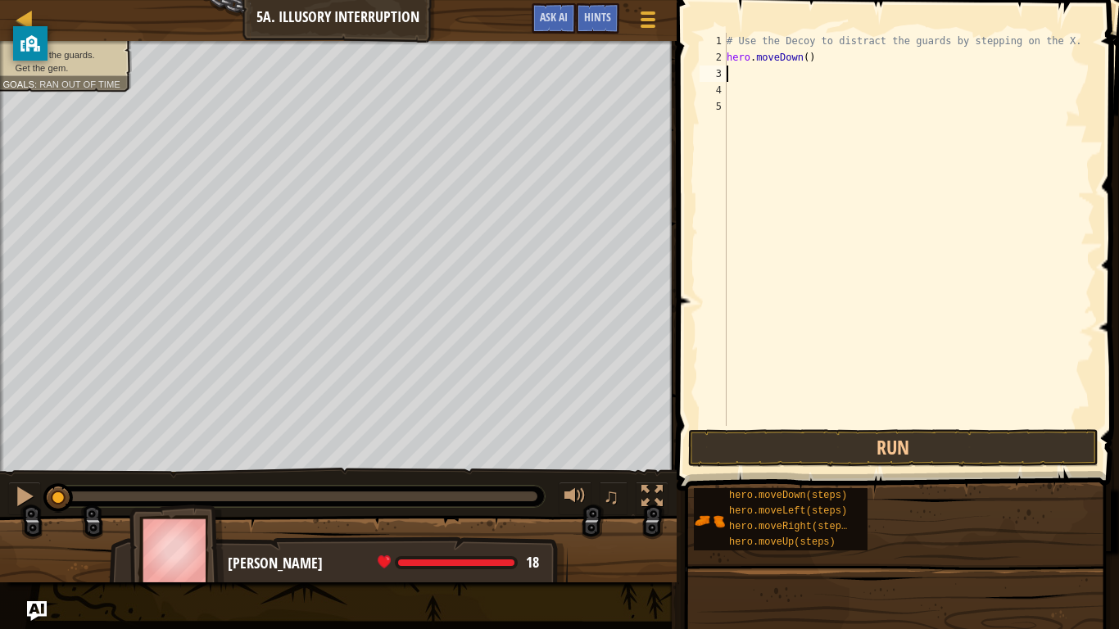
scroll to position [7, 0]
click at [809, 60] on div "# Use the Decoy to distract the guards by stepping on the X. hero . moveDown ( )" at bounding box center [908, 246] width 371 height 426
type textarea "hero.moveDown(3)"
click at [890, 446] on button "Run" at bounding box center [893, 448] width 410 height 38
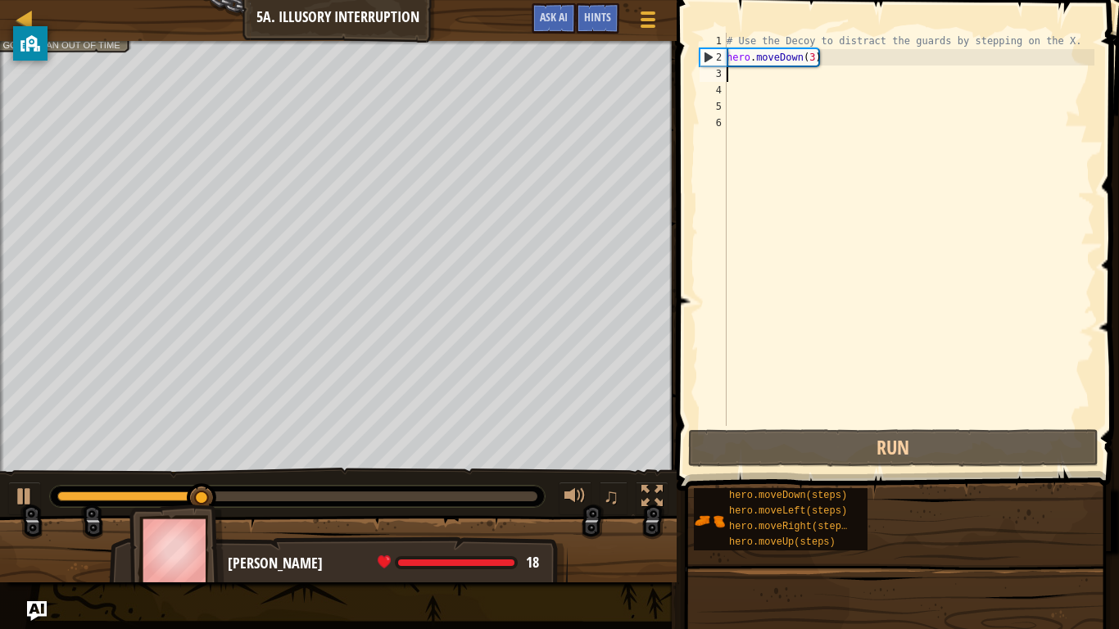
click at [823, 52] on div "# Use the Decoy to distract the guards by stepping on the X. hero . moveDown ( …" at bounding box center [908, 246] width 371 height 426
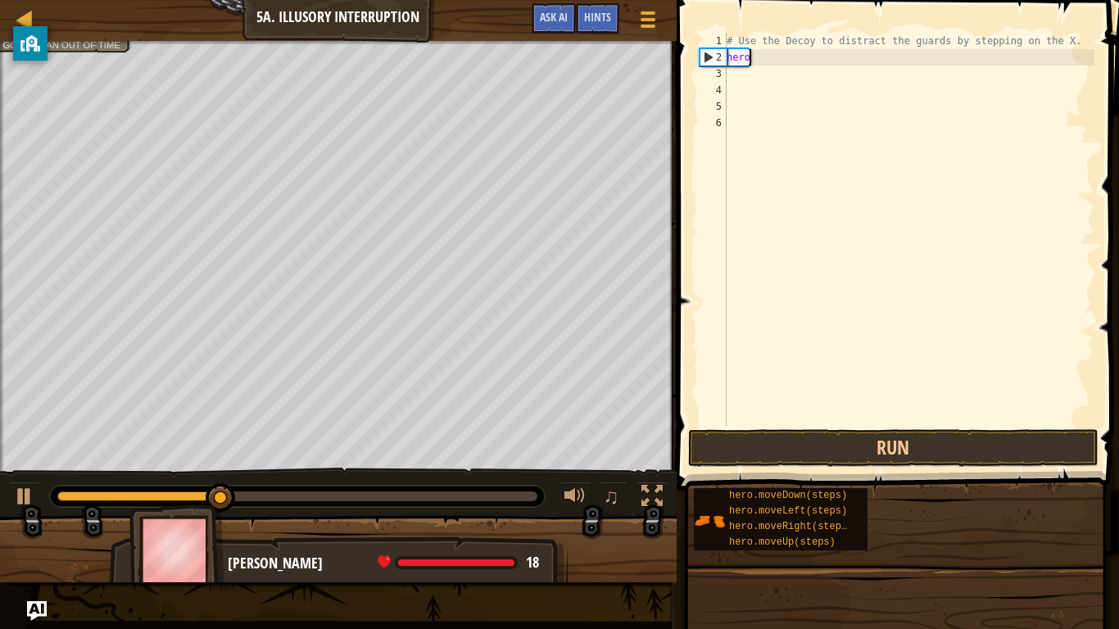
type textarea "h"
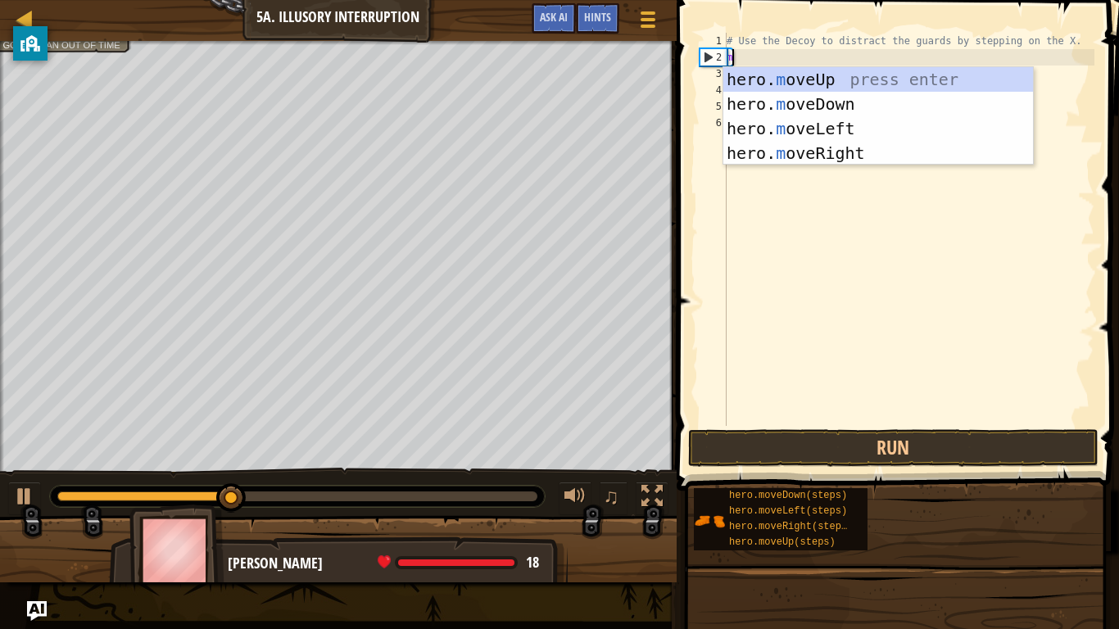
type textarea "mo"
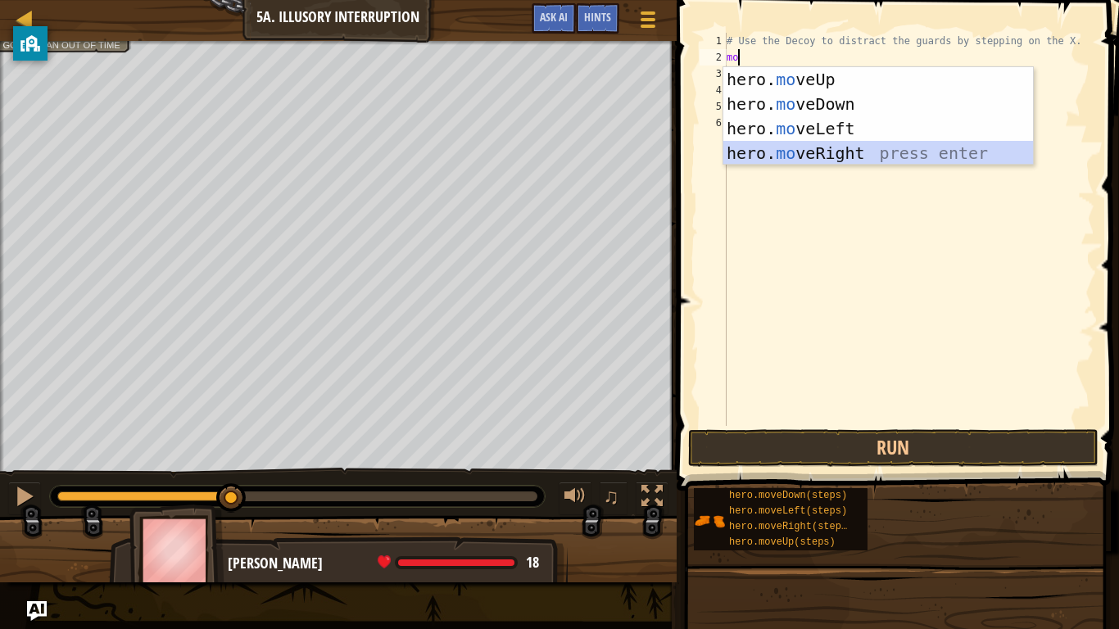
click at [863, 147] on div "hero. mo veUp press enter hero. mo veDown press enter hero. mo veLeft press ent…" at bounding box center [878, 140] width 310 height 147
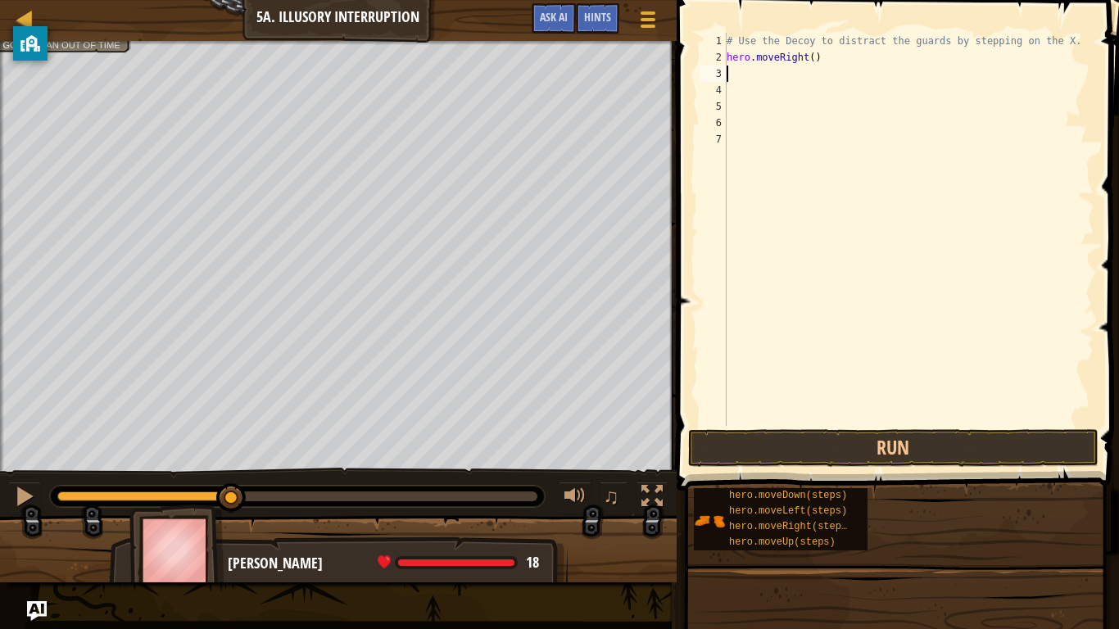
click at [814, 59] on div "# Use the Decoy to distract the guards by stepping on the X. hero . moveRight (…" at bounding box center [908, 246] width 371 height 426
type textarea "hero.moveRight(4)"
click at [819, 57] on div "# Use the Decoy to distract the guards by stepping on the X. hero . moveRight (…" at bounding box center [908, 246] width 371 height 426
click at [882, 455] on button "Run" at bounding box center [893, 448] width 410 height 38
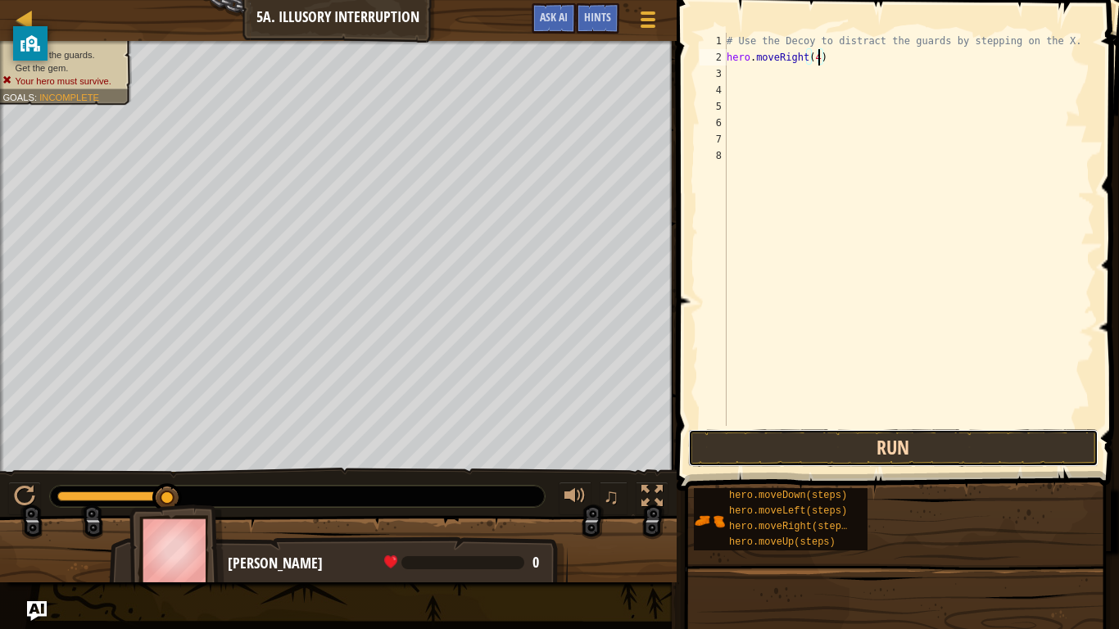
click at [878, 446] on button "Run" at bounding box center [893, 448] width 410 height 38
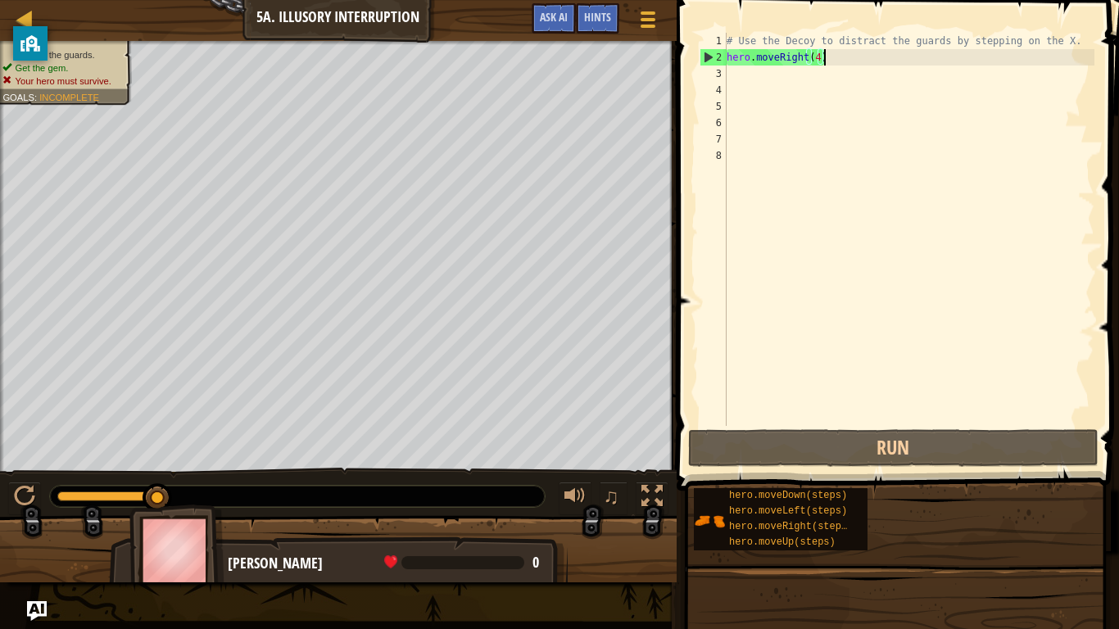
click at [831, 57] on div "# Use the Decoy to distract the guards by stepping on the X. hero . moveRight (…" at bounding box center [908, 246] width 371 height 426
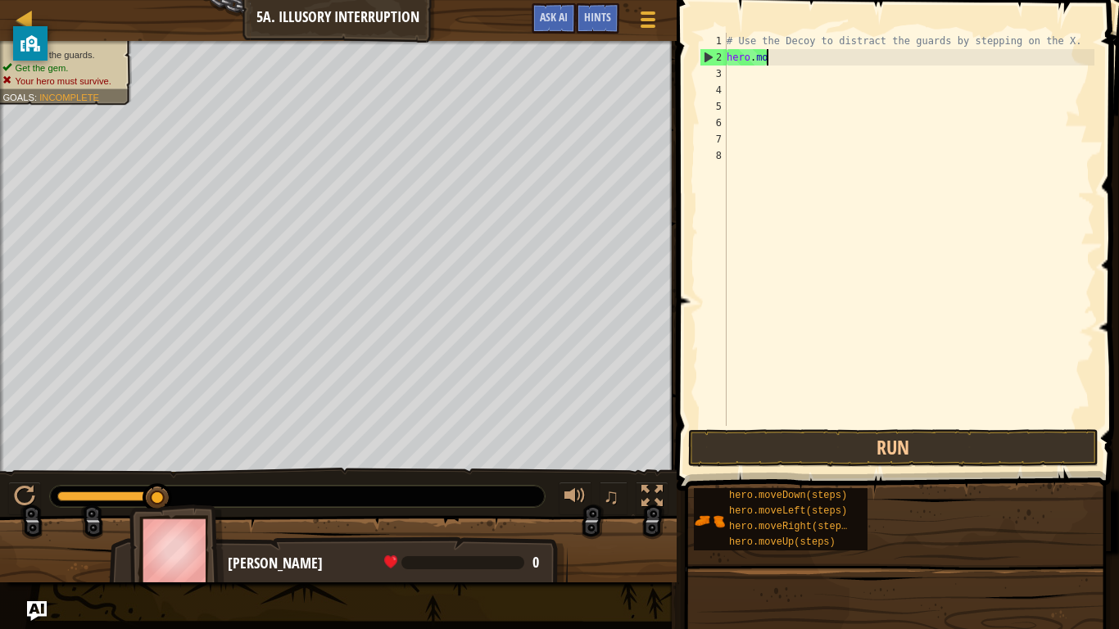
scroll to position [7, 1]
type textarea "h"
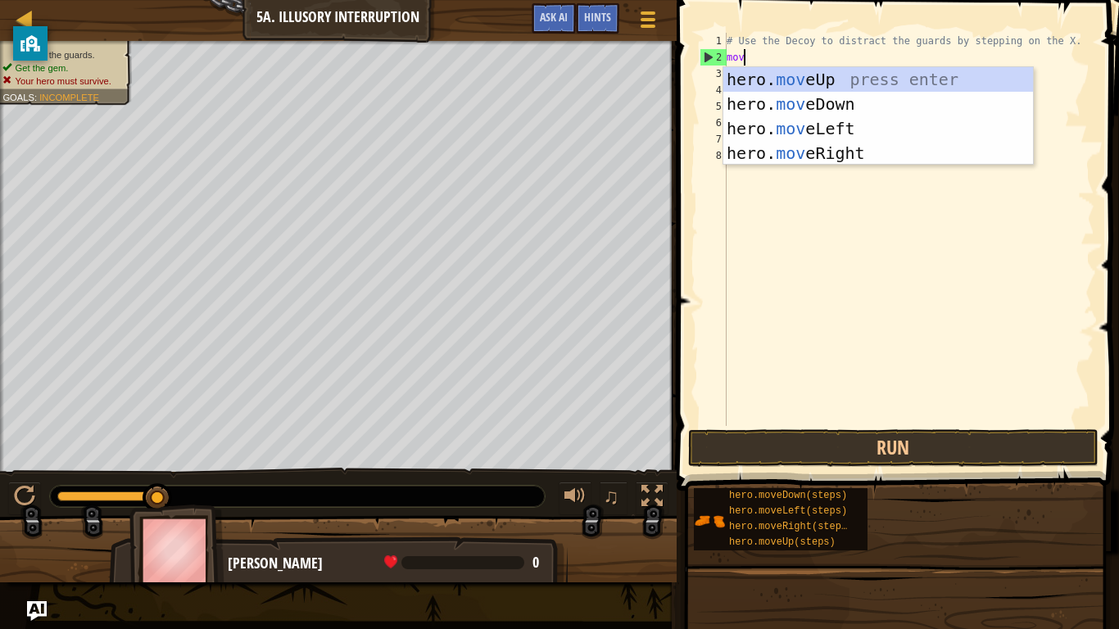
type textarea "move"
click at [858, 109] on div "hero. move Up press enter hero. move Down press enter hero. move Left press ent…" at bounding box center [878, 140] width 310 height 147
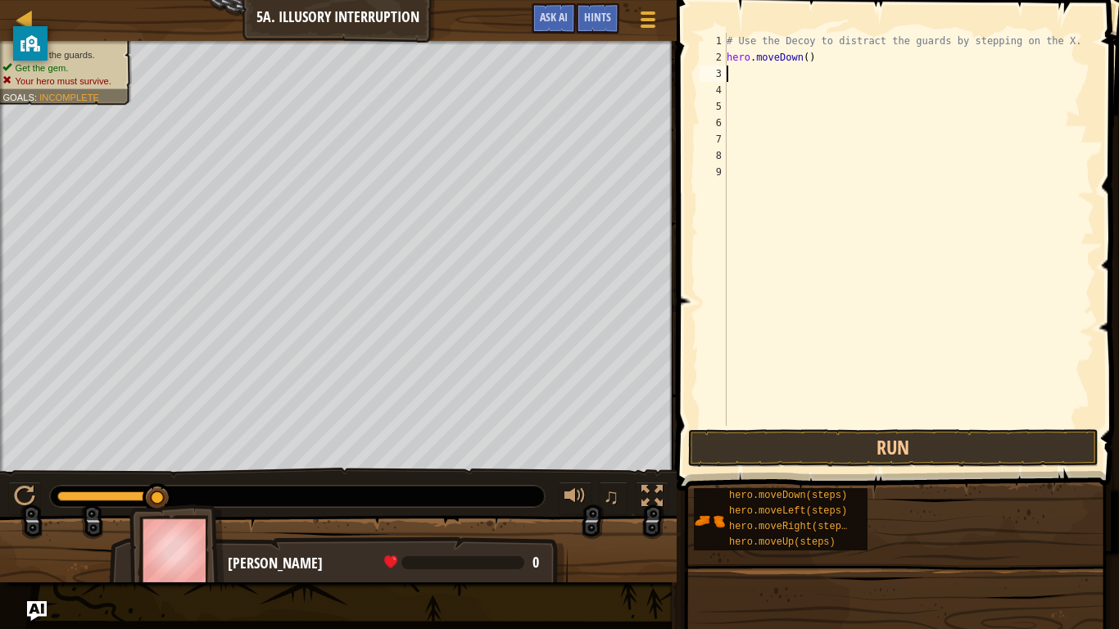
scroll to position [7, 0]
click at [809, 56] on div "# Use the Decoy to distract the guards by stepping on the X. hero . moveDown ( )" at bounding box center [908, 246] width 371 height 426
type textarea "hero.moveDown(2)"
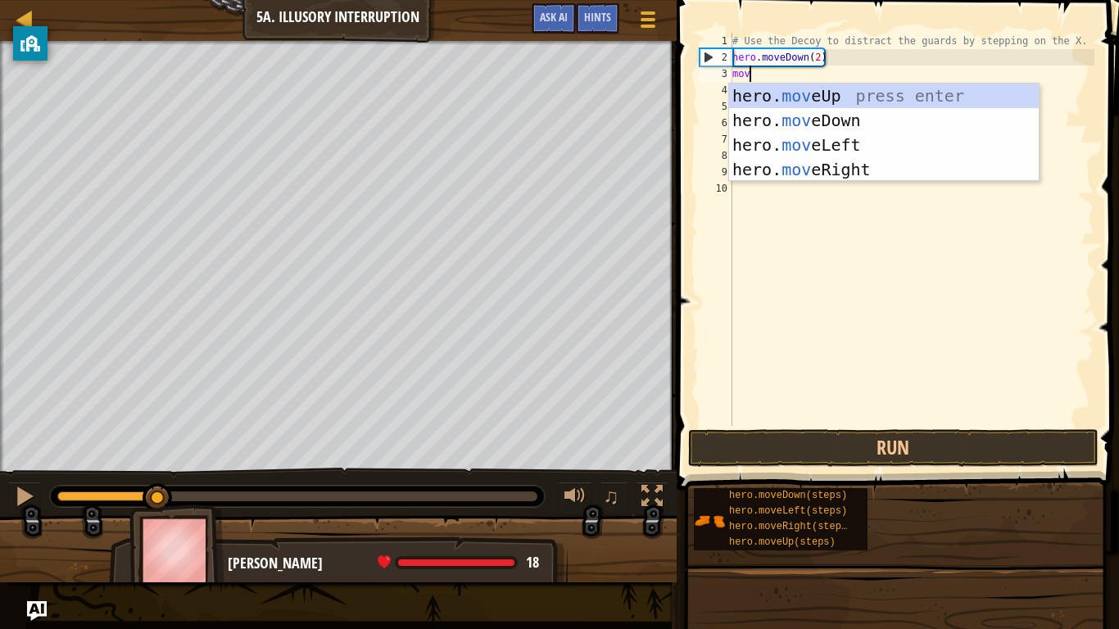
type textarea "move"
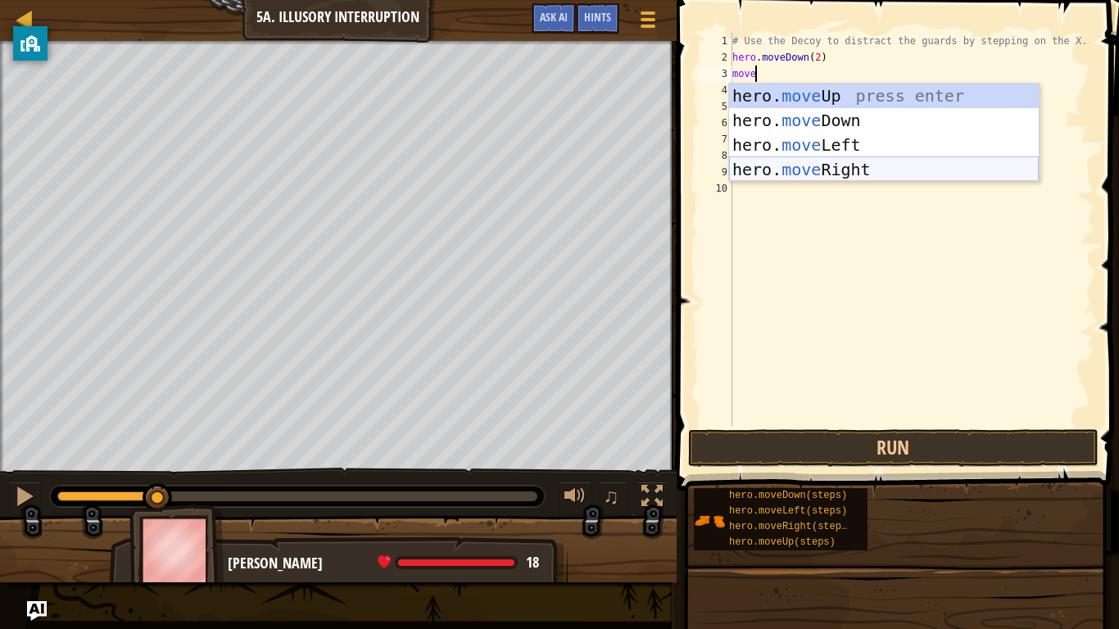
click at [871, 178] on div "hero. move Up press enter hero. move Down press enter hero. move Left press ent…" at bounding box center [884, 157] width 310 height 147
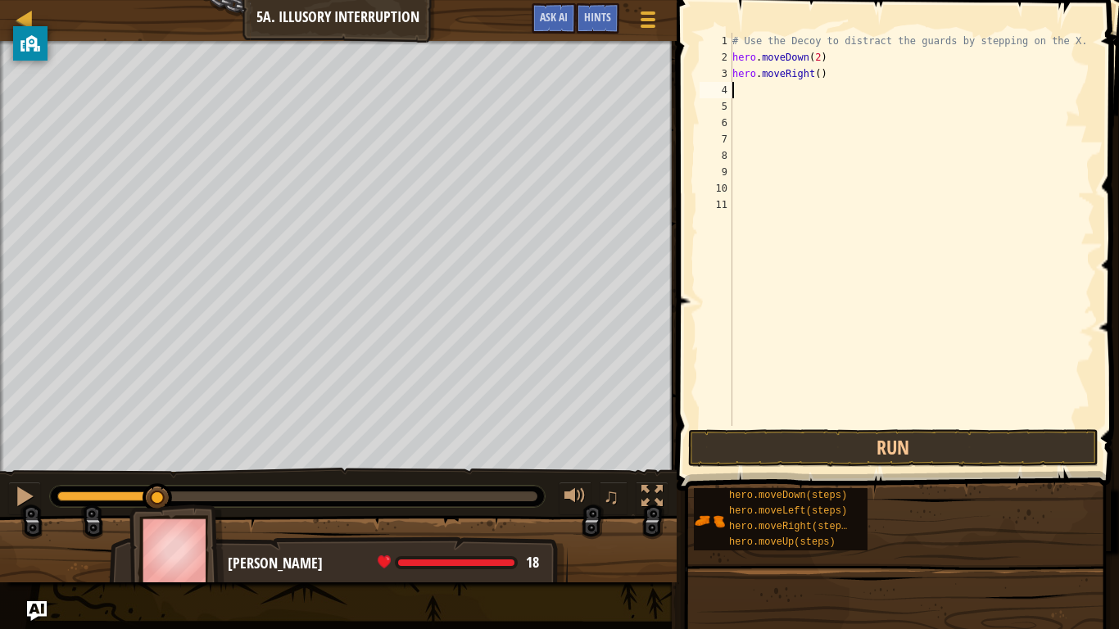
scroll to position [7, 0]
click at [820, 75] on div "# Use the Decoy to distract the guards by stepping on the X. hero . moveDown ( …" at bounding box center [911, 246] width 365 height 426
type textarea "hero.moveRight(3)"
click at [871, 462] on button "Run" at bounding box center [893, 448] width 410 height 38
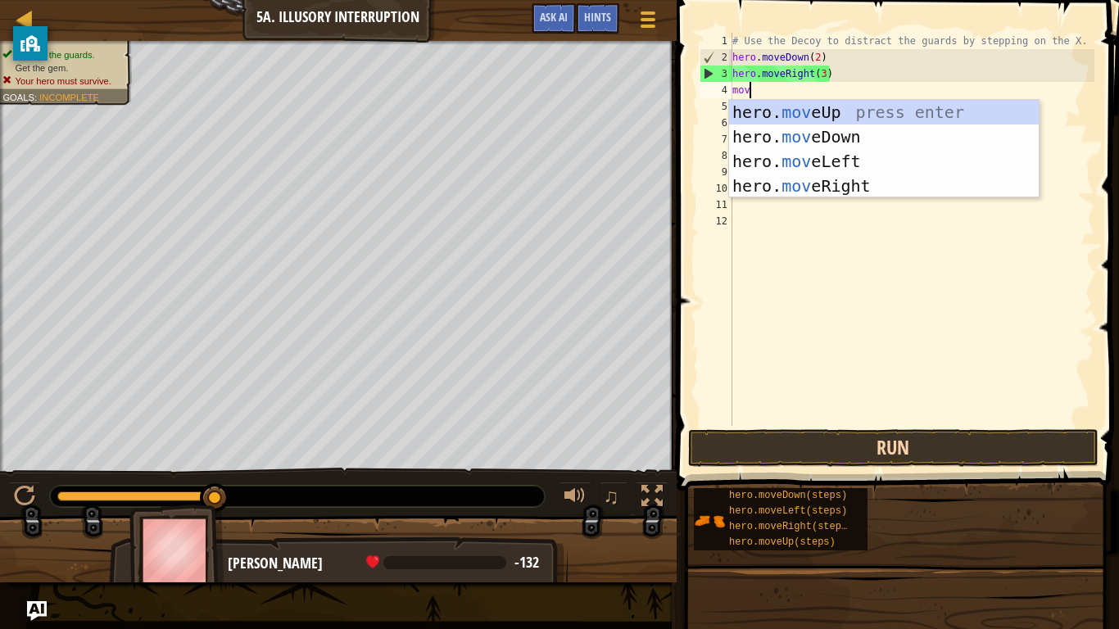
type textarea "move"
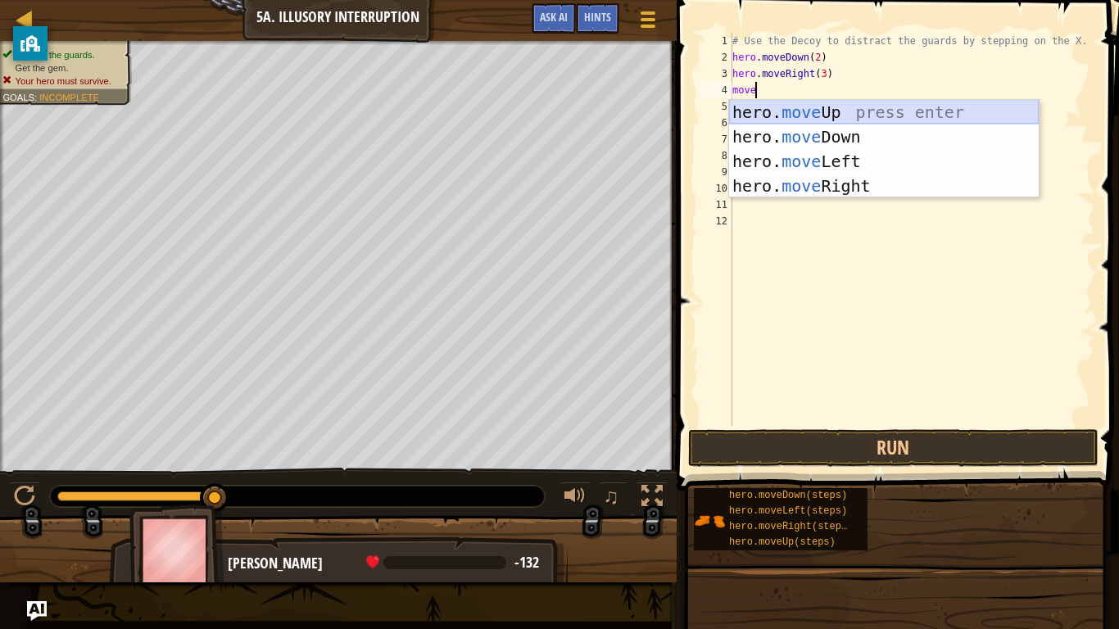
click at [821, 113] on div "hero. move Up press enter hero. move Down press enter hero. move Left press ent…" at bounding box center [884, 173] width 310 height 147
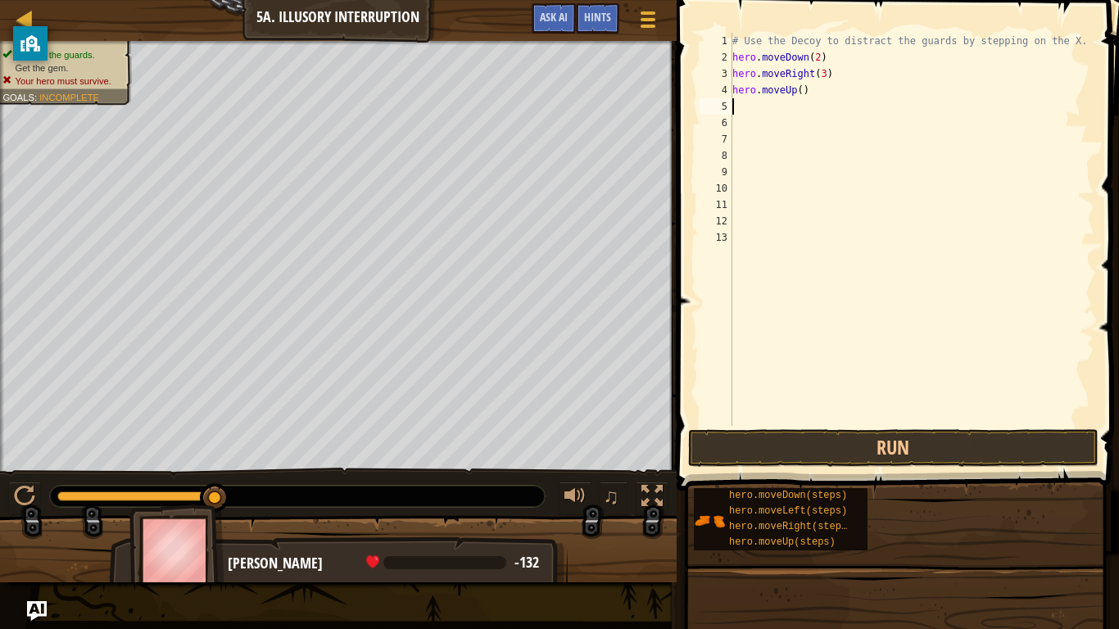
click at [800, 93] on div "# Use the Decoy to distract the guards by stepping on the X. hero . moveDown ( …" at bounding box center [911, 246] width 365 height 426
type textarea "hero.moveUp(2)"
click at [833, 450] on button "Run" at bounding box center [893, 448] width 410 height 38
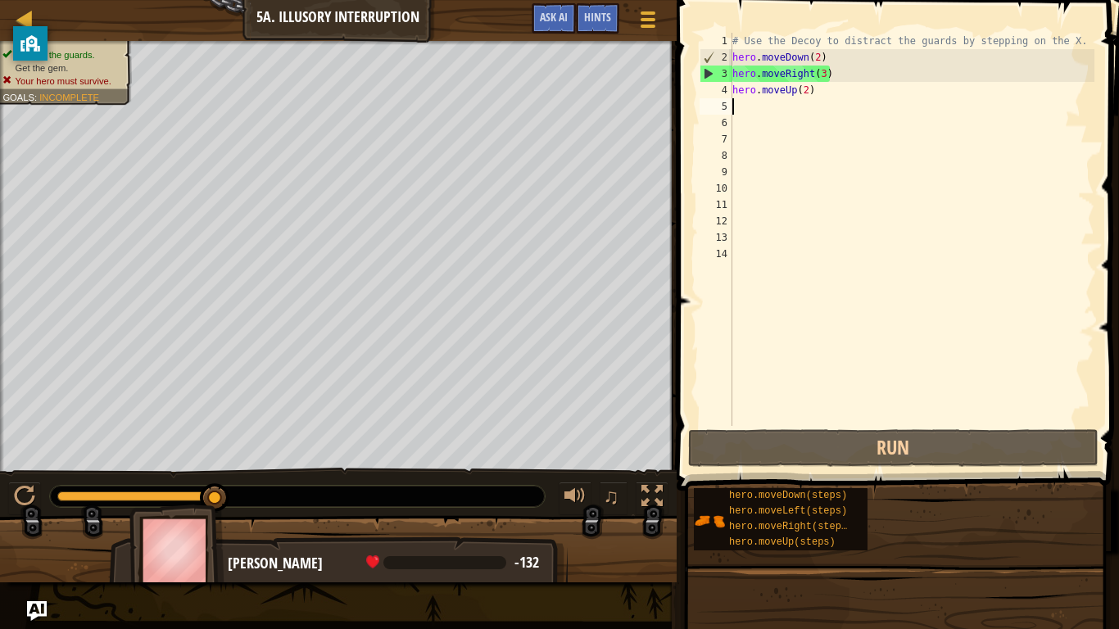
click at [826, 73] on div "# Use the Decoy to distract the guards by stepping on the X. hero . moveDown ( …" at bounding box center [911, 246] width 365 height 426
click at [835, 76] on div "# Use the Decoy to distract the guards by stepping on the X. hero . moveDown ( …" at bounding box center [911, 246] width 365 height 426
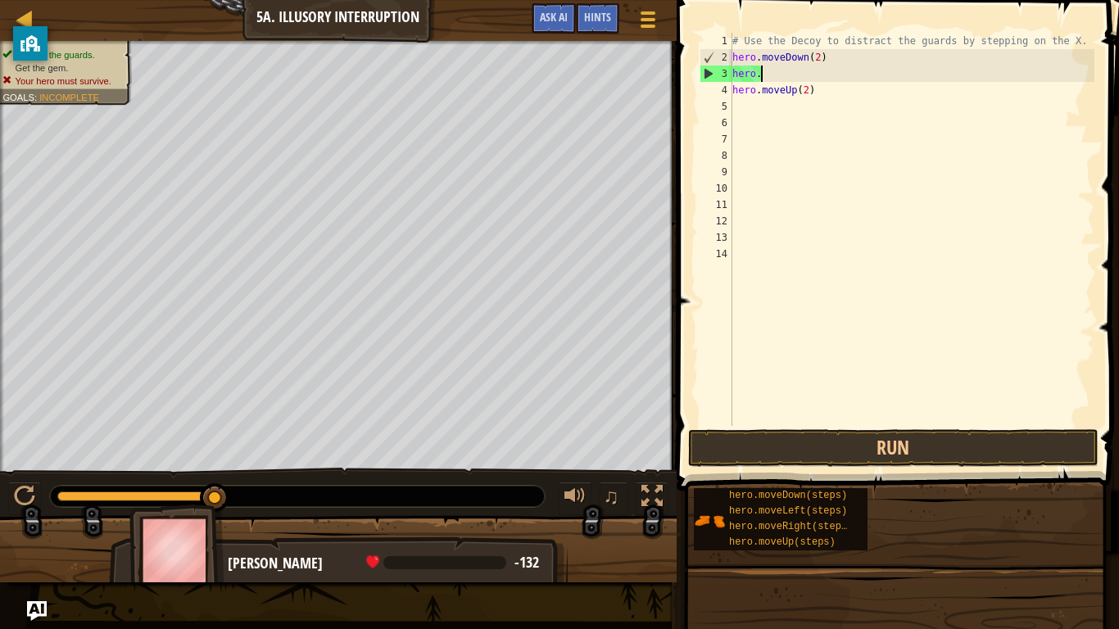
type textarea "h"
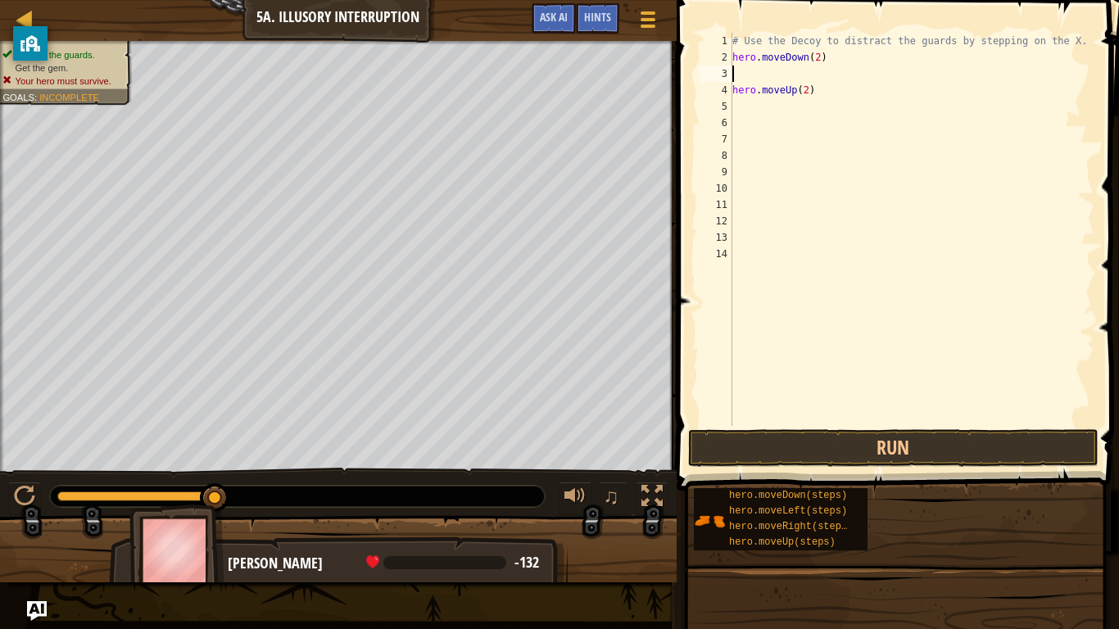
click at [817, 89] on div "# Use the Decoy to distract the guards by stepping on the X. hero . moveDown ( …" at bounding box center [911, 246] width 365 height 426
type textarea "h"
click at [740, 71] on div "# Use the Decoy to distract the guards by stepping on the X. hero . moveDown ( …" at bounding box center [911, 246] width 365 height 426
click at [705, 461] on button "Run" at bounding box center [893, 448] width 410 height 38
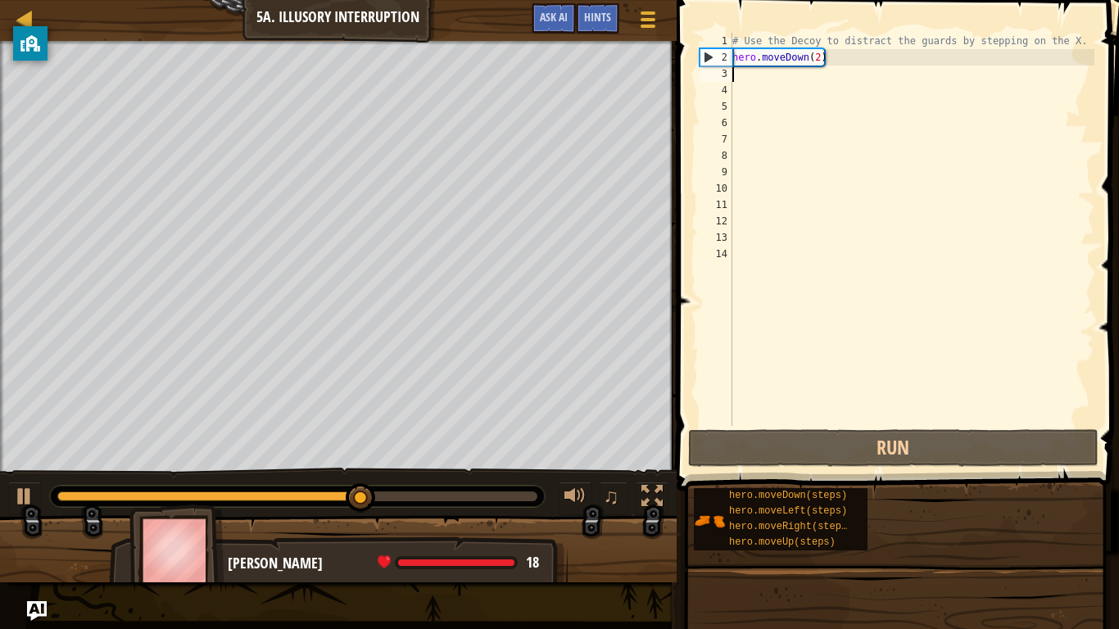
click at [854, 66] on div "# Use the Decoy to distract the guards by stepping on the X. hero . moveDown ( …" at bounding box center [911, 246] width 365 height 426
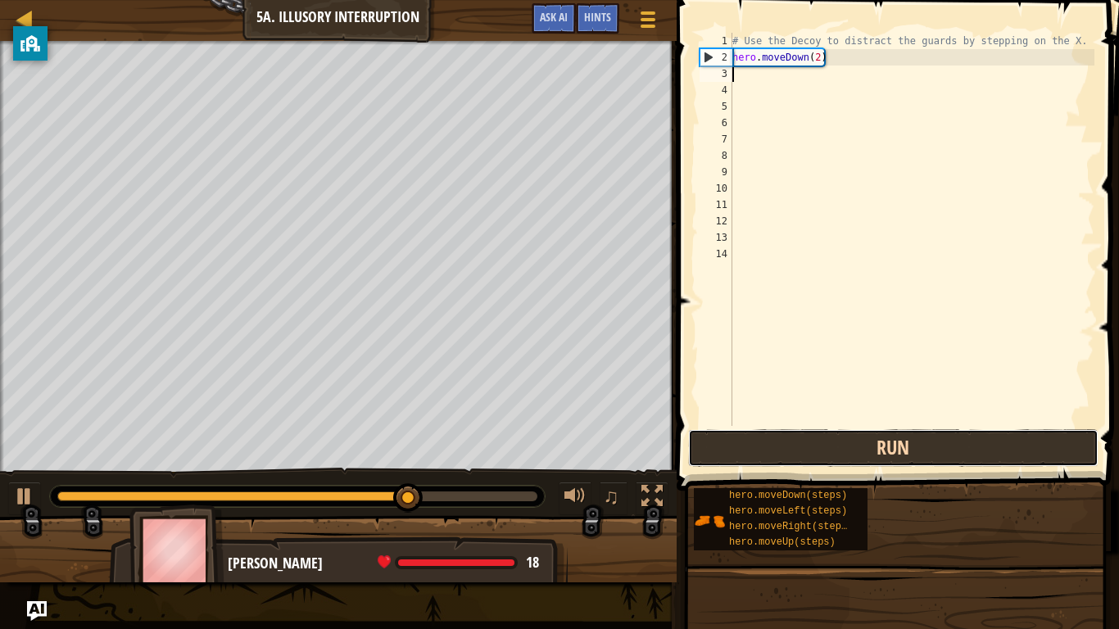
click at [845, 435] on button "Run" at bounding box center [893, 448] width 410 height 38
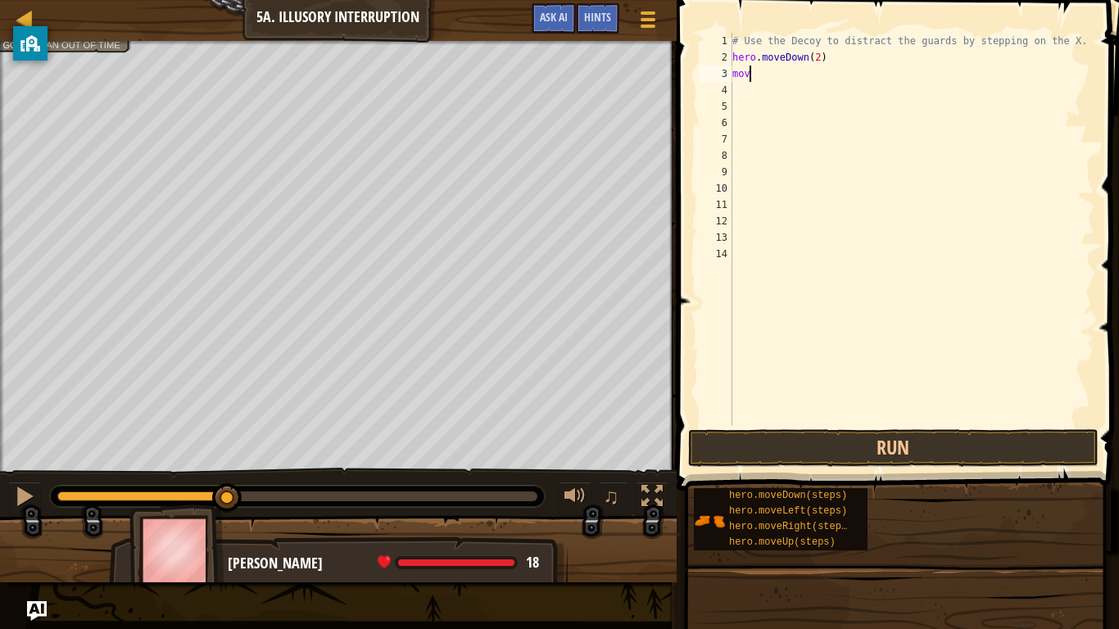
scroll to position [7, 1]
type textarea "m"
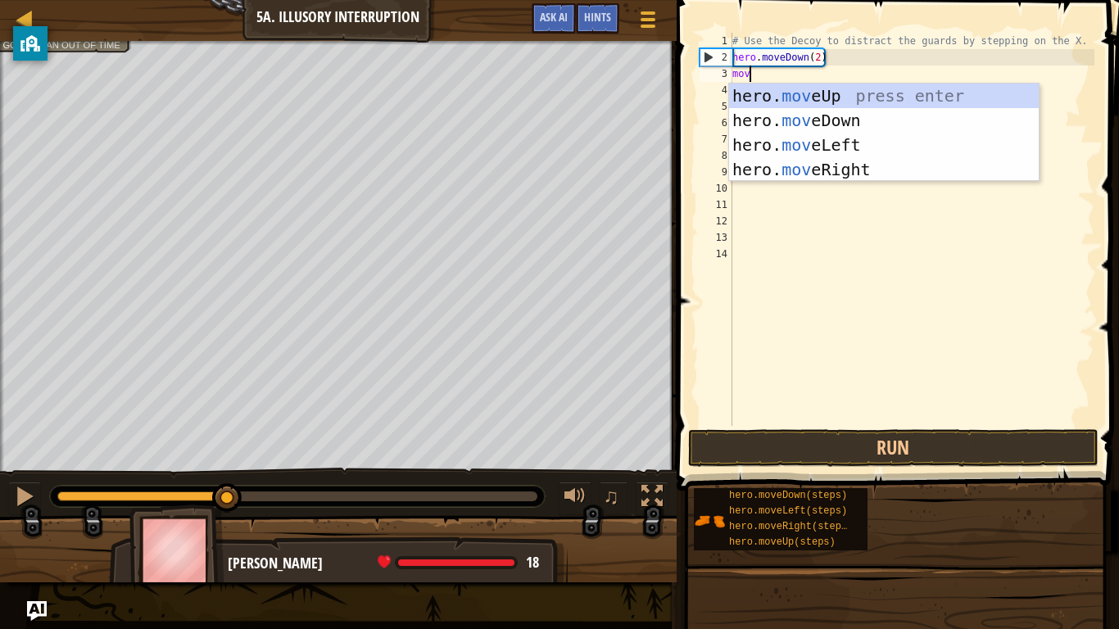
scroll to position [7, 2]
type textarea "move"
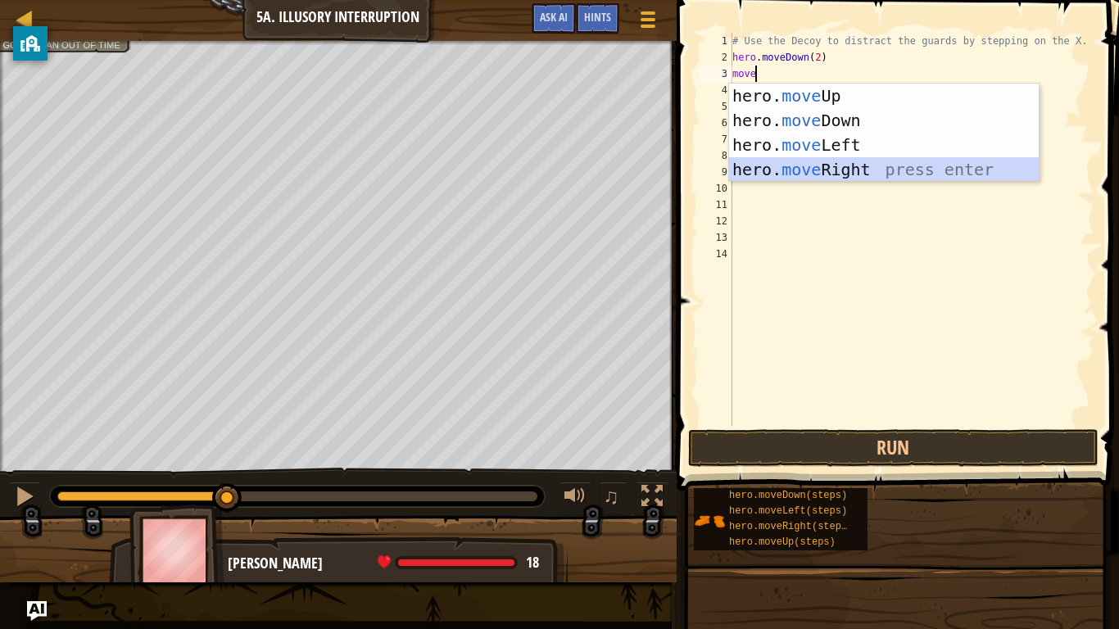
click at [843, 171] on div "hero. move Up press enter hero. move Down press enter hero. move Left press ent…" at bounding box center [884, 157] width 310 height 147
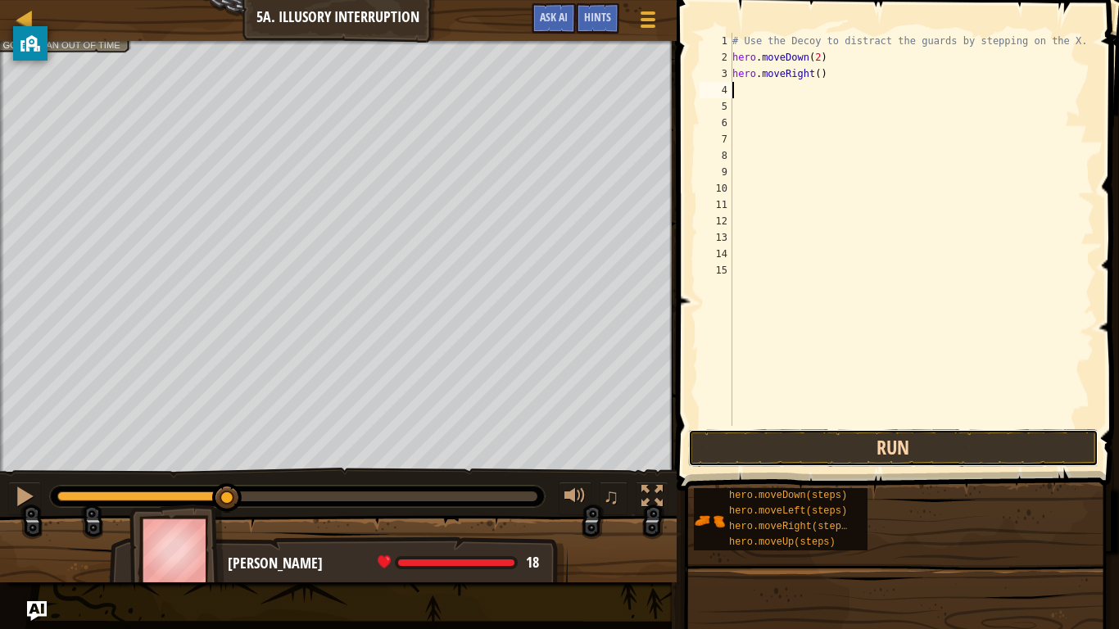
click at [775, 448] on button "Run" at bounding box center [893, 448] width 410 height 38
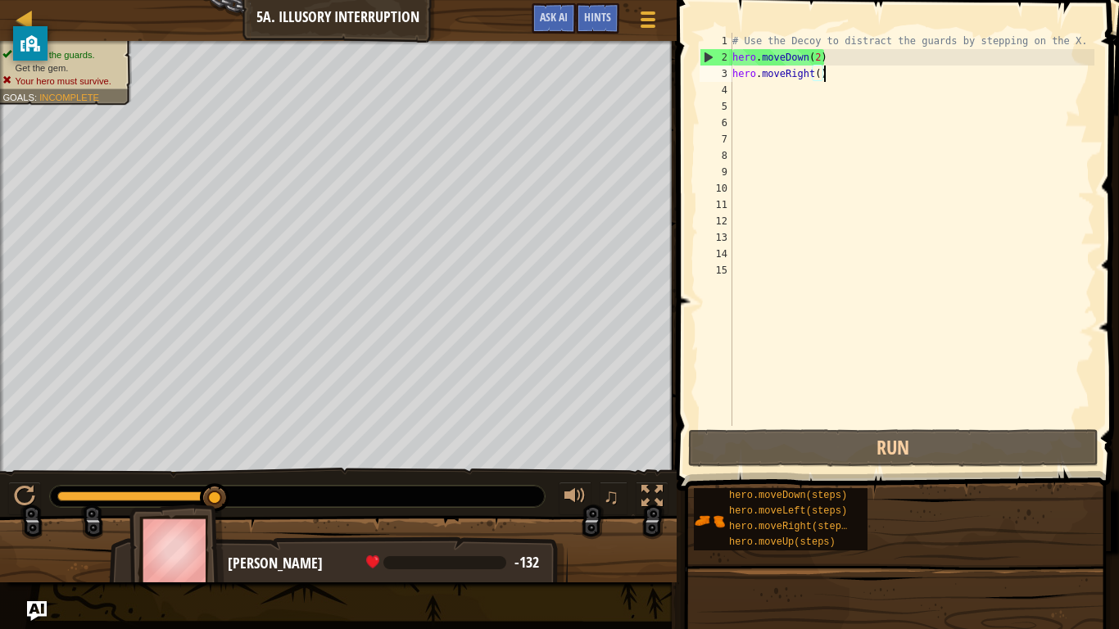
click at [822, 75] on div "# Use the Decoy to distract the guards by stepping on the X. hero . moveDown ( …" at bounding box center [911, 246] width 365 height 426
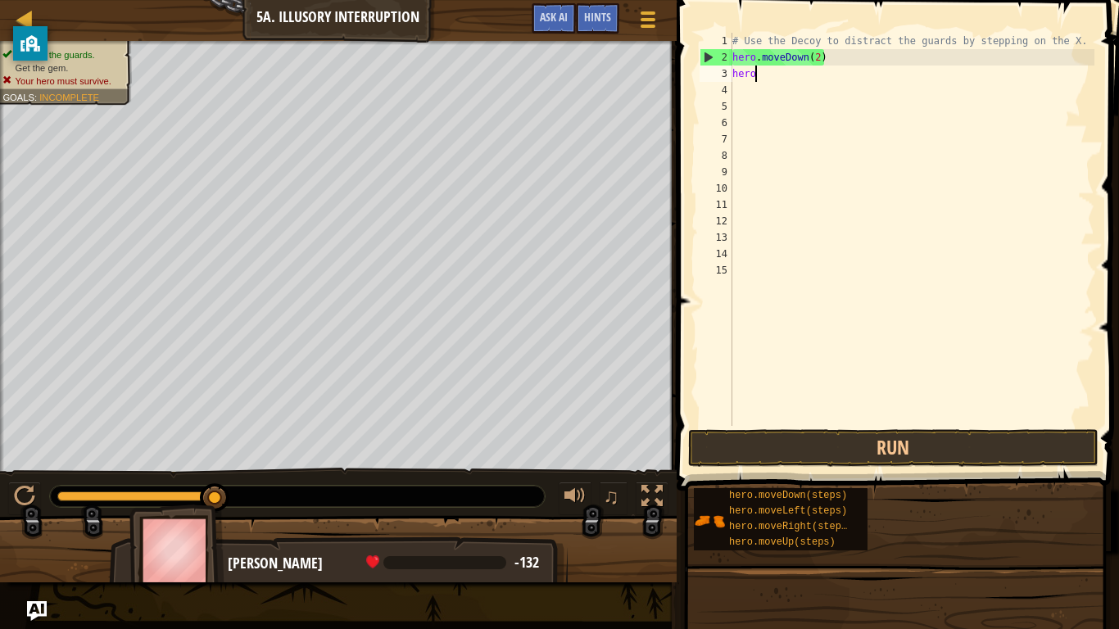
type textarea "h"
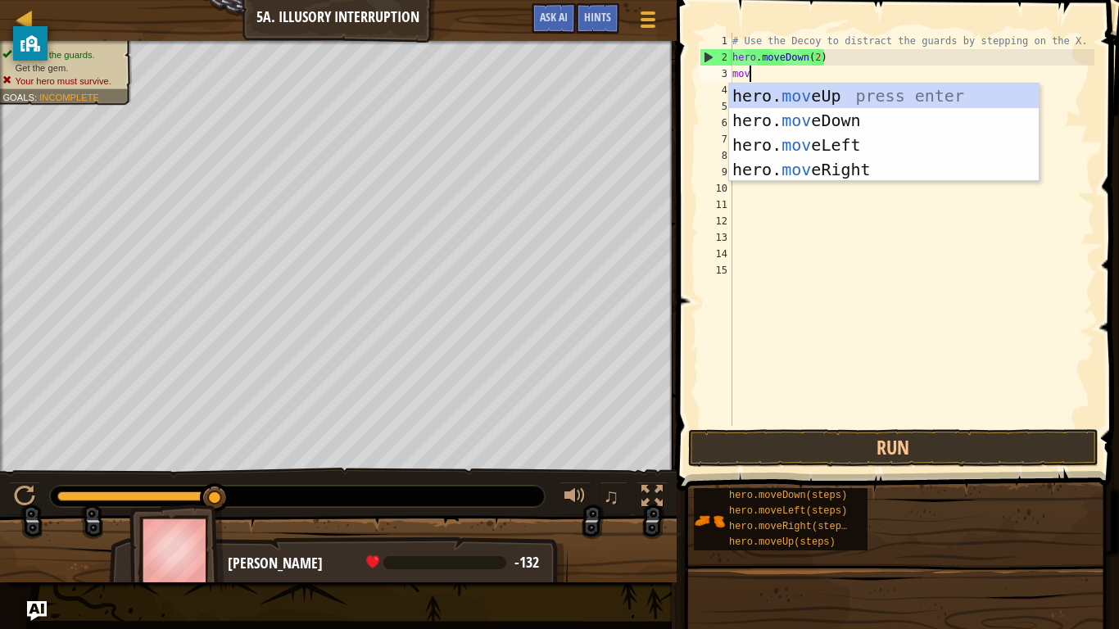
type textarea "move"
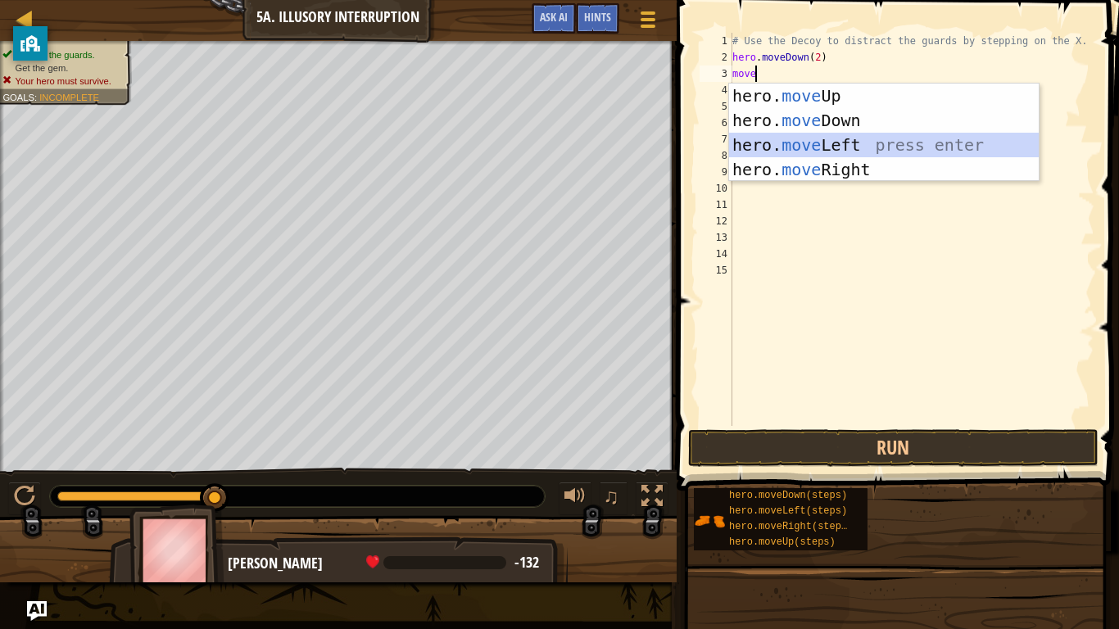
click at [869, 143] on div "hero. move Up press enter hero. move Down press enter hero. move Left press ent…" at bounding box center [884, 157] width 310 height 147
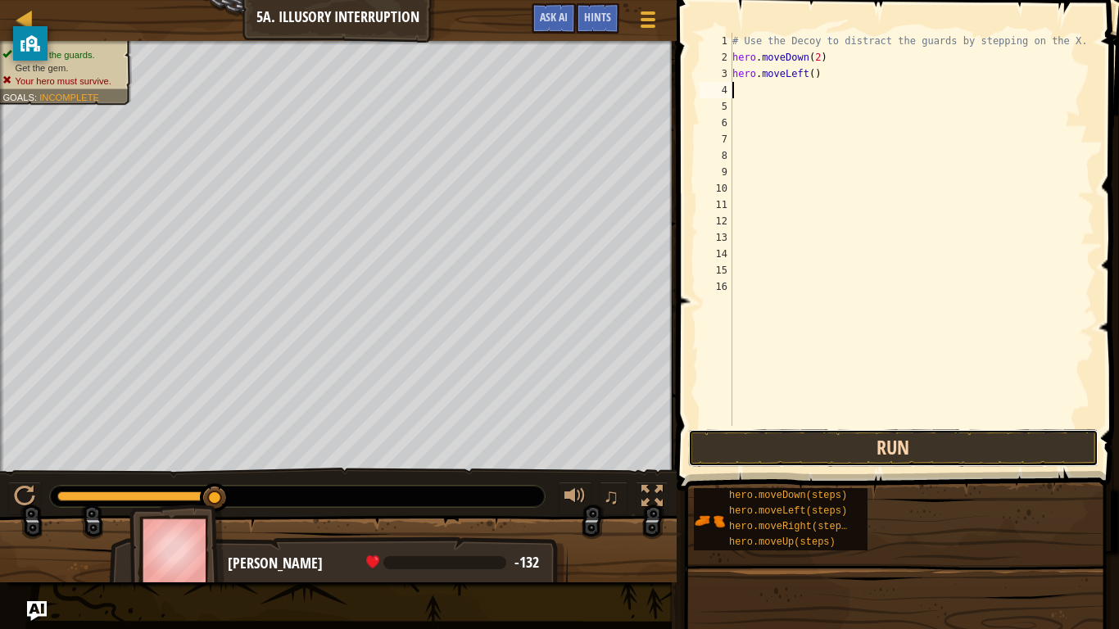
click at [930, 441] on button "Run" at bounding box center [893, 448] width 410 height 38
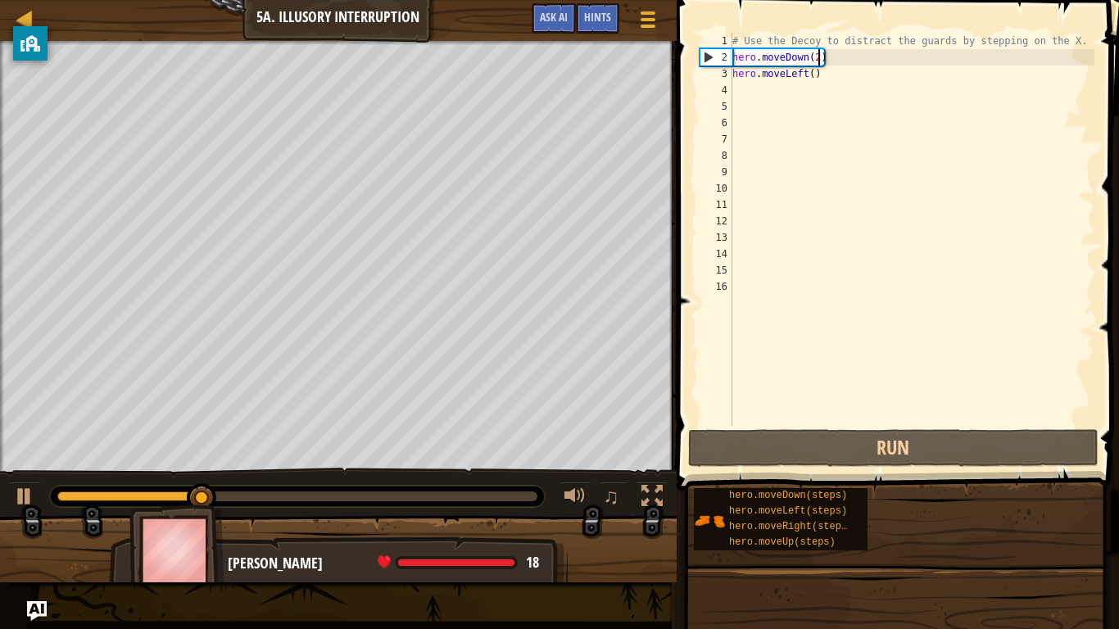
click at [819, 52] on div "# Use the Decoy to distract the guards by stepping on the X. hero . moveDown ( …" at bounding box center [911, 246] width 365 height 426
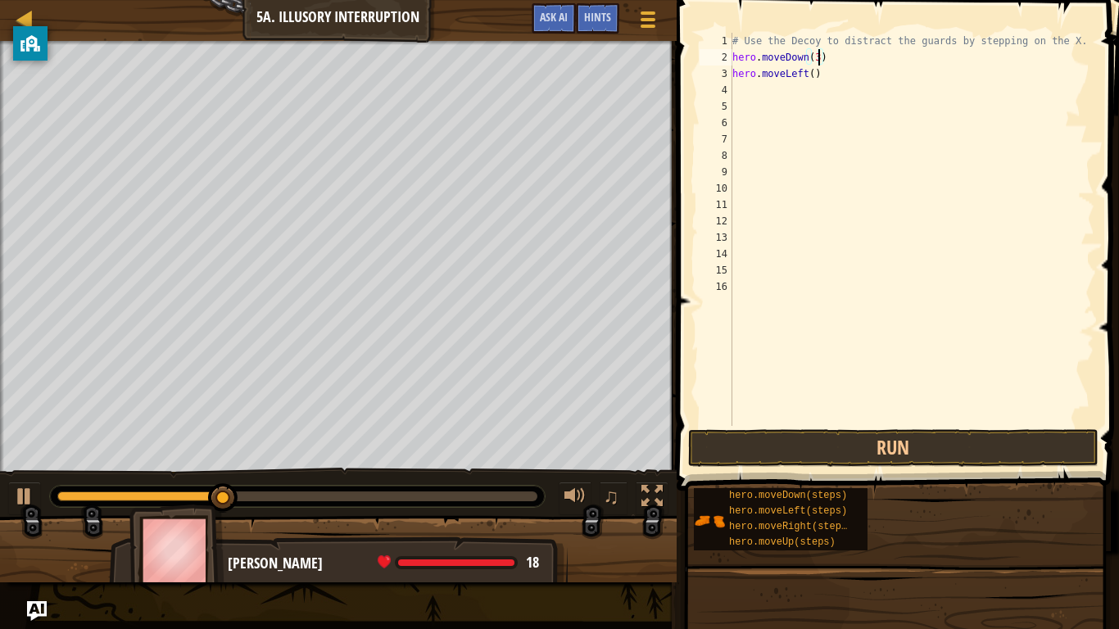
scroll to position [7, 12]
click at [917, 460] on button "Run" at bounding box center [893, 448] width 410 height 38
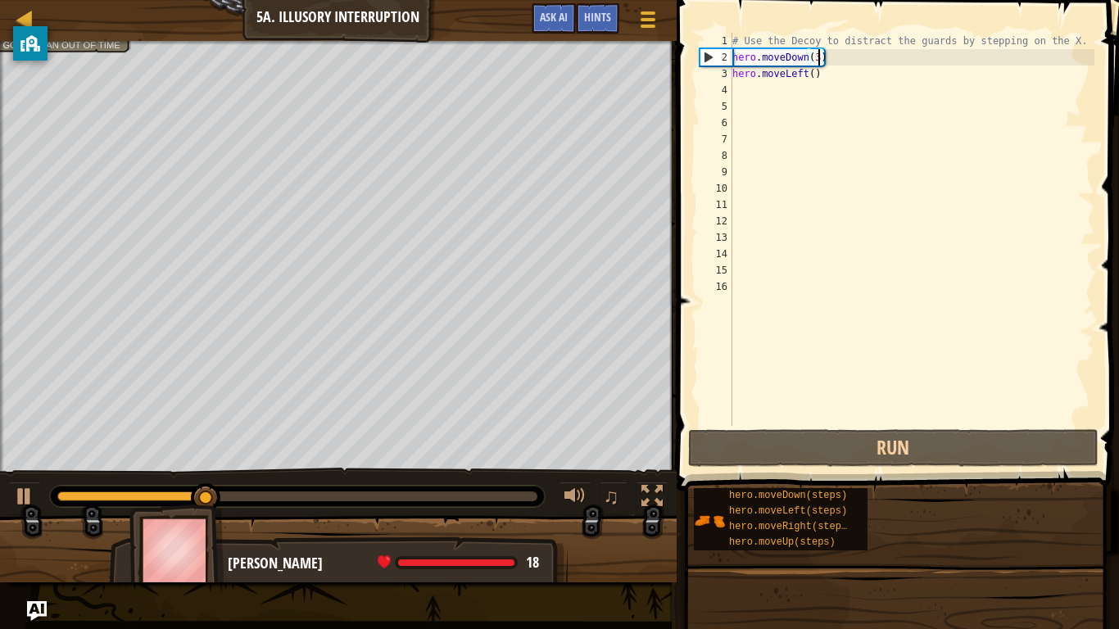
click at [829, 74] on div "# Use the Decoy to distract the guards by stepping on the X. hero . moveDown ( …" at bounding box center [911, 246] width 365 height 426
click at [857, 78] on div "# Use the Decoy to distract the guards by stepping on the X. hero . moveDown ( …" at bounding box center [911, 246] width 365 height 426
click at [818, 59] on div "# Use the Decoy to distract the guards by stepping on the X. hero . moveDown ( …" at bounding box center [911, 246] width 365 height 426
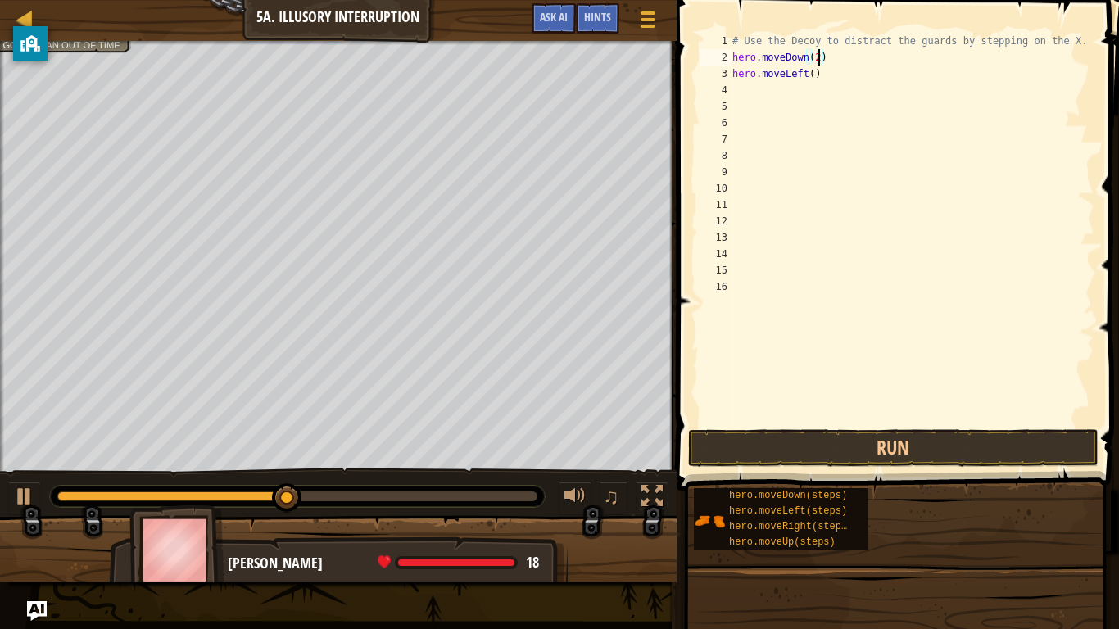
scroll to position [7, 12]
click at [826, 72] on div "# Use the Decoy to distract the guards by stepping on the X. hero . moveDown ( …" at bounding box center [911, 246] width 365 height 426
type textarea "h"
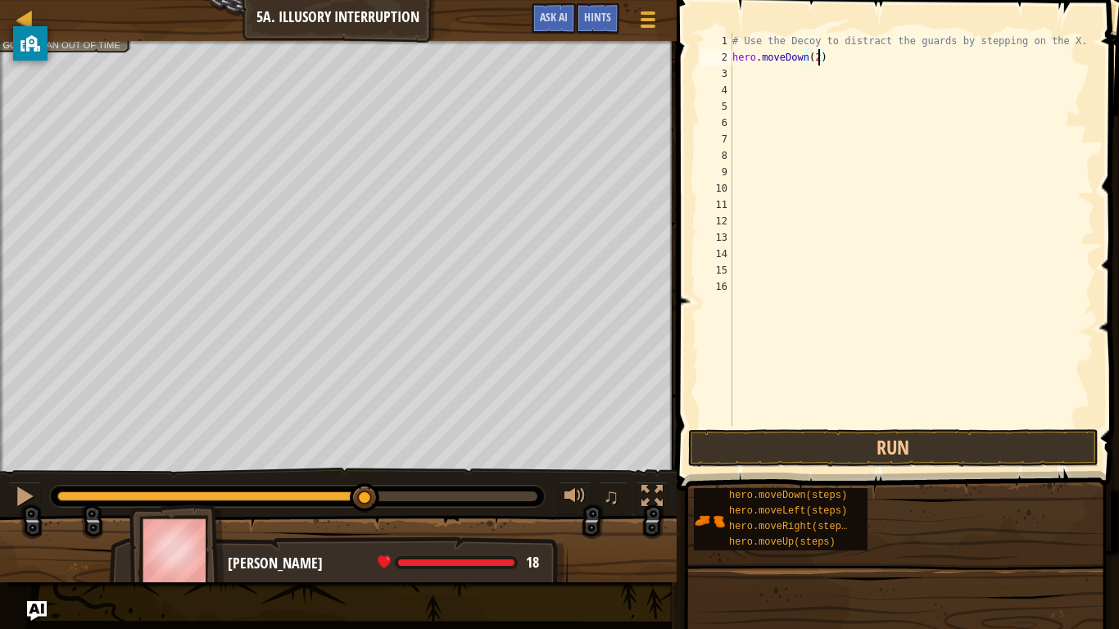
click at [819, 61] on div "# Use the Decoy to distract the guards by stepping on the X. hero . moveDown ( …" at bounding box center [911, 246] width 365 height 426
type textarea "hero.mover"
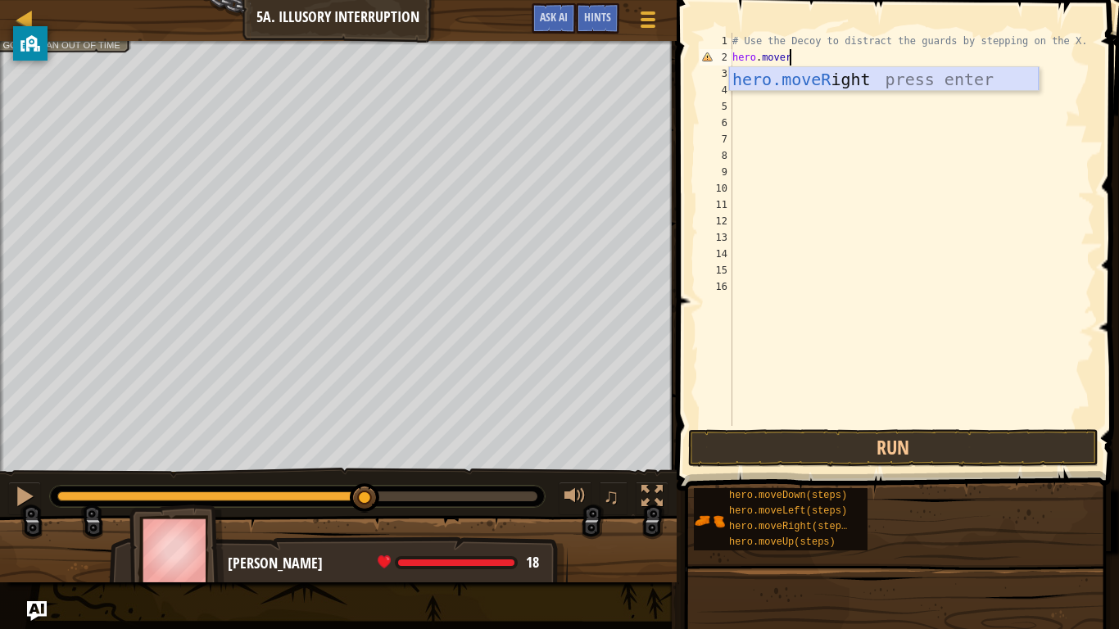
click at [851, 75] on div "hero.moveR ight press enter" at bounding box center [884, 104] width 310 height 74
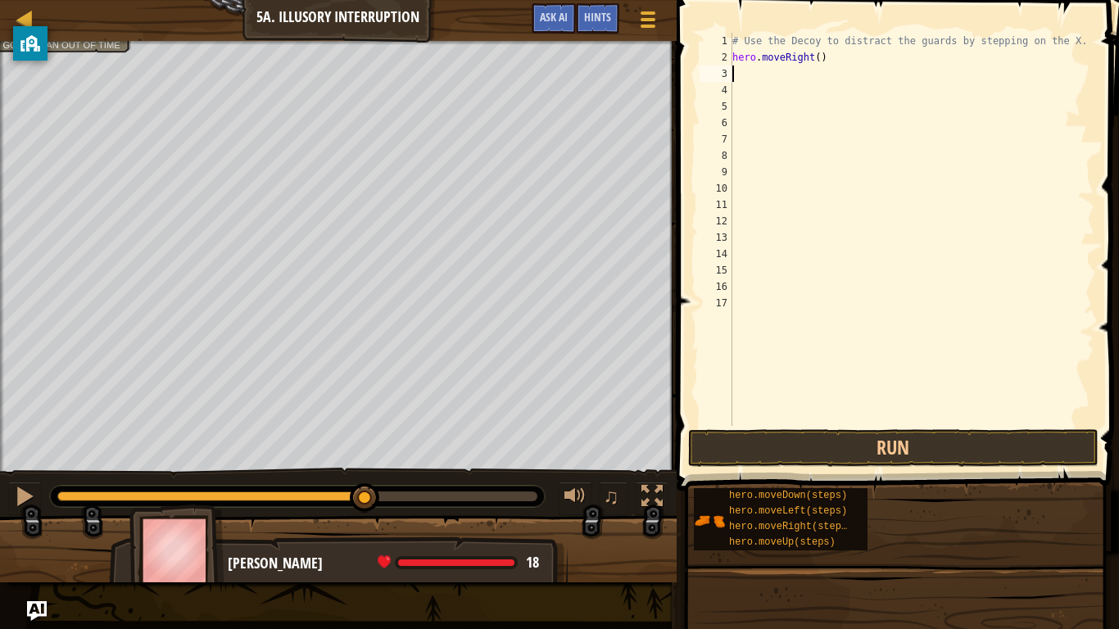
click at [819, 56] on div "# Use the Decoy to distract the guards by stepping on the X. hero . moveRight (…" at bounding box center [911, 246] width 365 height 426
click at [849, 453] on button "Run" at bounding box center [893, 448] width 410 height 38
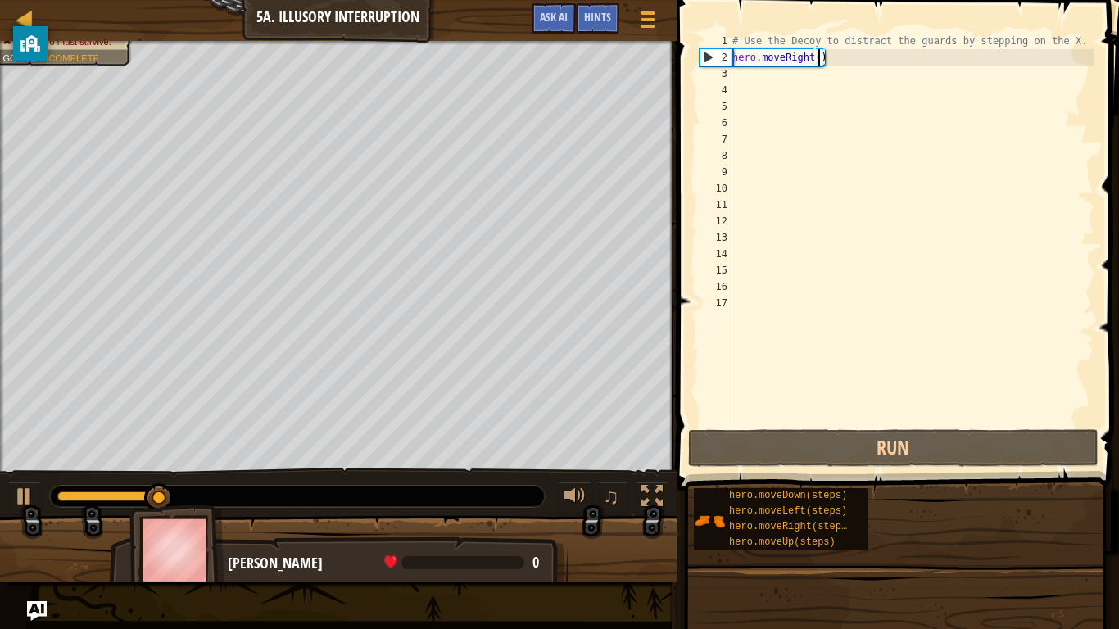
scroll to position [7, 12]
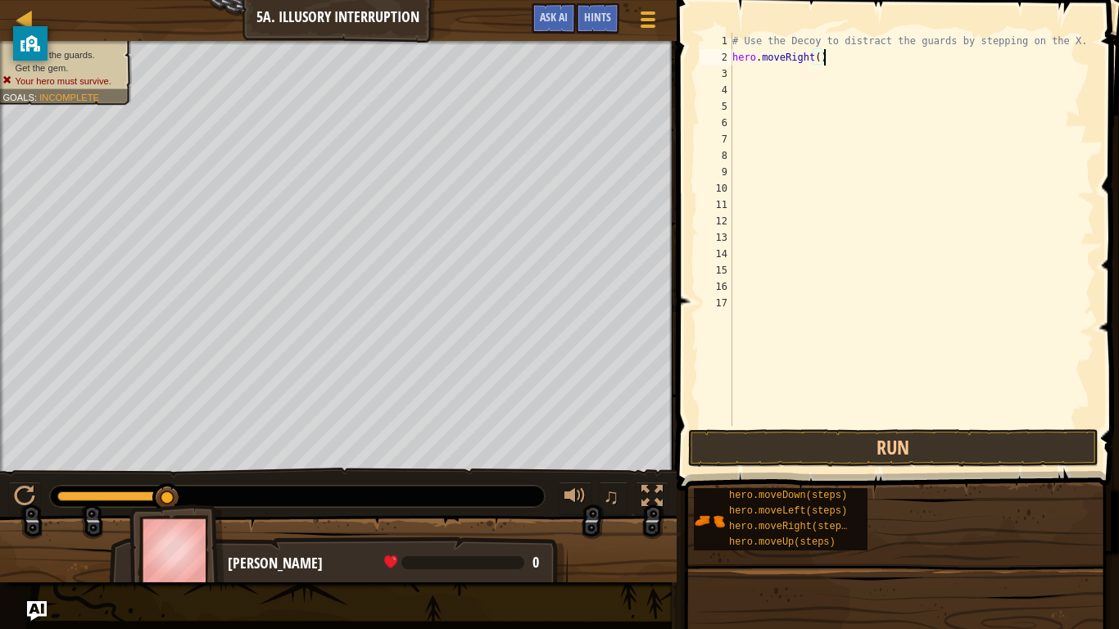
click at [833, 57] on div "# Use the Decoy to distract the guards by stepping on the X. hero . moveRight (…" at bounding box center [911, 246] width 365 height 426
click at [793, 57] on div "# Use the Decoy to distract the guards by stepping on the X. hero . move" at bounding box center [911, 246] width 365 height 426
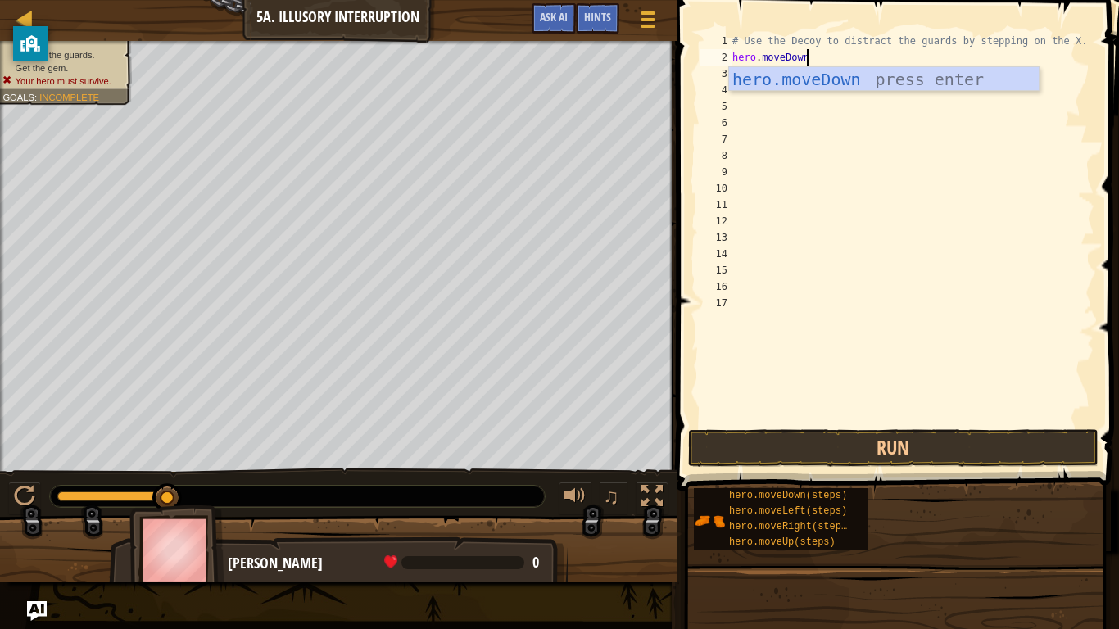
scroll to position [7, 10]
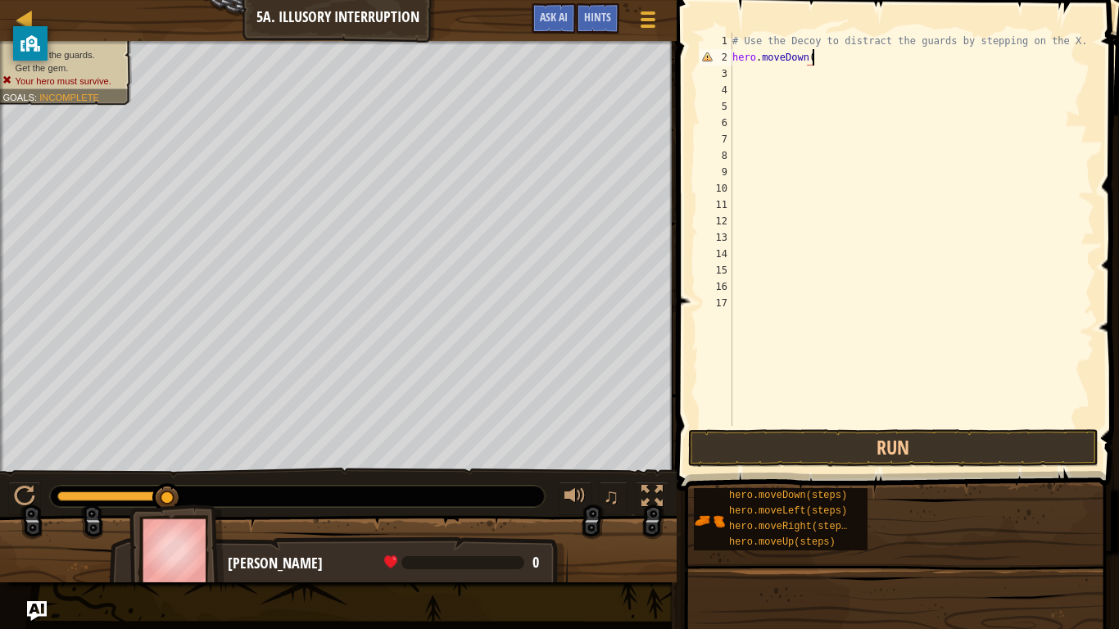
type textarea "hero.moveDown()"
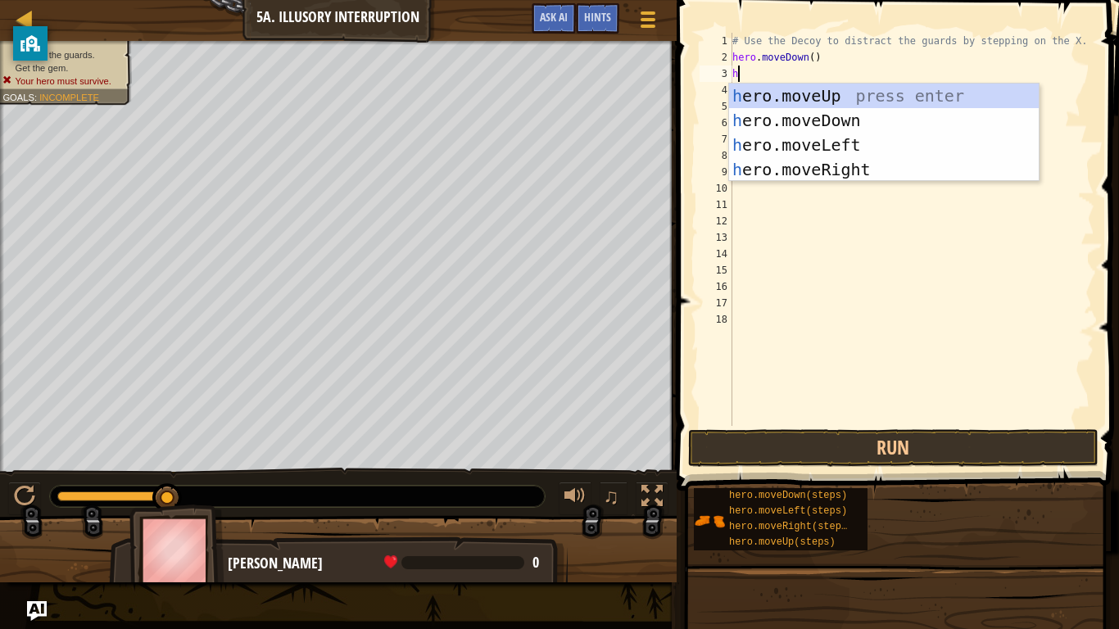
type textarea "her"
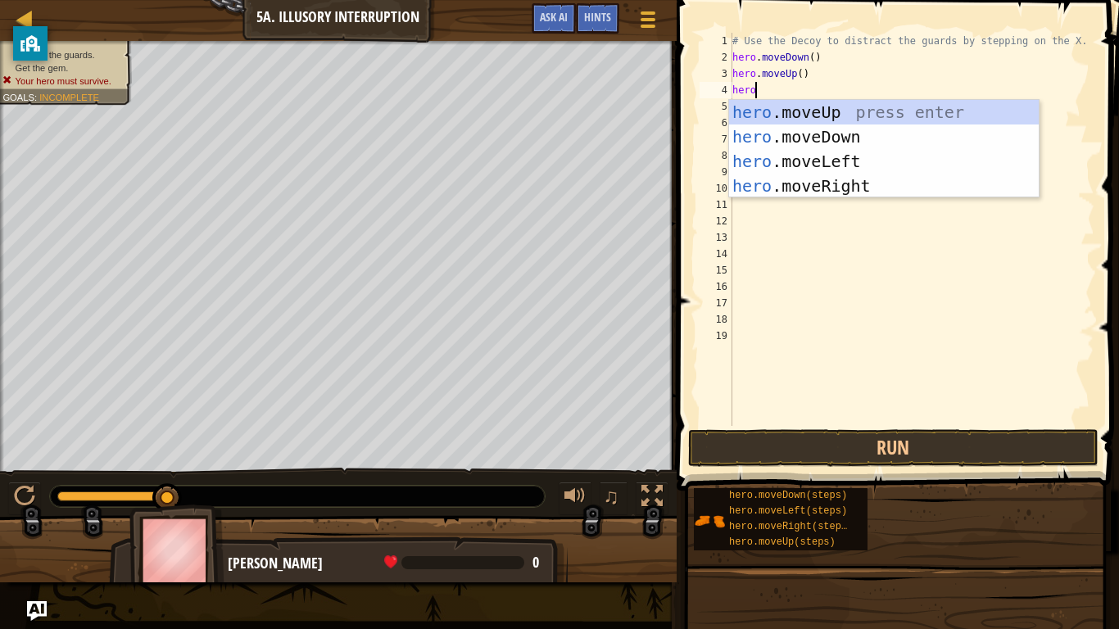
type textarea "hero."
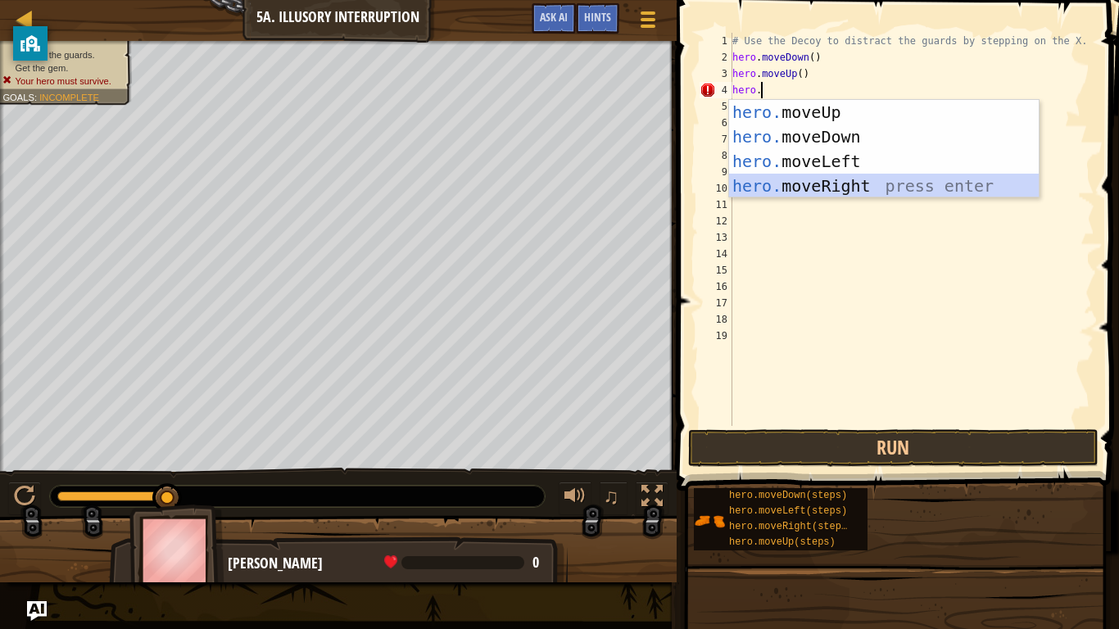
click at [854, 189] on div "hero. moveUp press enter hero. moveDown press enter hero. moveLeft press enter …" at bounding box center [884, 173] width 310 height 147
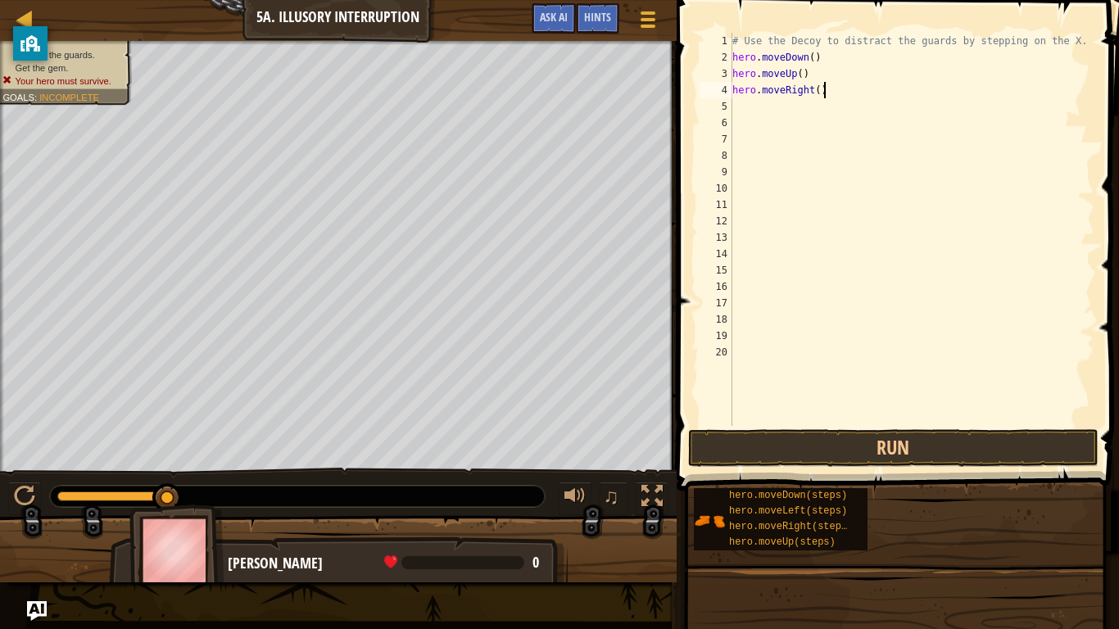
click at [821, 97] on div "# Use the Decoy to distract the guards by stepping on the X. hero . moveDown ( …" at bounding box center [911, 246] width 365 height 426
click at [820, 94] on div "# Use the Decoy to distract the guards by stepping on the X. hero . moveDown ( …" at bounding box center [911, 246] width 365 height 426
click at [880, 436] on button "Run" at bounding box center [893, 448] width 410 height 38
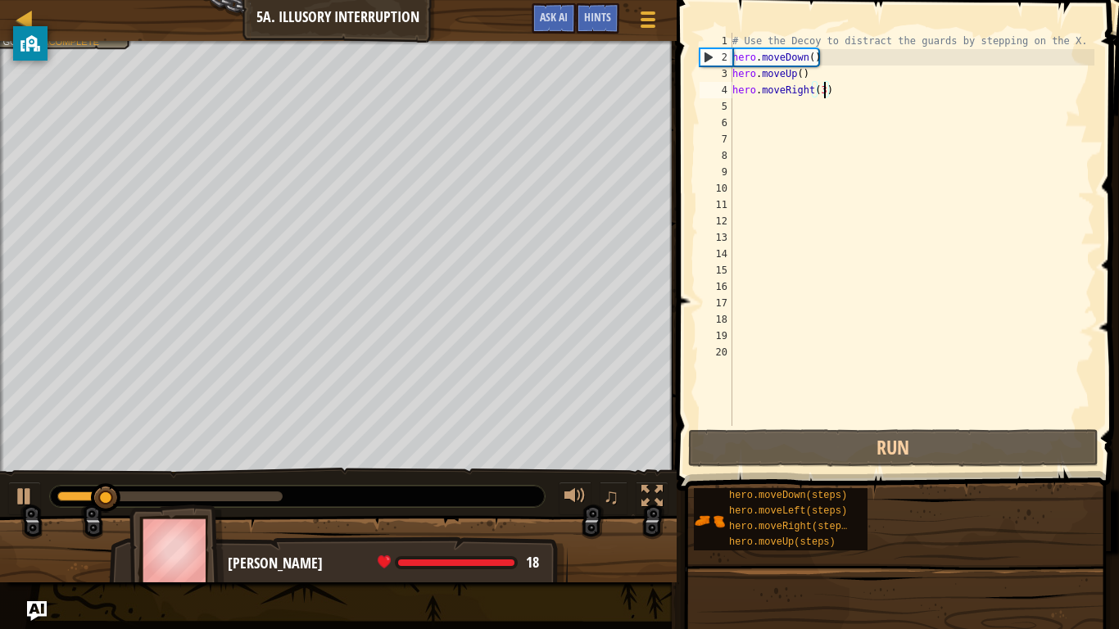
click at [804, 63] on div "# Use the Decoy to distract the guards by stepping on the X. hero . moveDown ( …" at bounding box center [911, 246] width 365 height 426
type textarea "hero.moveDown()"
click at [735, 54] on div "# Use the Decoy to distract the guards by stepping on the X. hero . moveDown ( …" at bounding box center [911, 246] width 365 height 426
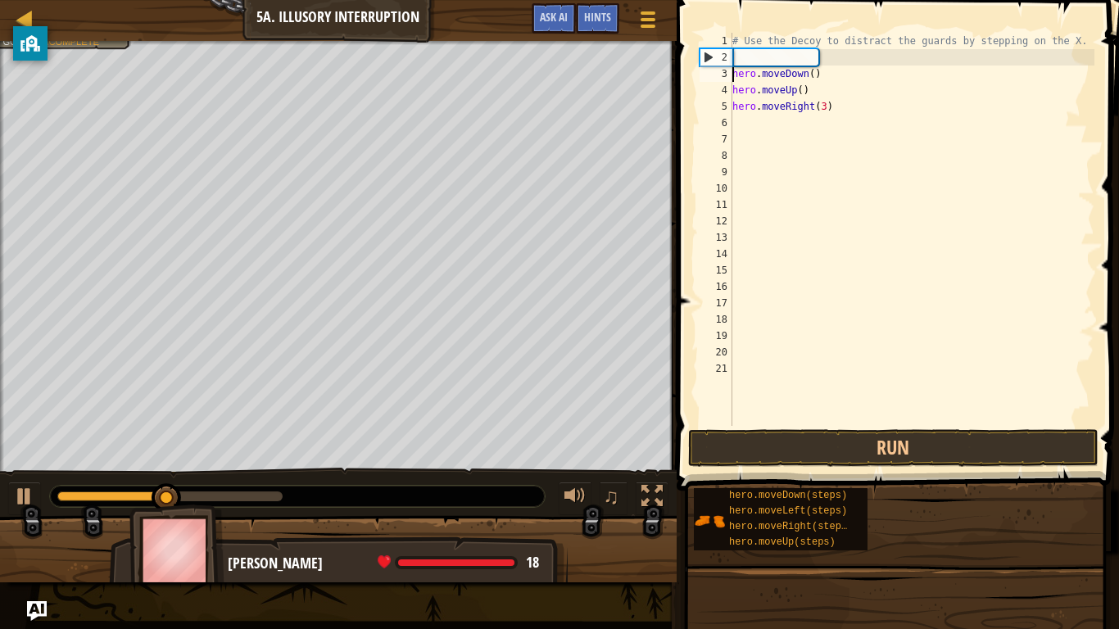
click at [748, 55] on div "# Use the Decoy to distract the guards by stepping on the X. hero . moveDown ( …" at bounding box center [911, 246] width 365 height 426
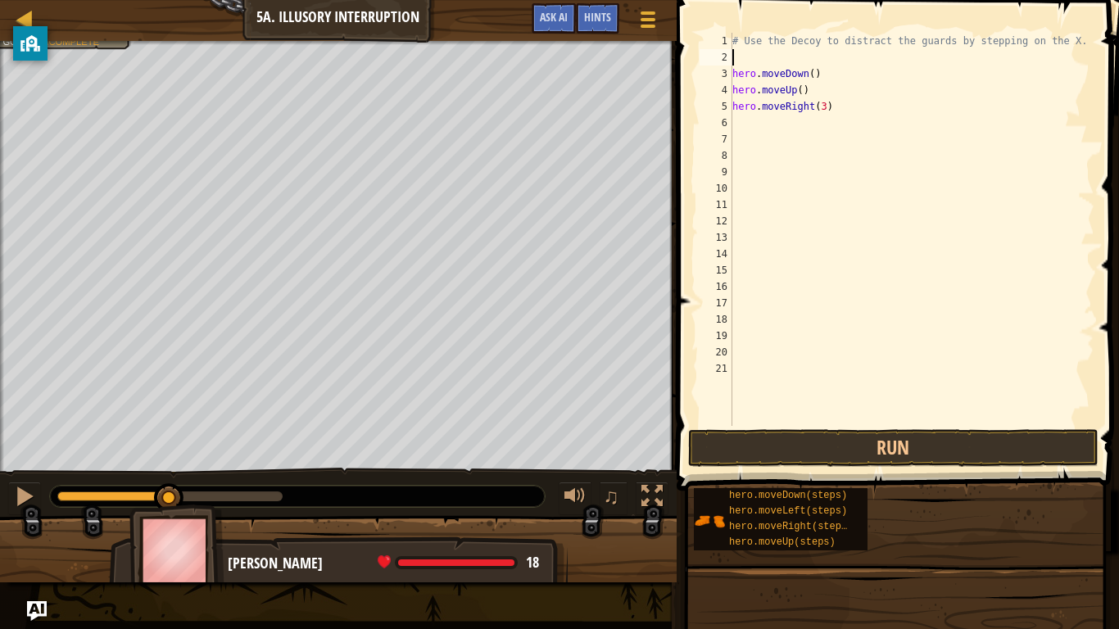
scroll to position [7, 0]
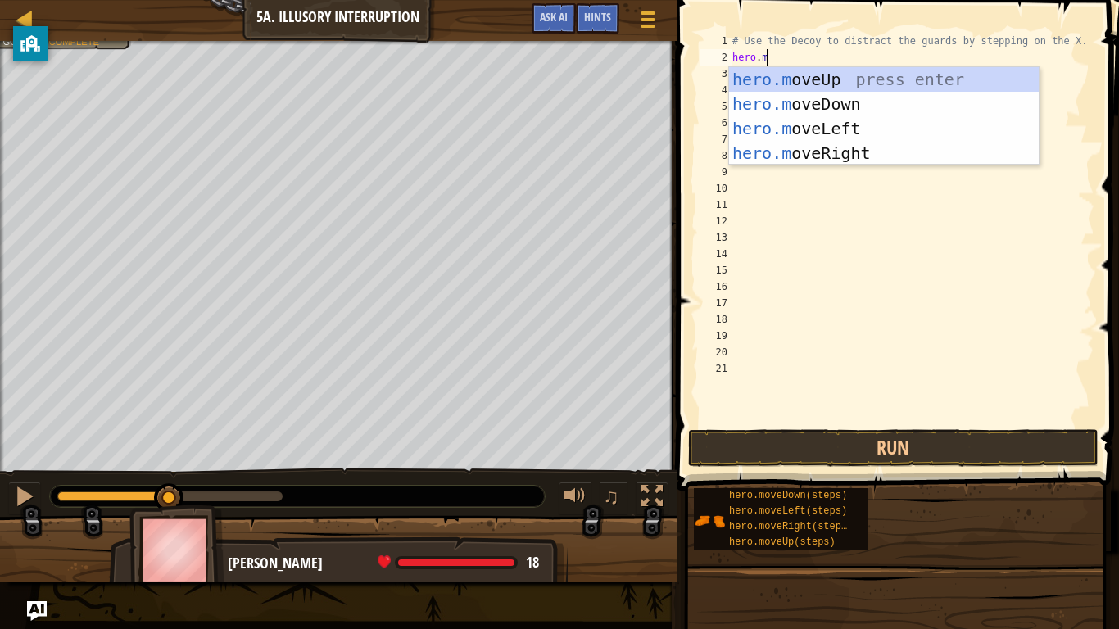
type textarea "[DOMAIN_NAME]"
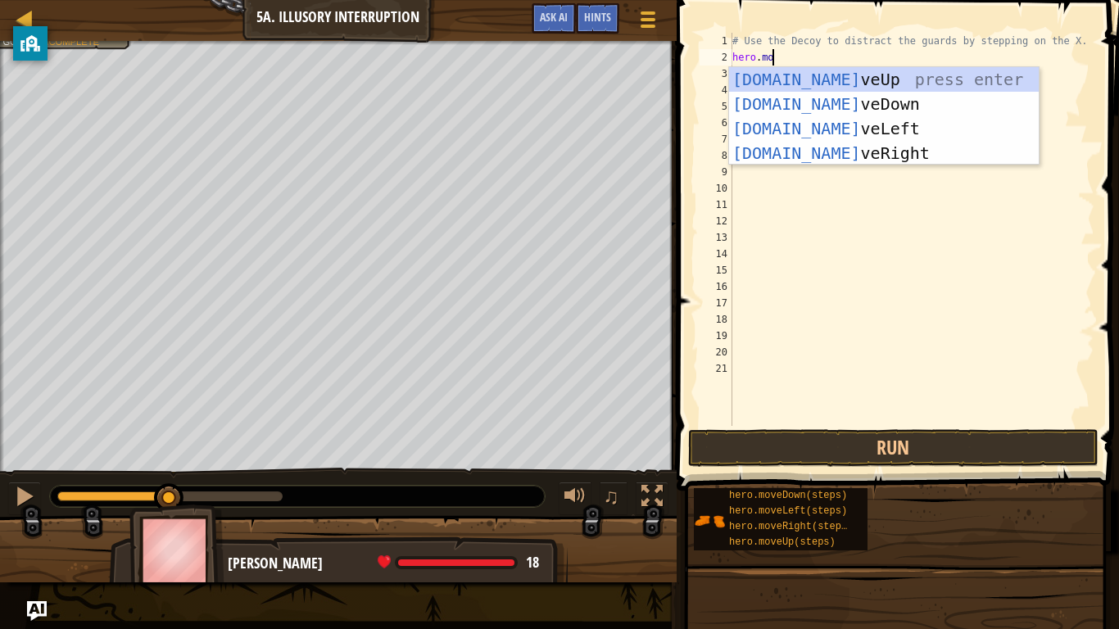
scroll to position [7, 5]
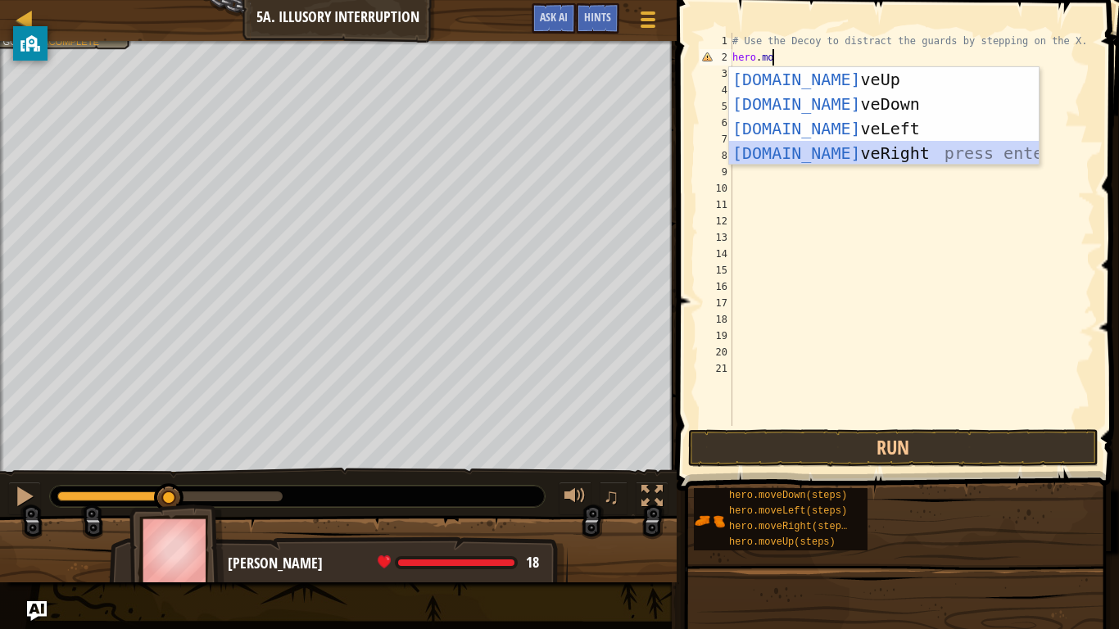
click at [764, 148] on div "[DOMAIN_NAME] veUp press enter [DOMAIN_NAME] veDown press enter [DOMAIN_NAME] v…" at bounding box center [884, 140] width 310 height 147
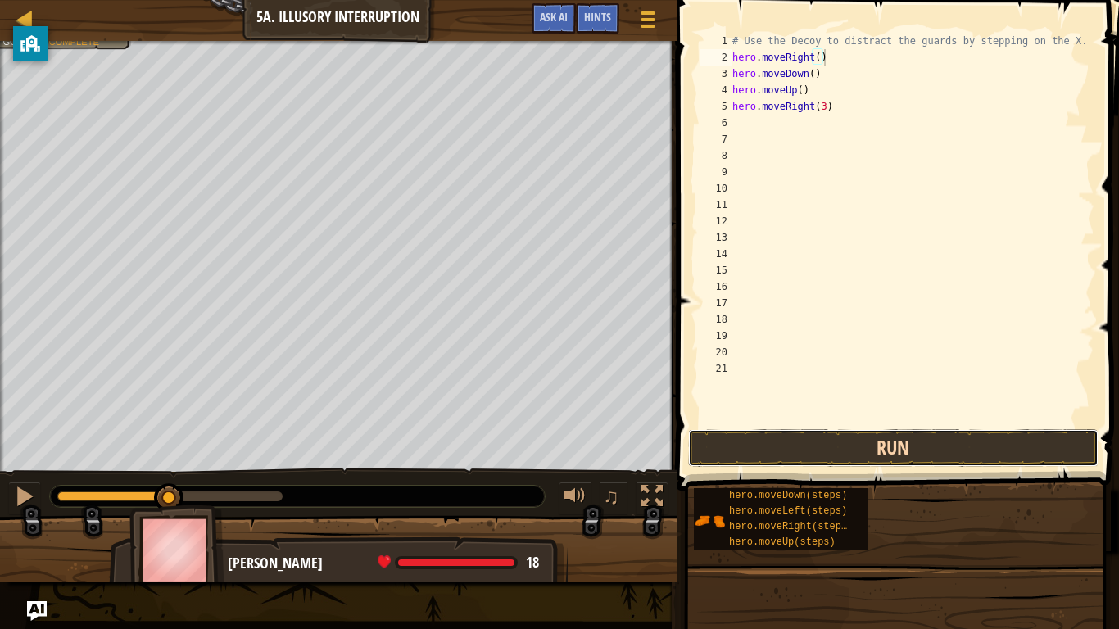
click at [839, 456] on button "Run" at bounding box center [893, 448] width 410 height 38
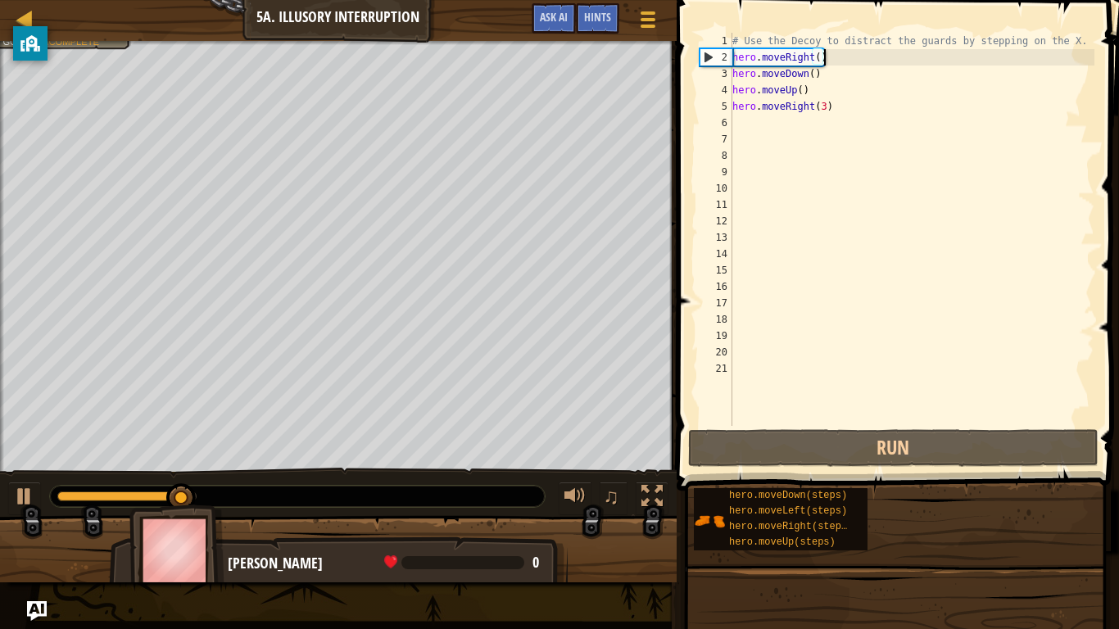
click at [815, 72] on div "# Use the Decoy to distract the guards by stepping on the X. hero . moveRight (…" at bounding box center [911, 246] width 365 height 426
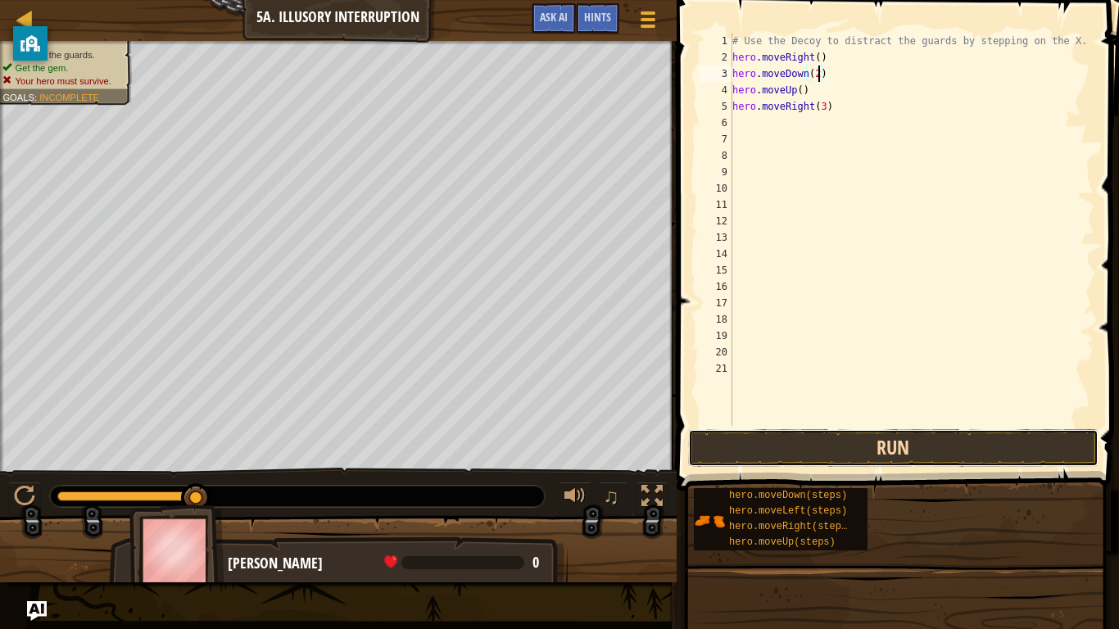
click at [806, 441] on button "Run" at bounding box center [893, 448] width 410 height 38
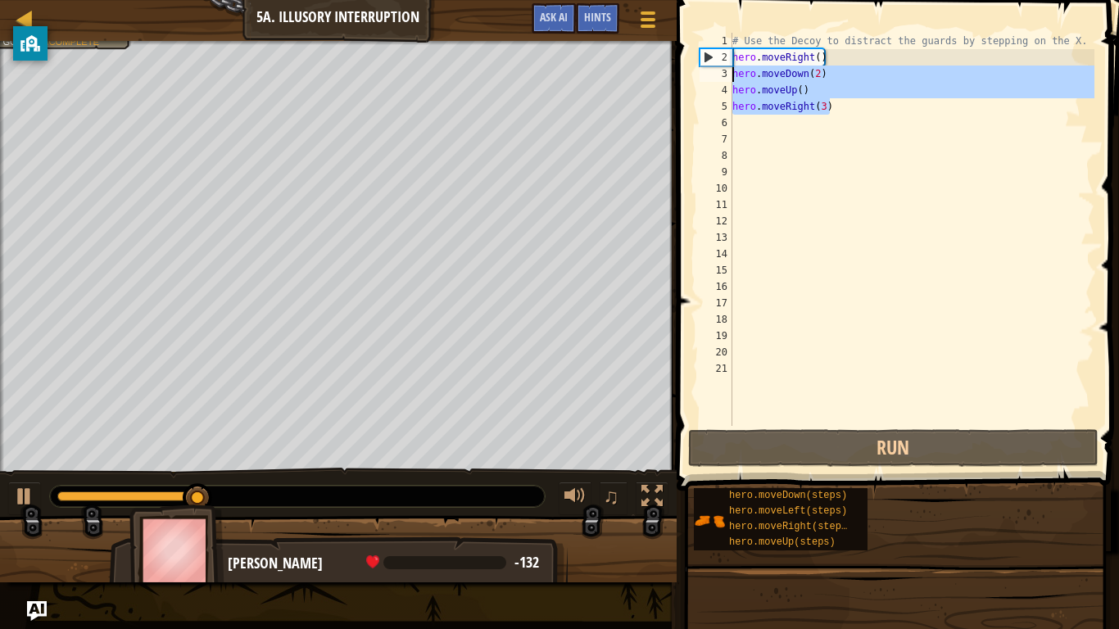
drag, startPoint x: 840, startPoint y: 110, endPoint x: 734, endPoint y: 78, distance: 111.2
click at [734, 78] on div "# Use the Decoy to distract the guards by stepping on the X. hero . moveRight (…" at bounding box center [911, 246] width 365 height 426
type textarea "hero.moveDown(2) hero.moveUp()"
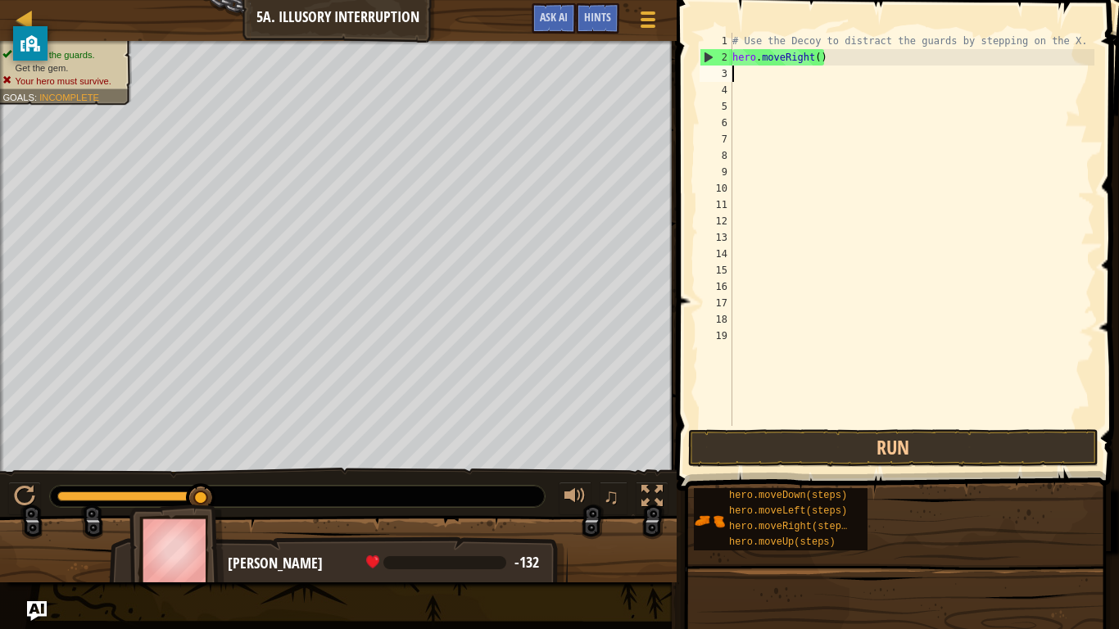
scroll to position [7, 0]
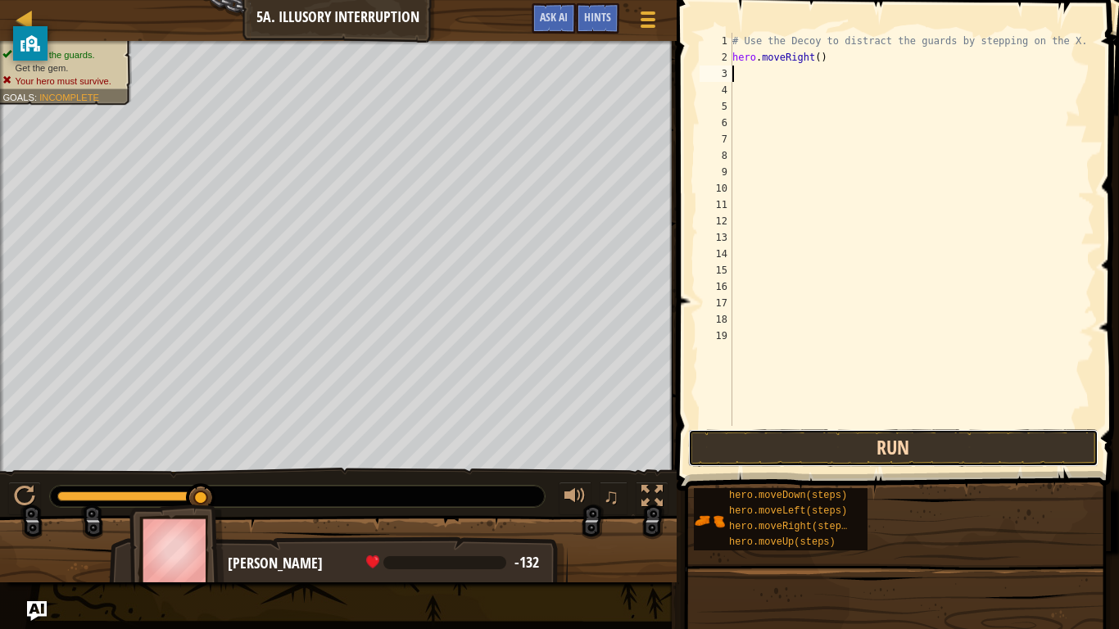
click at [934, 437] on button "Run" at bounding box center [893, 448] width 410 height 38
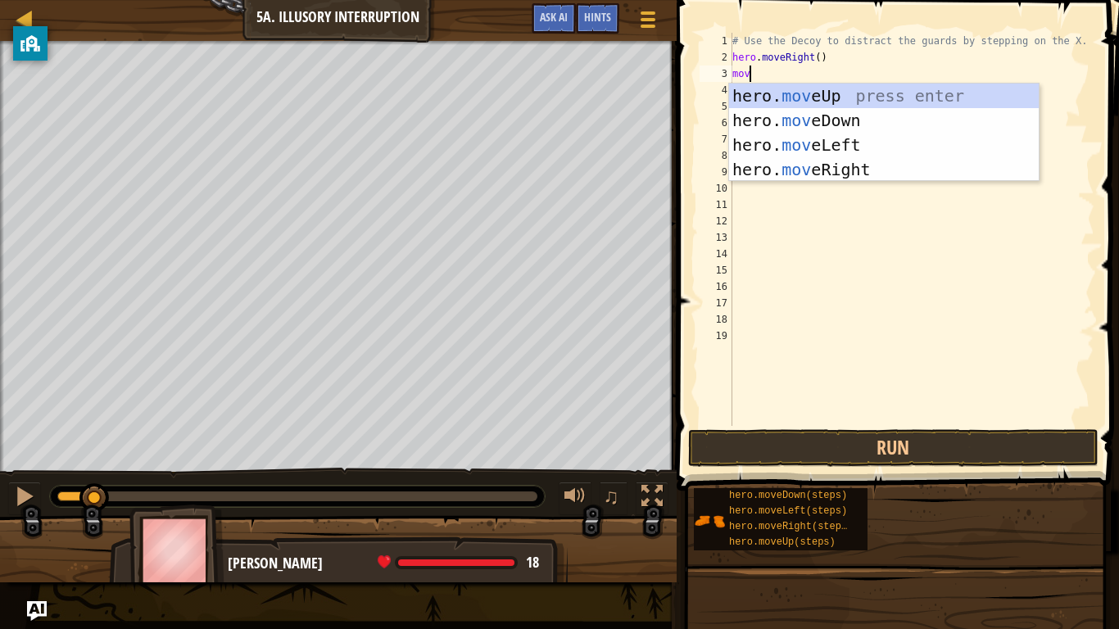
type textarea "move"
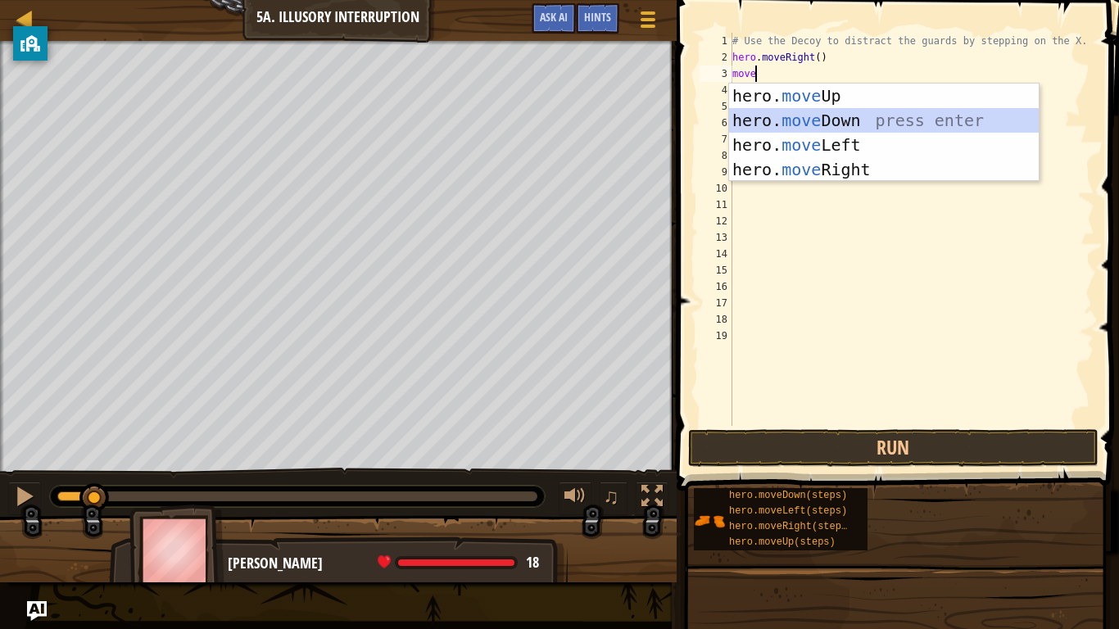
click at [789, 123] on div "hero. move Up press enter hero. move Down press enter hero. move Left press ent…" at bounding box center [884, 157] width 310 height 147
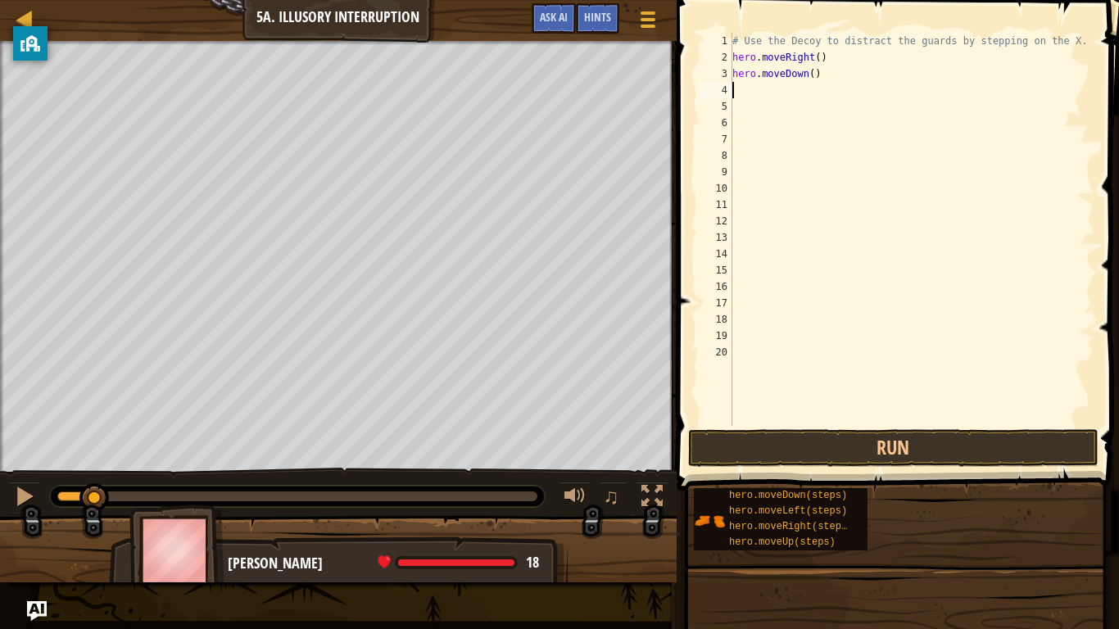
click at [810, 74] on div "# Use the Decoy to distract the guards by stepping on the X. hero . moveRight (…" at bounding box center [911, 246] width 365 height 426
type textarea "hero.moveDown(1)"
click at [867, 432] on button "Run" at bounding box center [893, 448] width 410 height 38
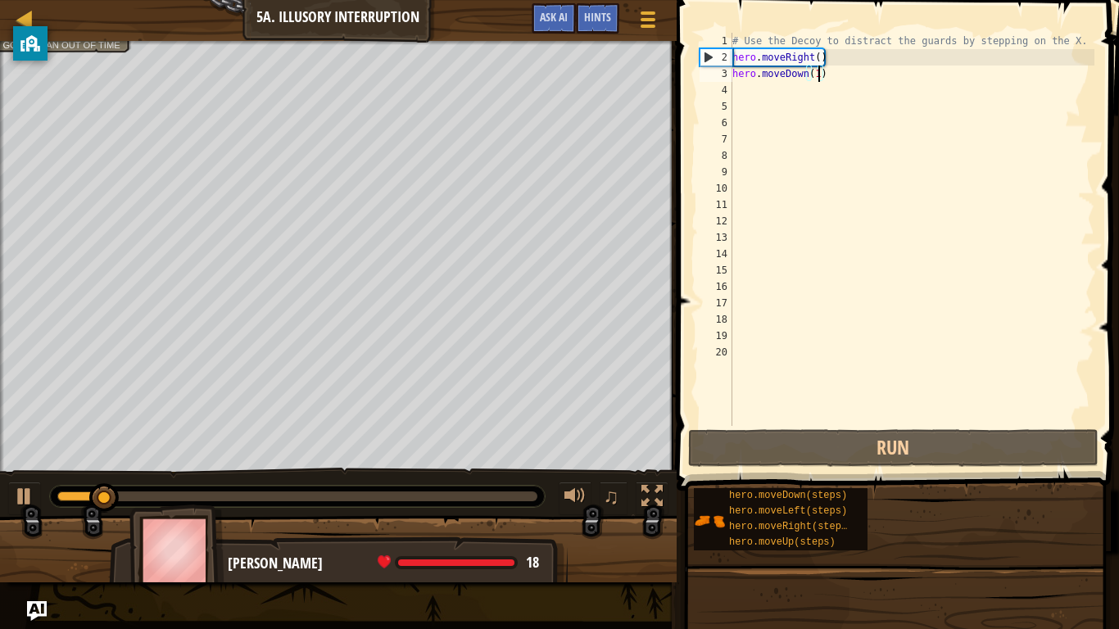
click at [739, 91] on div "# Use the Decoy to distract the guards by stepping on the X. hero . moveRight (…" at bounding box center [911, 246] width 365 height 426
type textarea "m"
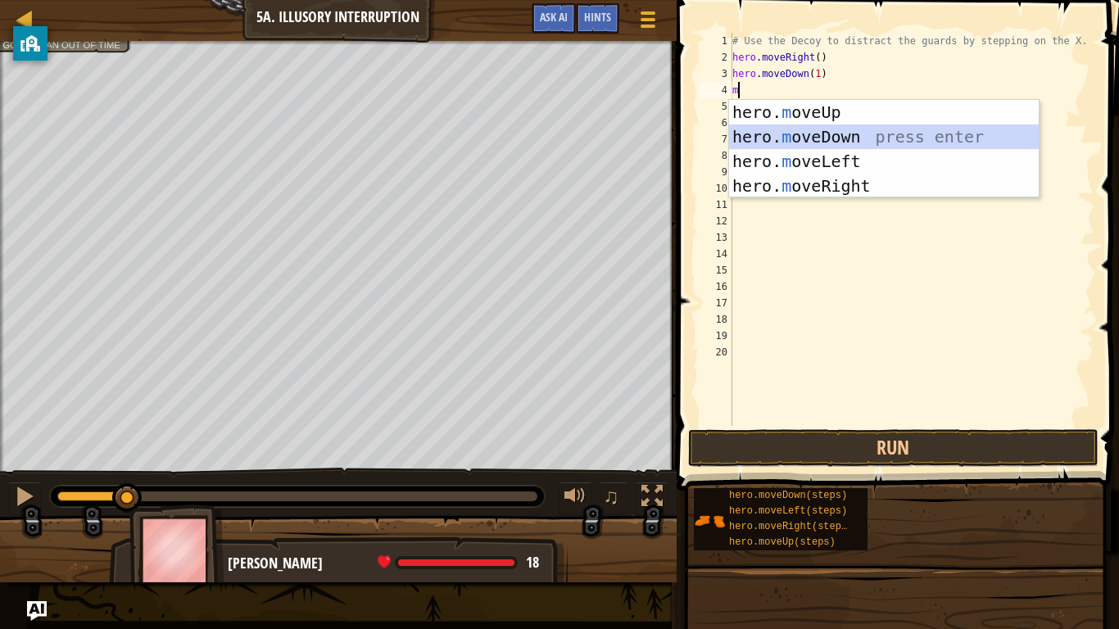
click at [785, 129] on div "hero. m oveUp press enter hero. m oveDown press enter hero. m oveLeft press ent…" at bounding box center [884, 173] width 310 height 147
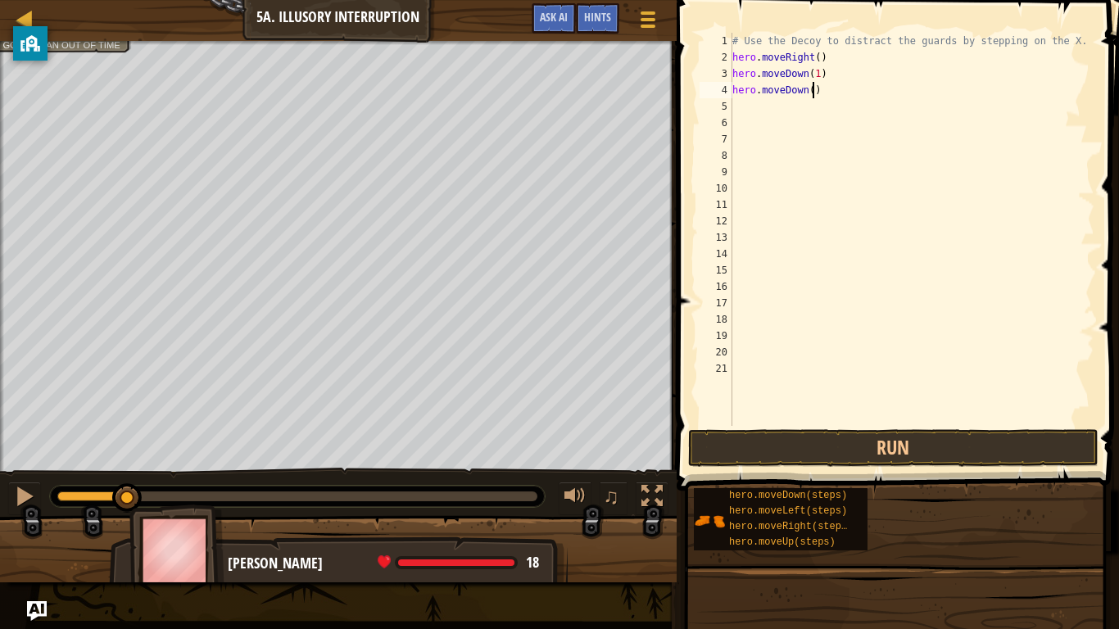
click at [814, 90] on div "# Use the Decoy to distract the guards by stepping on the X. hero . moveRight (…" at bounding box center [911, 246] width 365 height 426
type textarea "hero.moveDown(1)"
click at [861, 436] on button "Run" at bounding box center [893, 448] width 410 height 38
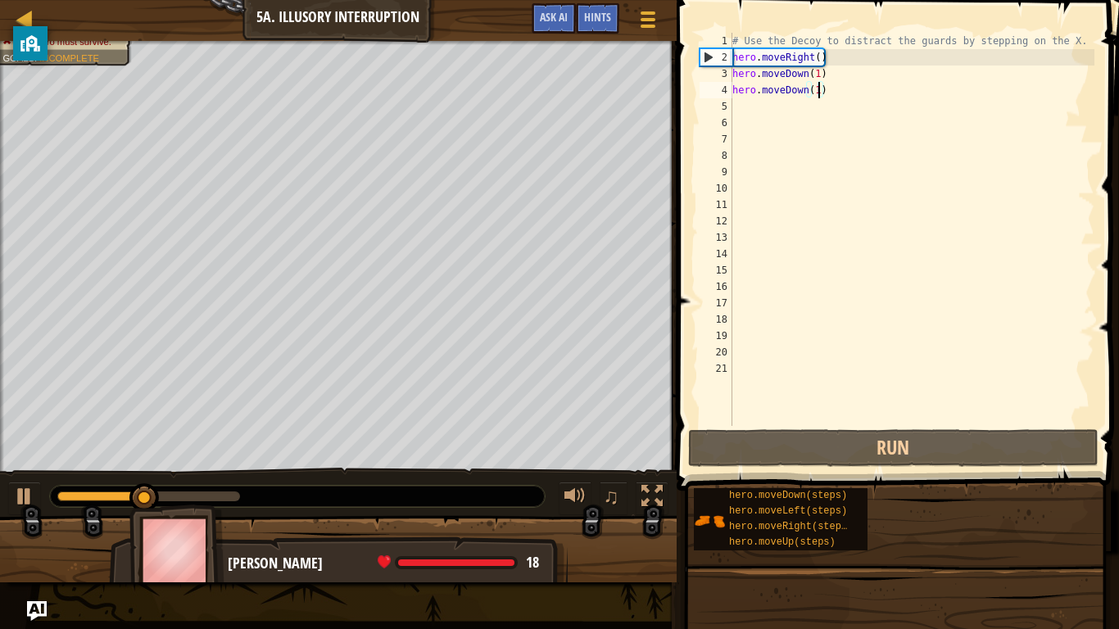
click at [738, 116] on div "# Use the Decoy to distract the guards by stepping on the X. hero . moveRight (…" at bounding box center [911, 246] width 365 height 426
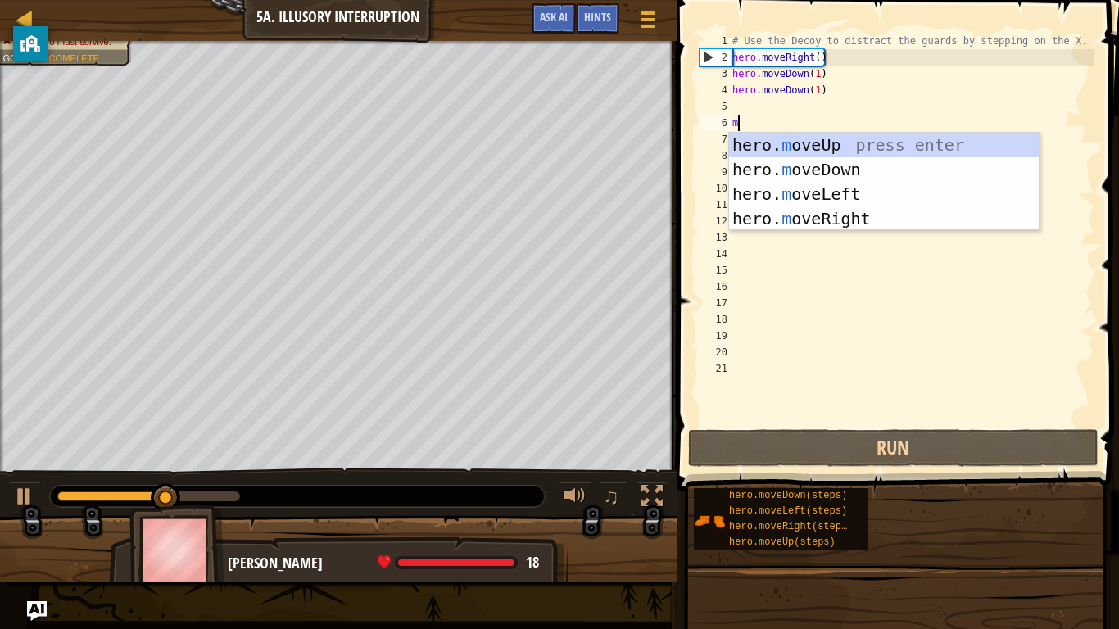
type textarea "m"
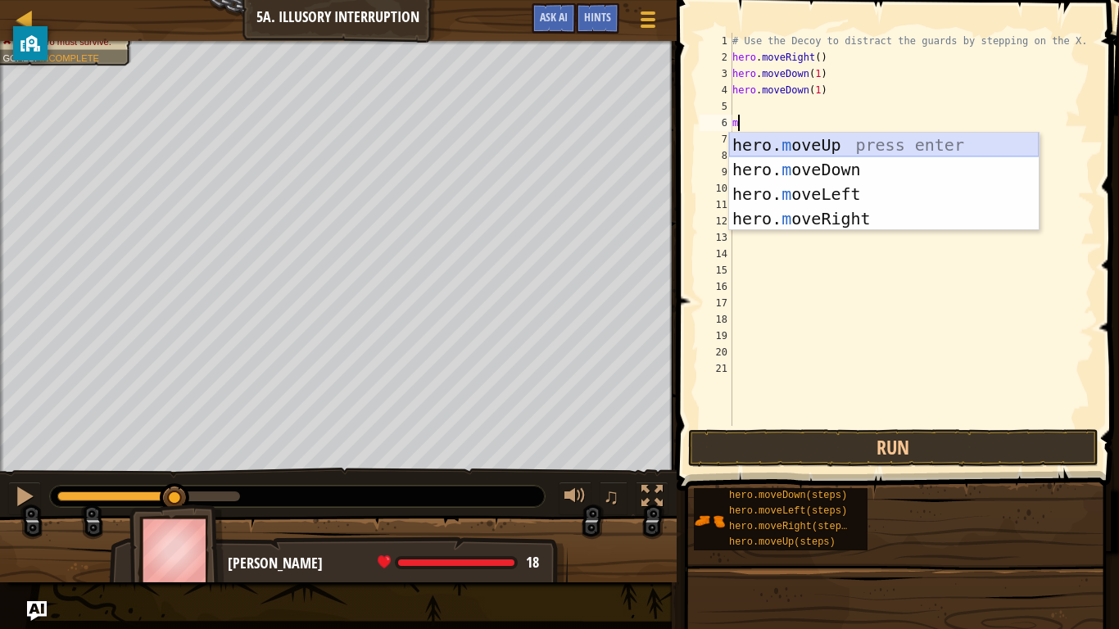
click at [778, 150] on div "hero. m oveUp press enter hero. m oveDown press enter hero. m oveLeft press ent…" at bounding box center [884, 206] width 310 height 147
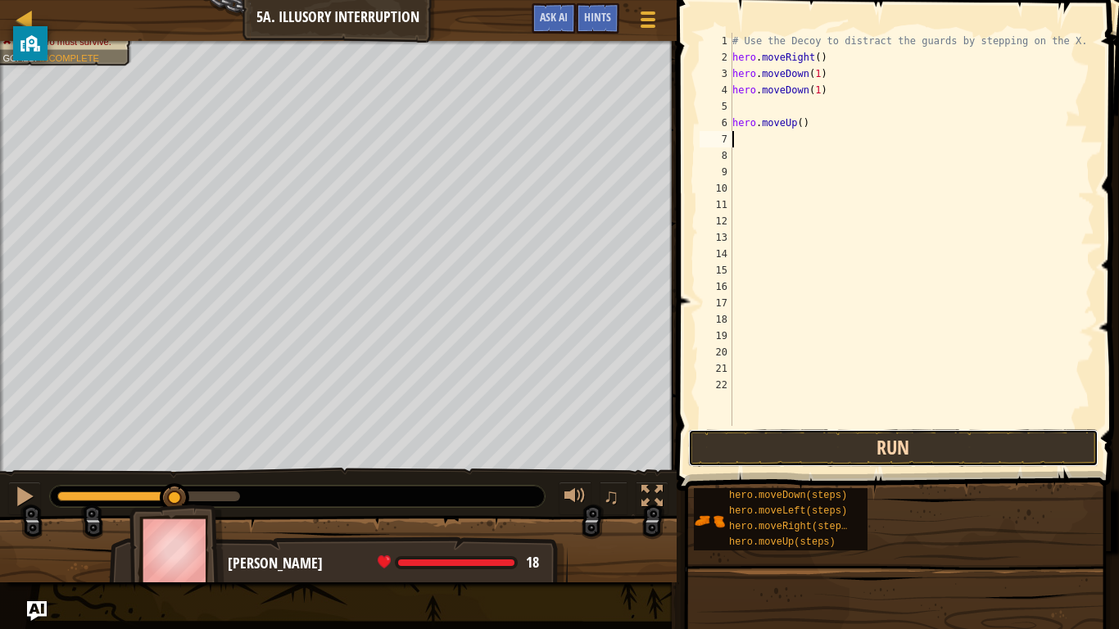
click at [779, 432] on button "Run" at bounding box center [893, 448] width 410 height 38
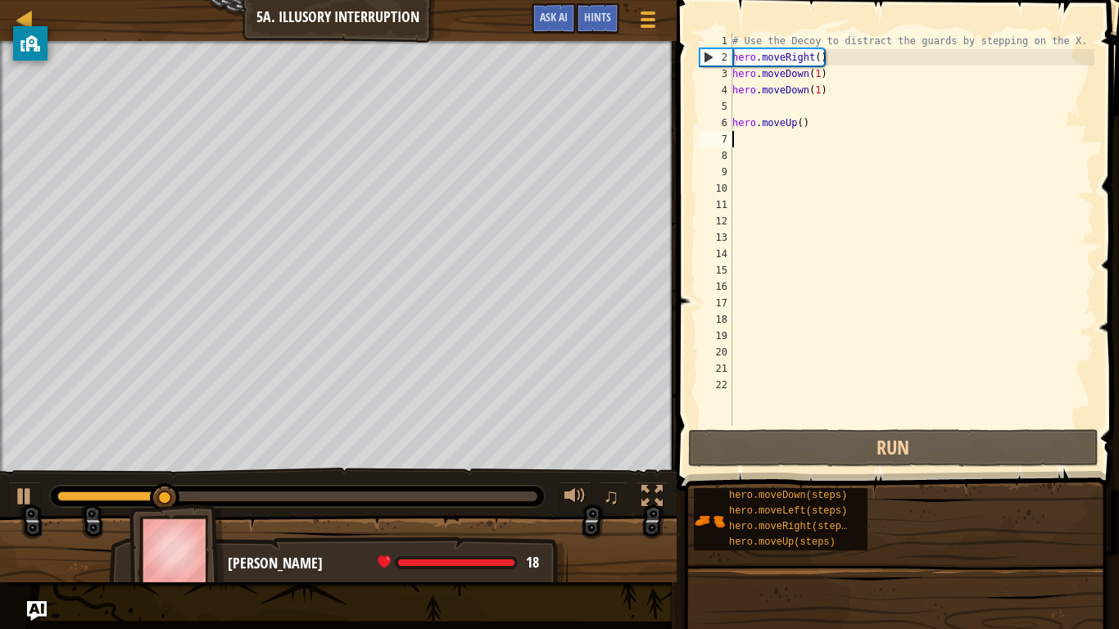
click at [803, 122] on div "# Use the Decoy to distract the guards by stepping on the X. hero . moveRight (…" at bounding box center [911, 246] width 365 height 426
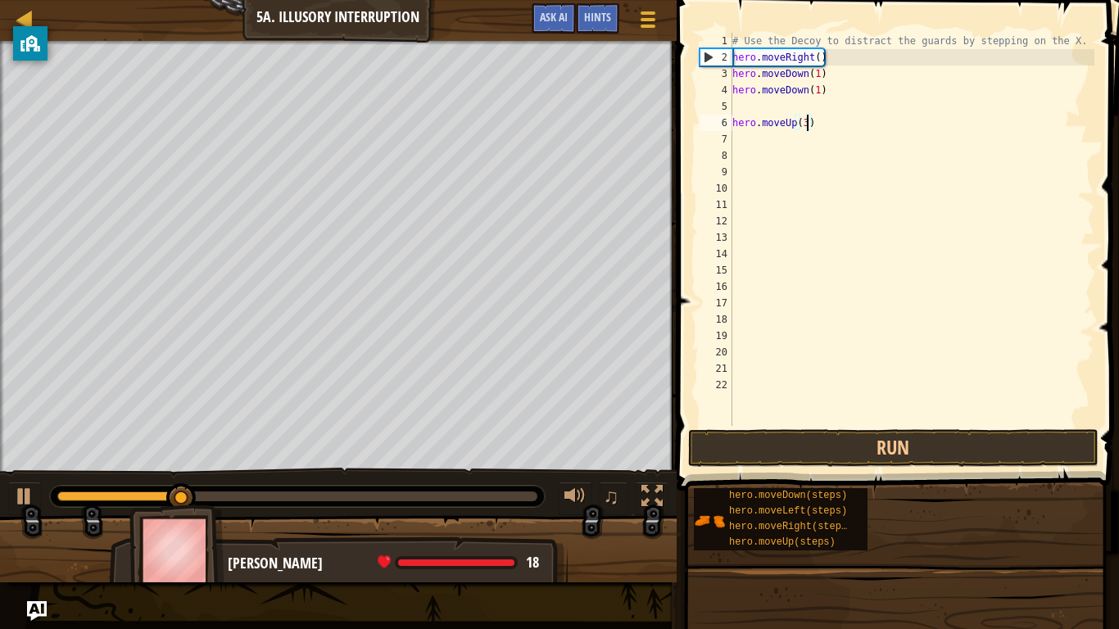
scroll to position [7, 11]
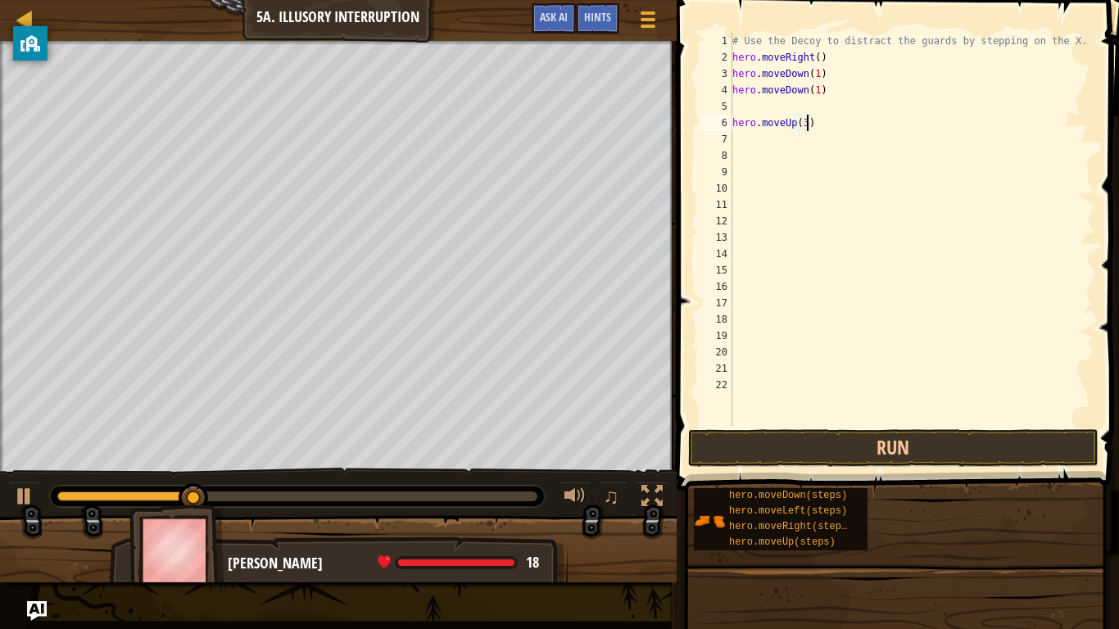
click at [812, 426] on span at bounding box center [899, 221] width 455 height 539
click at [813, 436] on button "Run" at bounding box center [893, 448] width 410 height 38
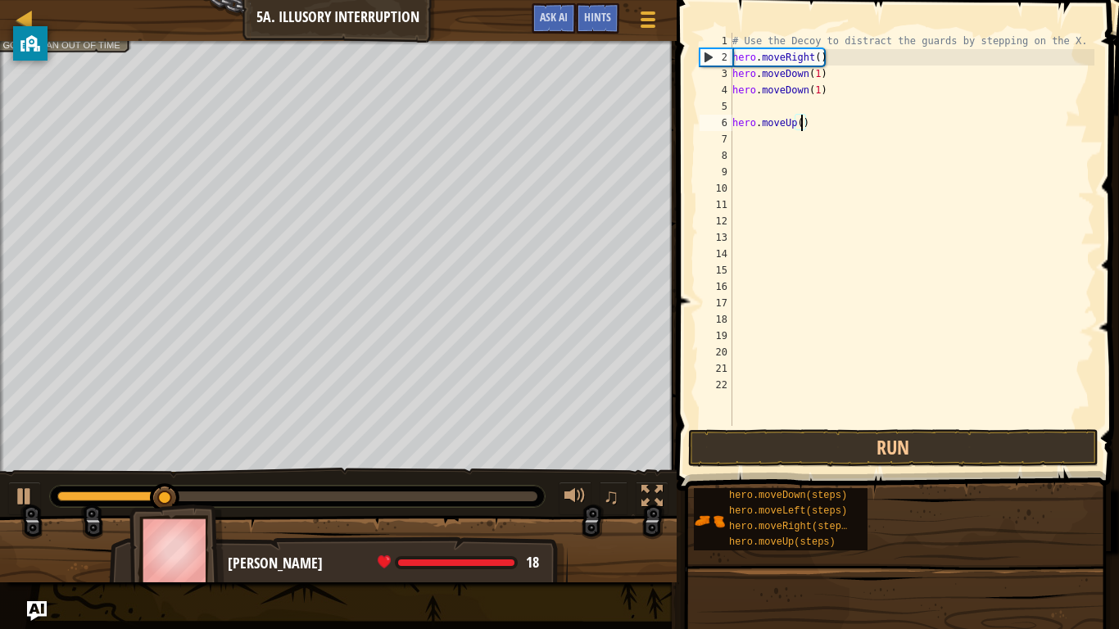
type textarea "hero.moveUp(2)"
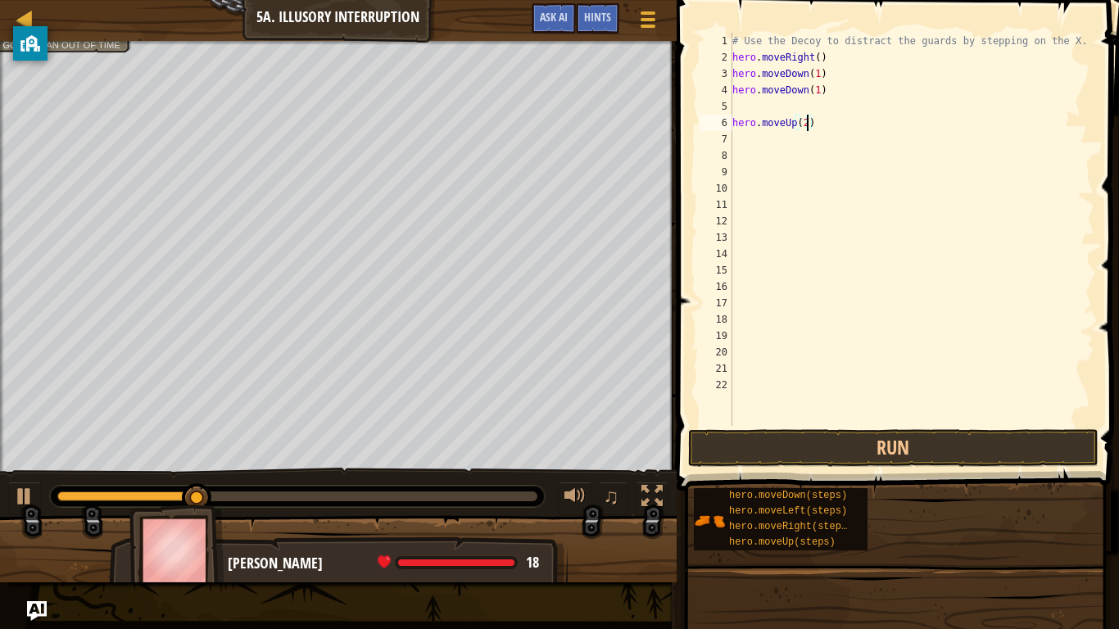
click at [737, 141] on div "# Use the Decoy to distract the guards by stepping on the X. hero . moveRight (…" at bounding box center [911, 246] width 365 height 426
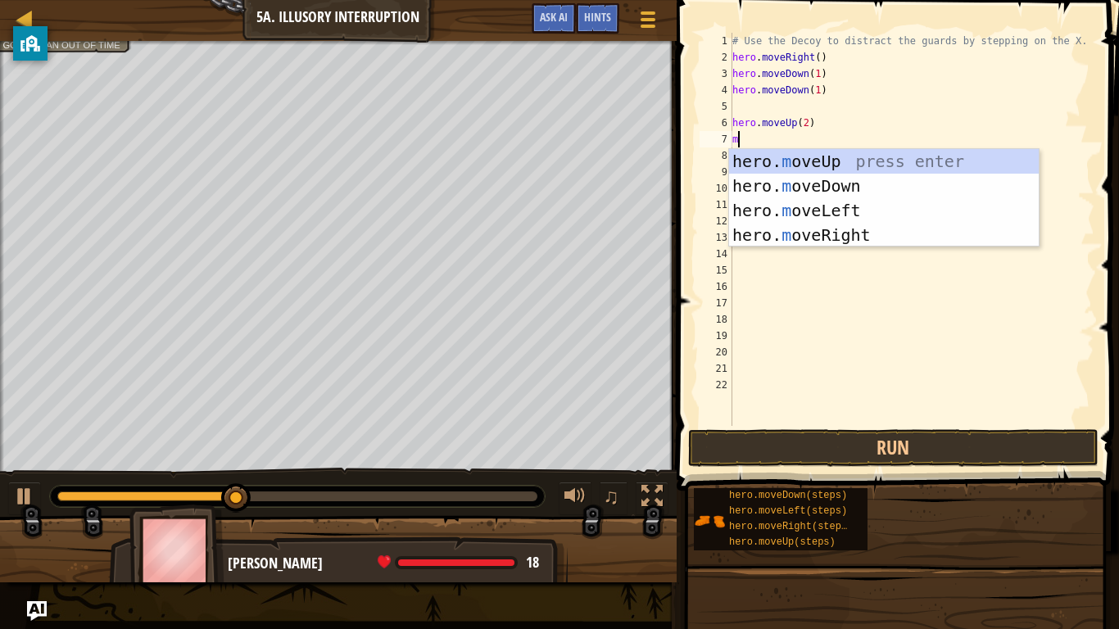
type textarea "mo"
click at [809, 234] on div "hero. mo veUp press enter hero. mo veDown press enter hero. mo veLeft press ent…" at bounding box center [884, 222] width 310 height 147
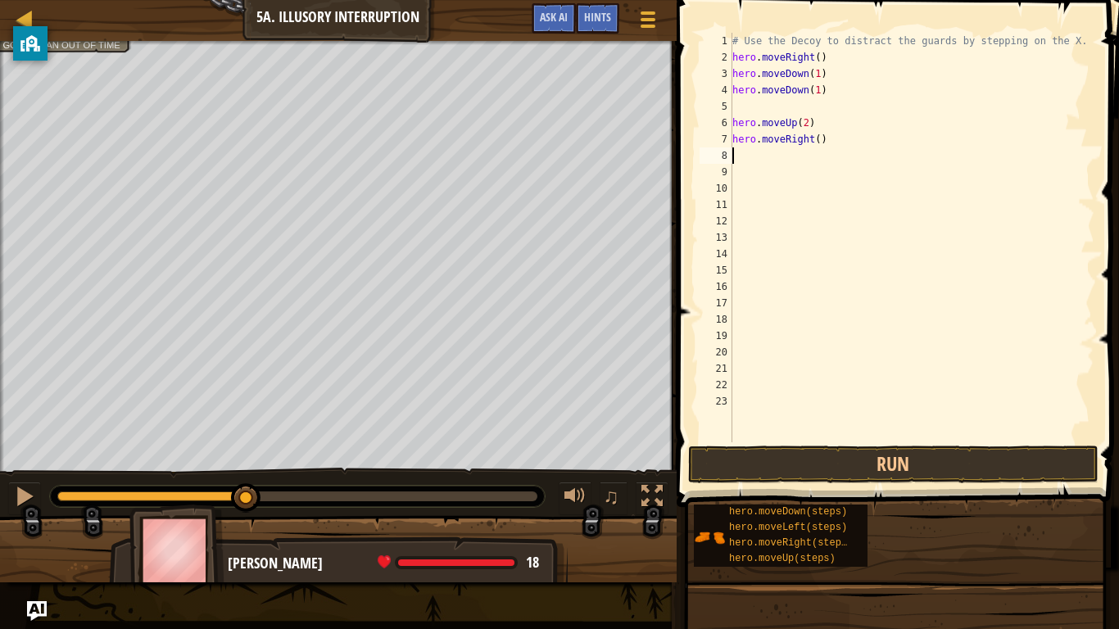
scroll to position [7, 0]
click at [821, 142] on div "# Use the Decoy to distract the guards by stepping on the X. hero . moveRight (…" at bounding box center [911, 254] width 365 height 442
click at [818, 141] on div "# Use the Decoy to distract the guards by stepping on the X. hero . moveRight (…" at bounding box center [911, 254] width 365 height 442
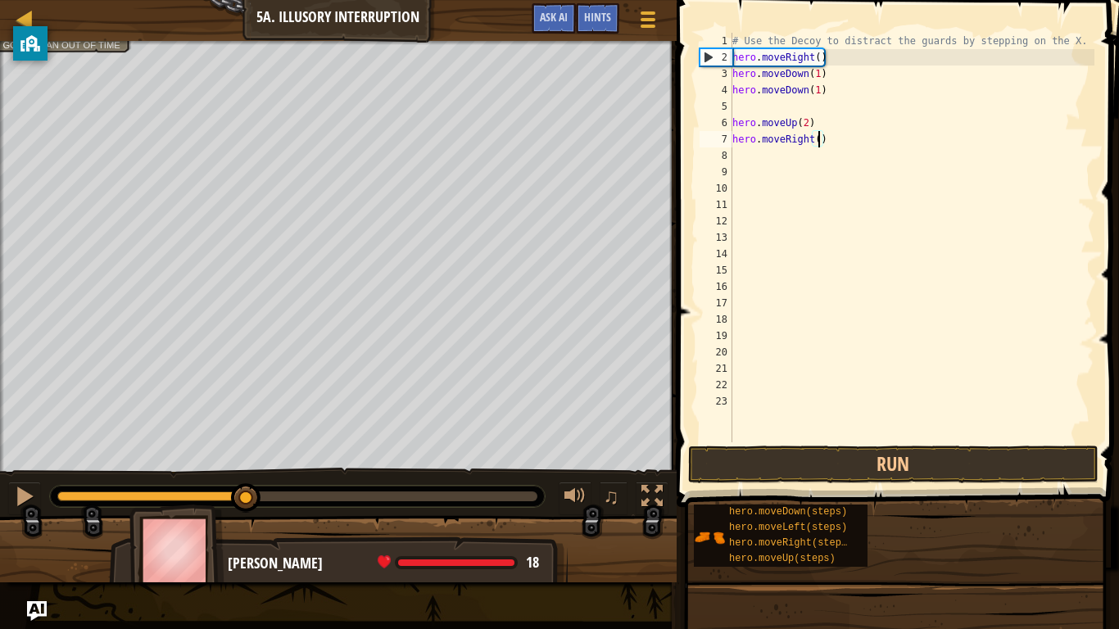
type textarea "hero.moveRight(3)"
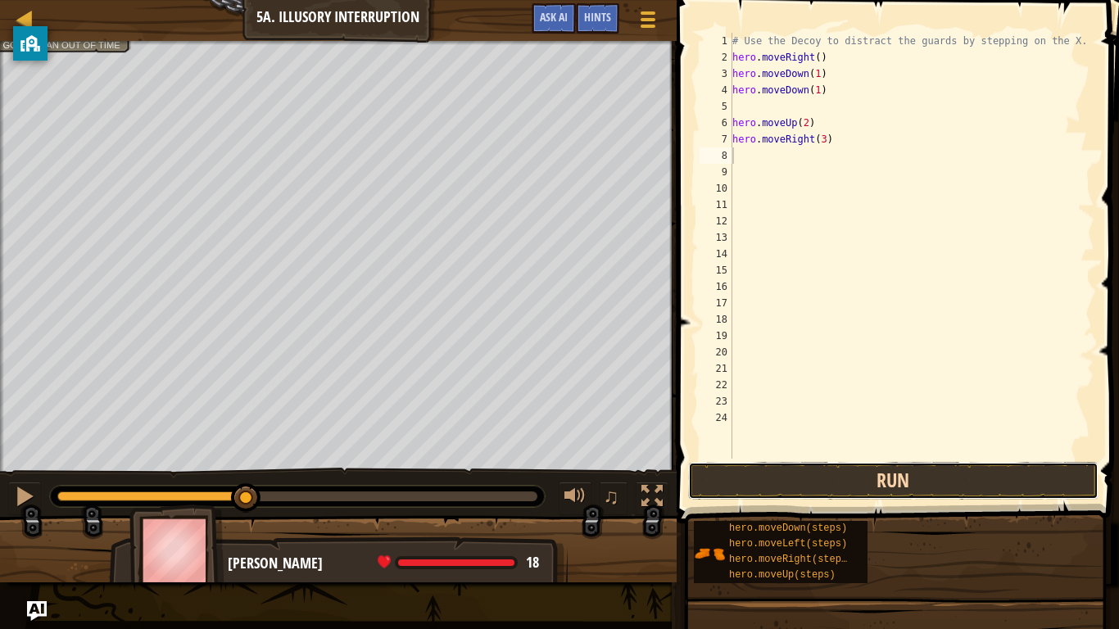
click at [884, 480] on button "Run" at bounding box center [893, 481] width 410 height 38
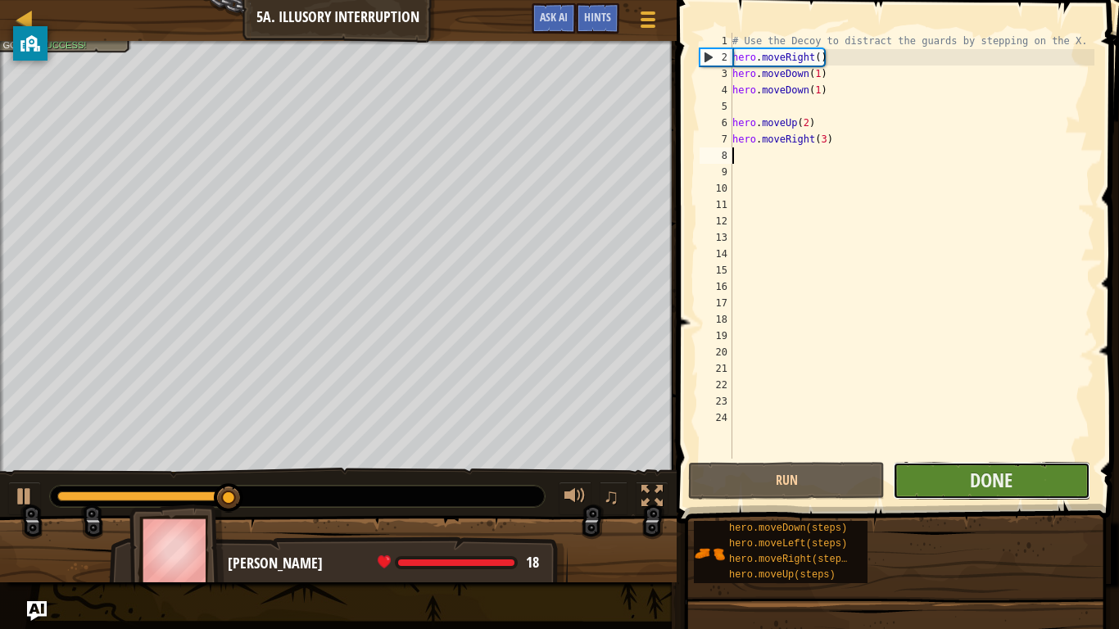
click at [944, 482] on button "Done" at bounding box center [991, 481] width 197 height 38
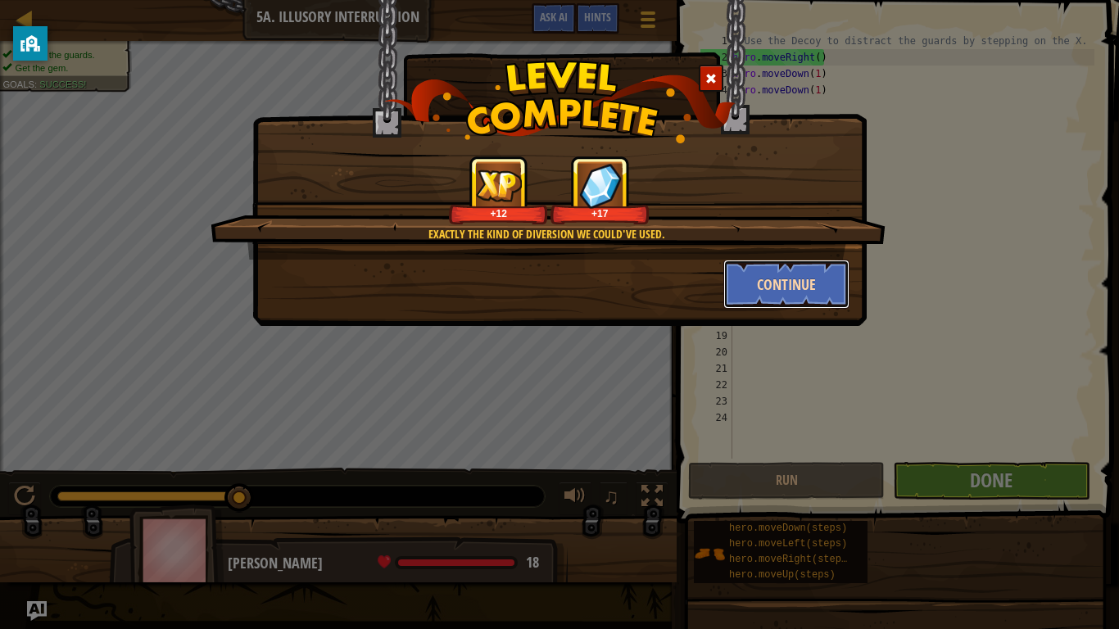
click at [775, 292] on button "Continue" at bounding box center [786, 284] width 127 height 49
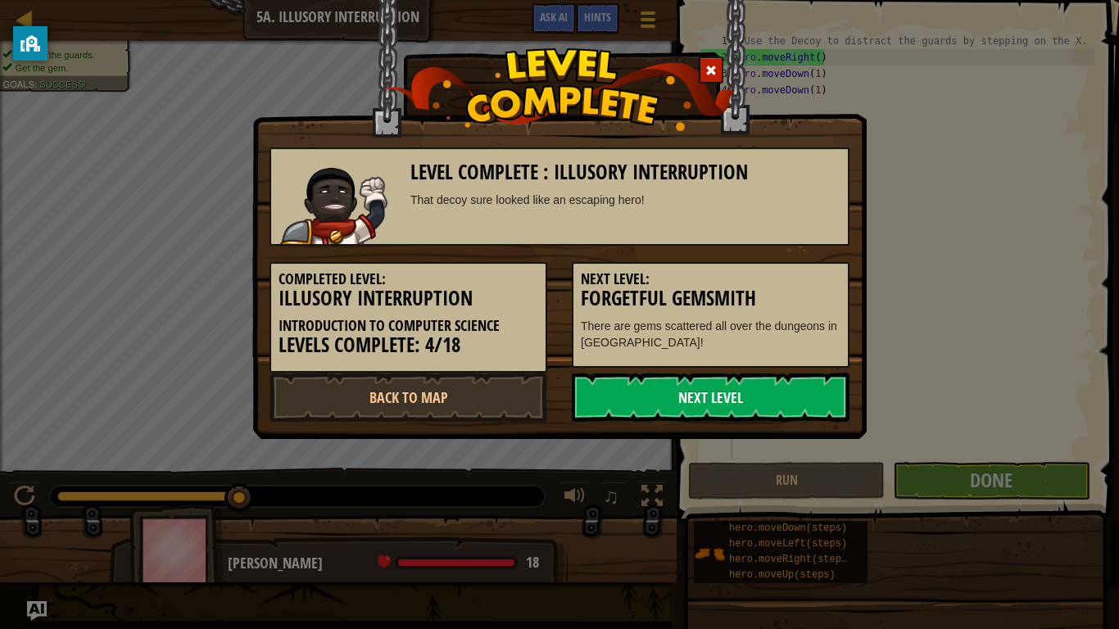
click at [754, 382] on link "Next Level" at bounding box center [711, 397] width 278 height 49
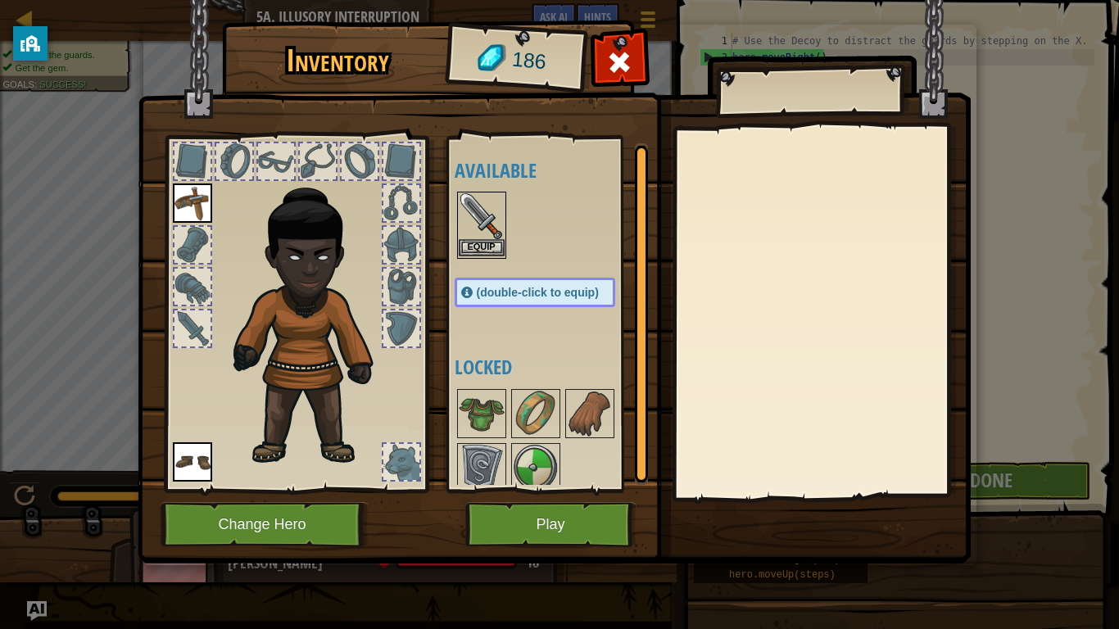
click at [460, 236] on img at bounding box center [482, 216] width 46 height 46
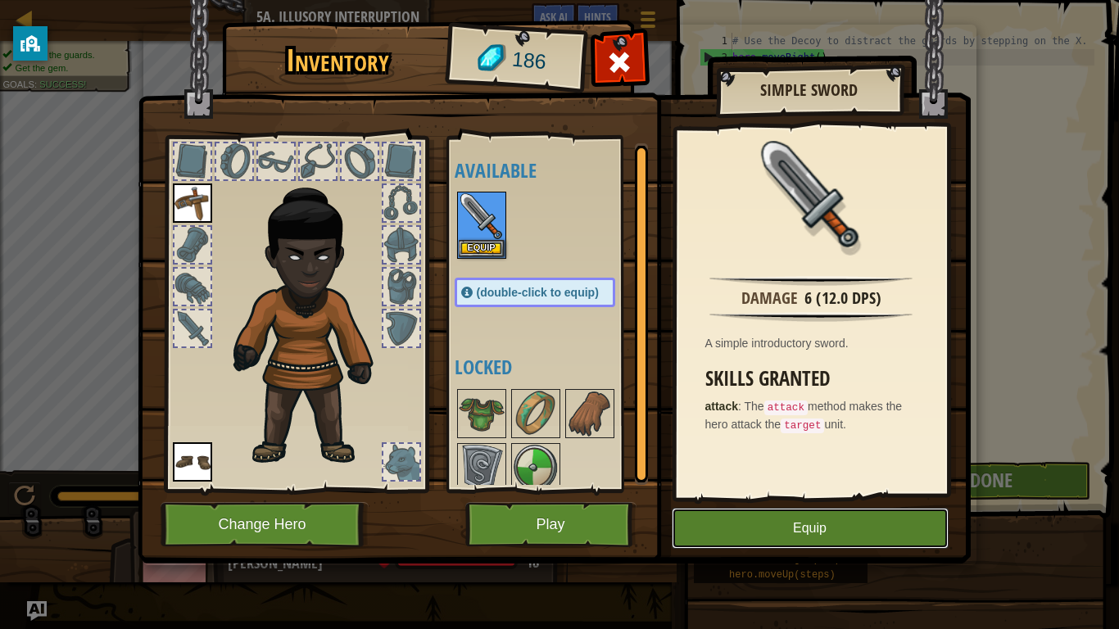
click at [872, 490] on button "Equip" at bounding box center [810, 528] width 277 height 41
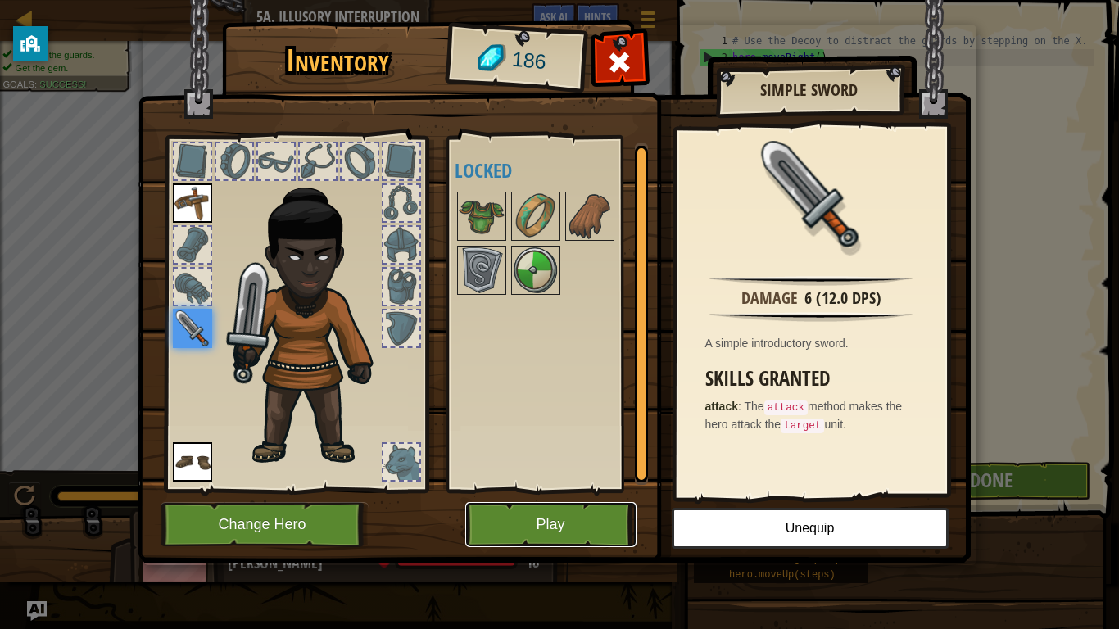
click at [514, 490] on button "Play" at bounding box center [550, 524] width 171 height 45
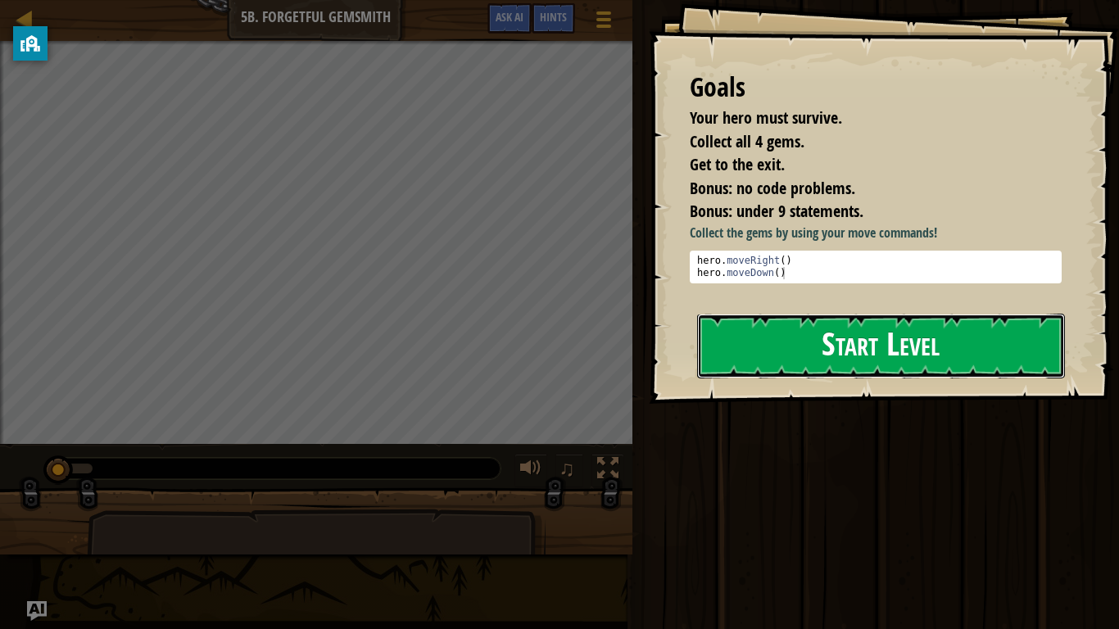
click at [812, 355] on button "Start Level" at bounding box center [881, 346] width 368 height 65
